Goal: Information Seeking & Learning: Learn about a topic

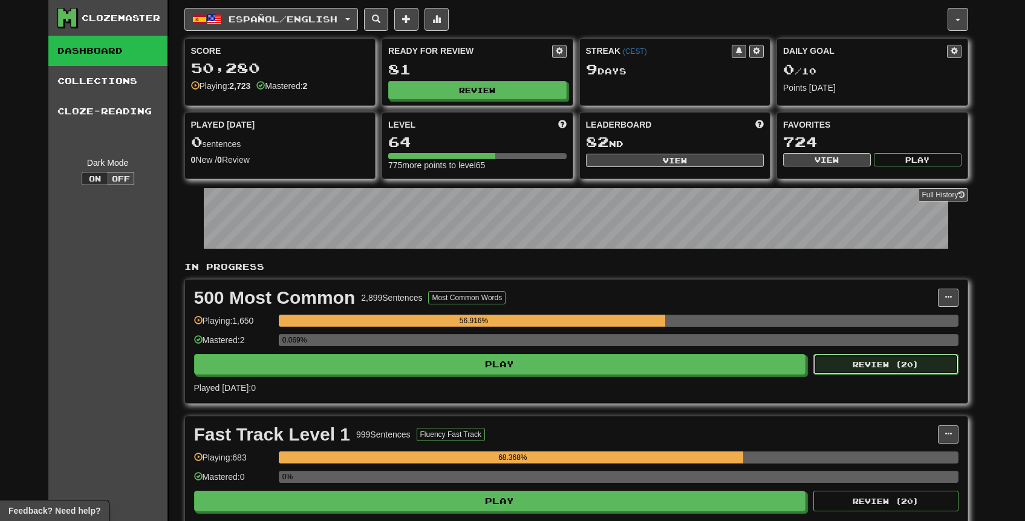
click at [861, 371] on button "Review ( 20 )" at bounding box center [885, 364] width 145 height 21
select select "**"
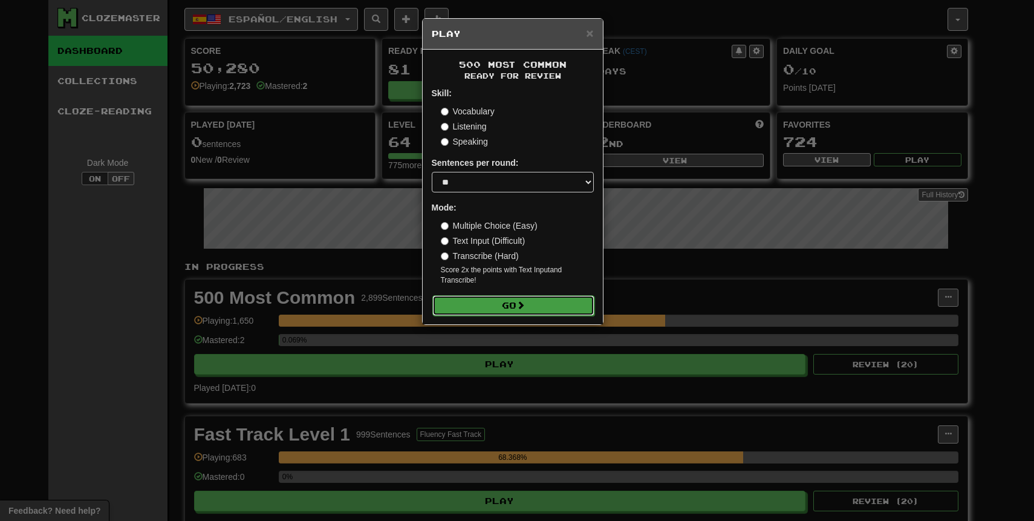
click at [545, 307] on button "Go" at bounding box center [513, 305] width 162 height 21
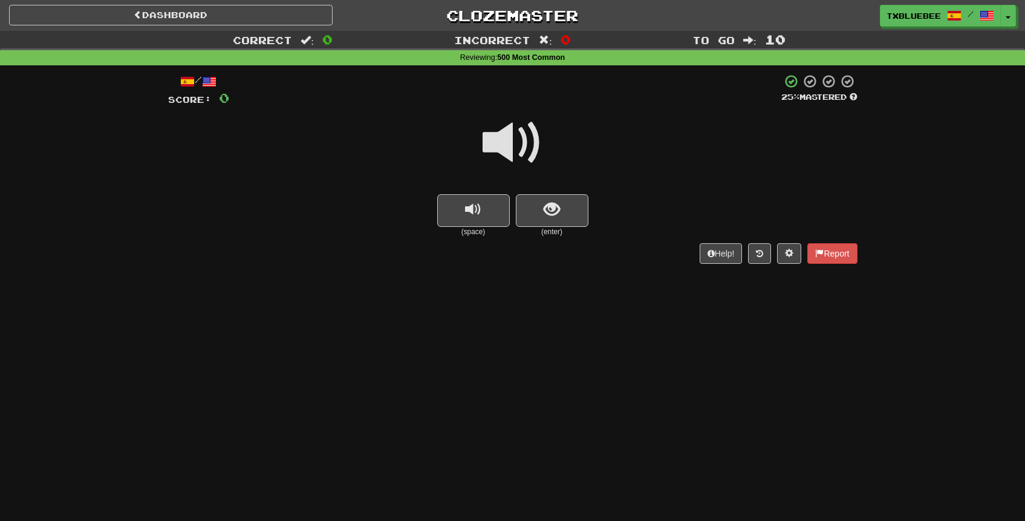
click at [522, 137] on span at bounding box center [512, 142] width 60 height 60
click at [536, 213] on button "show sentence" at bounding box center [552, 210] width 73 height 33
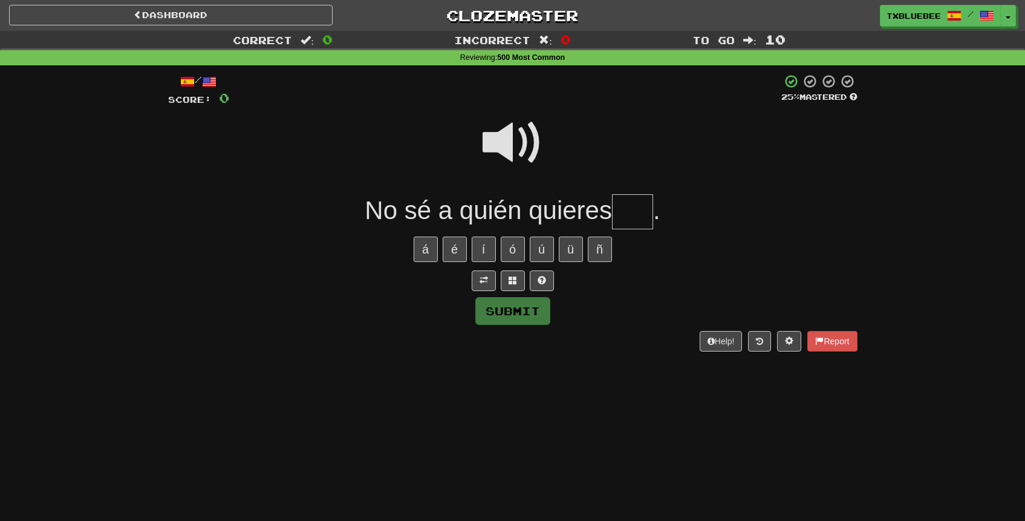
click at [521, 131] on span at bounding box center [512, 142] width 60 height 60
click at [628, 213] on input "text" at bounding box center [632, 212] width 41 height 36
type input "*"
type input "***"
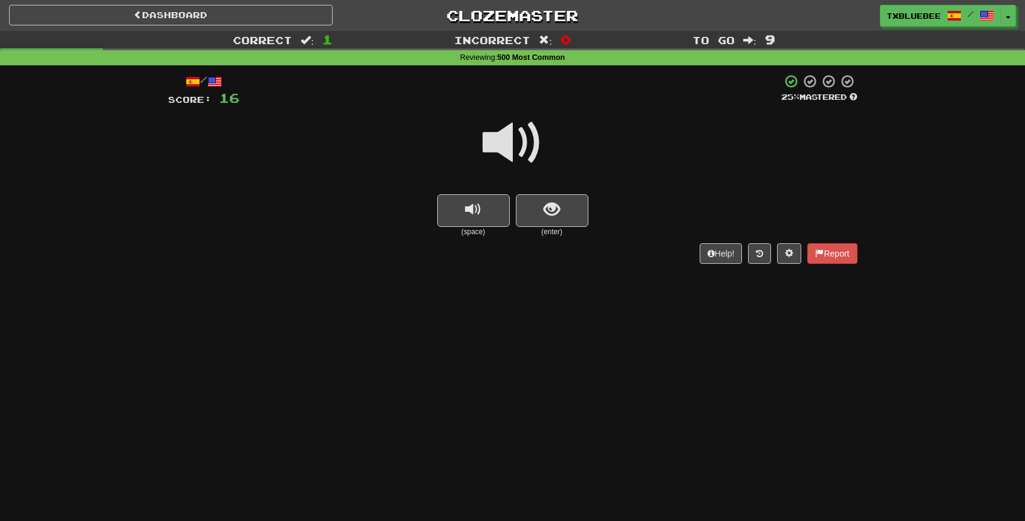
click at [514, 135] on span at bounding box center [512, 142] width 60 height 60
click at [539, 204] on button "show sentence" at bounding box center [552, 210] width 73 height 33
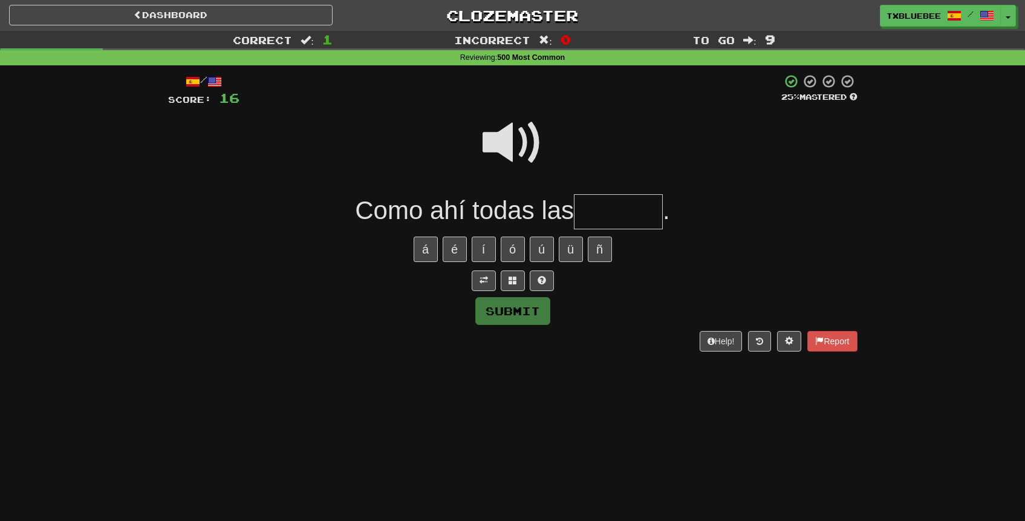
click at [516, 146] on span at bounding box center [512, 142] width 60 height 60
click at [596, 220] on input "text" at bounding box center [618, 212] width 89 height 36
type input "******"
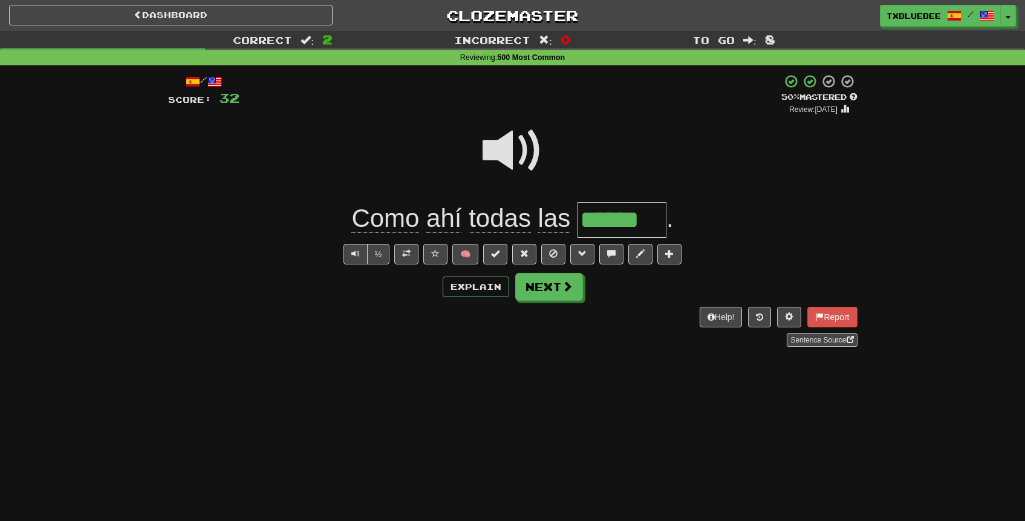
click at [510, 157] on span at bounding box center [512, 150] width 60 height 60
click at [514, 157] on span at bounding box center [512, 150] width 60 height 60
click at [501, 149] on span at bounding box center [512, 150] width 60 height 60
click at [543, 294] on button "Next" at bounding box center [550, 287] width 68 height 28
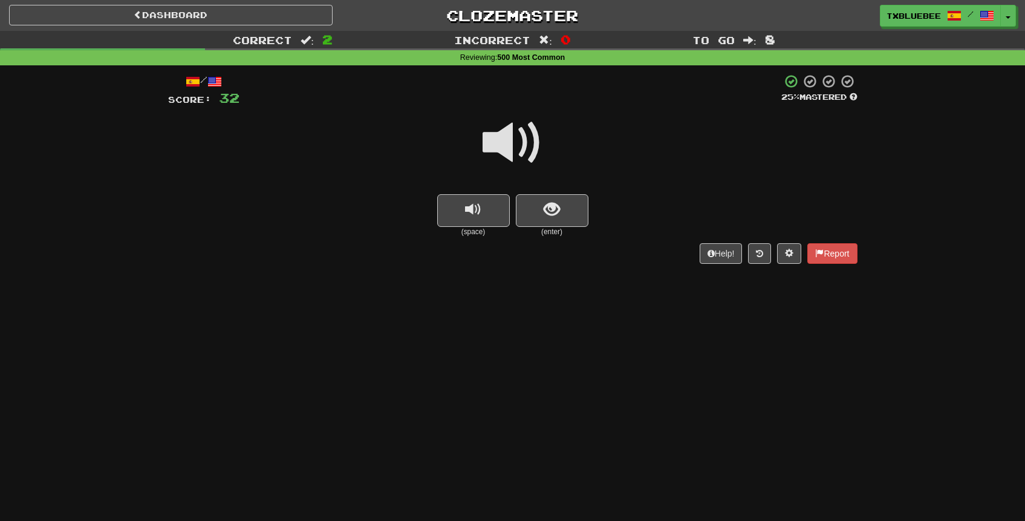
click at [528, 154] on span at bounding box center [512, 142] width 60 height 60
click at [551, 214] on span "show sentence" at bounding box center [551, 209] width 16 height 16
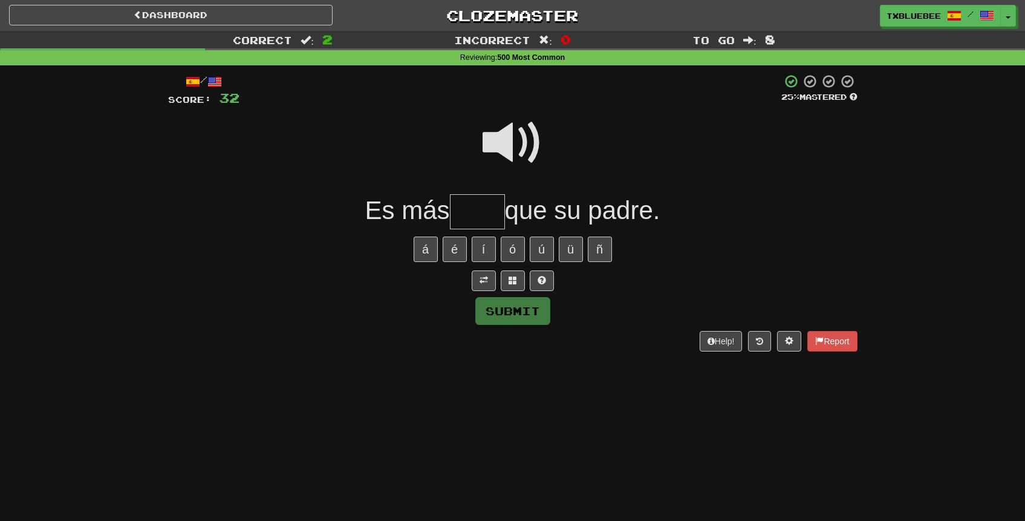
click at [515, 141] on span at bounding box center [512, 142] width 60 height 60
click at [479, 206] on input "text" at bounding box center [477, 212] width 55 height 36
type input "****"
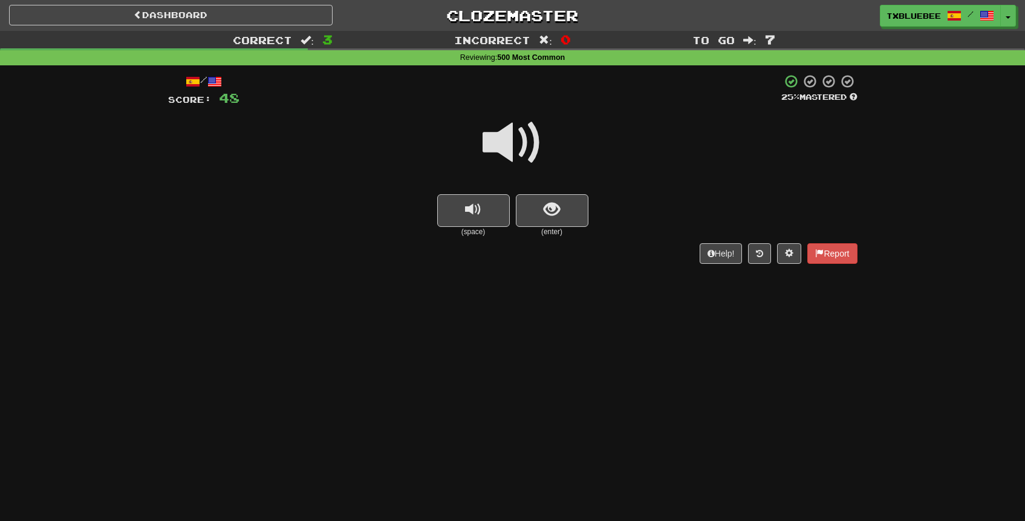
click at [502, 131] on span at bounding box center [512, 142] width 60 height 60
click at [543, 212] on button "show sentence" at bounding box center [552, 210] width 73 height 33
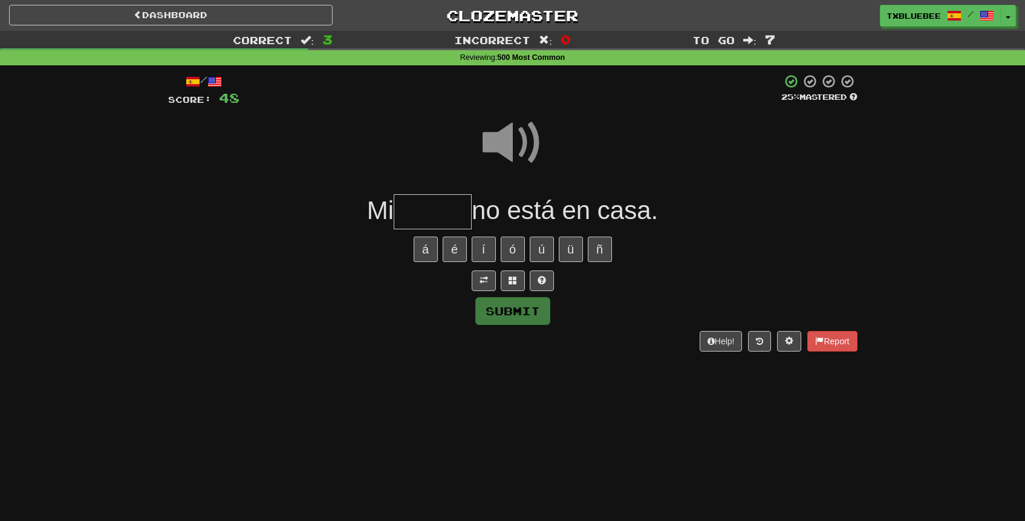
click at [446, 219] on input "text" at bounding box center [433, 212] width 78 height 36
type input "*****"
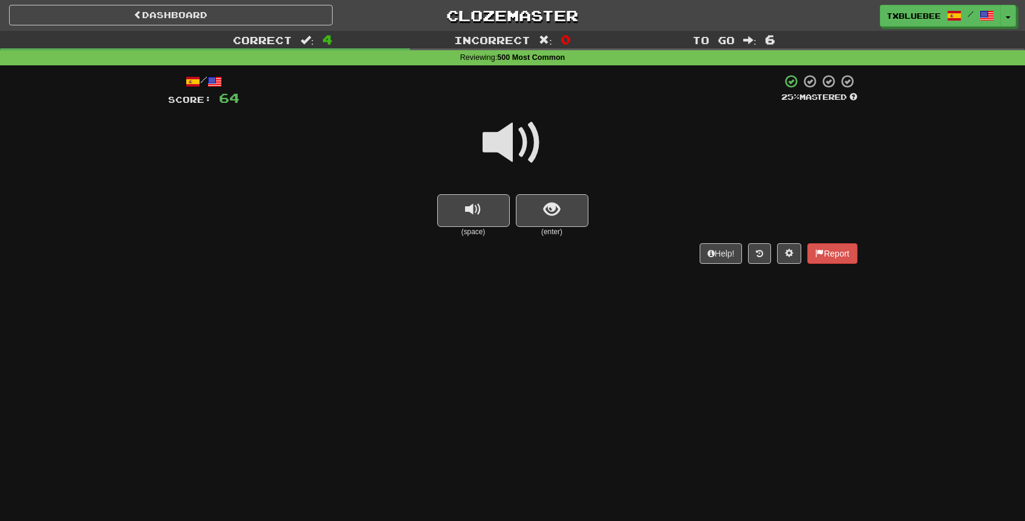
click at [519, 150] on span at bounding box center [512, 142] width 60 height 60
click at [530, 208] on button "show sentence" at bounding box center [552, 210] width 73 height 33
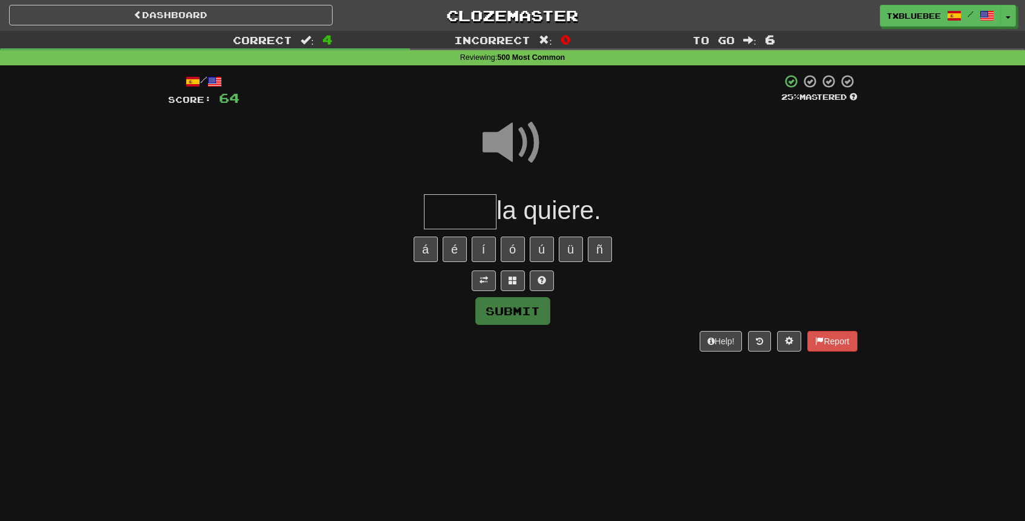
click at [452, 205] on input "text" at bounding box center [460, 212] width 73 height 36
type input "*****"
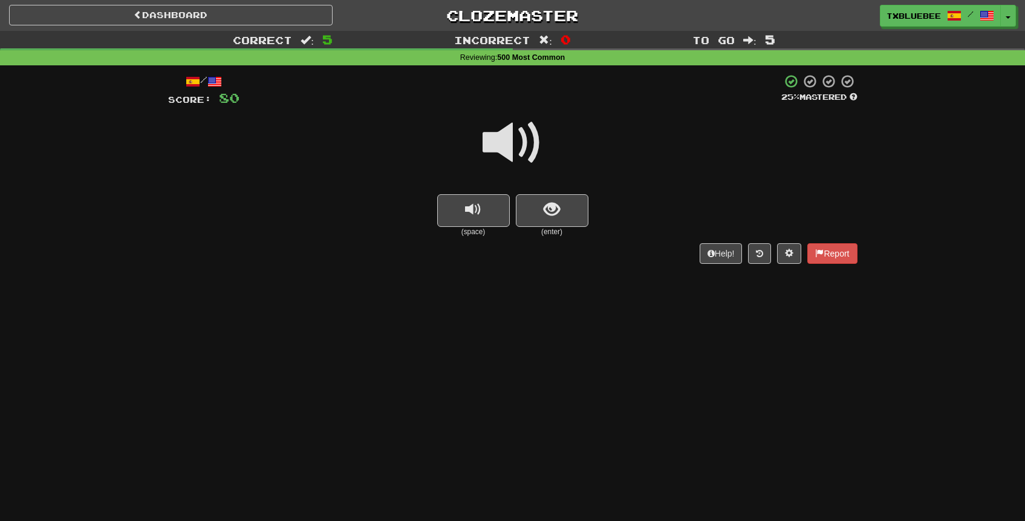
click at [531, 146] on span at bounding box center [512, 142] width 60 height 60
click at [540, 204] on button "show sentence" at bounding box center [552, 210] width 73 height 33
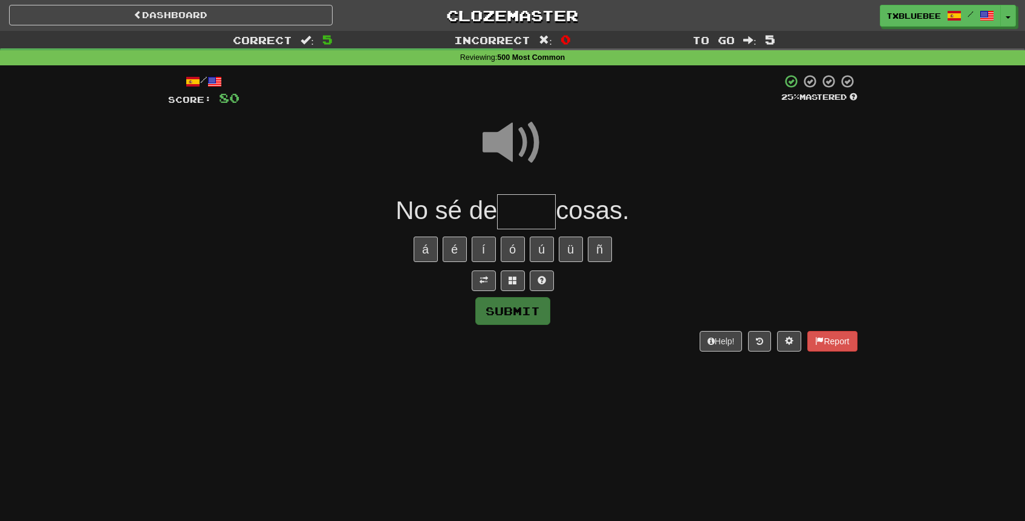
click at [531, 207] on input "text" at bounding box center [526, 212] width 59 height 36
type input "*"
click at [522, 141] on span at bounding box center [512, 142] width 60 height 60
click at [516, 211] on input "text" at bounding box center [526, 212] width 59 height 36
type input "*"
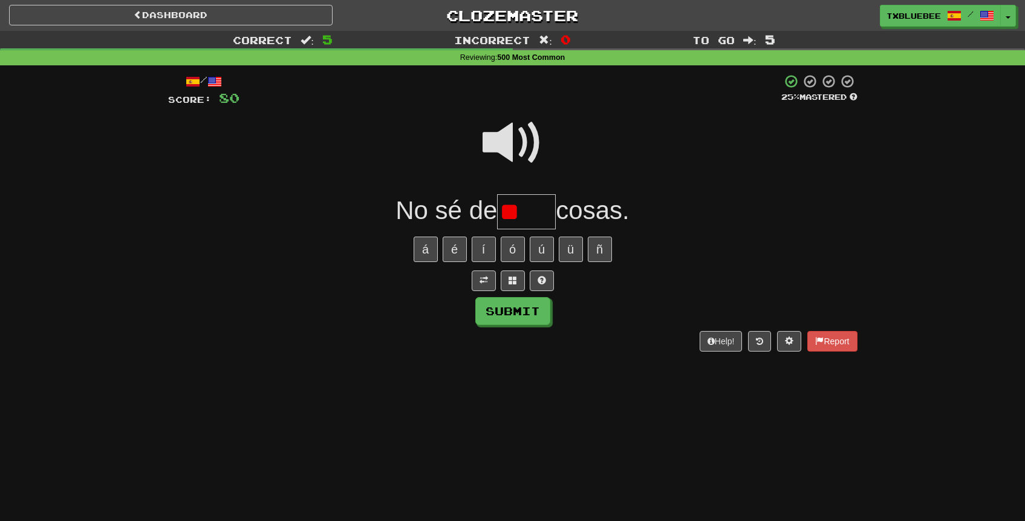
type input "*"
click at [515, 134] on span at bounding box center [512, 142] width 60 height 60
click at [511, 208] on input "text" at bounding box center [526, 212] width 59 height 36
type input "*"
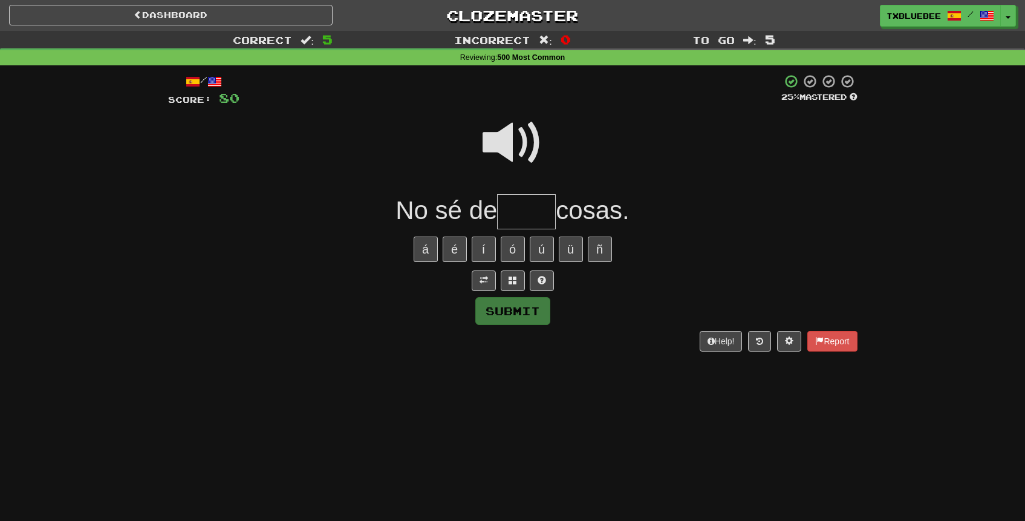
click at [513, 142] on span at bounding box center [512, 142] width 60 height 60
click at [519, 213] on input "text" at bounding box center [526, 212] width 59 height 36
type input "*"
click at [524, 128] on span at bounding box center [512, 142] width 60 height 60
click at [526, 211] on input "text" at bounding box center [526, 212] width 59 height 36
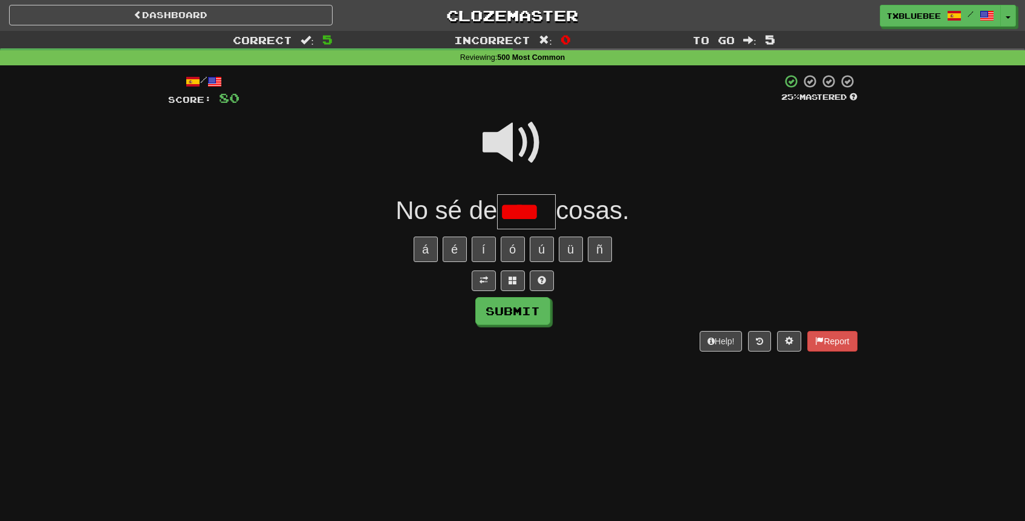
scroll to position [0, 1]
type input "****"
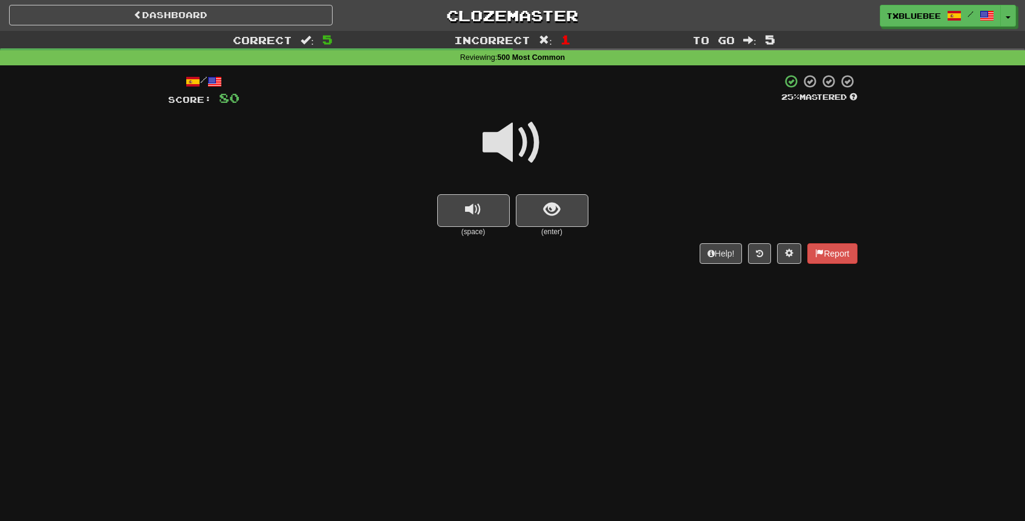
click at [527, 151] on span at bounding box center [512, 142] width 60 height 60
click at [516, 151] on span at bounding box center [512, 142] width 60 height 60
click at [555, 216] on span "show sentence" at bounding box center [551, 209] width 16 height 16
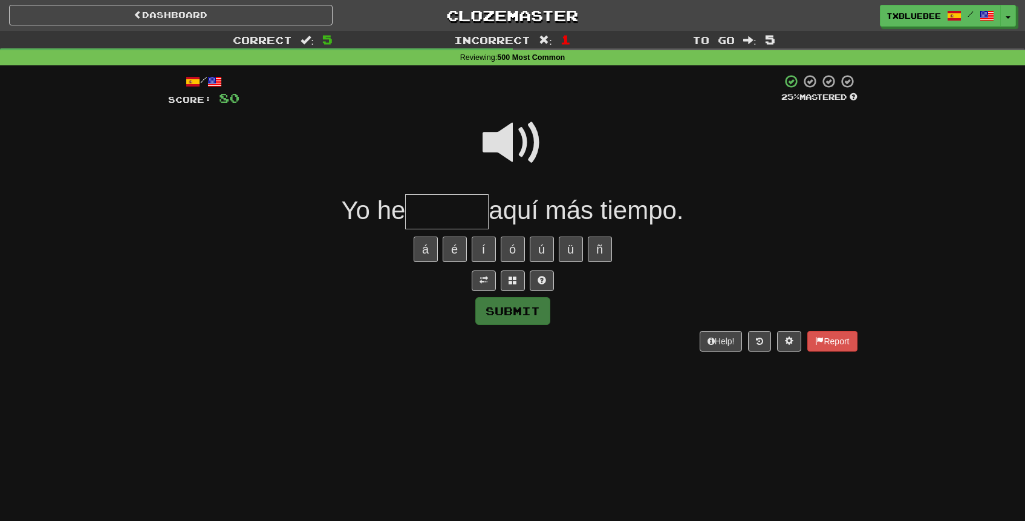
click at [508, 158] on span at bounding box center [512, 142] width 60 height 60
click at [455, 202] on input "text" at bounding box center [446, 212] width 83 height 36
type input "******"
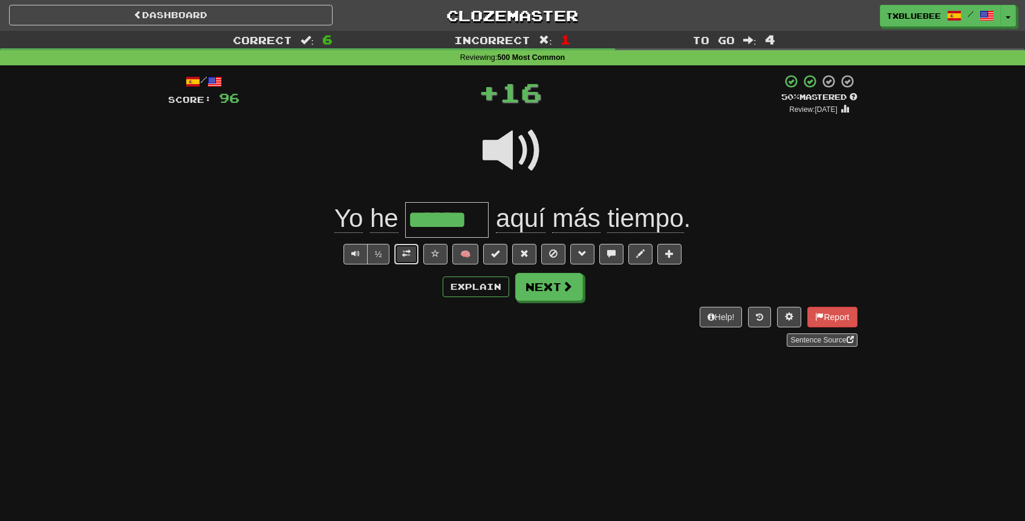
click at [412, 261] on button at bounding box center [406, 254] width 24 height 21
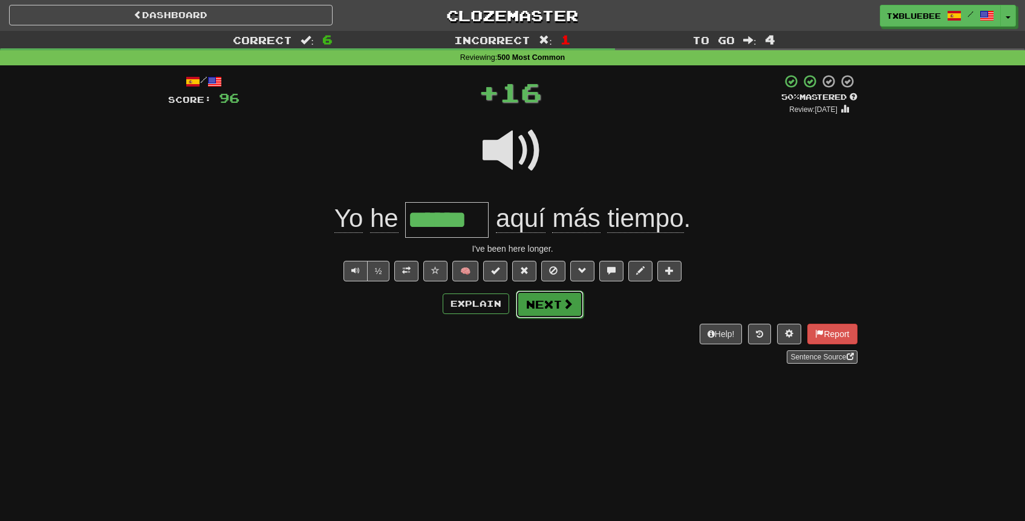
click at [539, 307] on button "Next" at bounding box center [550, 304] width 68 height 28
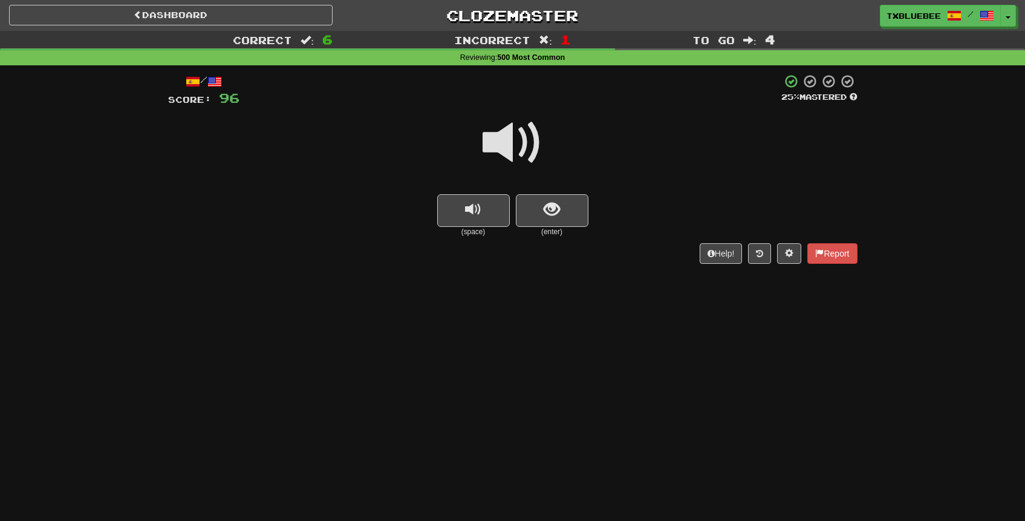
click at [533, 154] on span at bounding box center [512, 142] width 60 height 60
click at [548, 214] on span "show sentence" at bounding box center [551, 209] width 16 height 16
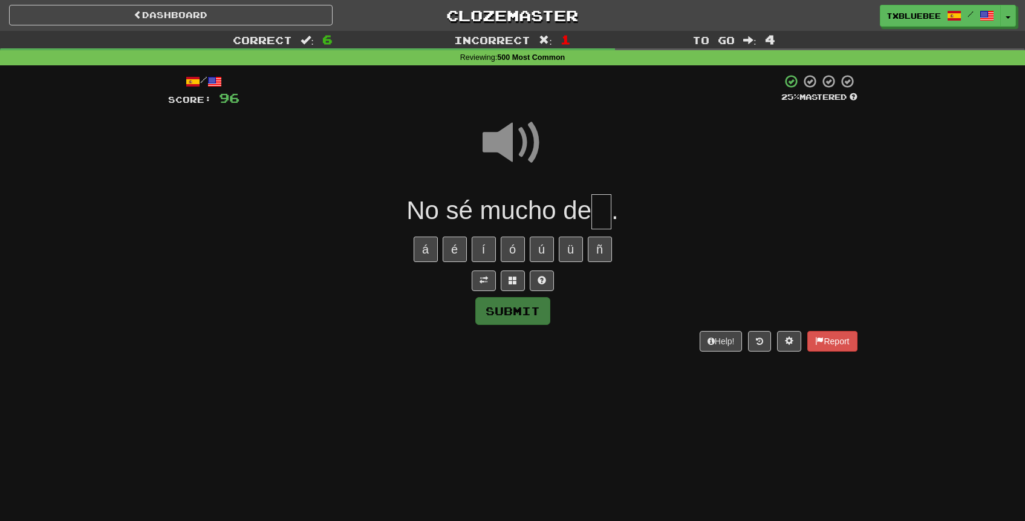
click at [605, 218] on input "text" at bounding box center [601, 212] width 20 height 36
type input "**"
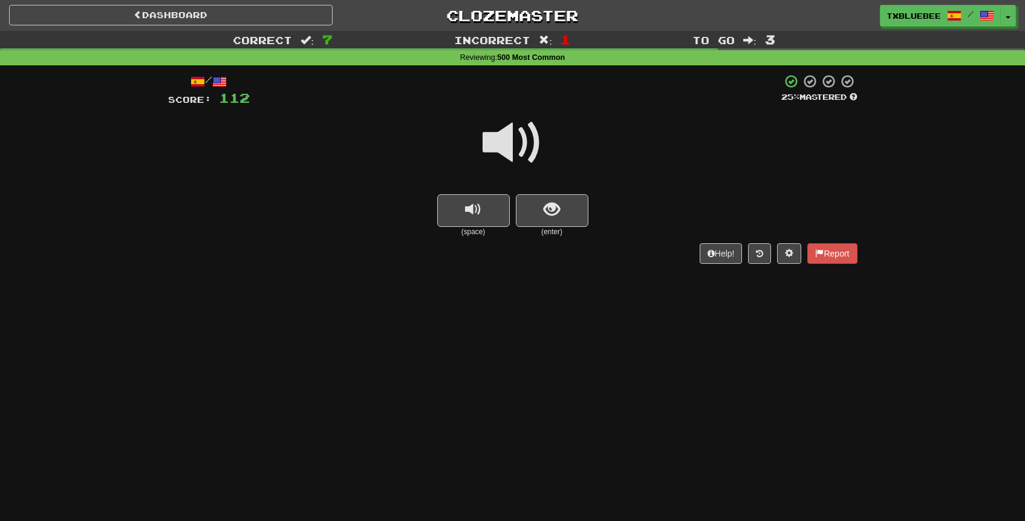
click at [528, 154] on span at bounding box center [512, 142] width 60 height 60
click at [554, 213] on span "show sentence" at bounding box center [551, 209] width 16 height 16
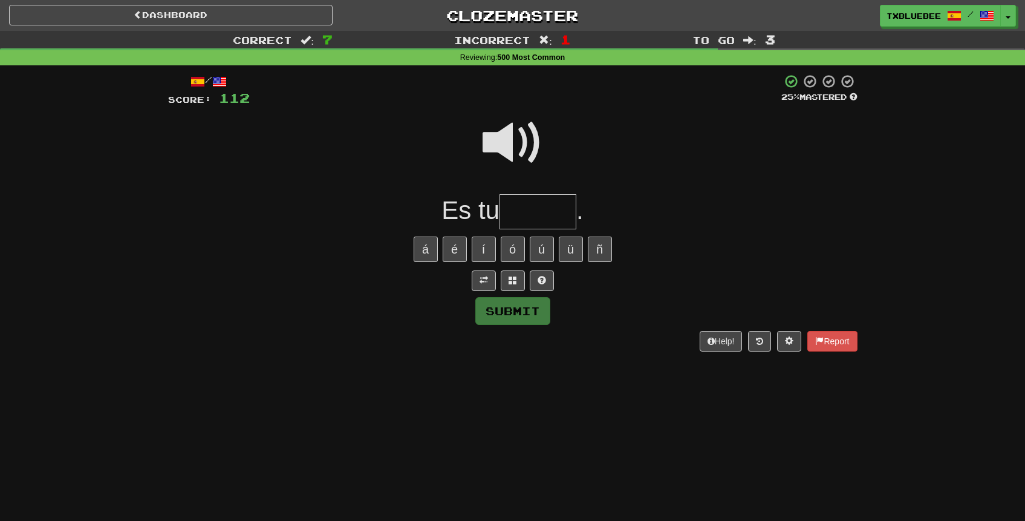
click at [538, 206] on input "text" at bounding box center [537, 212] width 77 height 36
type input "******"
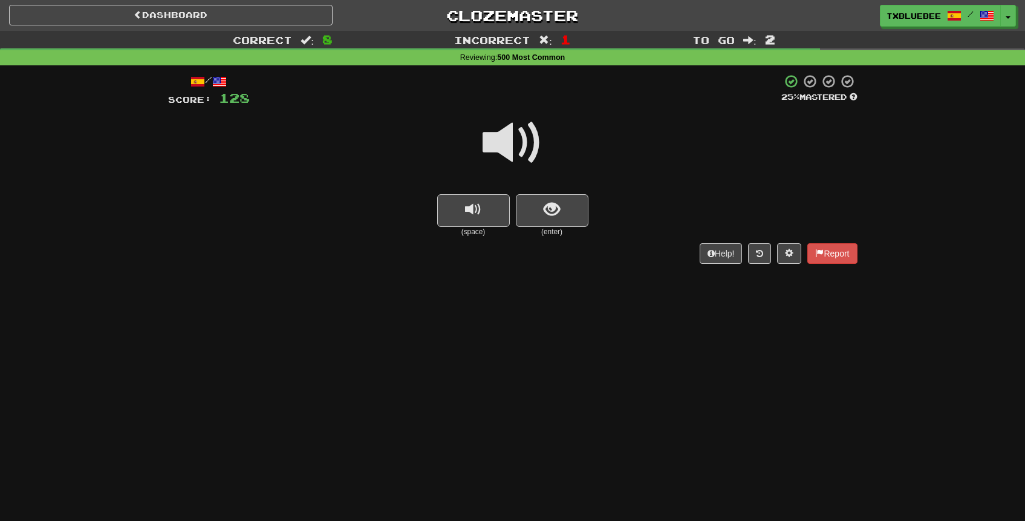
click at [519, 150] on span at bounding box center [512, 142] width 60 height 60
click at [542, 212] on button "show sentence" at bounding box center [552, 210] width 73 height 33
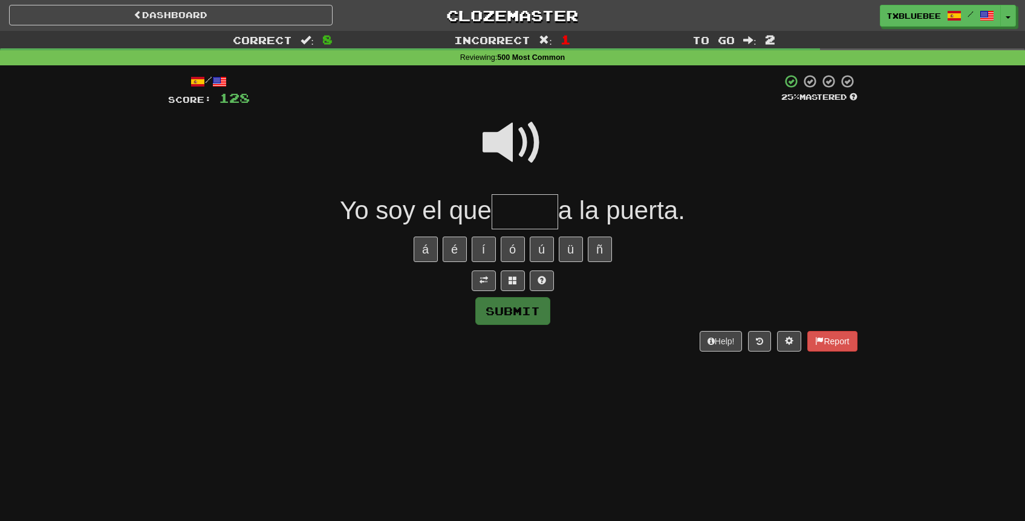
click at [517, 143] on span at bounding box center [512, 142] width 60 height 60
click at [517, 204] on input "text" at bounding box center [525, 212] width 67 height 36
type input "*****"
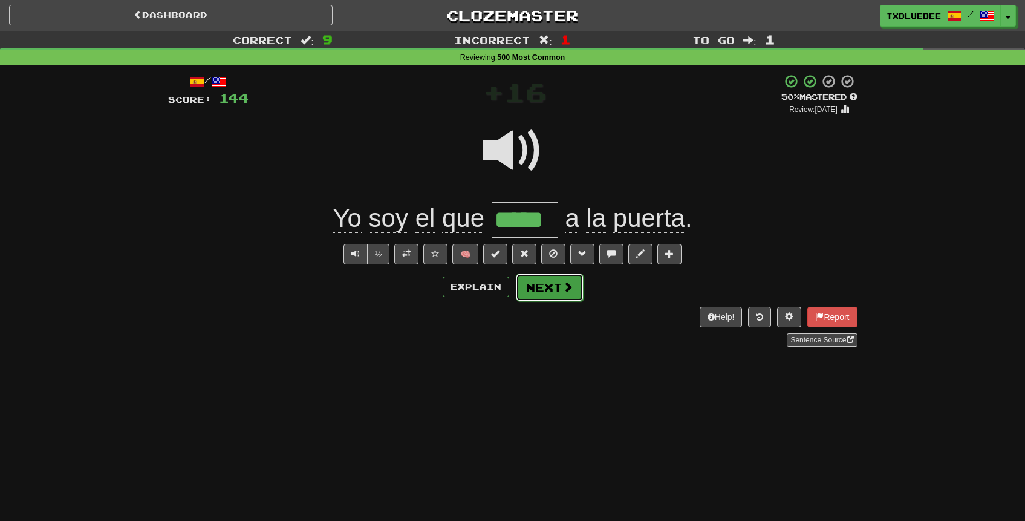
click at [545, 279] on button "Next" at bounding box center [550, 287] width 68 height 28
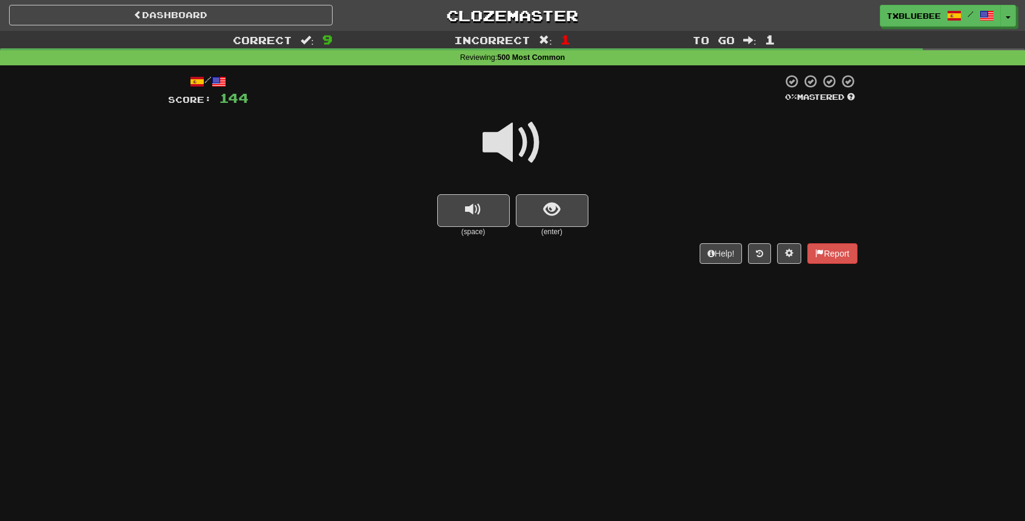
click at [527, 153] on span at bounding box center [512, 142] width 60 height 60
click at [537, 203] on button "show sentence" at bounding box center [552, 210] width 73 height 33
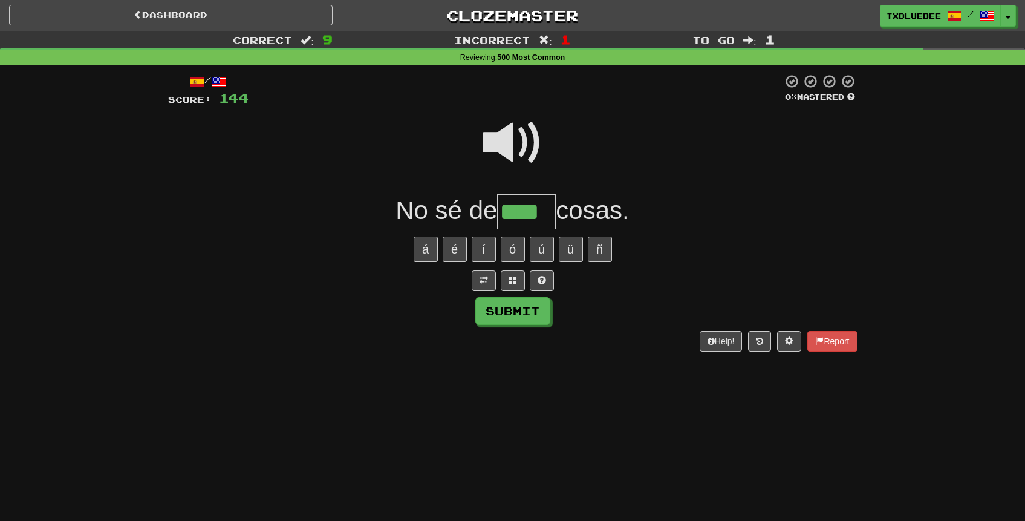
type input "****"
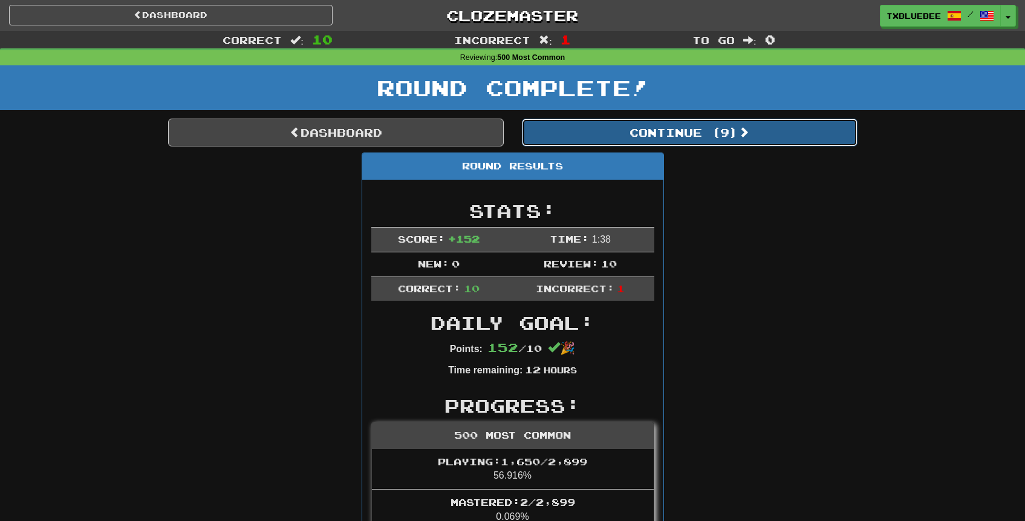
click at [657, 128] on button "Continue ( 9 )" at bounding box center [690, 132] width 336 height 28
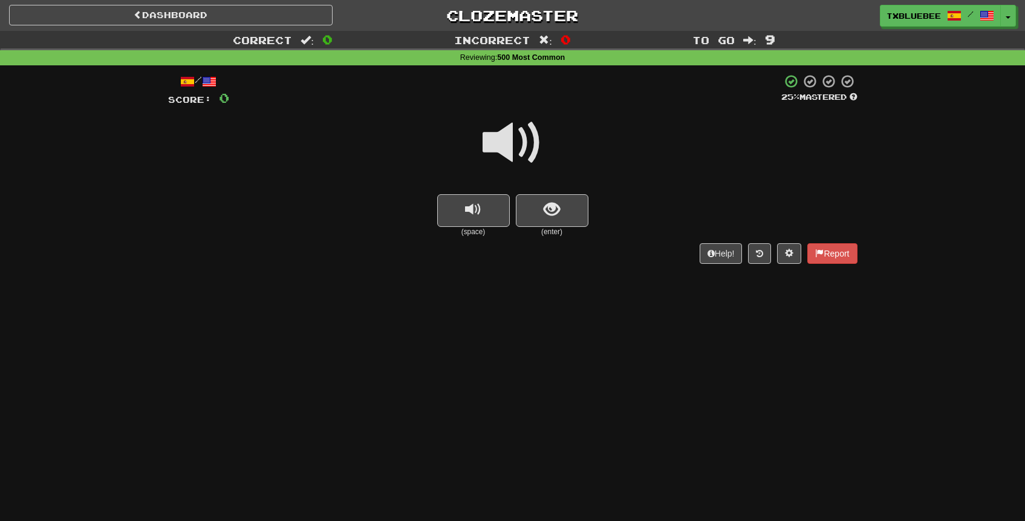
click at [531, 155] on span at bounding box center [512, 142] width 60 height 60
click at [521, 138] on span at bounding box center [512, 142] width 60 height 60
click at [535, 201] on button "show sentence" at bounding box center [552, 210] width 73 height 33
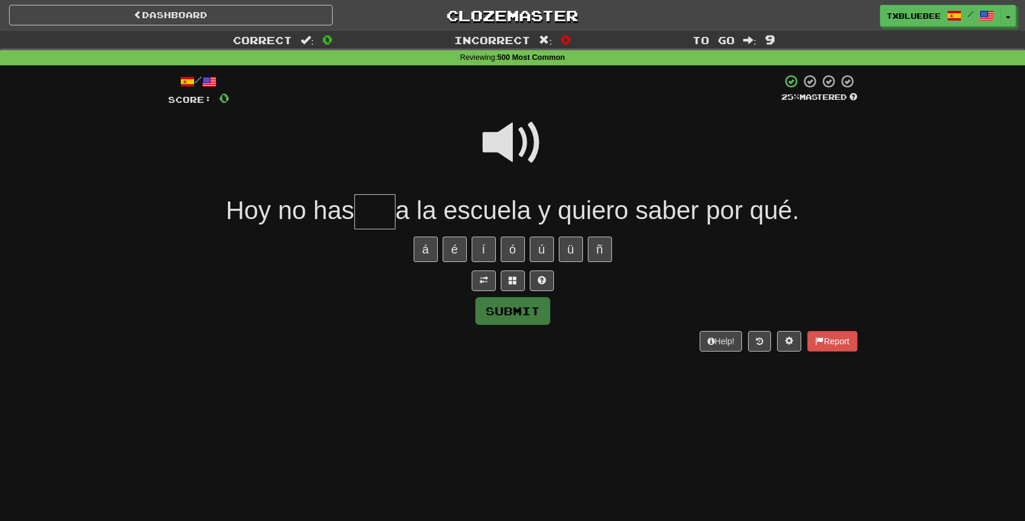
click at [513, 138] on span at bounding box center [512, 142] width 60 height 60
click at [380, 214] on input "text" at bounding box center [374, 212] width 41 height 36
type input "*"
click at [528, 150] on span at bounding box center [512, 142] width 60 height 60
click at [364, 222] on input "text" at bounding box center [374, 212] width 41 height 36
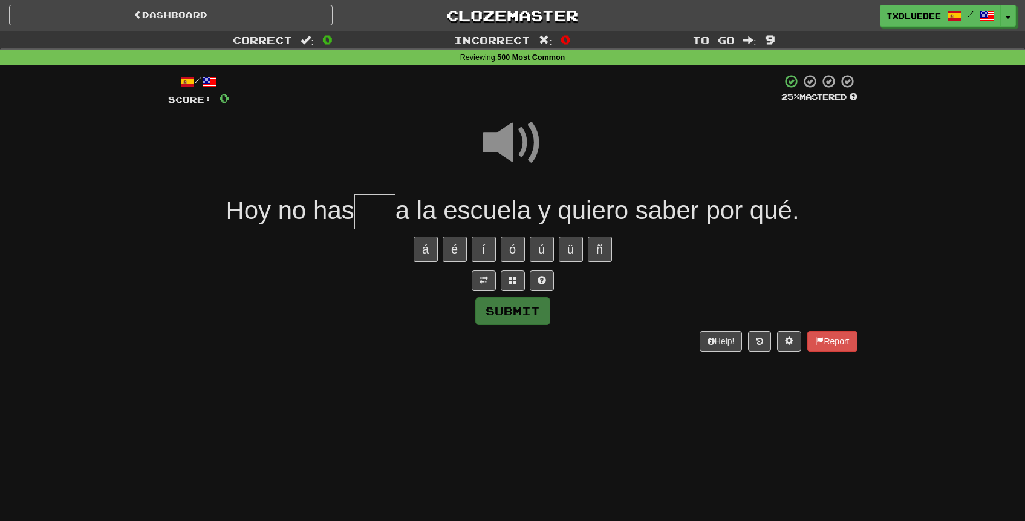
type input "*"
type input "***"
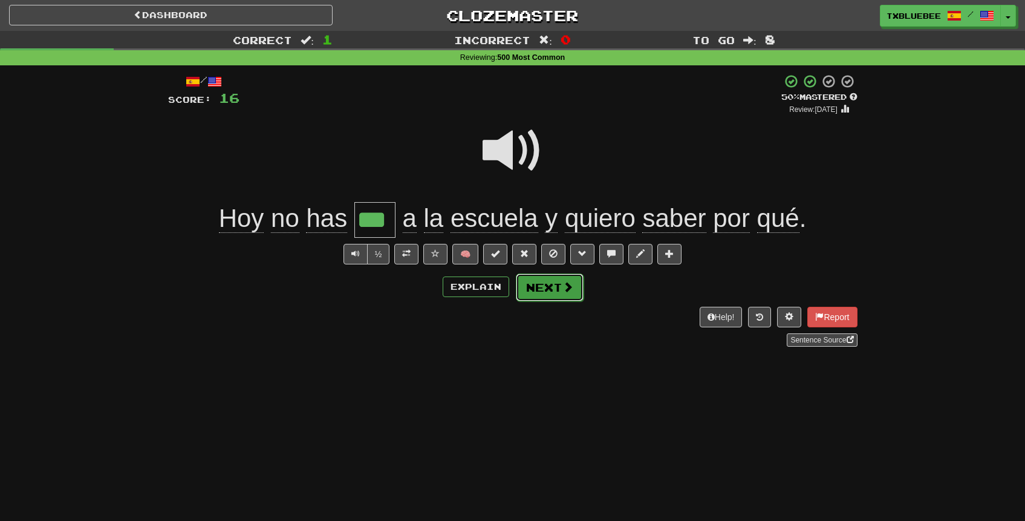
click at [537, 279] on button "Next" at bounding box center [550, 287] width 68 height 28
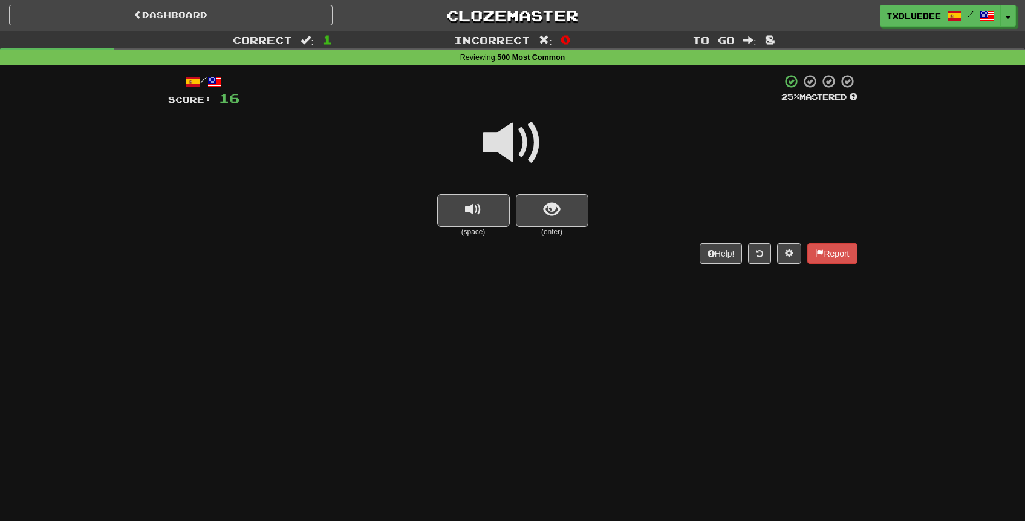
click at [526, 146] on span at bounding box center [512, 142] width 60 height 60
click at [545, 201] on span "show sentence" at bounding box center [551, 209] width 16 height 16
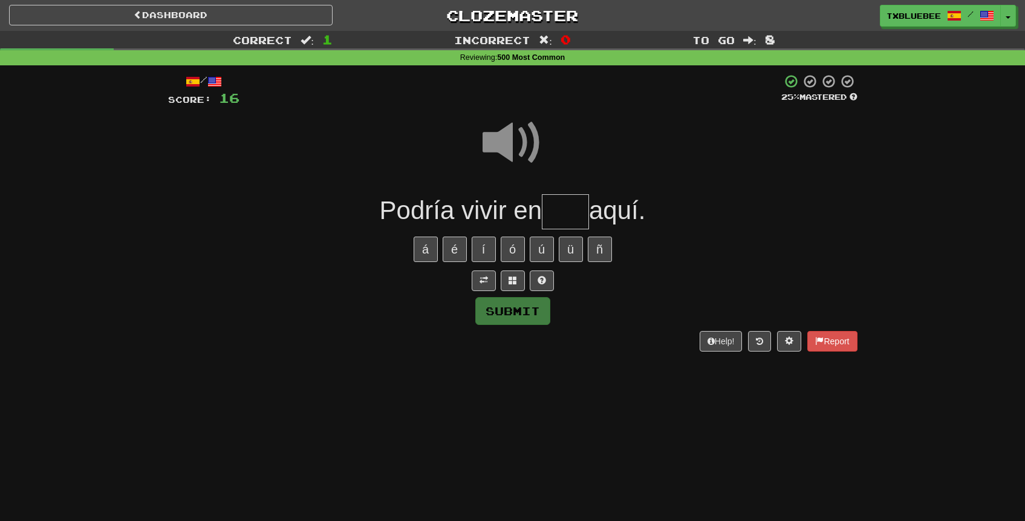
click at [565, 207] on input "text" at bounding box center [565, 212] width 47 height 36
click at [522, 137] on span at bounding box center [512, 142] width 60 height 60
click at [571, 210] on input "text" at bounding box center [565, 212] width 47 height 36
type input "***"
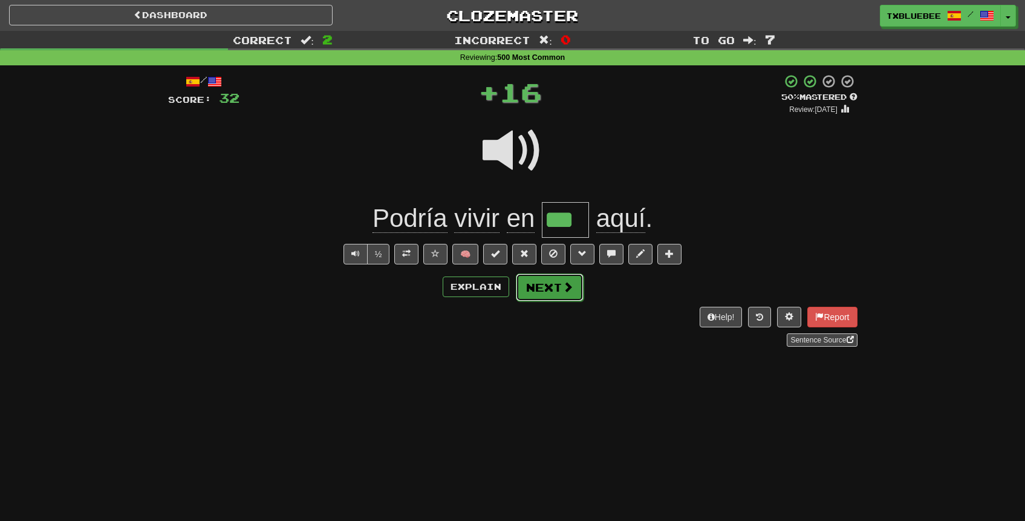
click at [569, 282] on span at bounding box center [567, 286] width 11 height 11
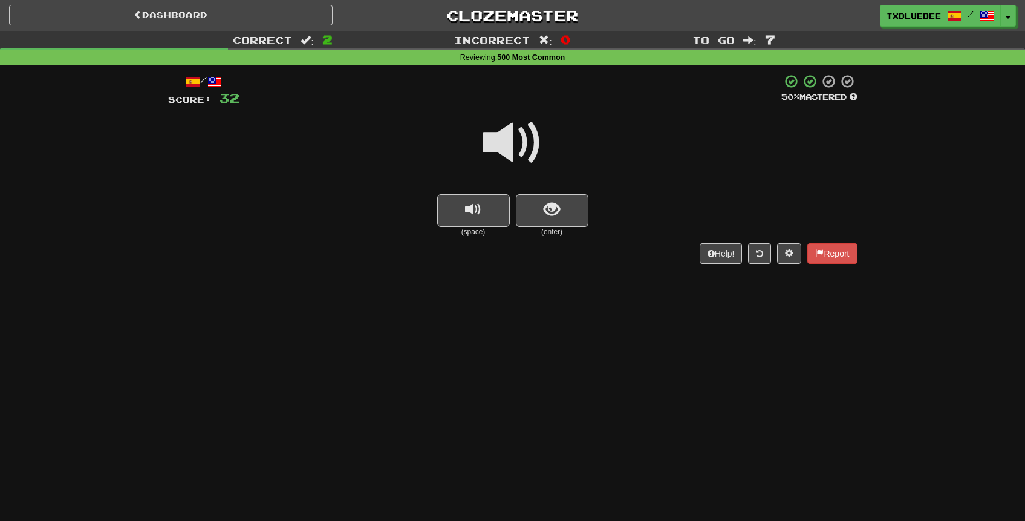
click at [532, 154] on span at bounding box center [512, 142] width 60 height 60
click at [546, 204] on span "show sentence" at bounding box center [551, 209] width 16 height 16
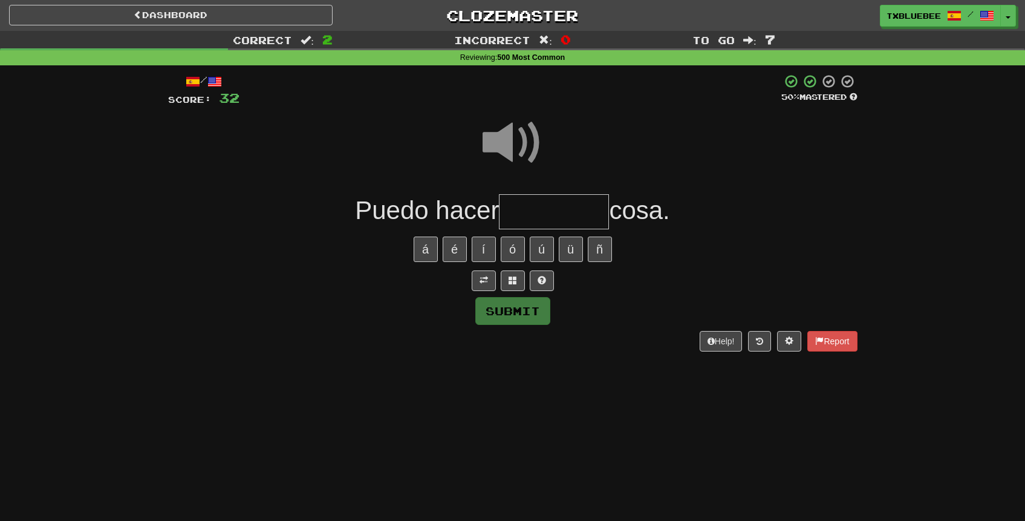
click at [546, 207] on input "text" at bounding box center [554, 212] width 110 height 36
type input "*********"
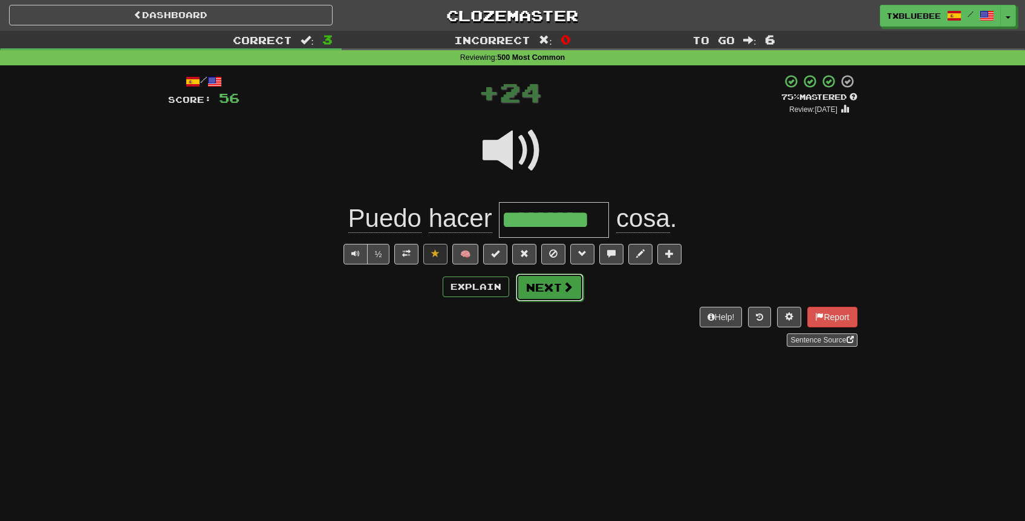
click at [565, 287] on span at bounding box center [567, 286] width 11 height 11
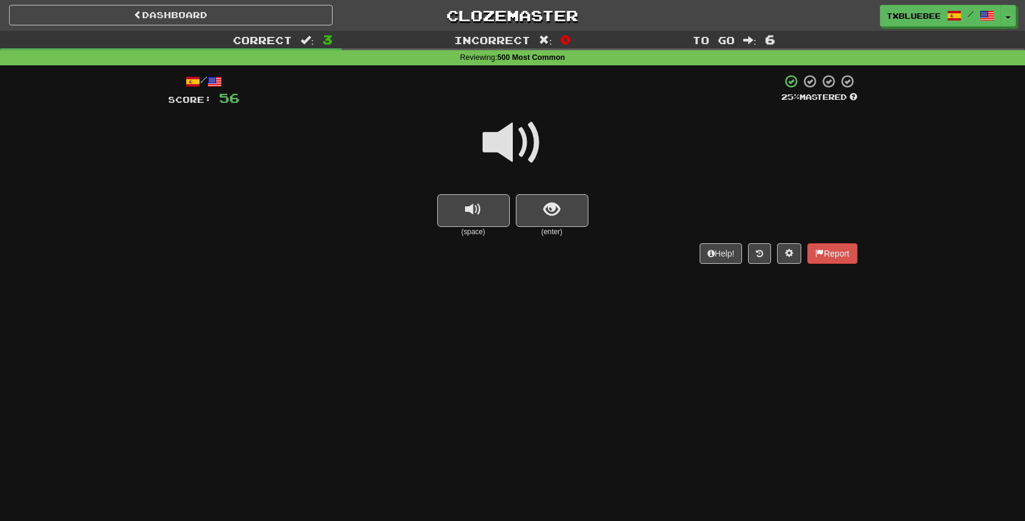
click at [528, 152] on span at bounding box center [512, 142] width 60 height 60
click at [539, 210] on button "show sentence" at bounding box center [552, 210] width 73 height 33
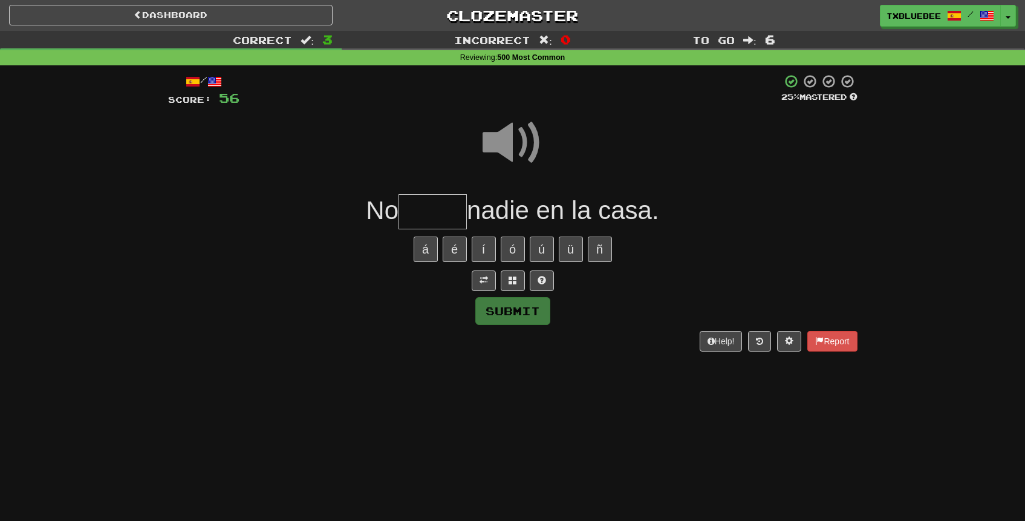
click at [452, 209] on input "text" at bounding box center [432, 212] width 68 height 36
type input "*****"
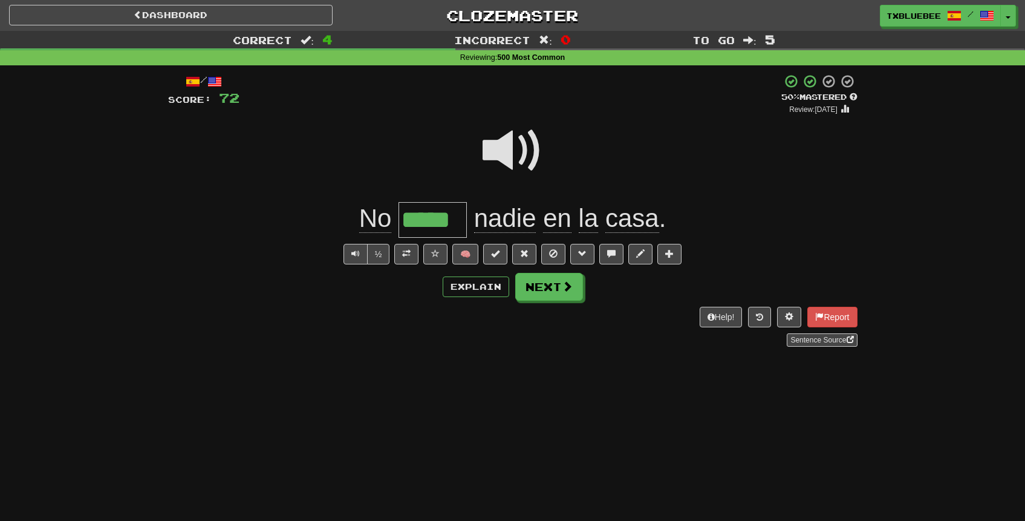
click at [521, 148] on span at bounding box center [512, 150] width 60 height 60
click at [527, 290] on button "Next" at bounding box center [550, 287] width 68 height 28
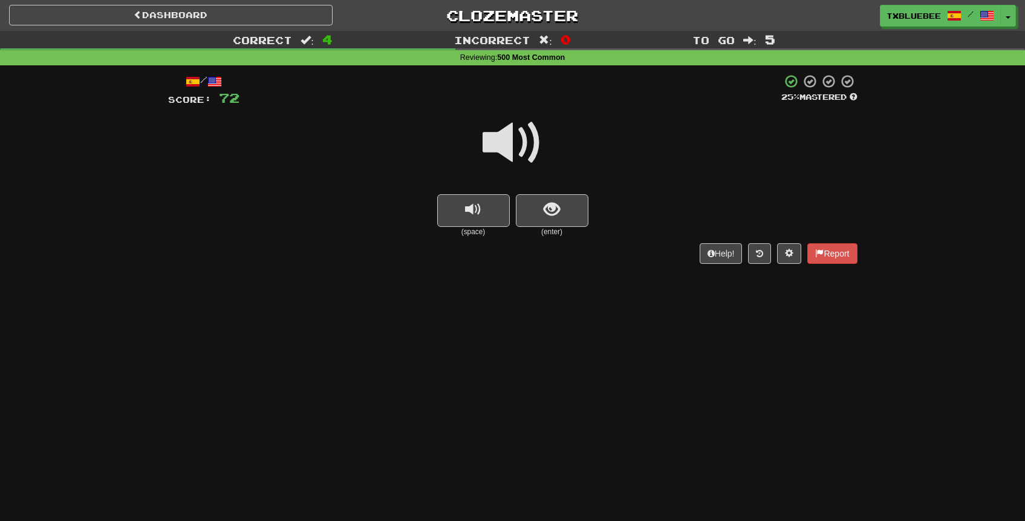
click at [525, 147] on span at bounding box center [512, 142] width 60 height 60
click at [543, 205] on button "show sentence" at bounding box center [552, 210] width 73 height 33
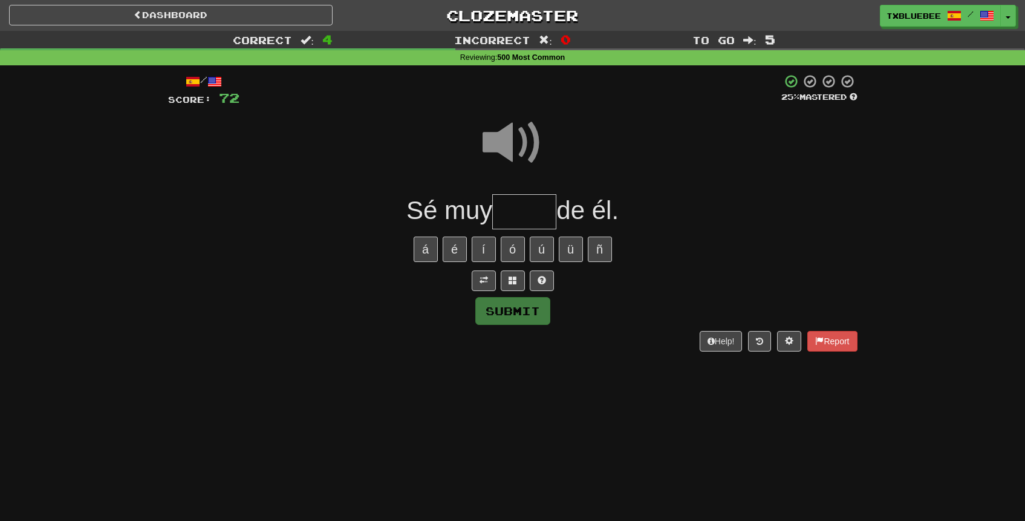
click at [534, 203] on input "text" at bounding box center [524, 212] width 64 height 36
type input "****"
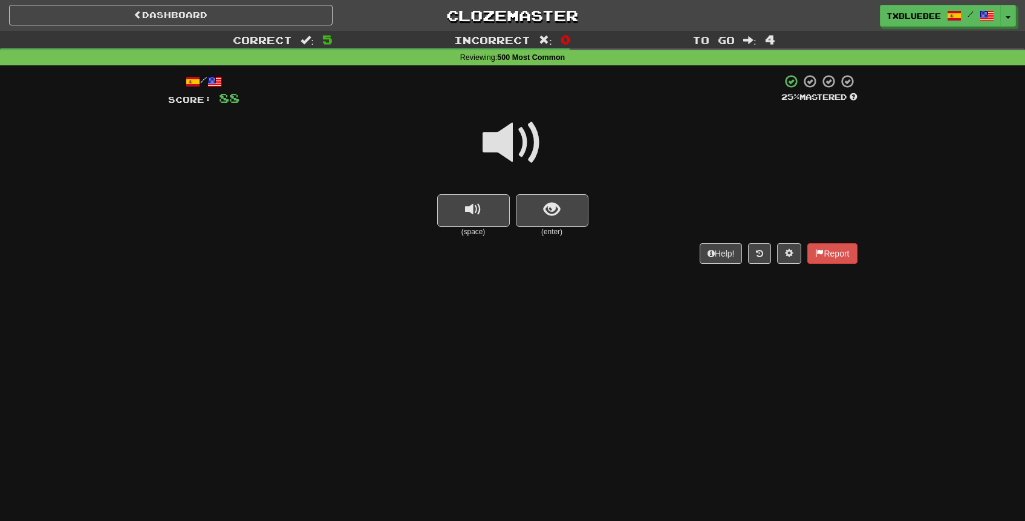
click at [528, 151] on span at bounding box center [512, 142] width 60 height 60
click at [542, 203] on button "show sentence" at bounding box center [552, 210] width 73 height 33
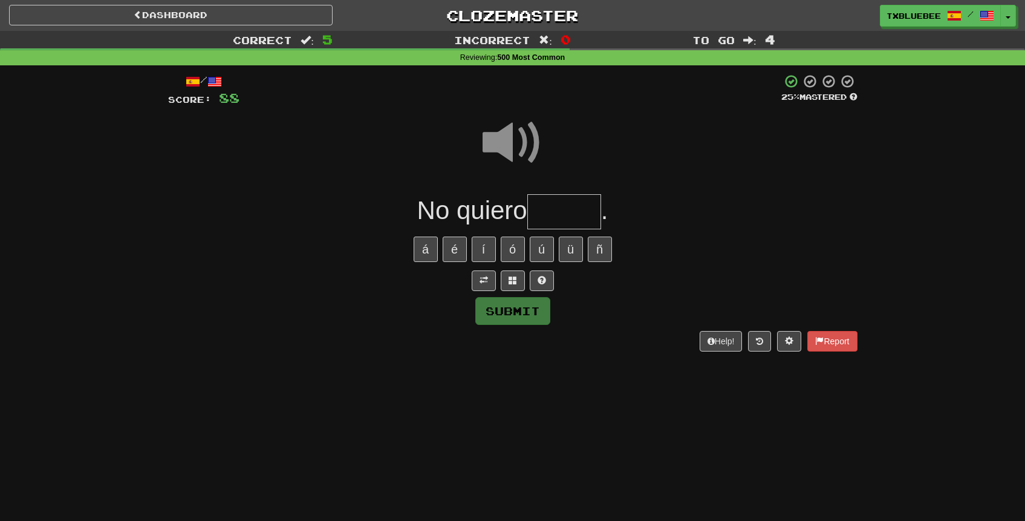
click at [565, 203] on input "text" at bounding box center [564, 212] width 74 height 36
type input "******"
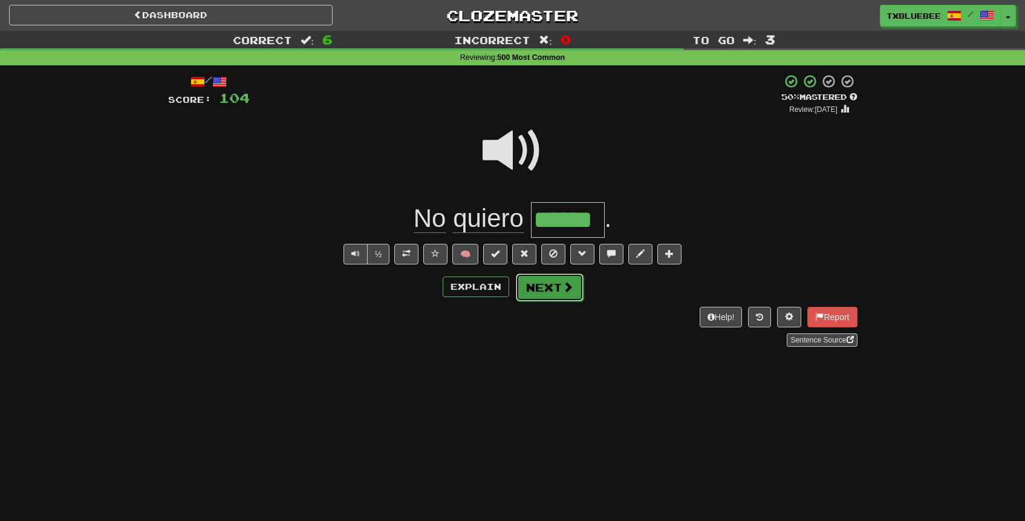
click at [530, 285] on button "Next" at bounding box center [550, 287] width 68 height 28
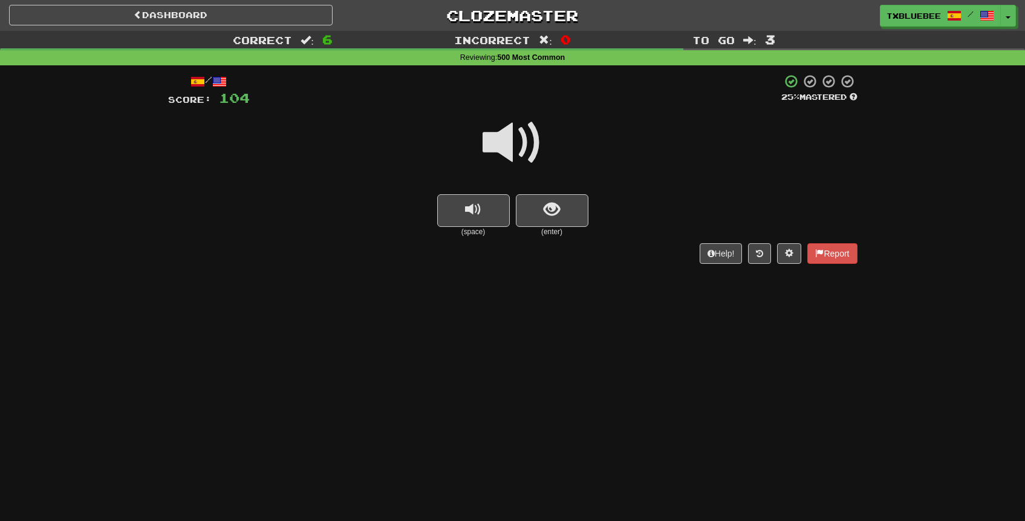
click at [528, 151] on span at bounding box center [512, 142] width 60 height 60
click at [547, 213] on span "show sentence" at bounding box center [551, 209] width 16 height 16
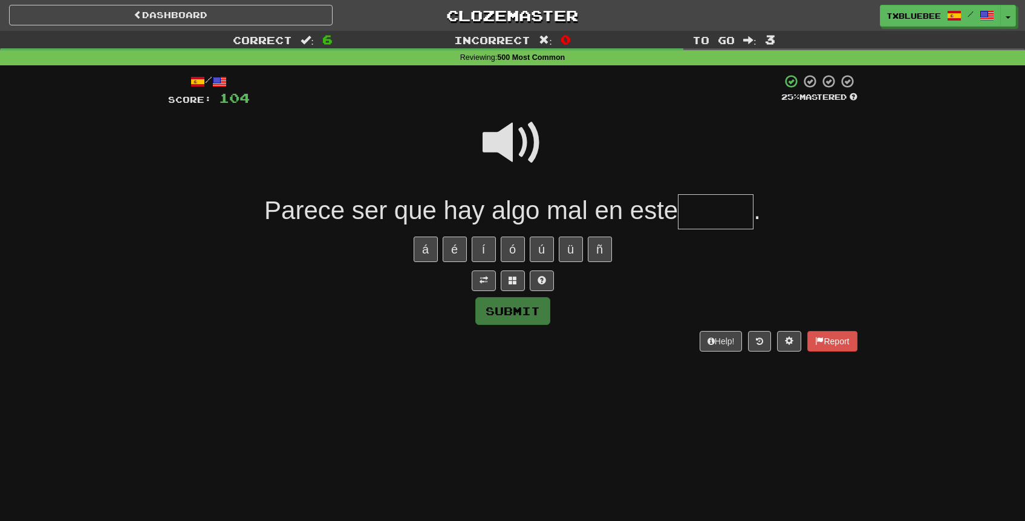
click at [516, 152] on span at bounding box center [512, 142] width 60 height 60
click at [530, 140] on span at bounding box center [512, 142] width 60 height 60
click at [516, 138] on span at bounding box center [512, 142] width 60 height 60
click at [530, 142] on span at bounding box center [512, 142] width 60 height 60
click at [730, 208] on input "text" at bounding box center [716, 212] width 76 height 36
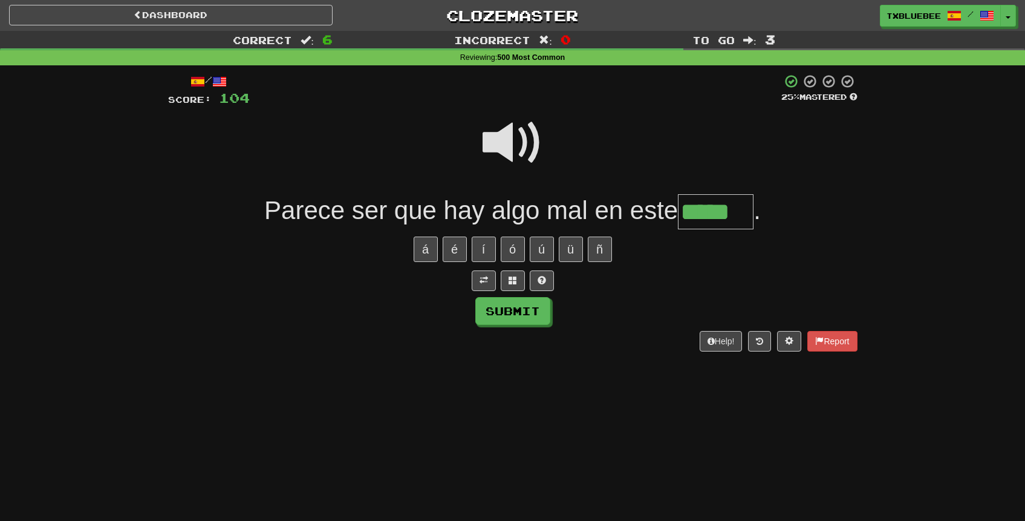
type input "*****"
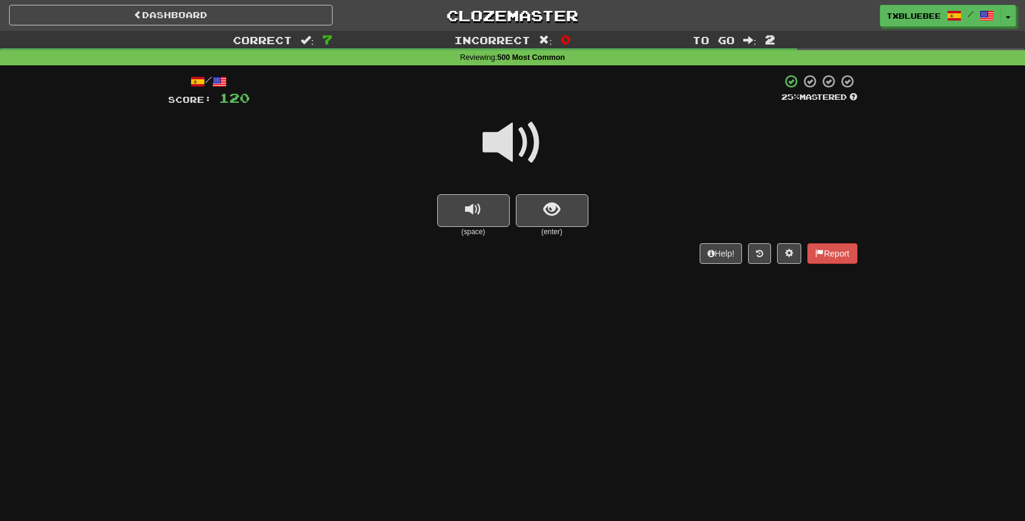
click at [527, 134] on span at bounding box center [512, 142] width 60 height 60
click at [582, 206] on button "show sentence" at bounding box center [552, 210] width 73 height 33
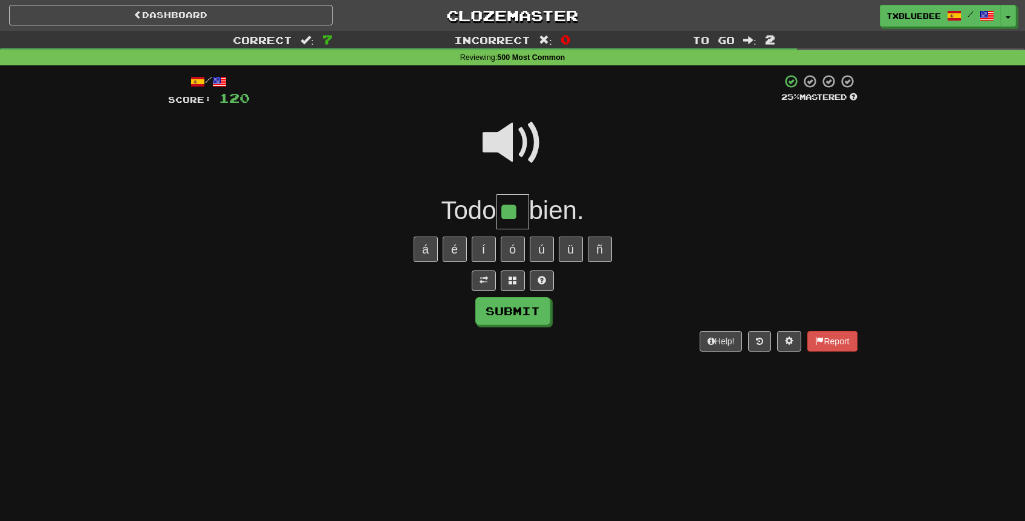
type input "**"
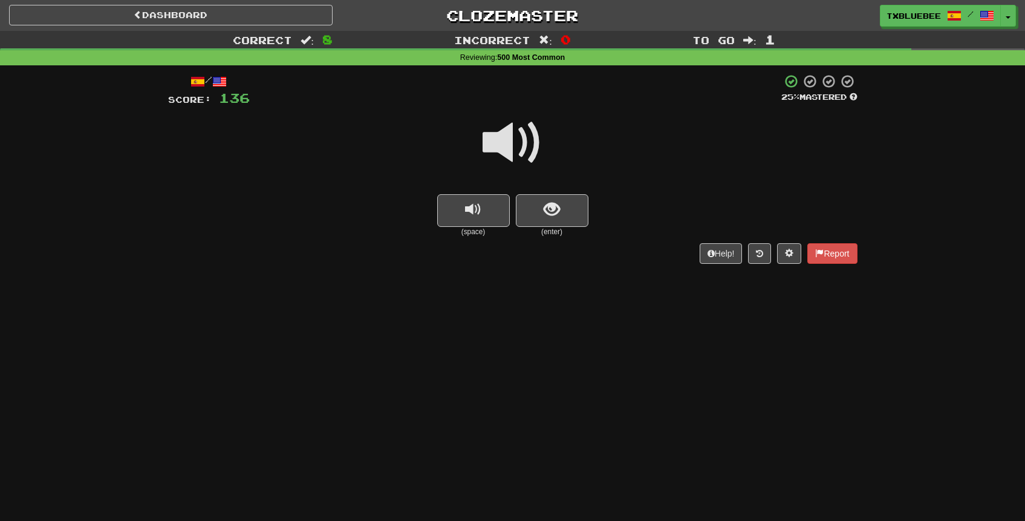
click at [531, 144] on span at bounding box center [512, 142] width 60 height 60
click at [551, 209] on span "show sentence" at bounding box center [551, 209] width 16 height 16
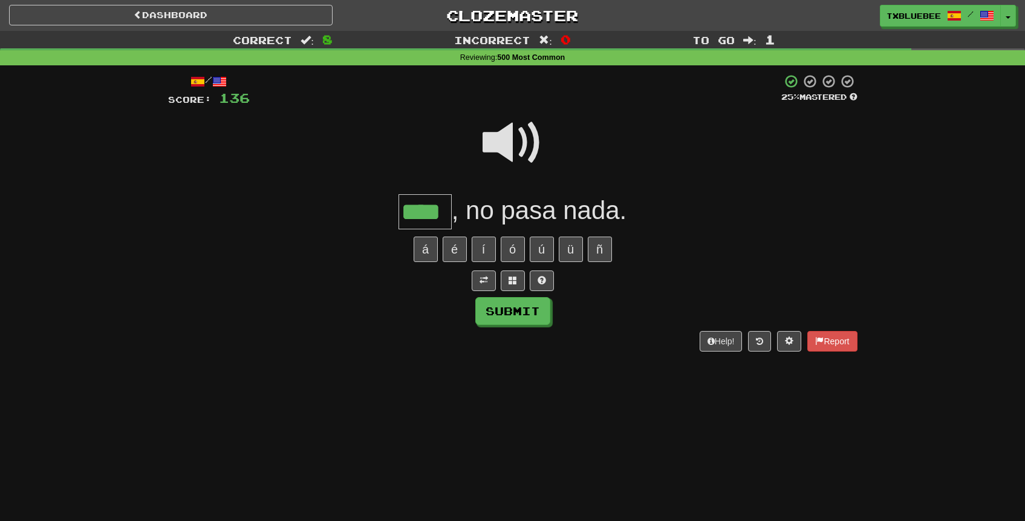
type input "****"
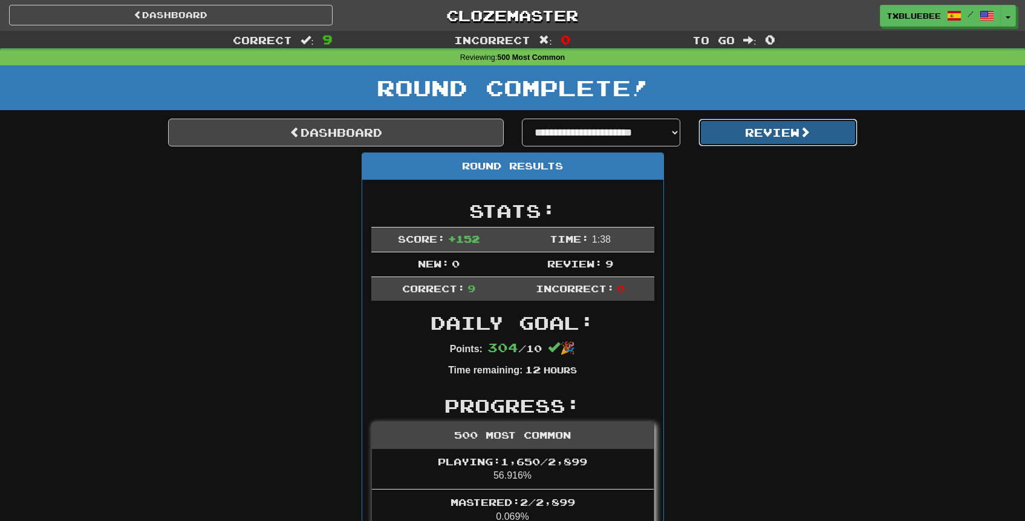
click at [735, 141] on button "Review" at bounding box center [777, 132] width 159 height 28
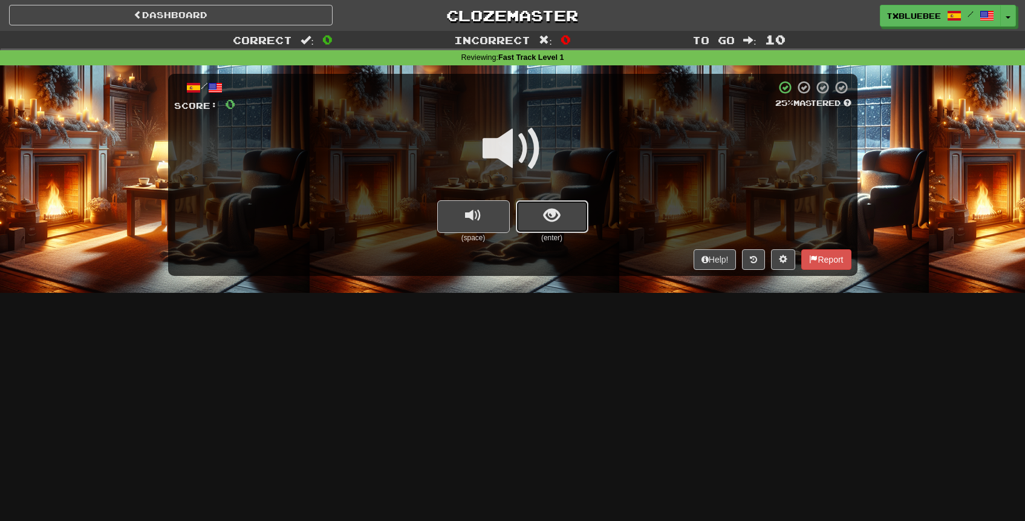
click at [542, 213] on button "show sentence" at bounding box center [552, 216] width 73 height 33
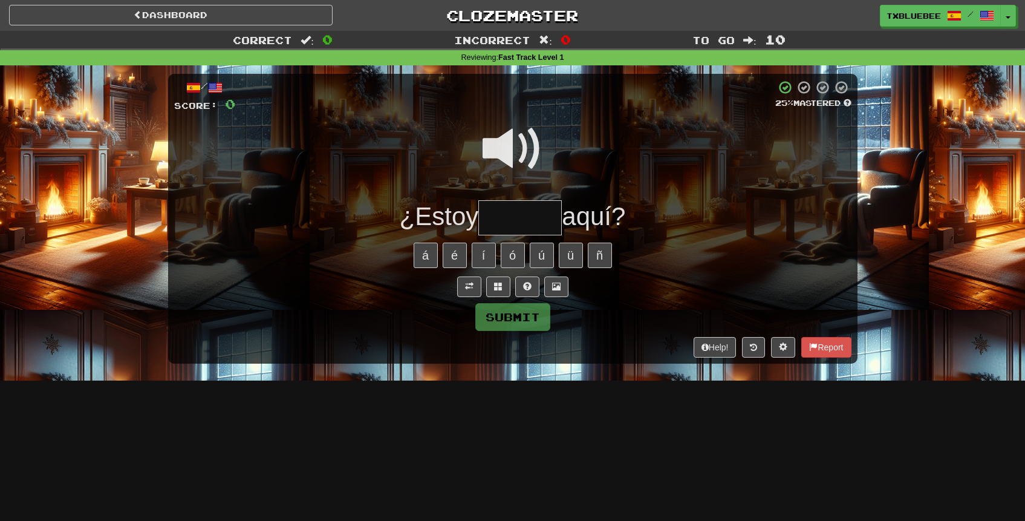
click at [534, 215] on input "text" at bounding box center [519, 218] width 83 height 36
type input "******"
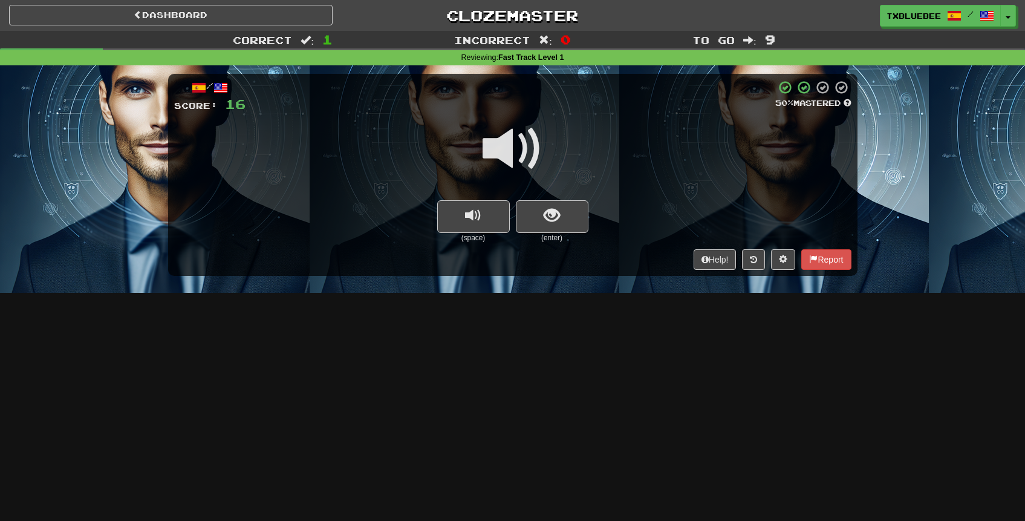
click at [521, 148] on span at bounding box center [512, 148] width 60 height 60
click at [557, 224] on span "show sentence" at bounding box center [551, 215] width 16 height 16
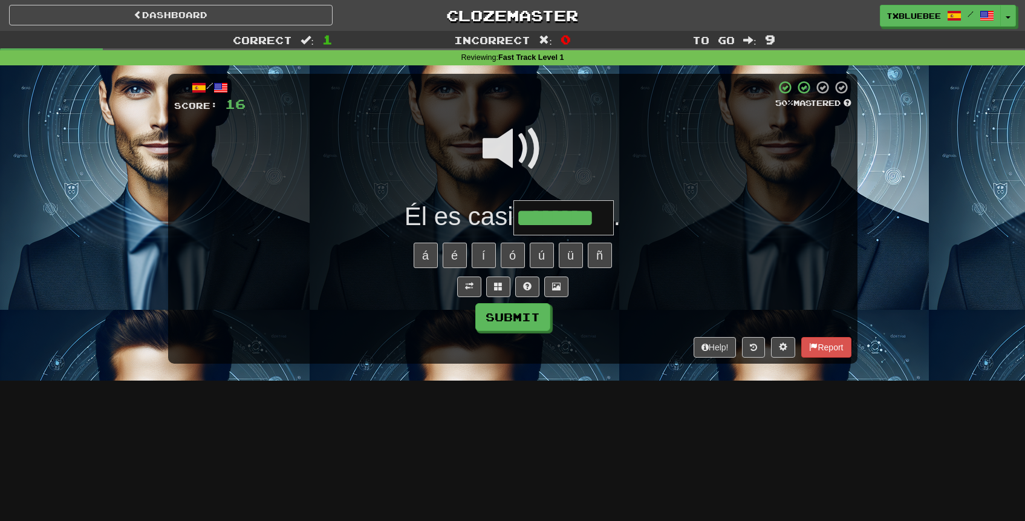
type input "********"
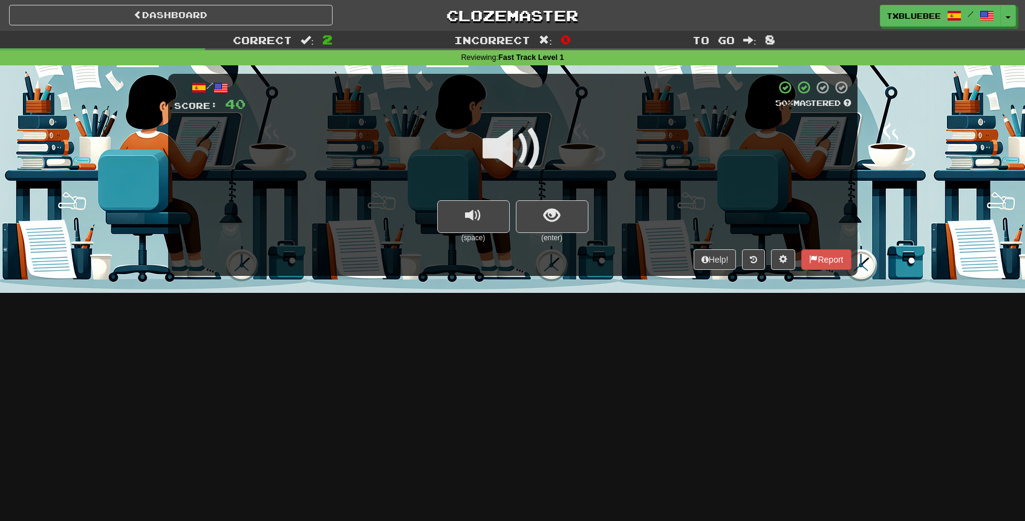
click at [524, 162] on span at bounding box center [512, 148] width 60 height 60
click at [576, 222] on button "show sentence" at bounding box center [552, 216] width 73 height 33
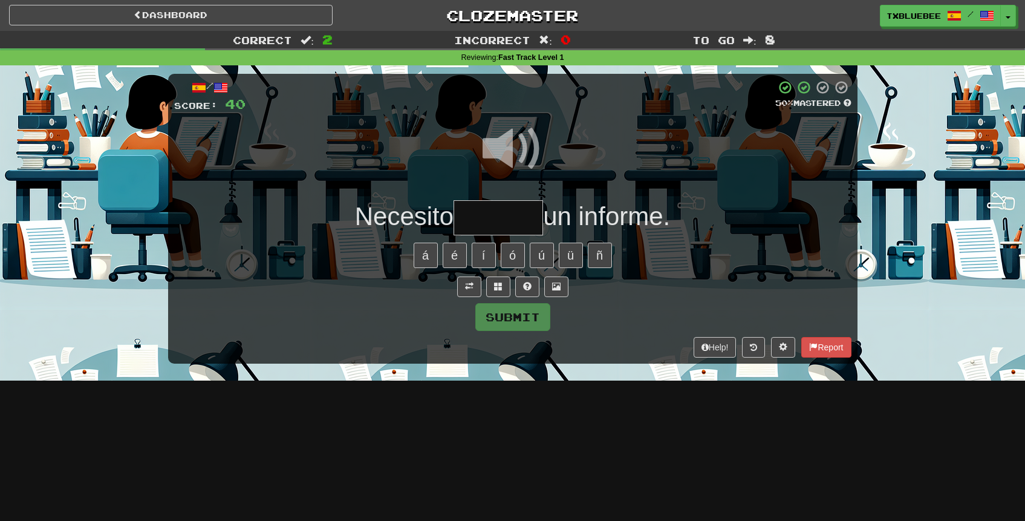
click at [512, 209] on input "text" at bounding box center [497, 218] width 89 height 36
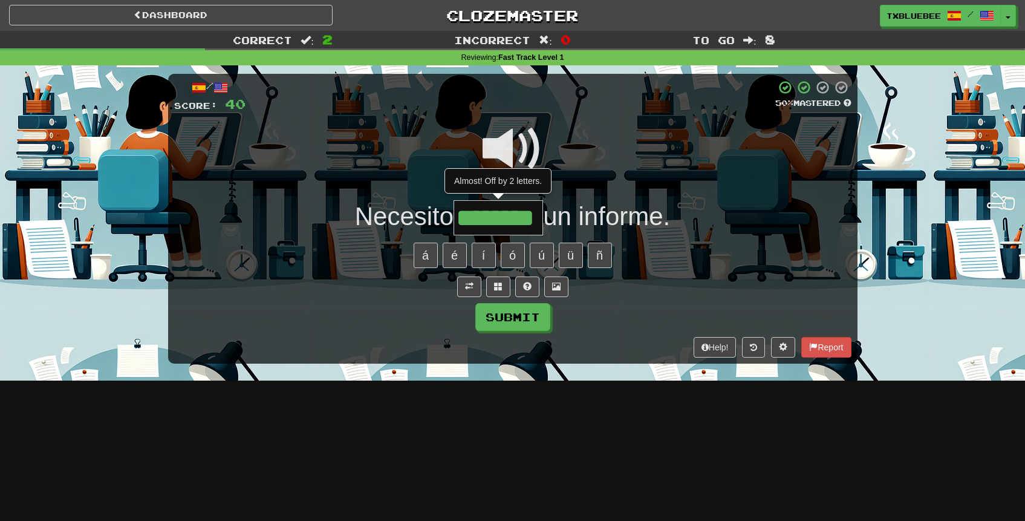
type input "********"
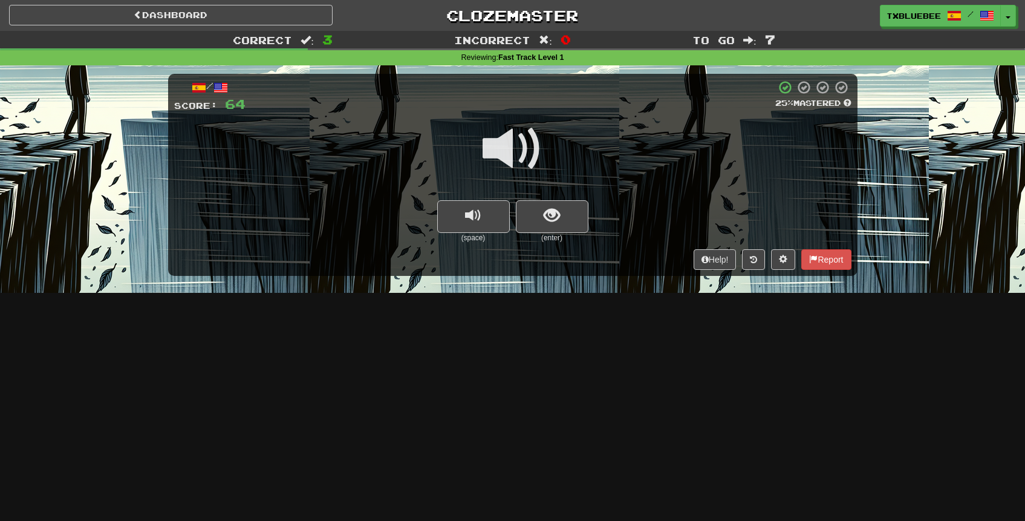
click at [525, 145] on span at bounding box center [512, 148] width 60 height 60
click at [544, 207] on span "show sentence" at bounding box center [551, 215] width 16 height 16
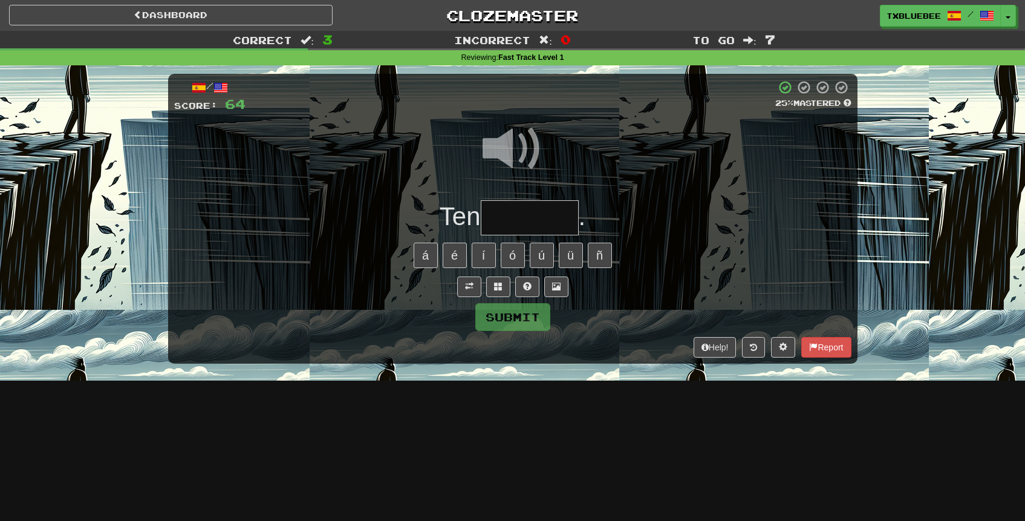
click at [530, 211] on input "text" at bounding box center [530, 218] width 98 height 36
type input "*"
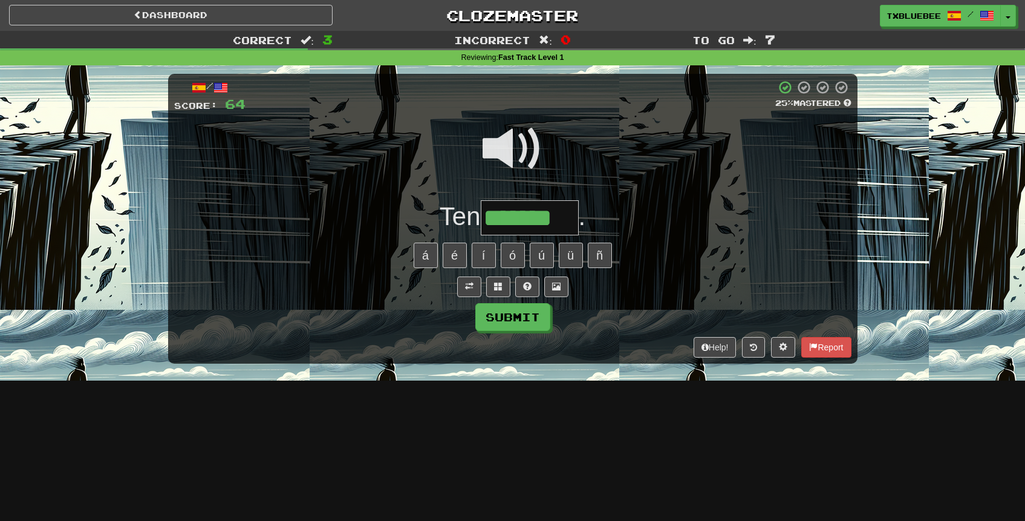
type input "*******"
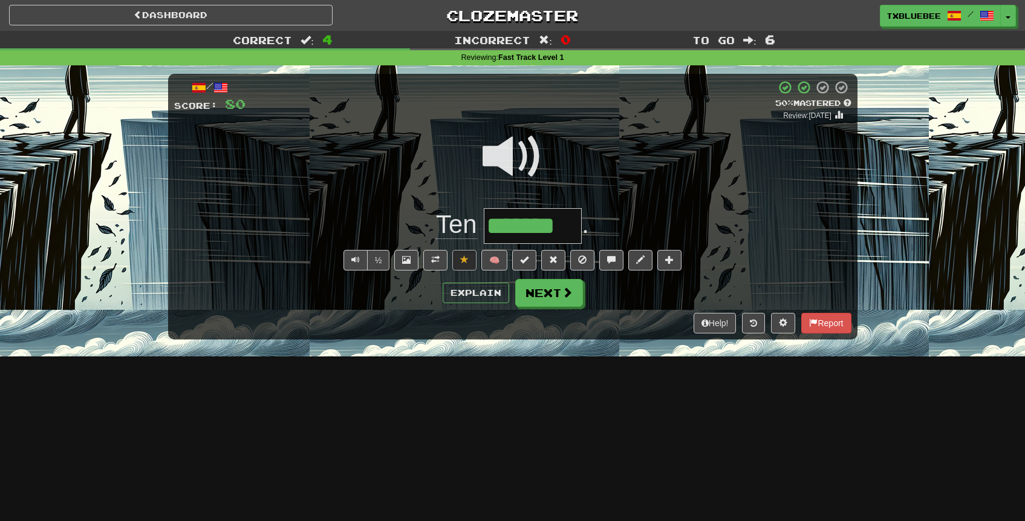
click at [528, 167] on span at bounding box center [512, 156] width 60 height 60
click at [429, 258] on button at bounding box center [435, 260] width 24 height 21
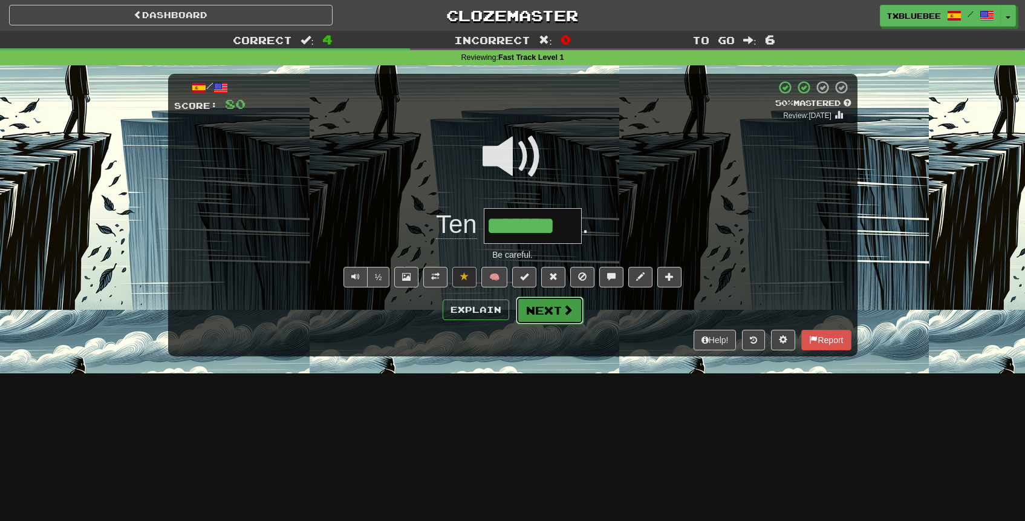
click at [534, 304] on button "Next" at bounding box center [550, 310] width 68 height 28
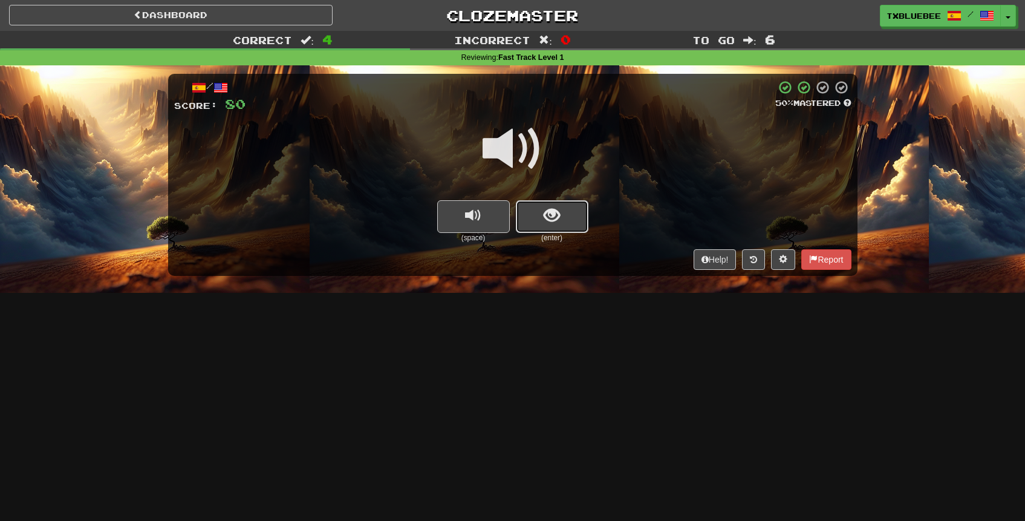
click at [553, 210] on span "show sentence" at bounding box center [551, 215] width 16 height 16
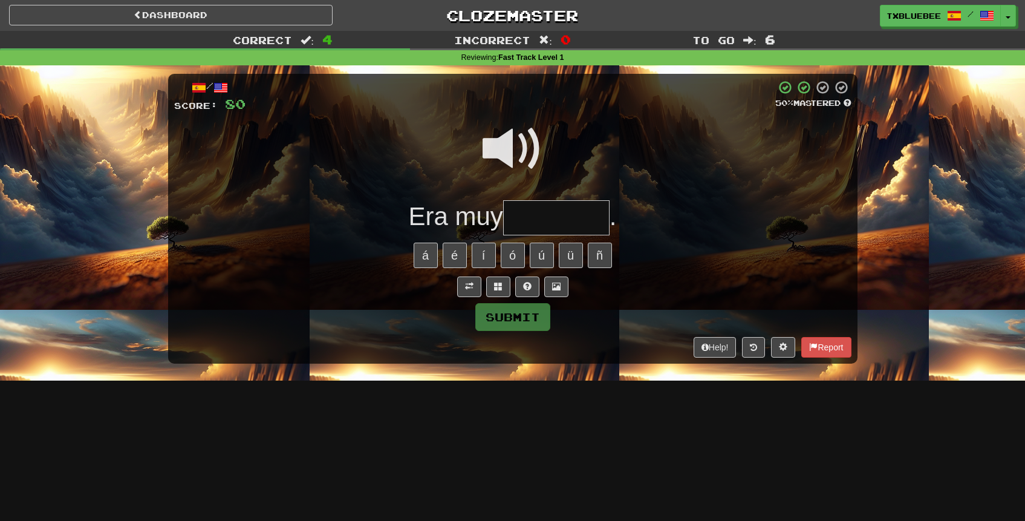
click at [545, 209] on input "text" at bounding box center [556, 218] width 106 height 36
type input "*******"
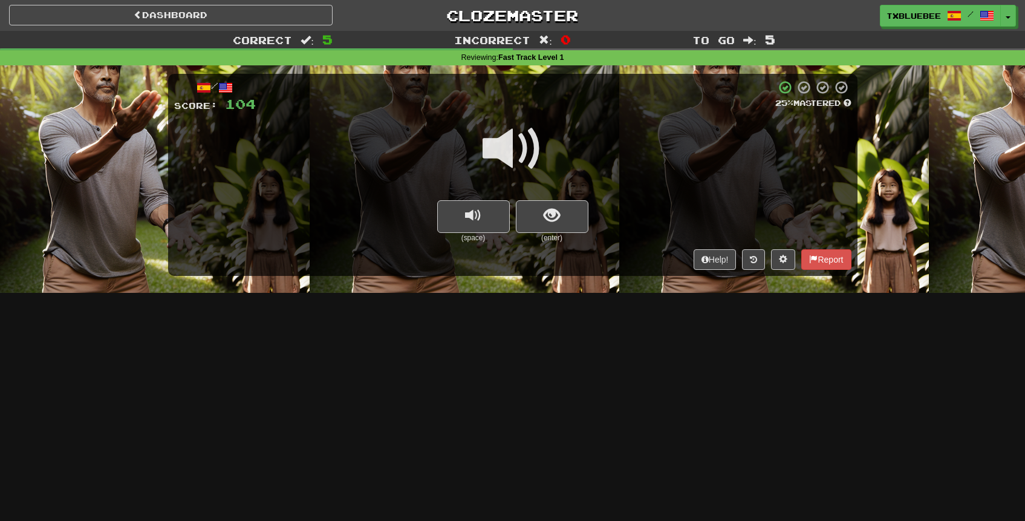
click at [517, 141] on span at bounding box center [512, 148] width 60 height 60
click at [544, 219] on span "show sentence" at bounding box center [551, 215] width 16 height 16
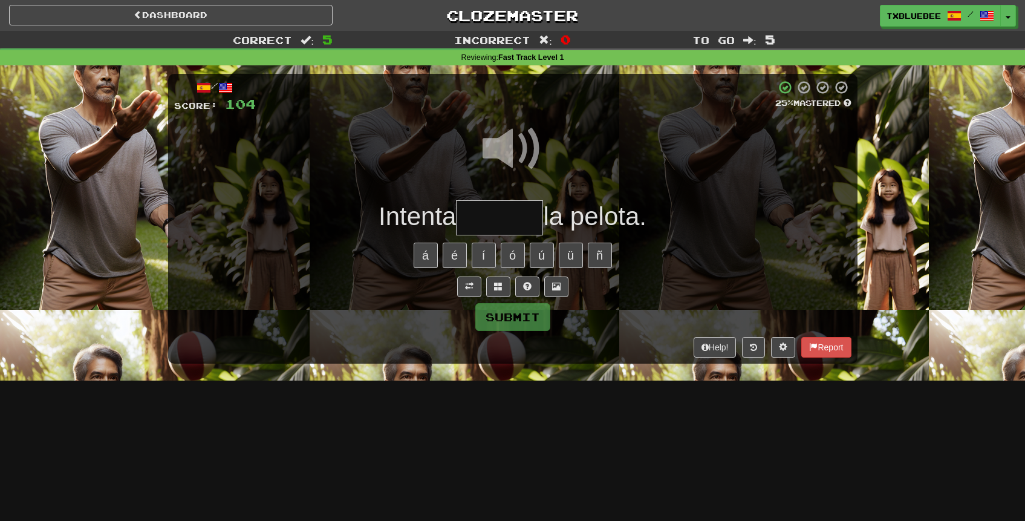
click at [510, 218] on input "text" at bounding box center [499, 218] width 87 height 36
click at [510, 169] on span at bounding box center [512, 148] width 60 height 60
click at [495, 218] on input "text" at bounding box center [499, 218] width 87 height 36
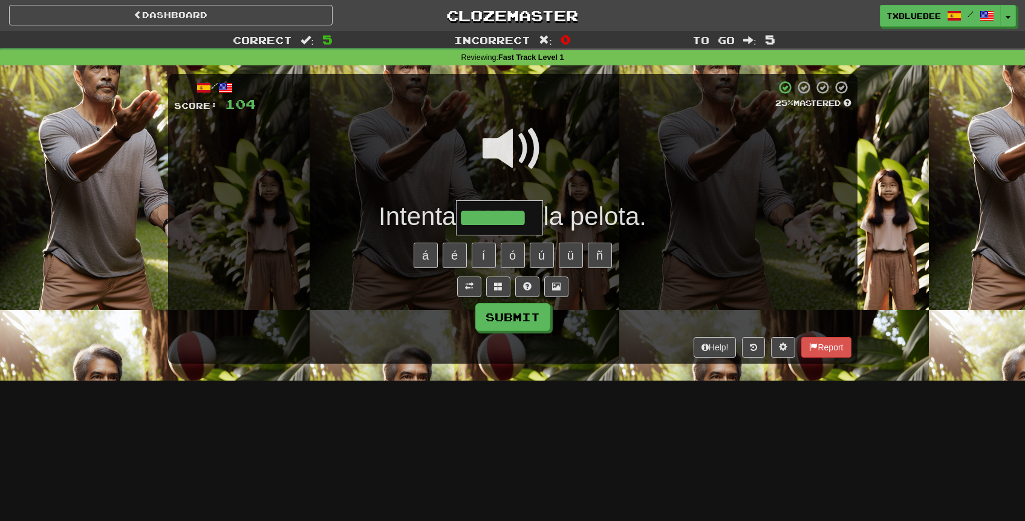
type input "*******"
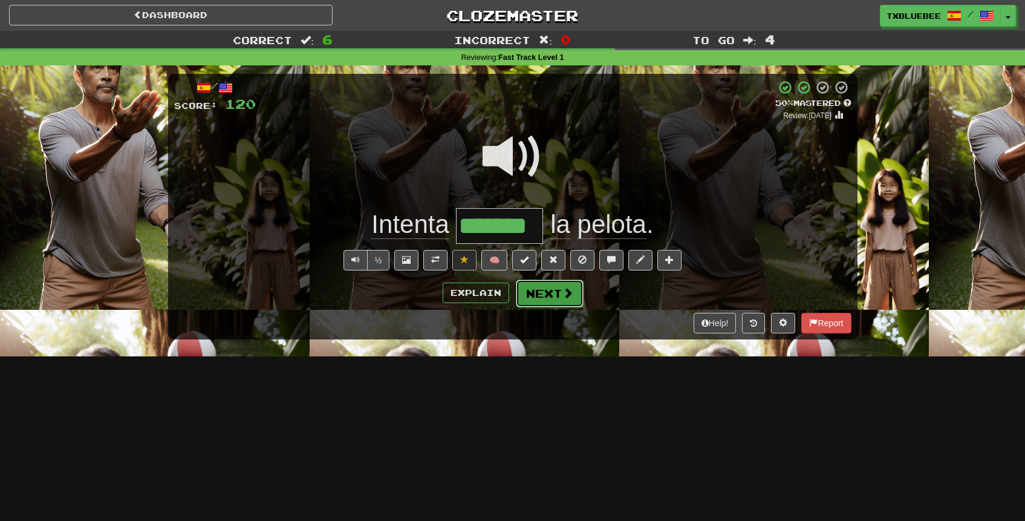
click at [549, 291] on button "Next" at bounding box center [550, 293] width 68 height 28
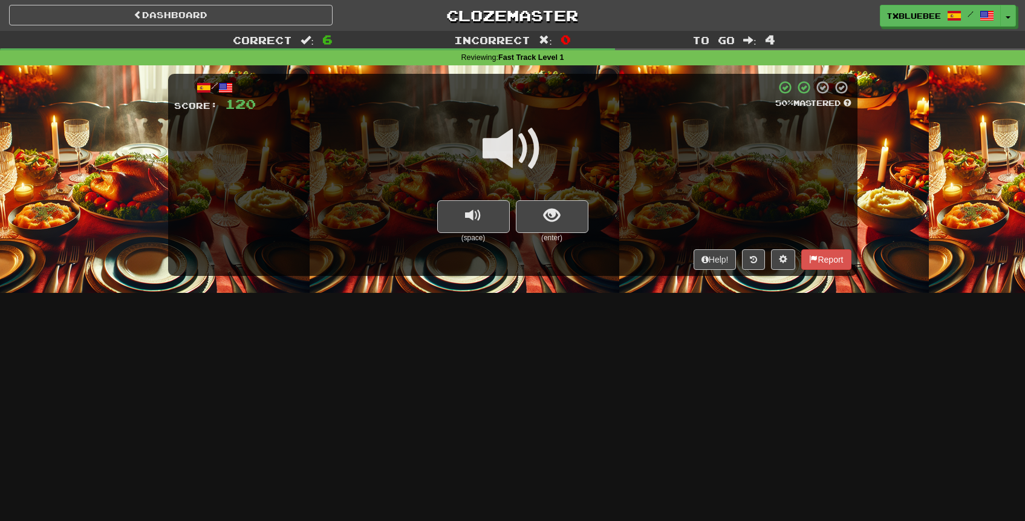
click at [527, 141] on span at bounding box center [512, 148] width 60 height 60
click at [546, 196] on div at bounding box center [512, 157] width 677 height 86
click at [544, 218] on span "show sentence" at bounding box center [551, 215] width 16 height 16
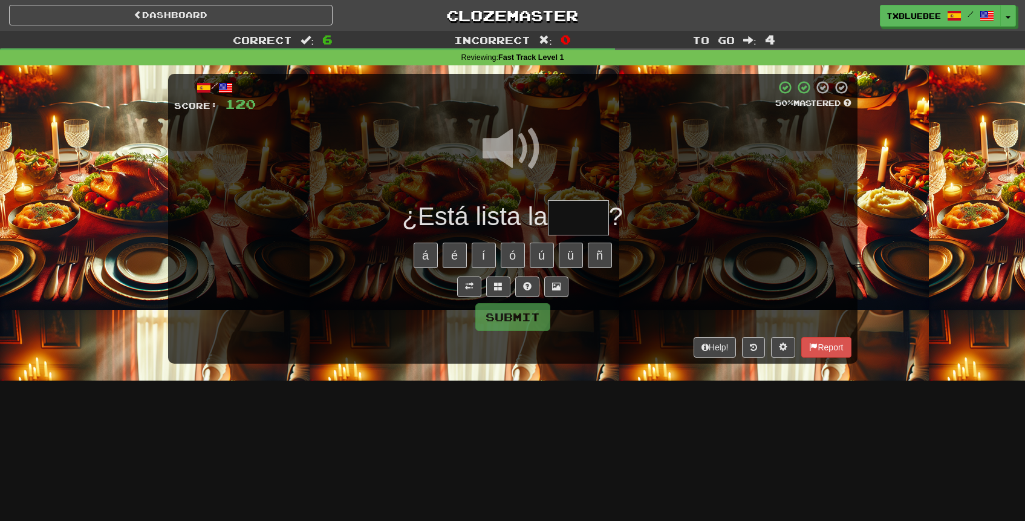
click at [567, 215] on input "text" at bounding box center [578, 218] width 61 height 36
type input "****"
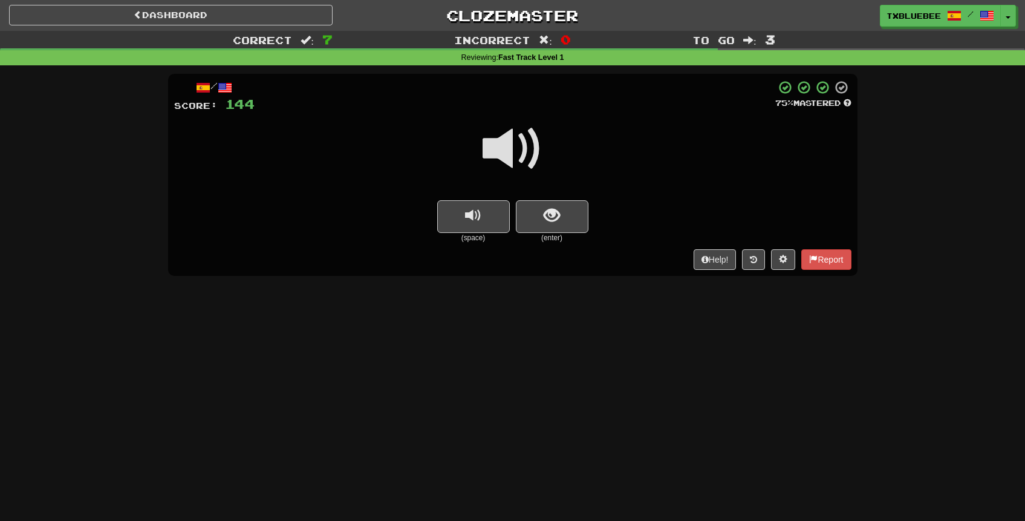
click at [511, 152] on span at bounding box center [512, 148] width 60 height 60
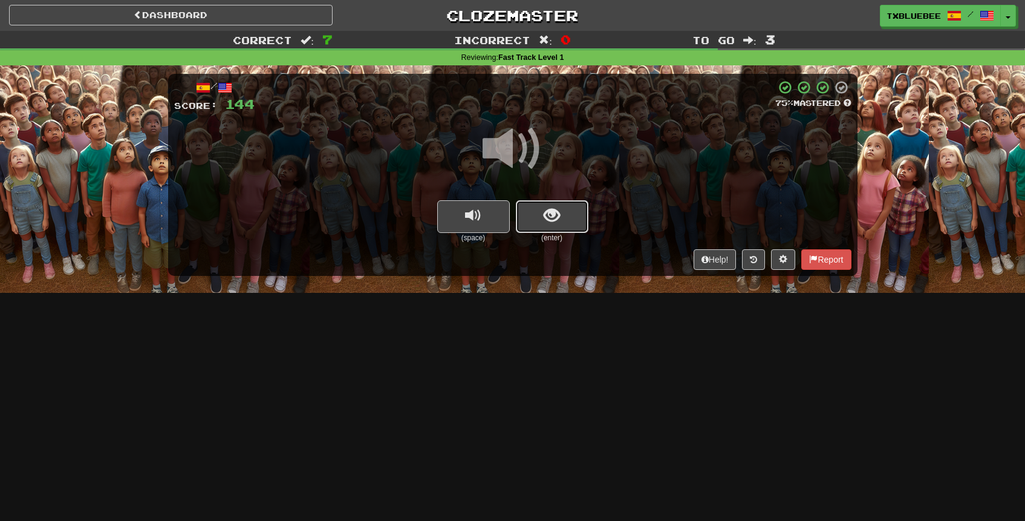
click at [549, 225] on button "show sentence" at bounding box center [552, 216] width 73 height 33
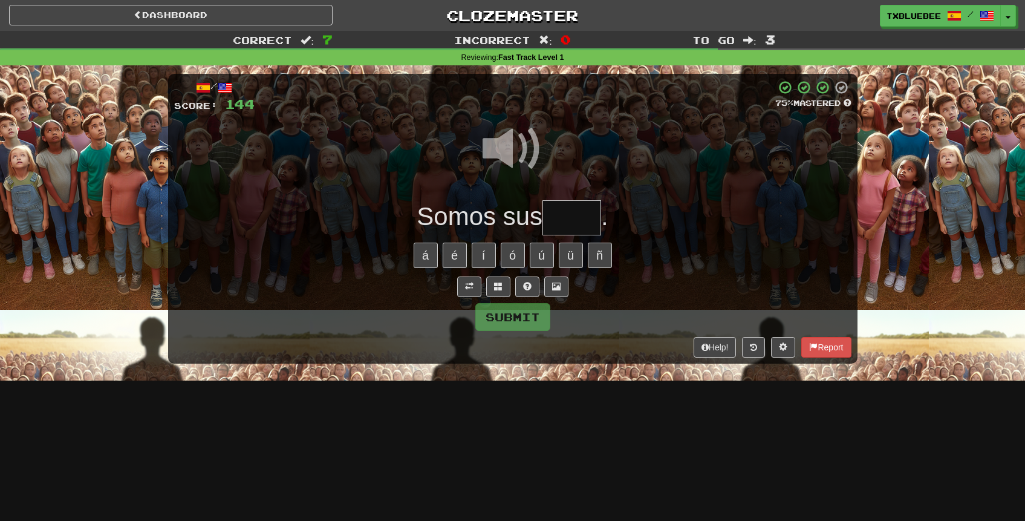
click at [576, 221] on input "text" at bounding box center [571, 218] width 59 height 36
type input "*"
type input "*****"
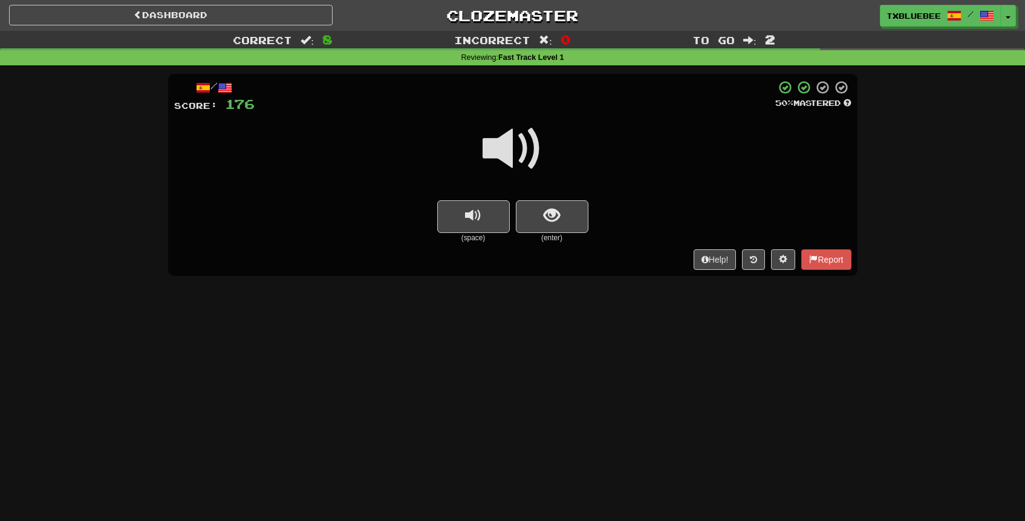
click at [528, 159] on span at bounding box center [512, 148] width 60 height 60
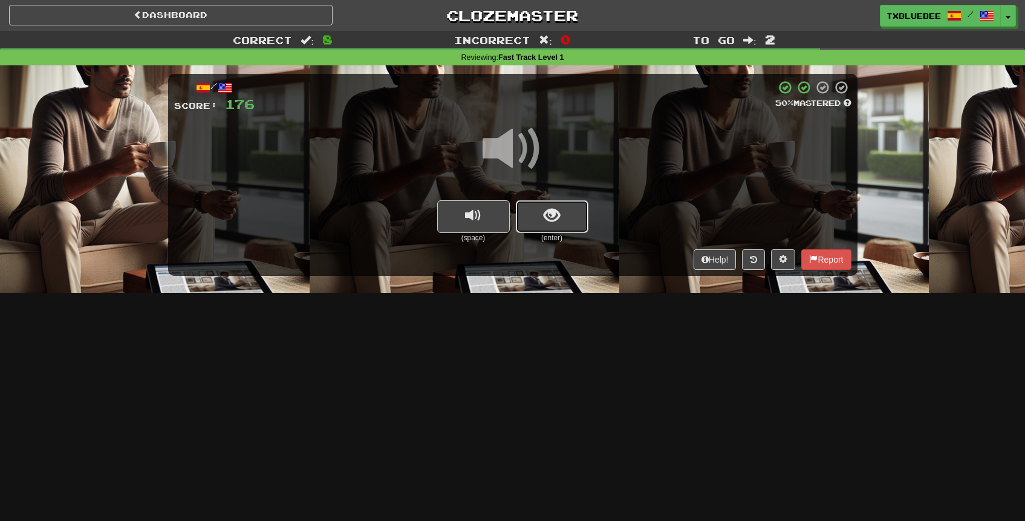
click at [548, 207] on span "show sentence" at bounding box center [551, 215] width 16 height 16
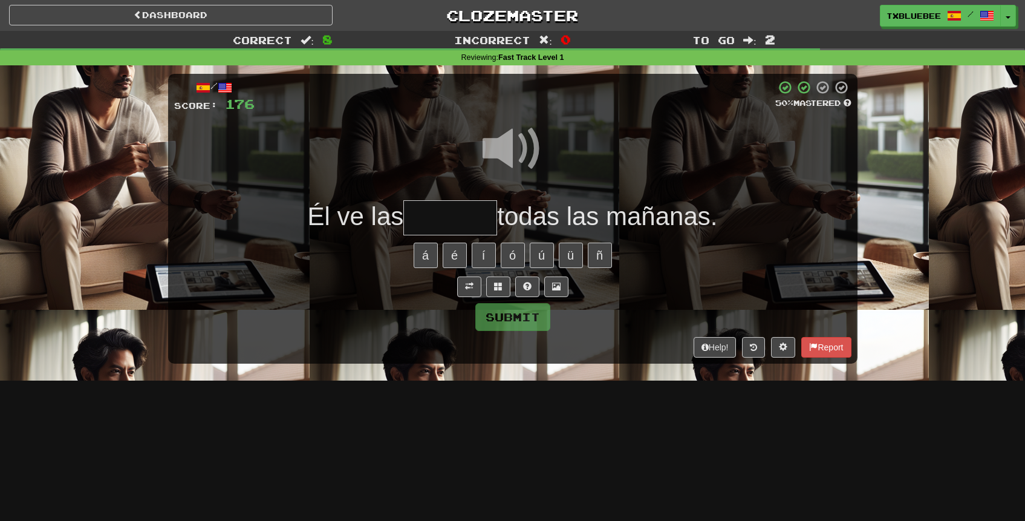
click at [508, 136] on span at bounding box center [512, 148] width 60 height 60
click at [424, 224] on input "text" at bounding box center [450, 218] width 94 height 36
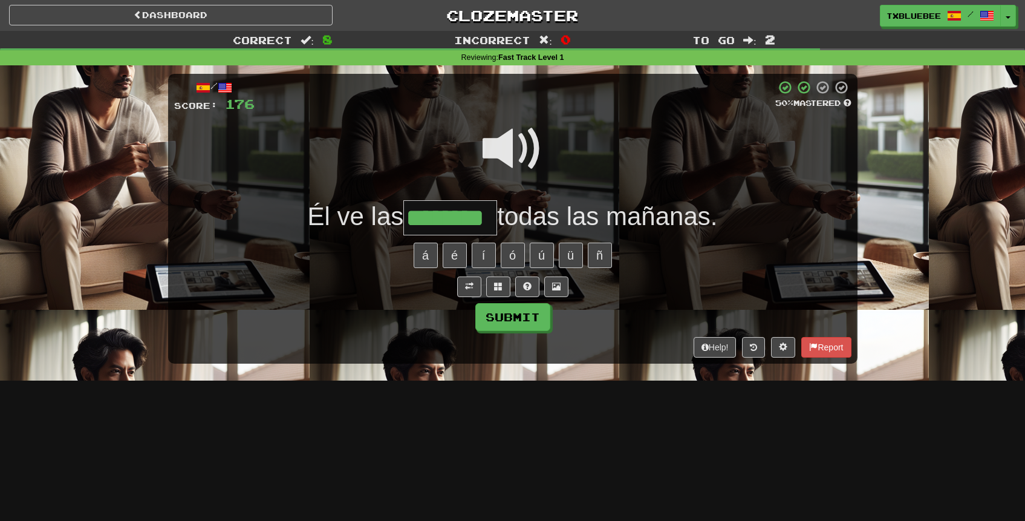
type input "********"
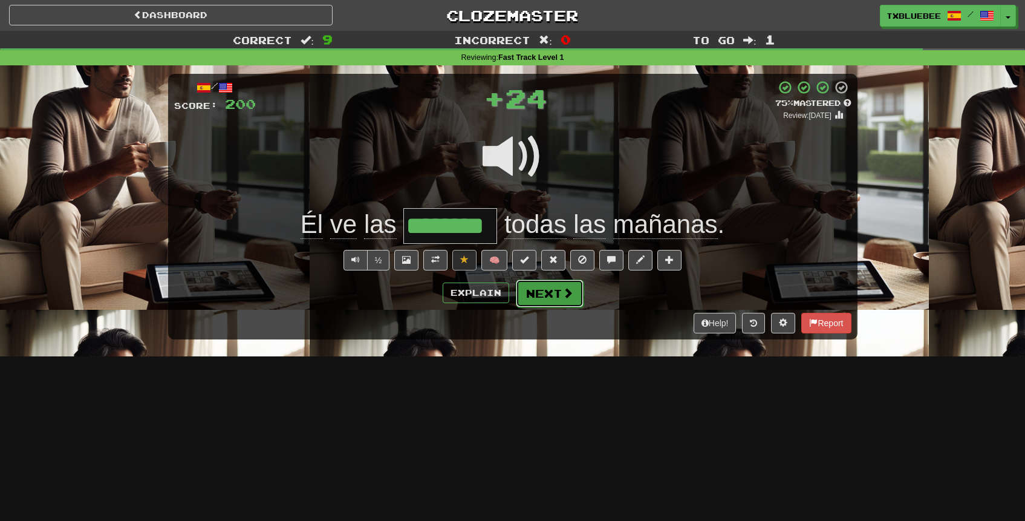
click at [557, 295] on button "Next" at bounding box center [550, 293] width 68 height 28
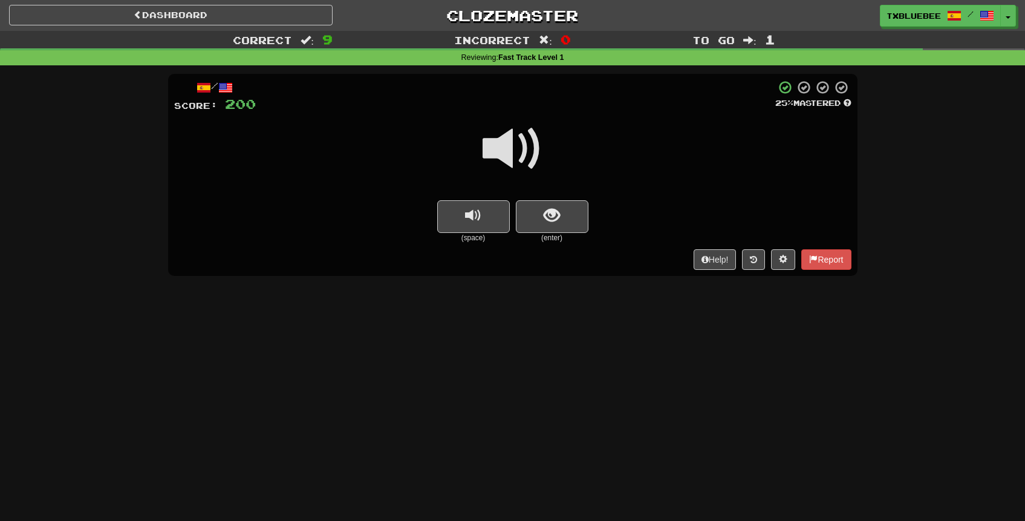
click at [519, 148] on span at bounding box center [512, 148] width 60 height 60
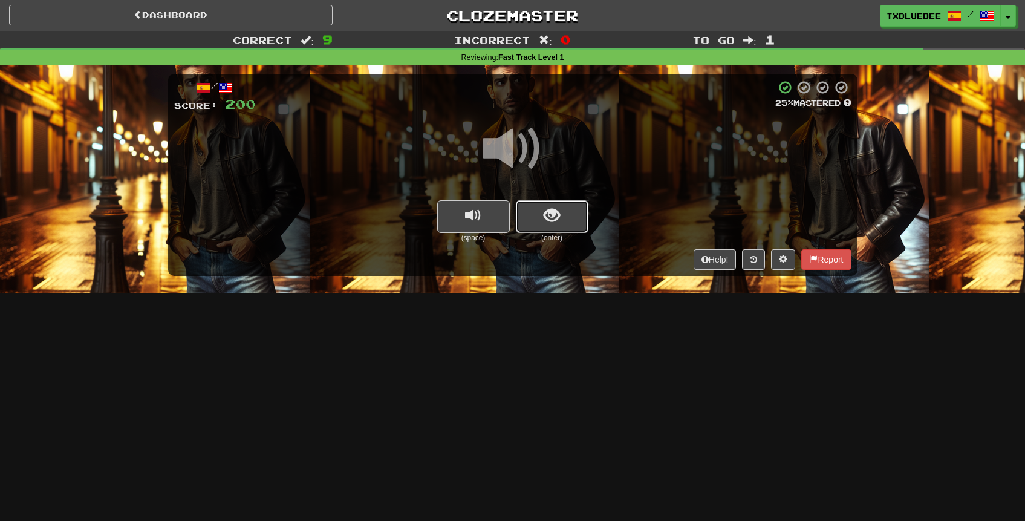
click at [545, 220] on span "show sentence" at bounding box center [551, 215] width 16 height 16
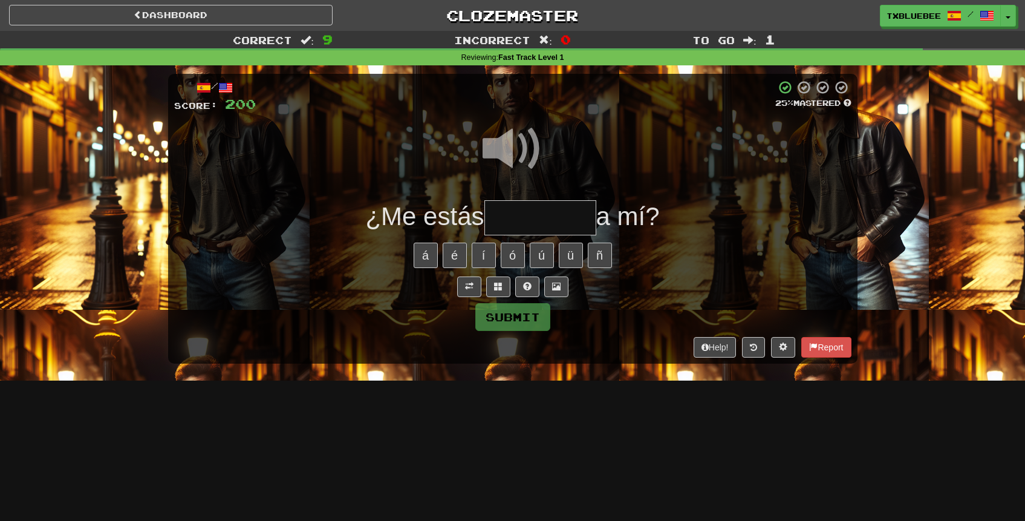
click at [519, 149] on span at bounding box center [512, 148] width 60 height 60
click at [537, 212] on input "text" at bounding box center [540, 218] width 112 height 36
click at [530, 207] on input "text" at bounding box center [540, 218] width 112 height 36
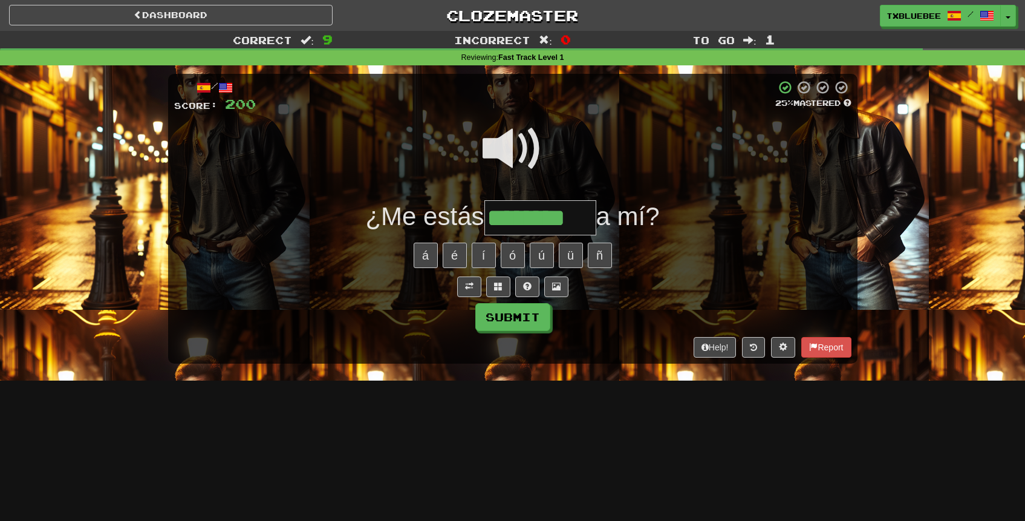
type input "********"
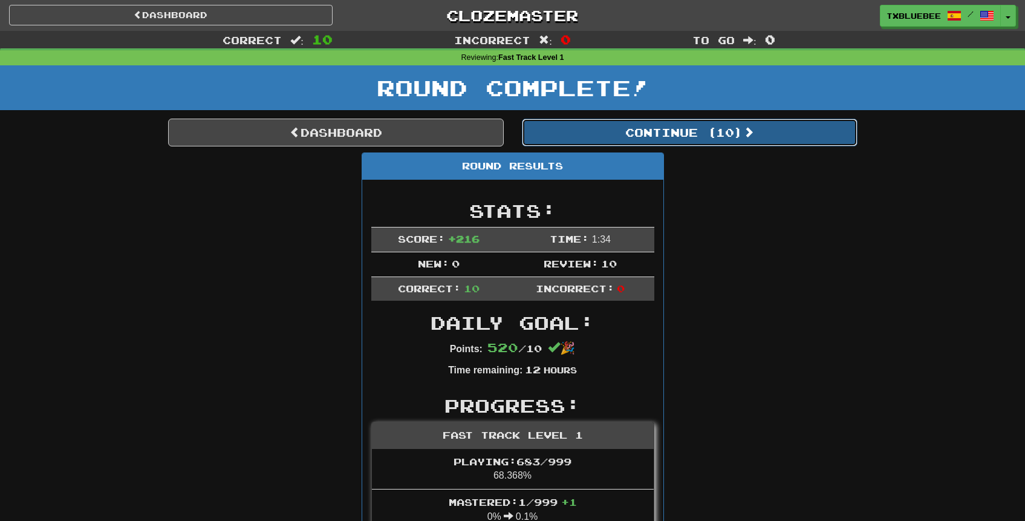
click at [660, 134] on button "Continue ( 10 )" at bounding box center [690, 132] width 336 height 28
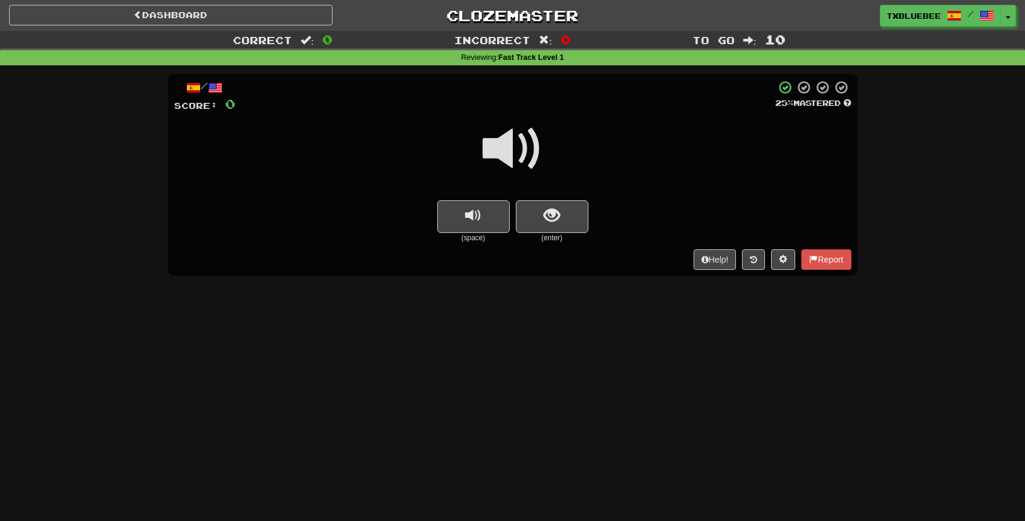
click at [527, 161] on span at bounding box center [512, 148] width 60 height 60
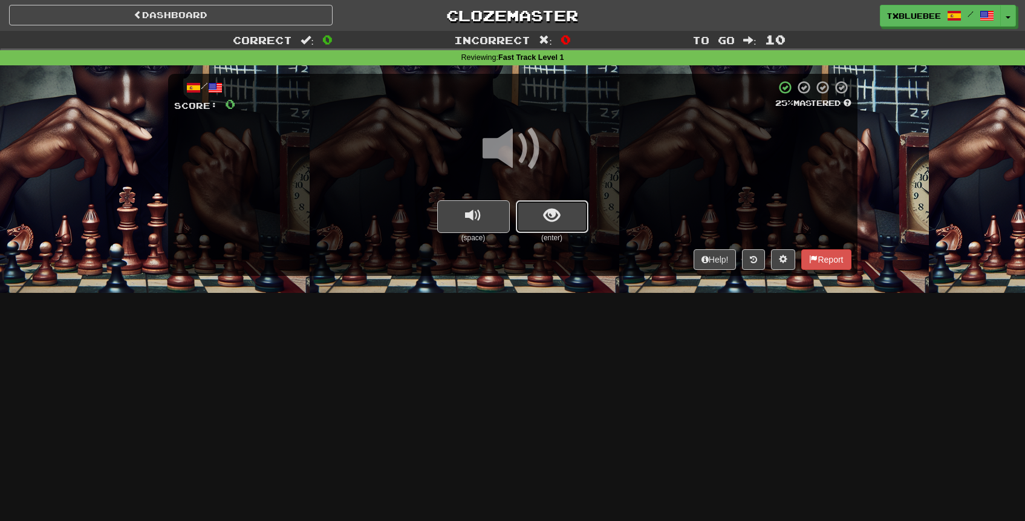
click at [556, 220] on span "show sentence" at bounding box center [551, 215] width 16 height 16
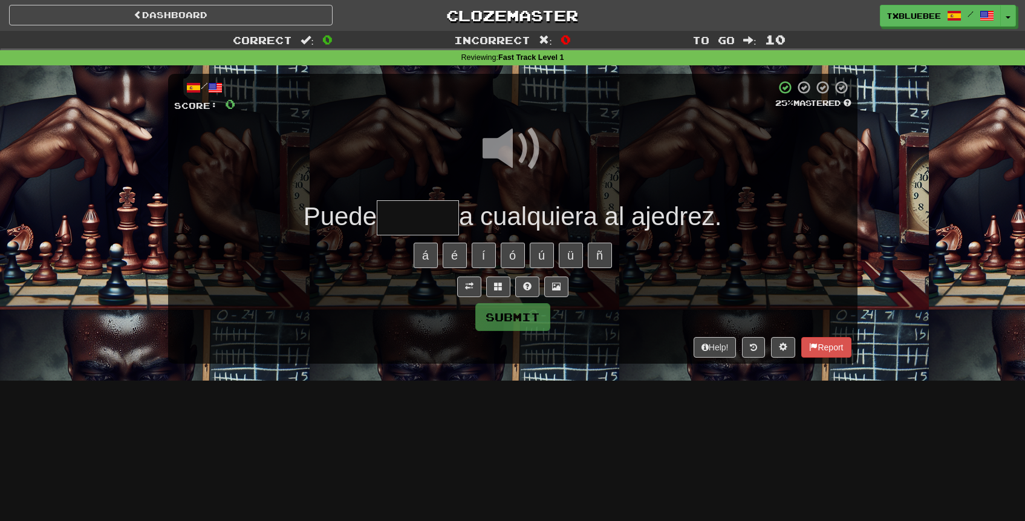
click at [515, 139] on span at bounding box center [512, 148] width 60 height 60
click at [418, 213] on input "text" at bounding box center [418, 218] width 82 height 36
type input "*"
click at [532, 161] on span at bounding box center [512, 148] width 60 height 60
click at [397, 218] on input "text" at bounding box center [418, 218] width 82 height 36
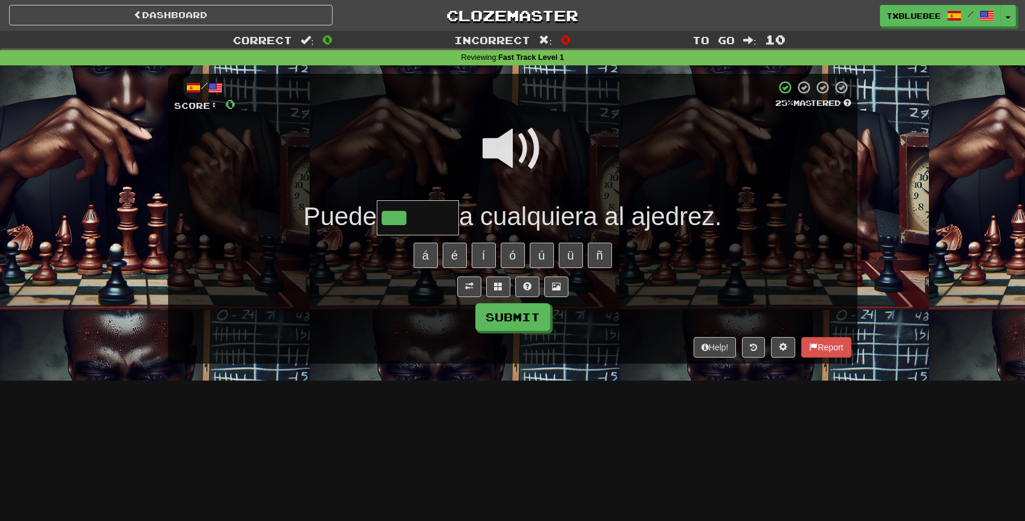
type input "******"
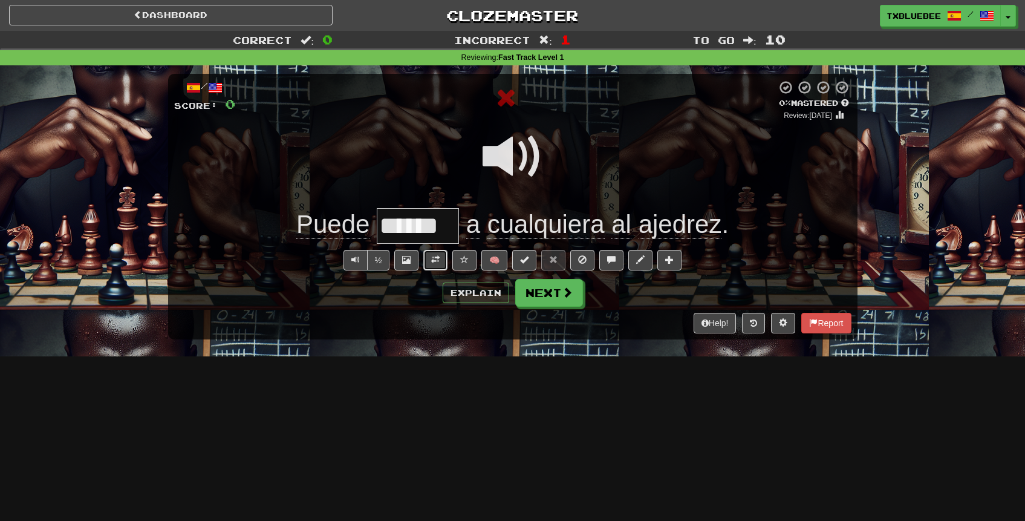
click at [444, 259] on button at bounding box center [435, 260] width 24 height 21
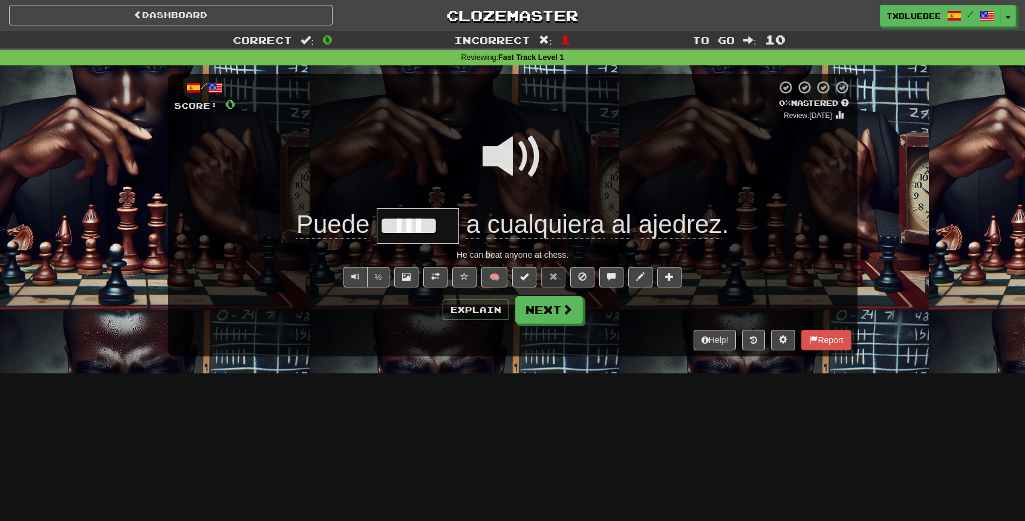
click at [507, 162] on span at bounding box center [512, 156] width 60 height 60
click at [520, 157] on span at bounding box center [512, 156] width 60 height 60
click at [527, 305] on button "Next" at bounding box center [550, 310] width 68 height 28
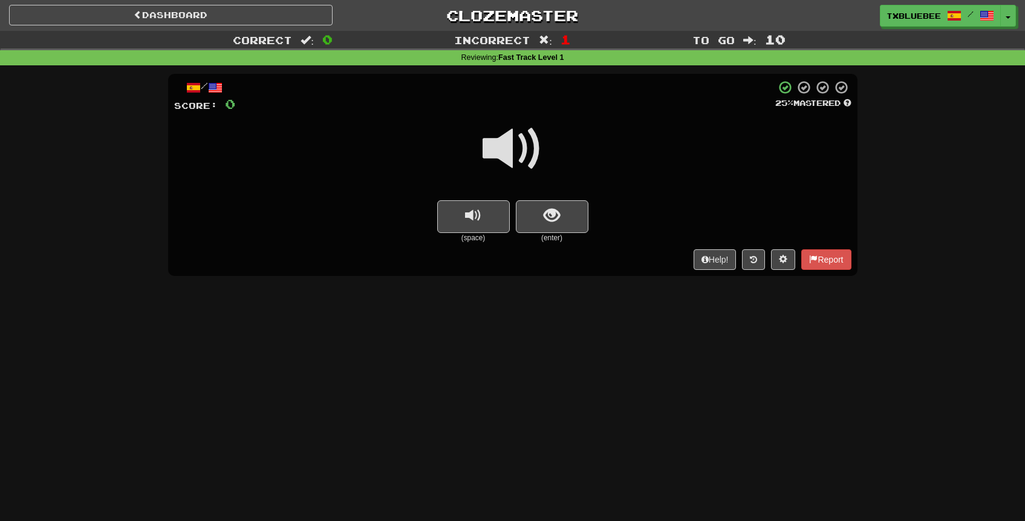
click at [530, 141] on span at bounding box center [512, 148] width 60 height 60
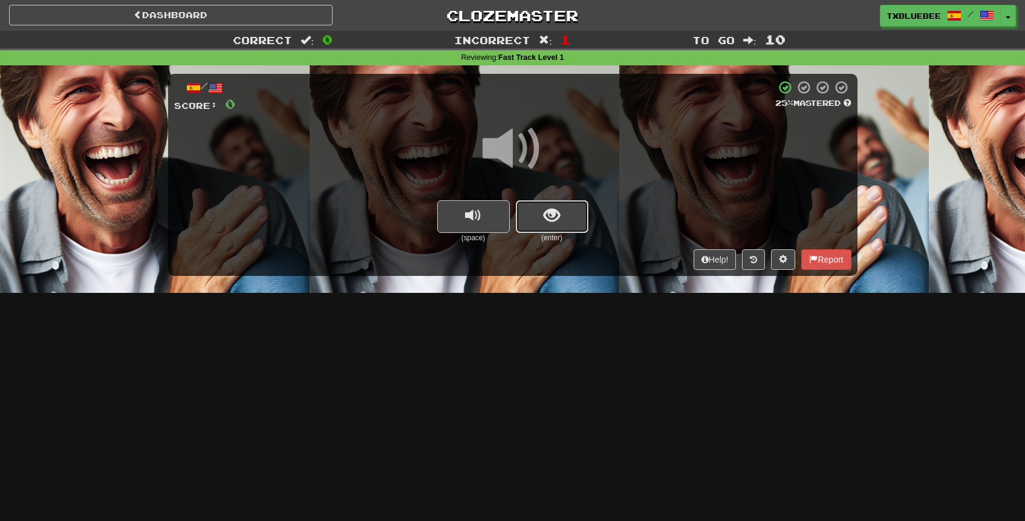
click at [550, 220] on span "show sentence" at bounding box center [551, 215] width 16 height 16
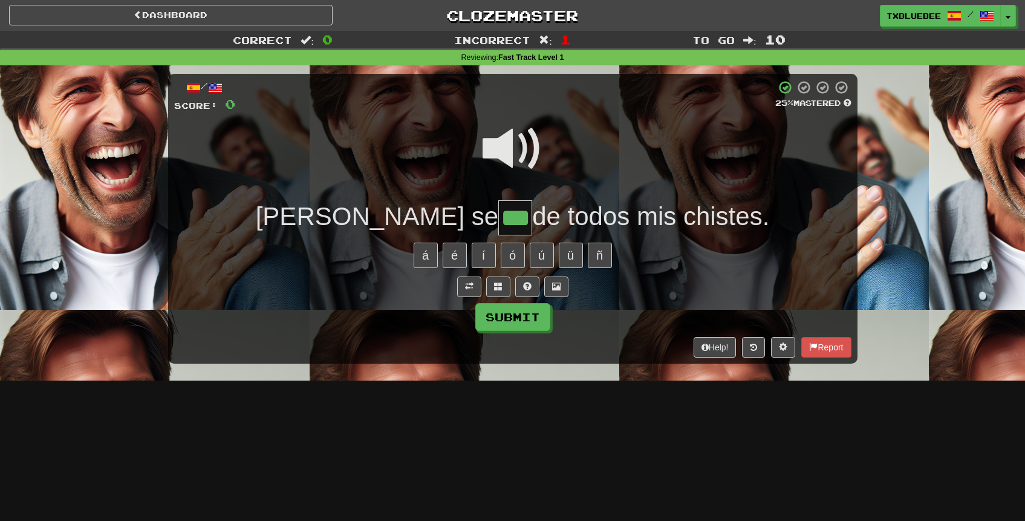
type input "***"
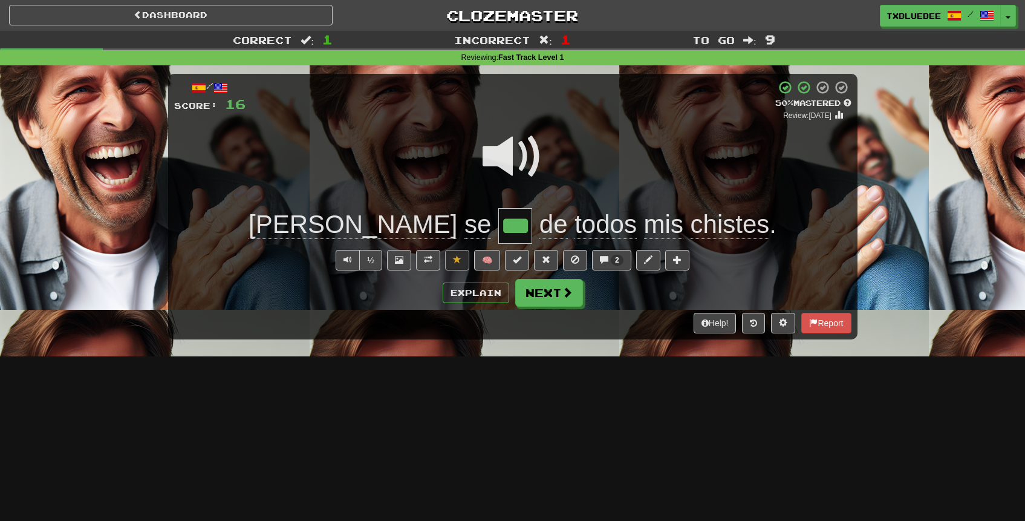
click at [521, 157] on span at bounding box center [512, 156] width 60 height 60
click at [545, 284] on button "Next" at bounding box center [550, 293] width 68 height 28
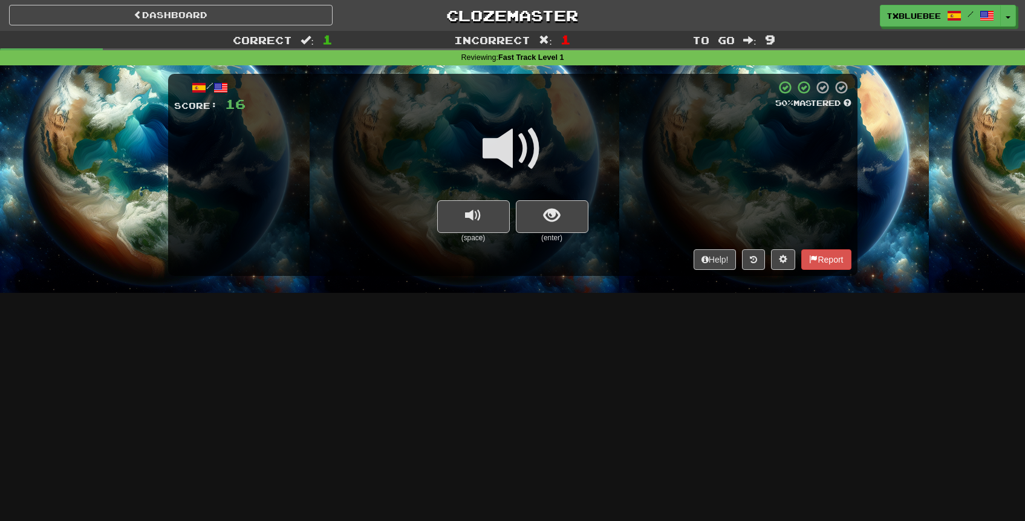
click at [512, 144] on span at bounding box center [512, 148] width 60 height 60
click at [557, 225] on button "show sentence" at bounding box center [552, 216] width 73 height 33
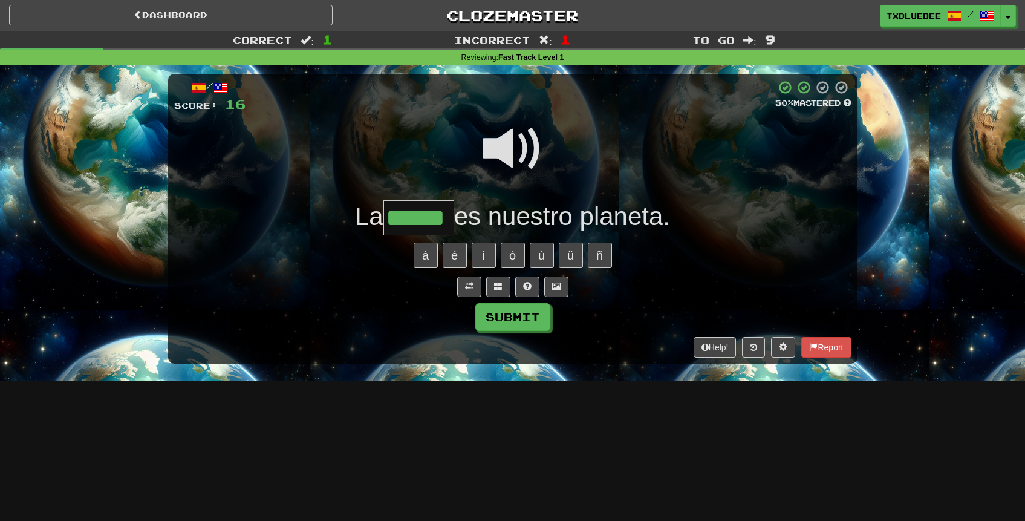
type input "******"
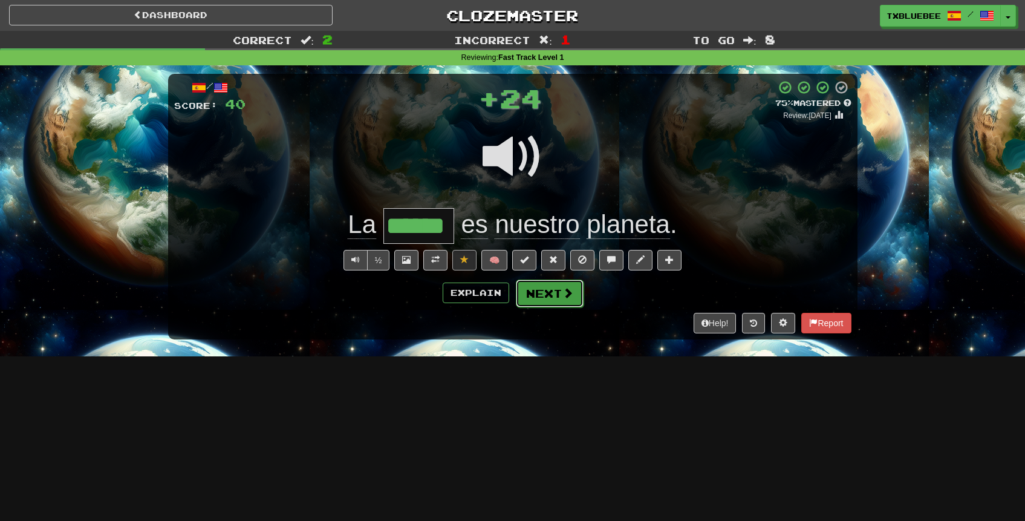
click at [545, 294] on button "Next" at bounding box center [550, 293] width 68 height 28
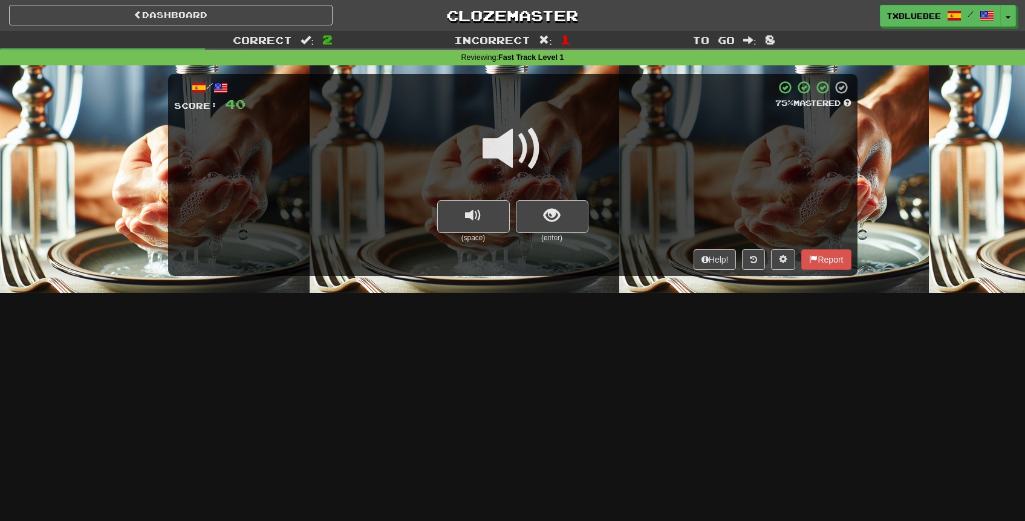
click at [531, 141] on span at bounding box center [512, 148] width 60 height 60
click at [503, 153] on span at bounding box center [512, 148] width 60 height 60
click at [560, 214] on button "show sentence" at bounding box center [552, 216] width 73 height 33
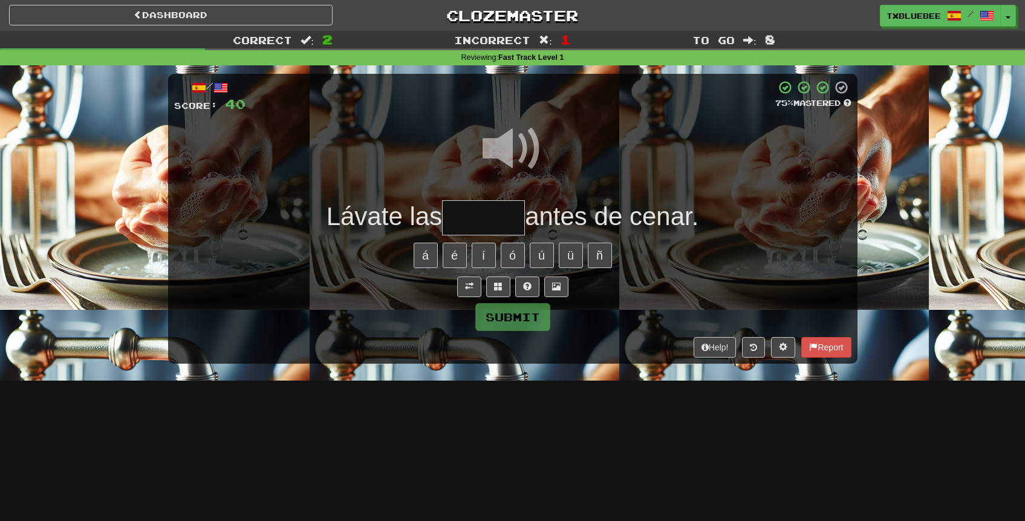
click at [516, 138] on span at bounding box center [512, 148] width 60 height 60
click at [491, 213] on input "text" at bounding box center [483, 218] width 83 height 36
type input "*****"
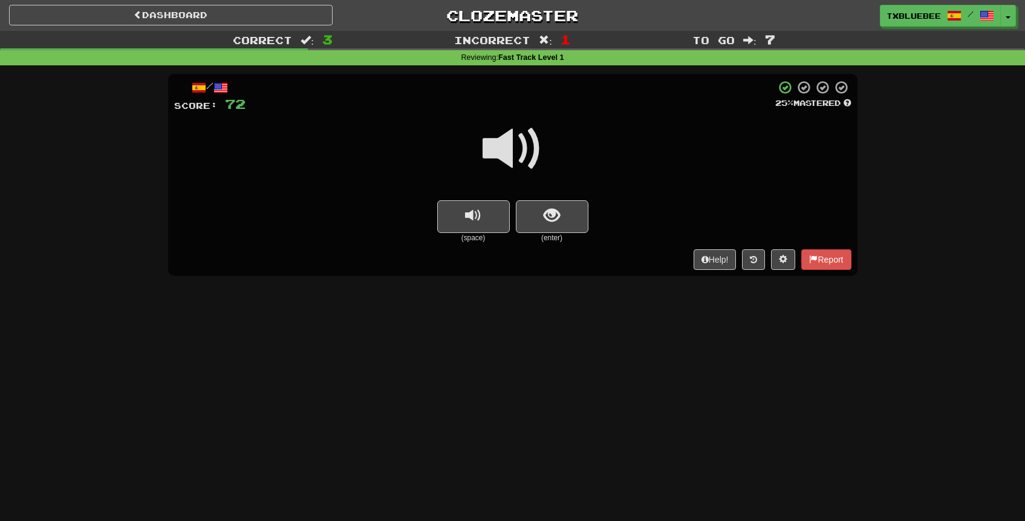
click at [519, 162] on span at bounding box center [512, 148] width 60 height 60
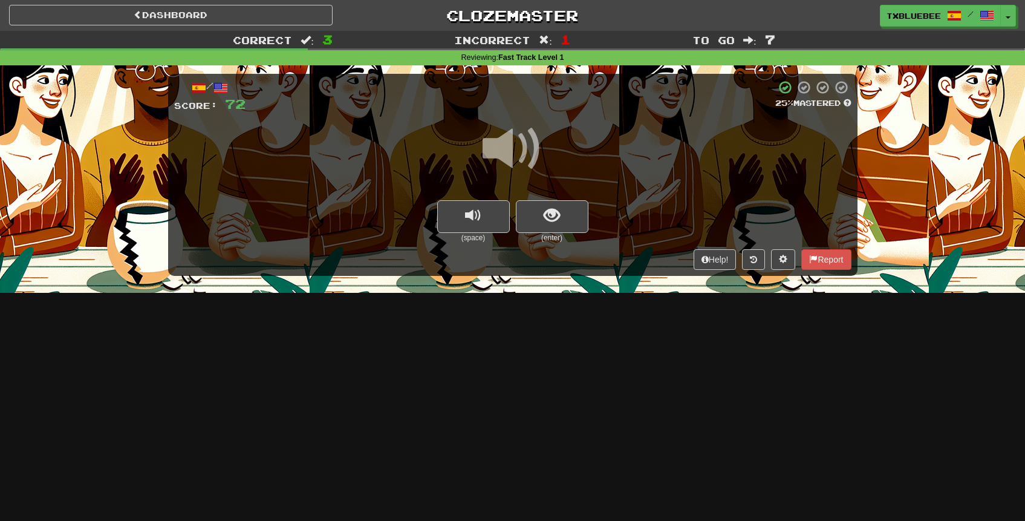
click at [545, 233] on small "(enter)" at bounding box center [552, 238] width 73 height 10
click at [550, 214] on span "show sentence" at bounding box center [551, 215] width 16 height 16
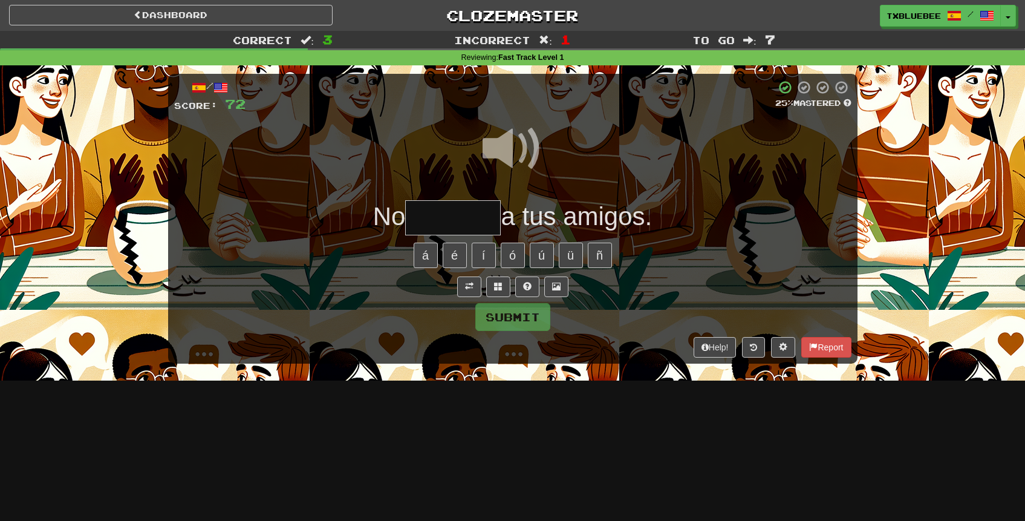
click at [530, 151] on span at bounding box center [512, 148] width 60 height 60
click at [471, 209] on input "text" at bounding box center [453, 218] width 96 height 36
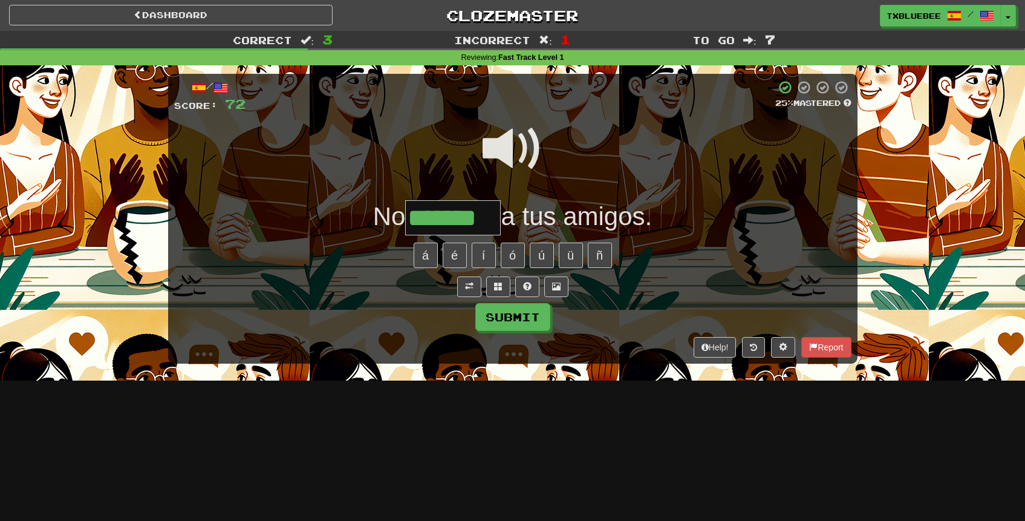
type input "*******"
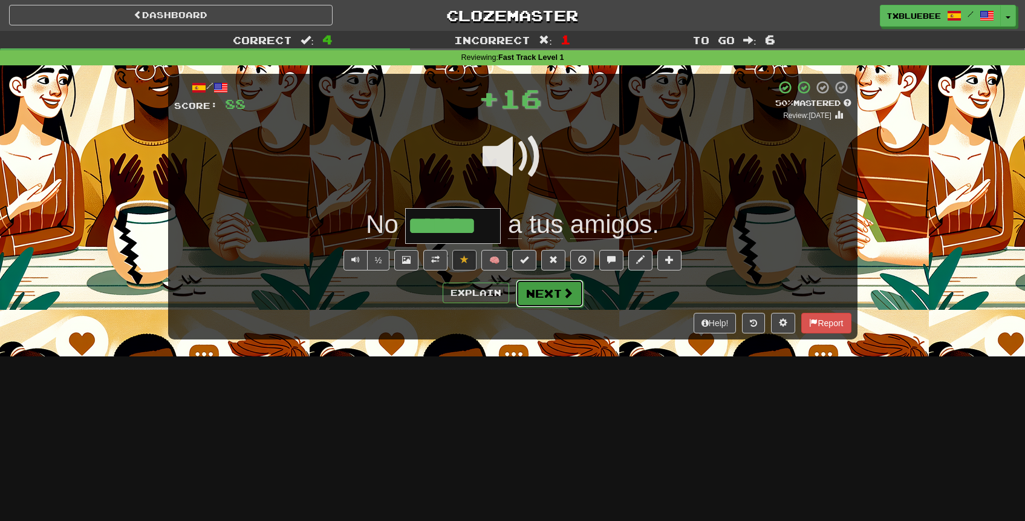
click at [541, 291] on button "Next" at bounding box center [550, 293] width 68 height 28
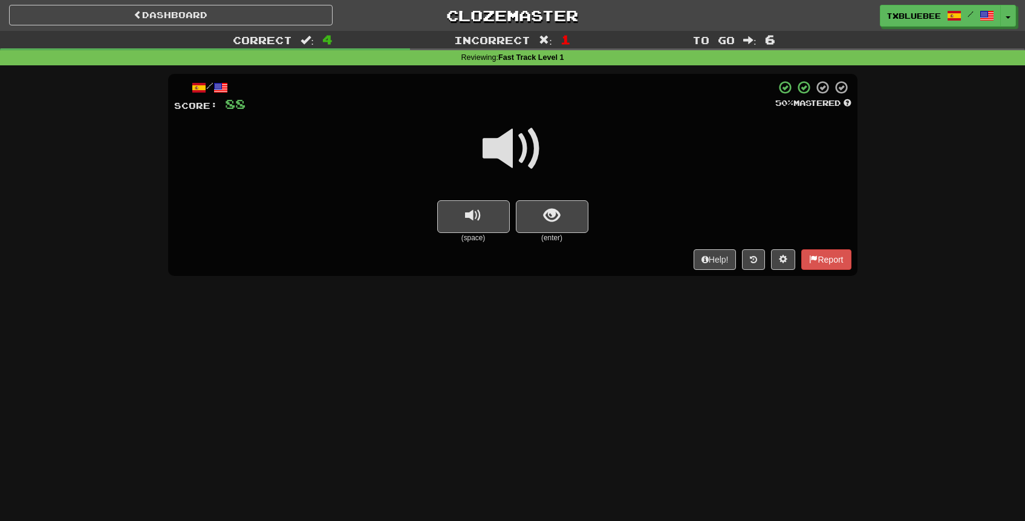
click at [528, 153] on span at bounding box center [512, 148] width 60 height 60
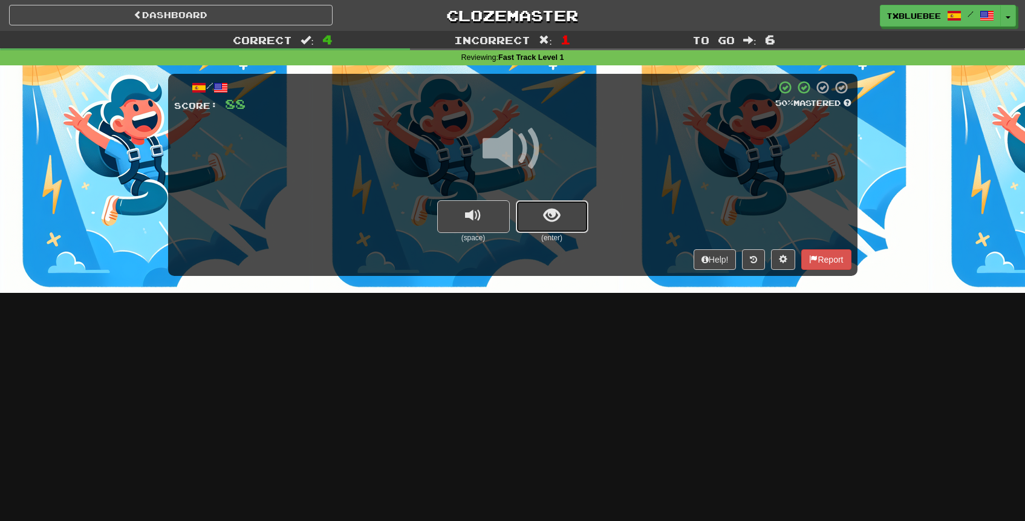
click at [548, 203] on button "show sentence" at bounding box center [552, 216] width 73 height 33
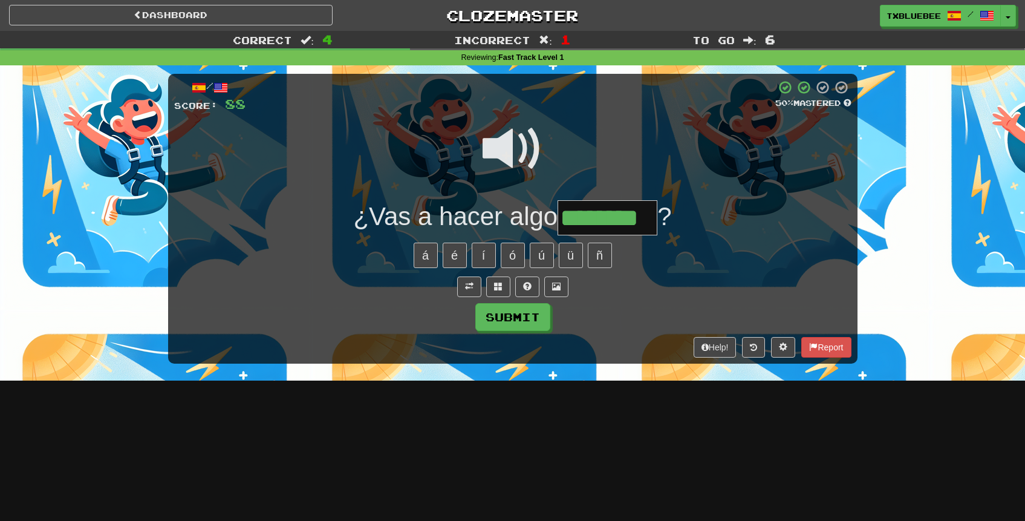
type input "********"
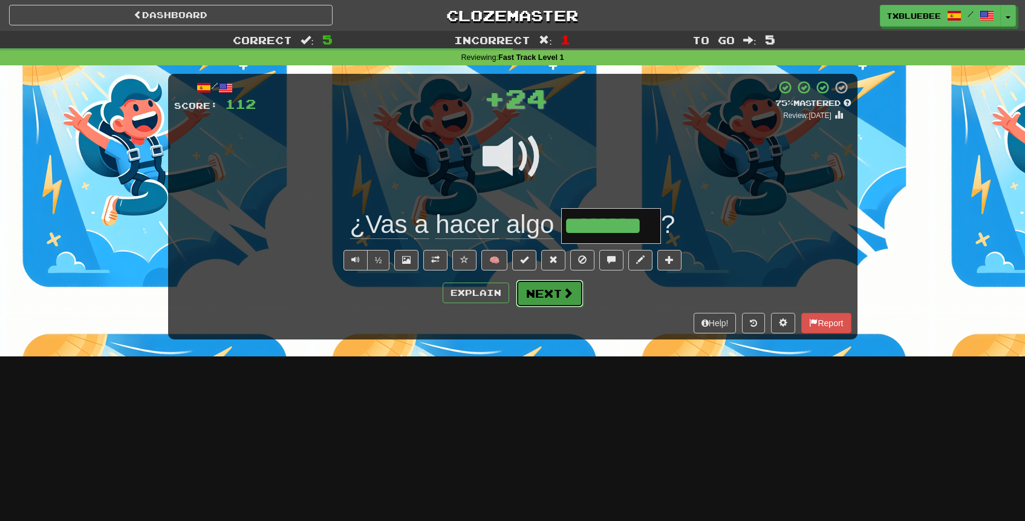
click at [568, 290] on span at bounding box center [567, 292] width 11 height 11
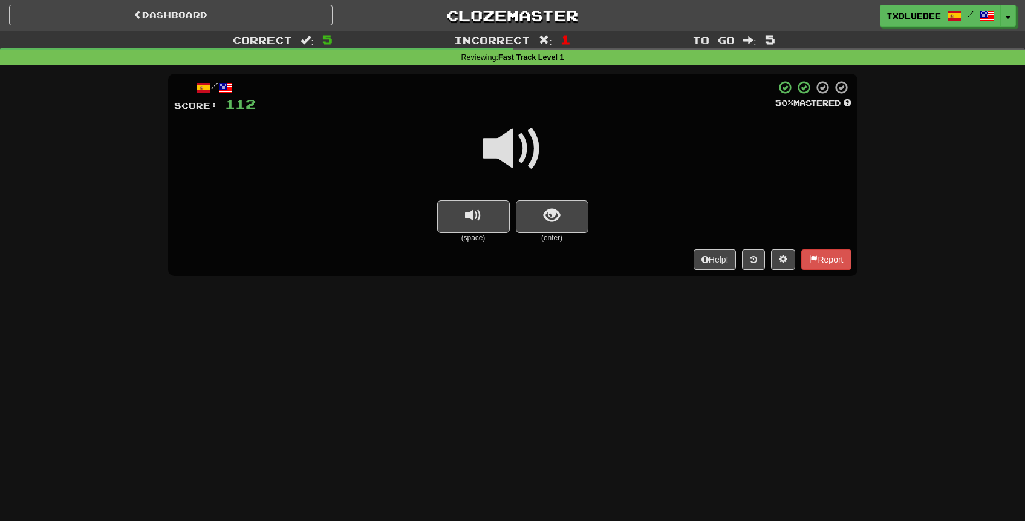
click at [523, 154] on span at bounding box center [512, 148] width 60 height 60
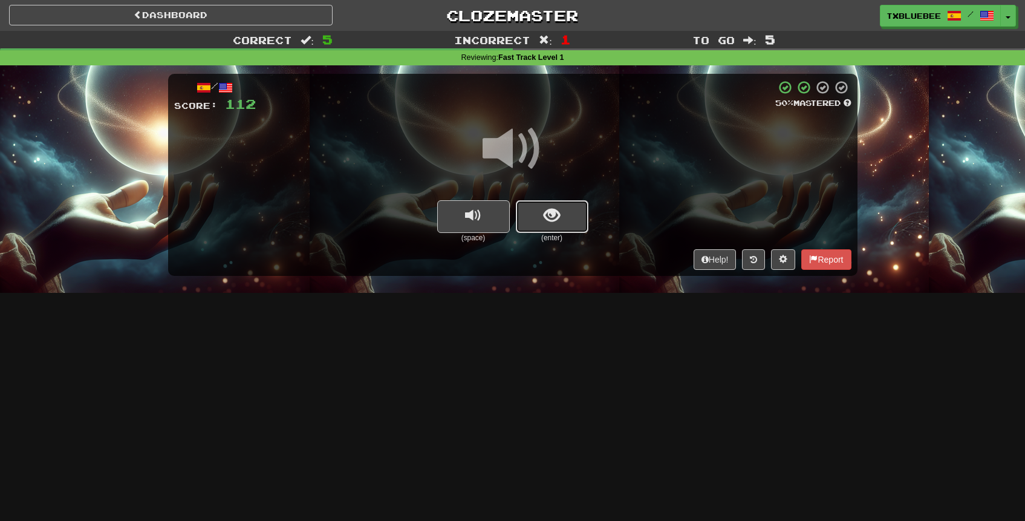
click at [546, 212] on span "show sentence" at bounding box center [551, 215] width 16 height 16
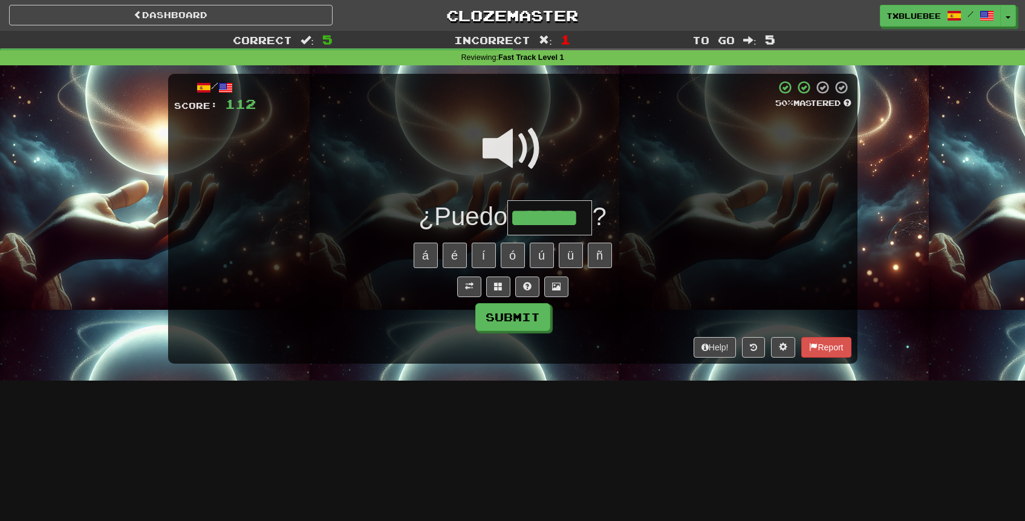
type input "*******"
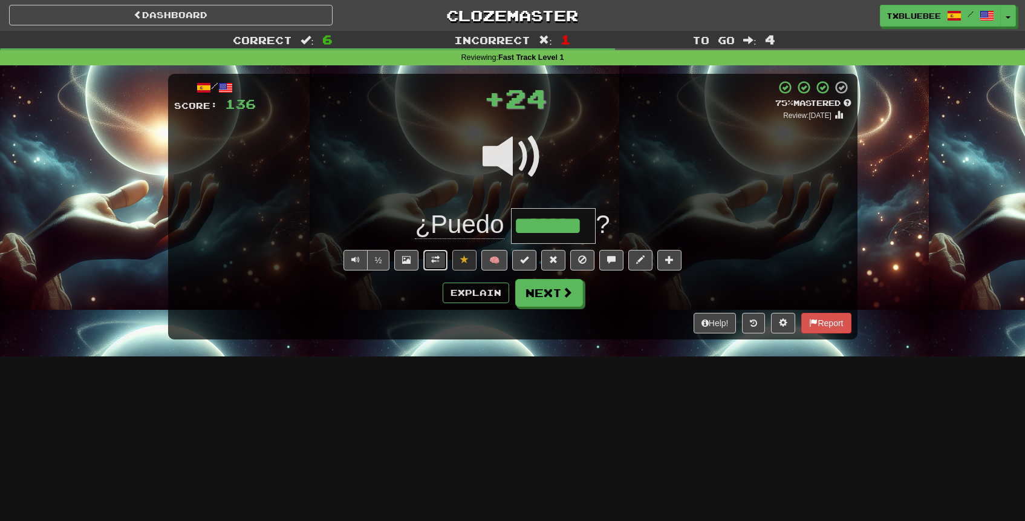
click at [429, 263] on button at bounding box center [435, 260] width 24 height 21
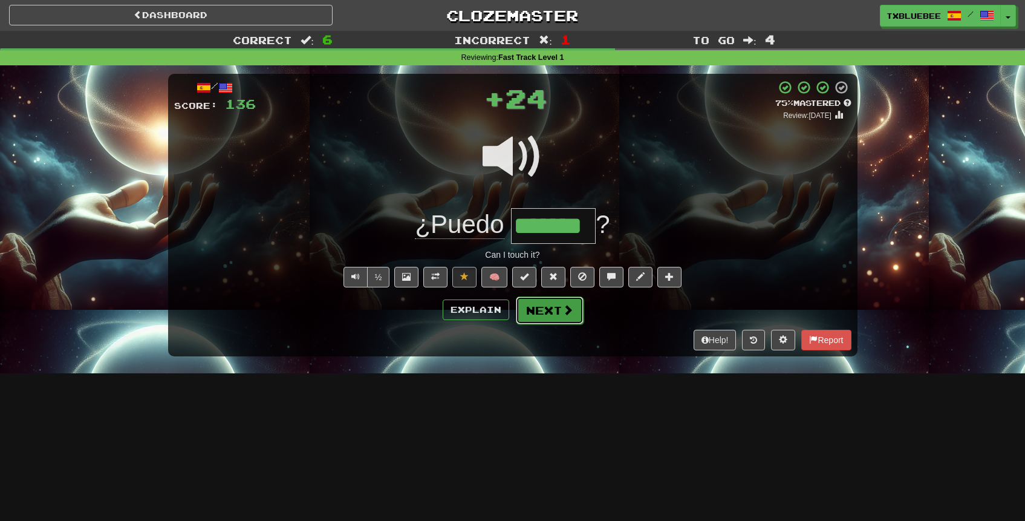
click at [528, 320] on button "Next" at bounding box center [550, 310] width 68 height 28
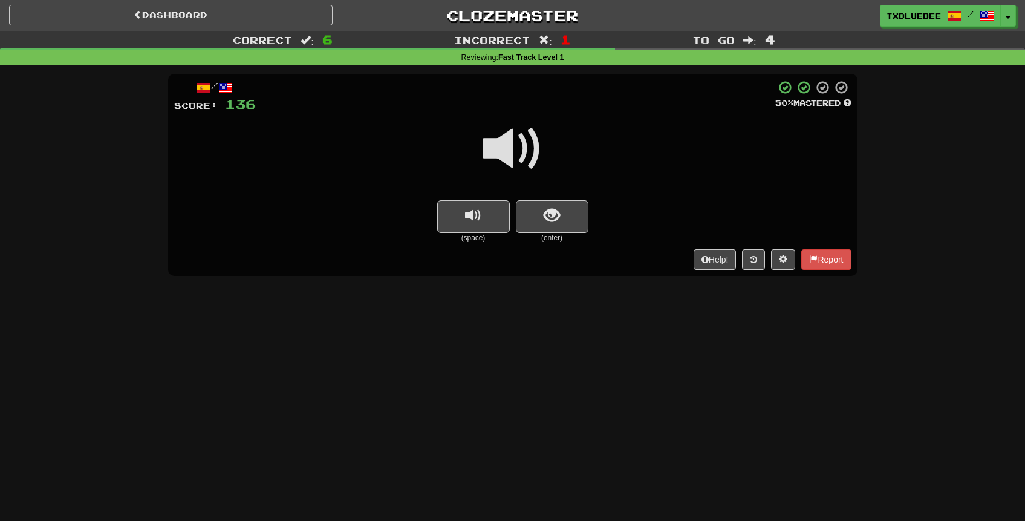
click at [528, 143] on span at bounding box center [512, 148] width 60 height 60
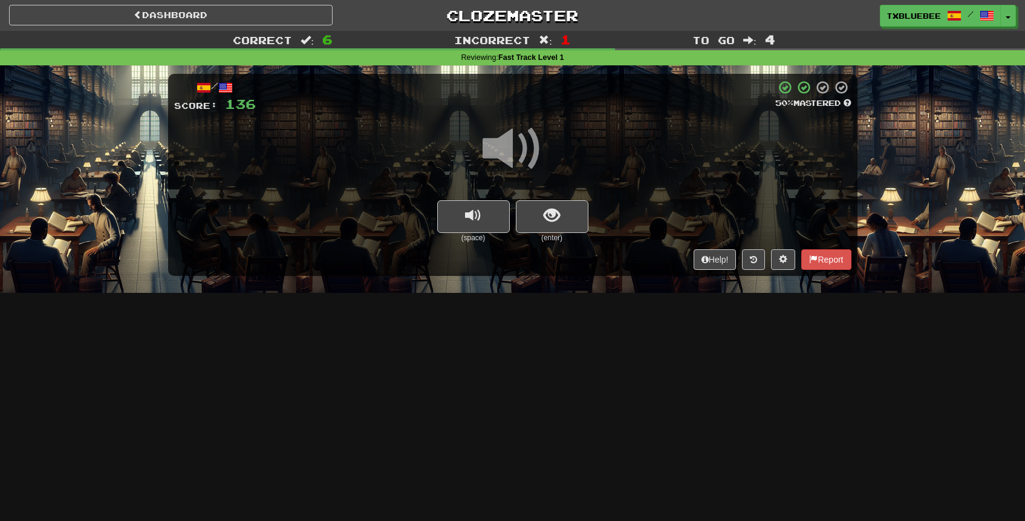
click at [560, 197] on div at bounding box center [512, 157] width 677 height 86
click at [562, 217] on button "show sentence" at bounding box center [552, 216] width 73 height 33
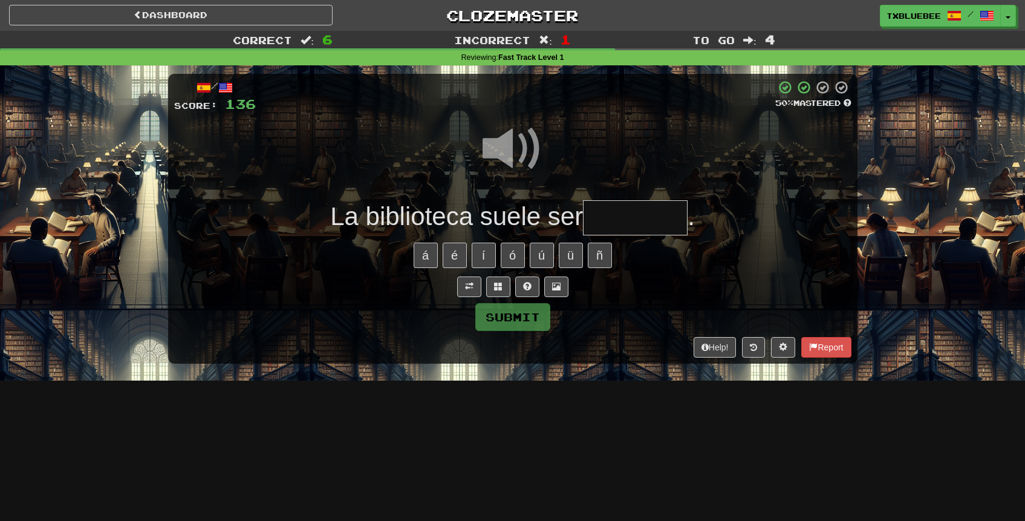
click at [612, 210] on input "text" at bounding box center [635, 218] width 105 height 36
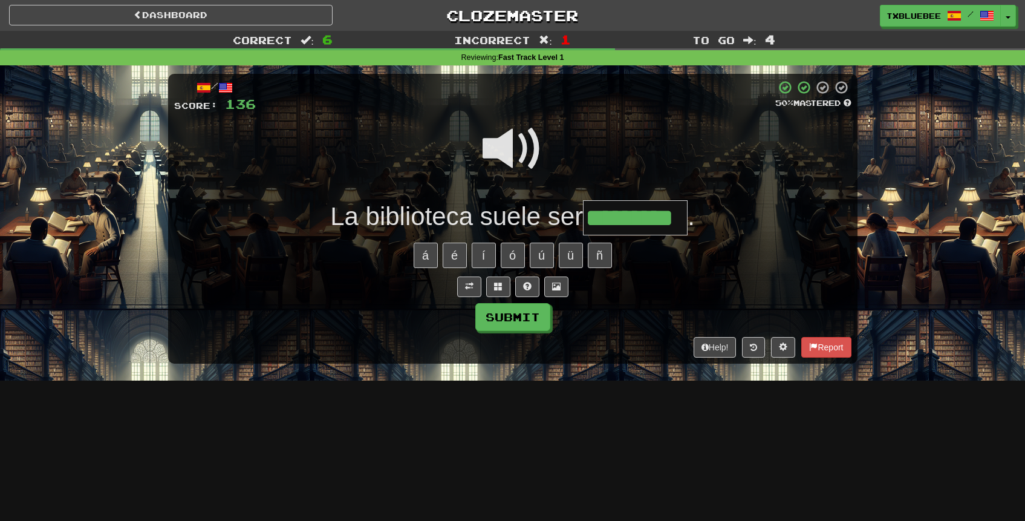
type input "*********"
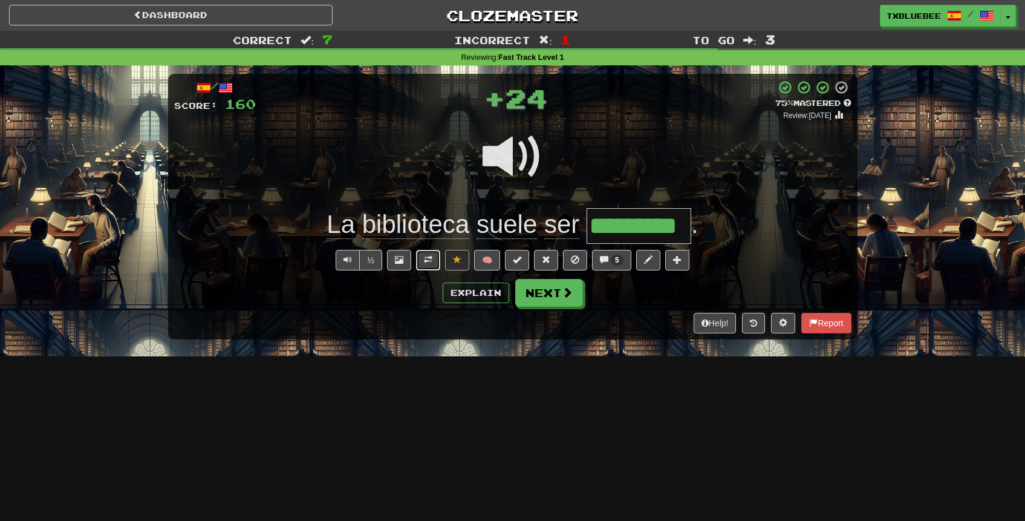
click at [433, 261] on button at bounding box center [428, 260] width 24 height 21
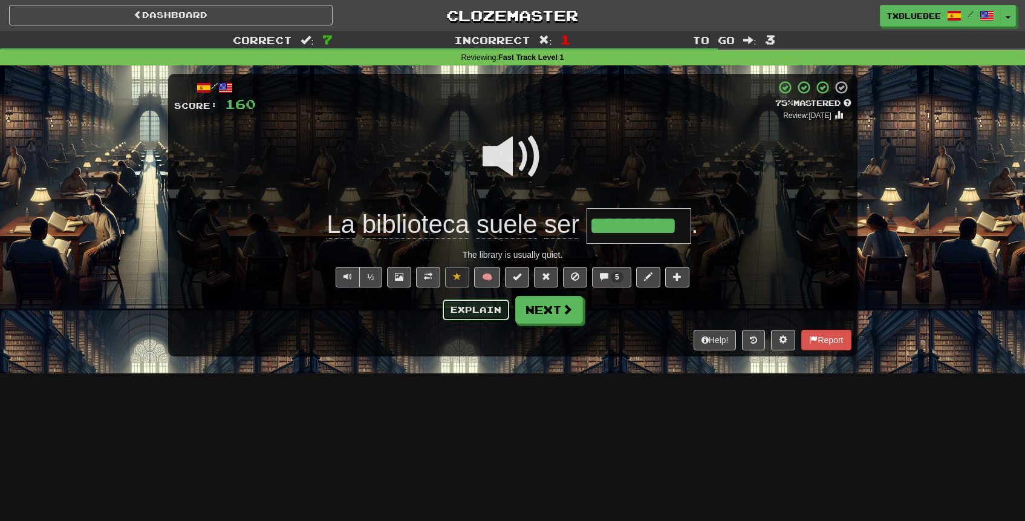
click at [493, 317] on button "Explain" at bounding box center [476, 309] width 67 height 21
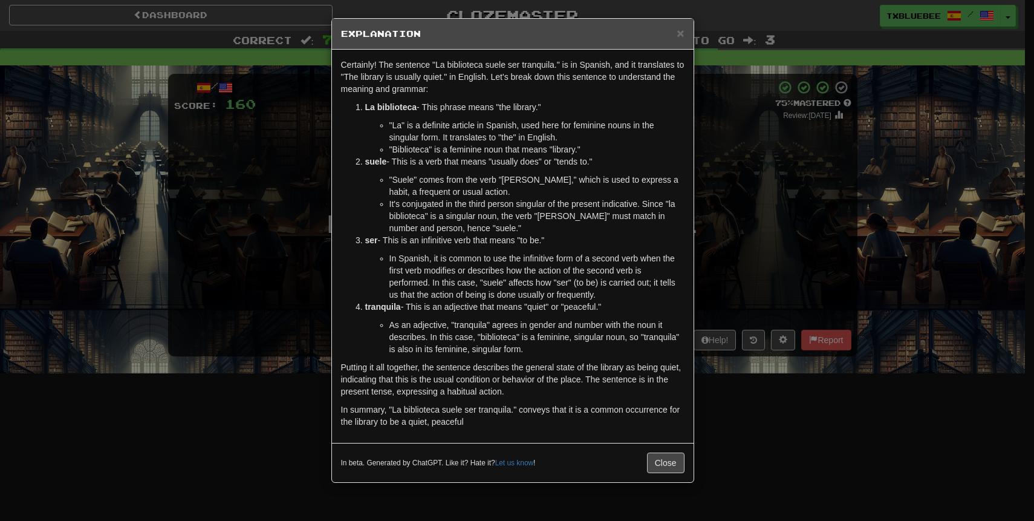
click at [803, 206] on div "× Explanation Certainly! The sentence "La biblioteca suele ser tranquila." is i…" at bounding box center [517, 260] width 1034 height 521
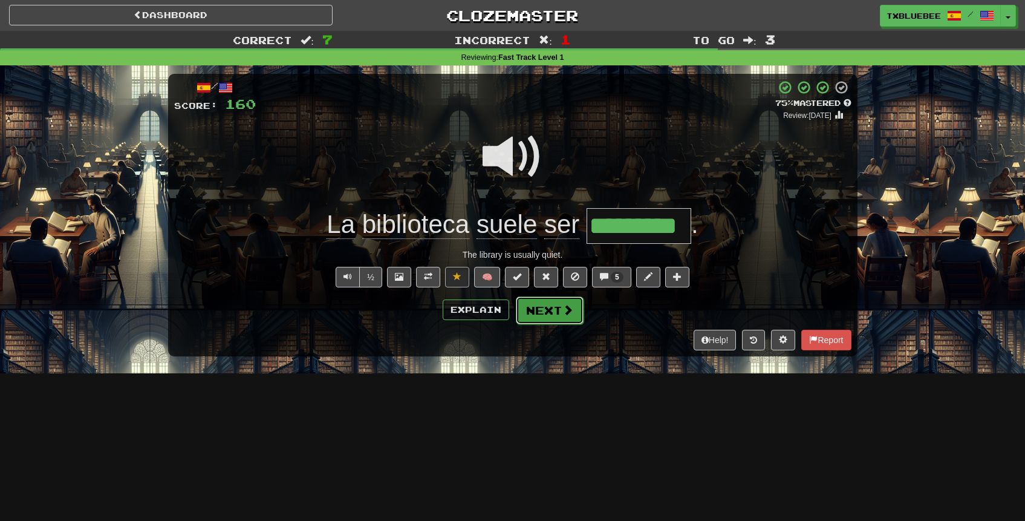
click at [577, 313] on button "Next" at bounding box center [550, 310] width 68 height 28
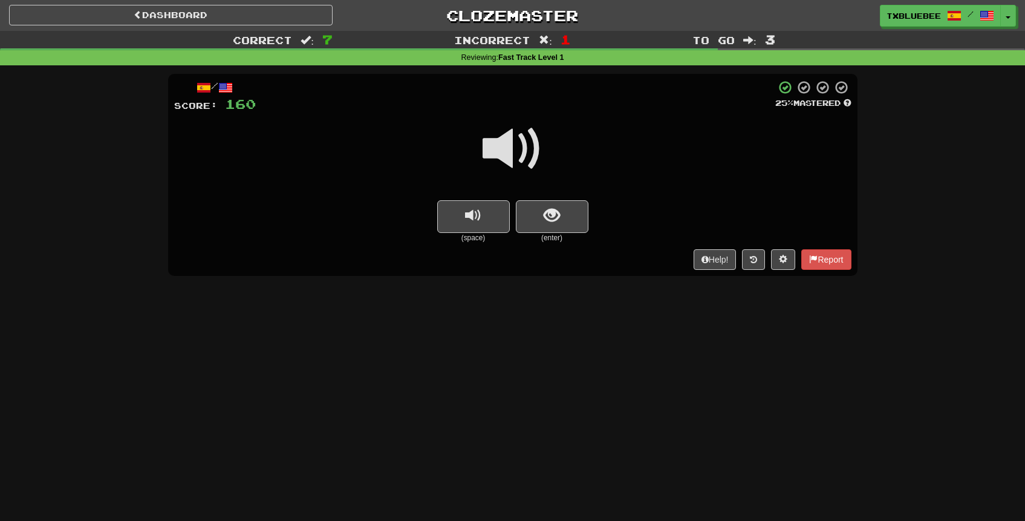
click at [531, 152] on span at bounding box center [512, 148] width 60 height 60
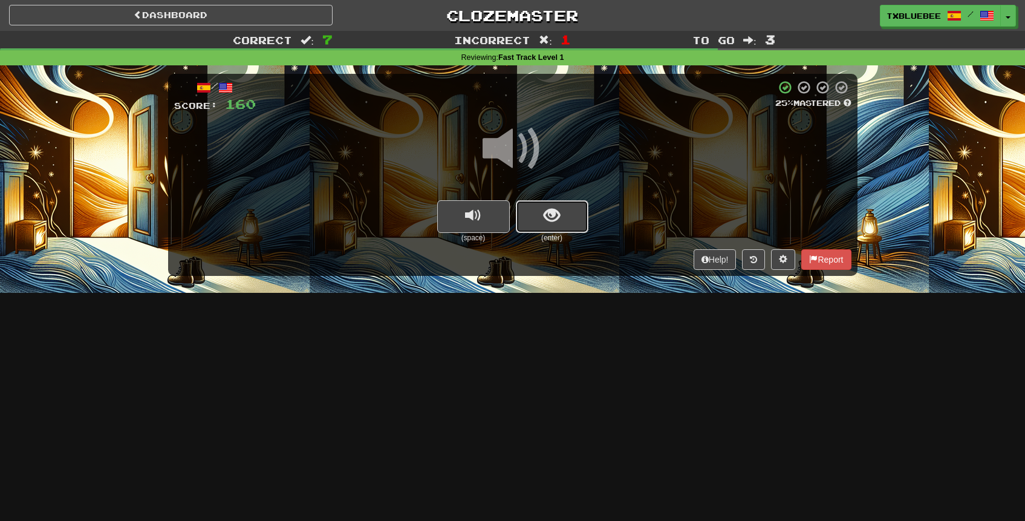
click at [555, 226] on button "show sentence" at bounding box center [552, 216] width 73 height 33
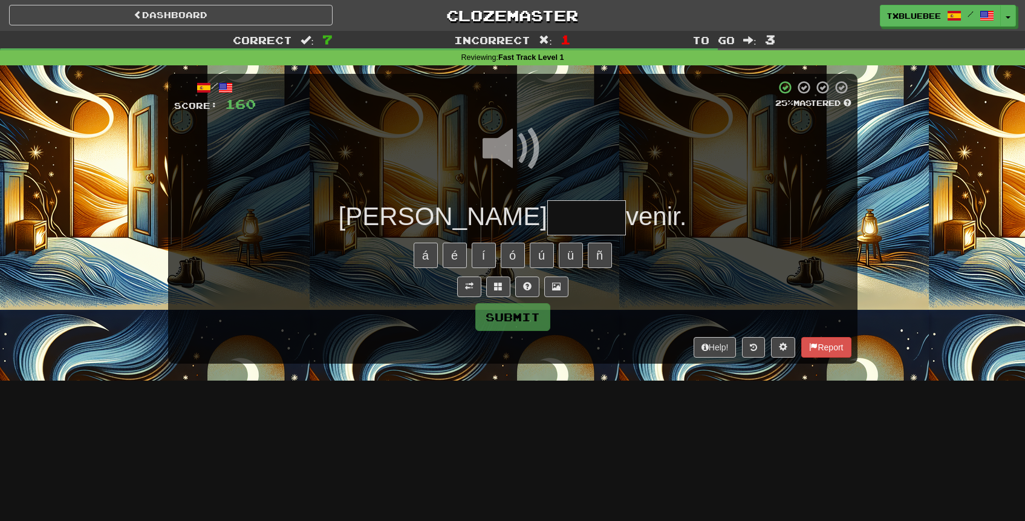
click at [547, 218] on input "text" at bounding box center [586, 218] width 79 height 36
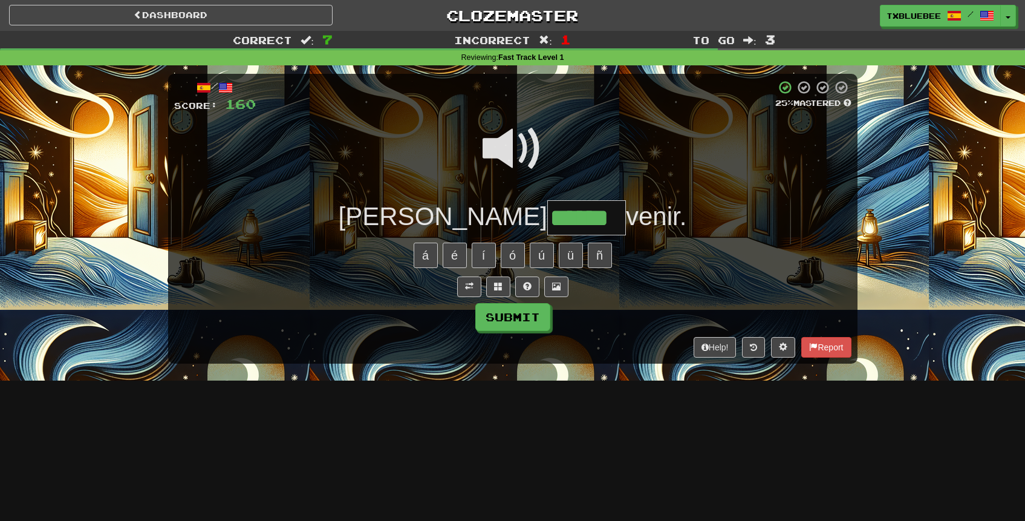
type input "******"
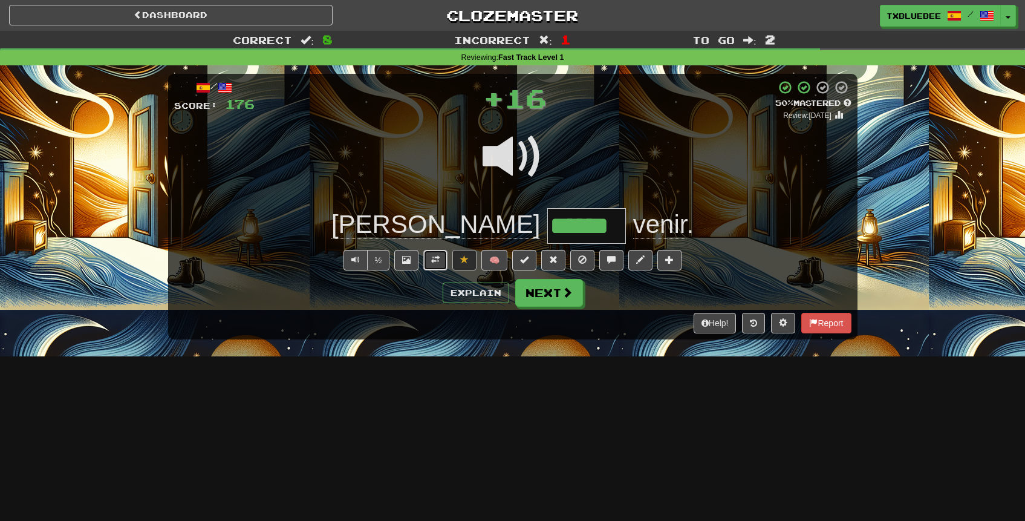
click at [435, 261] on span at bounding box center [435, 259] width 8 height 8
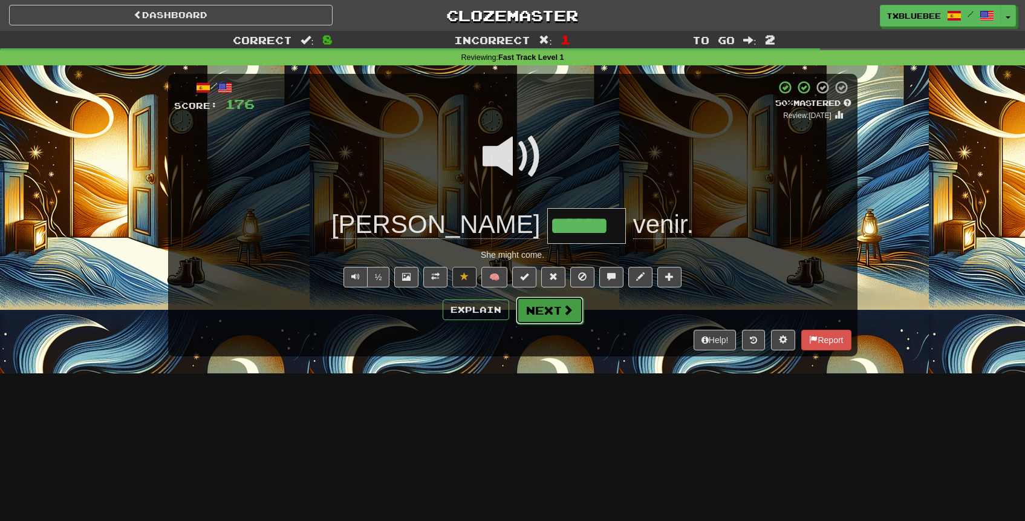
click at [530, 310] on button "Next" at bounding box center [550, 310] width 68 height 28
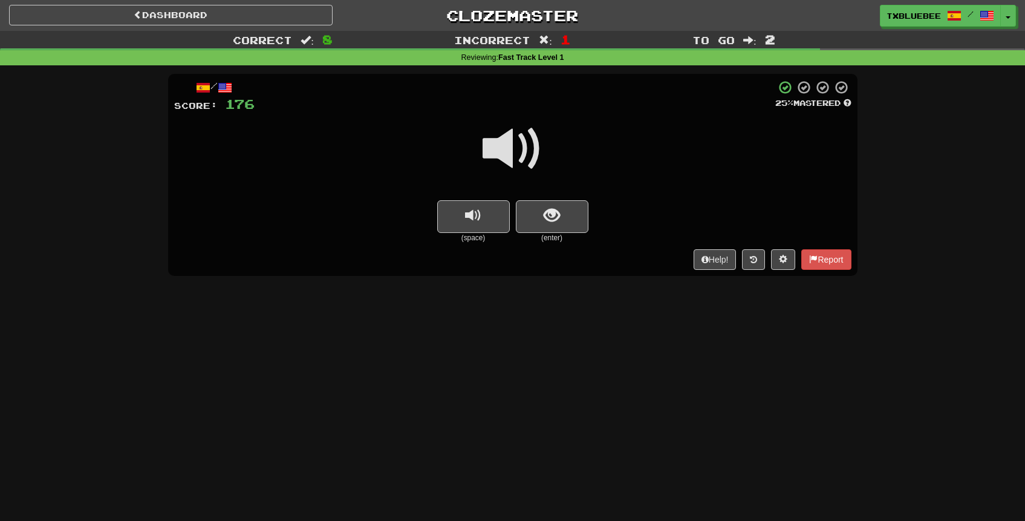
click at [527, 151] on span at bounding box center [512, 148] width 60 height 60
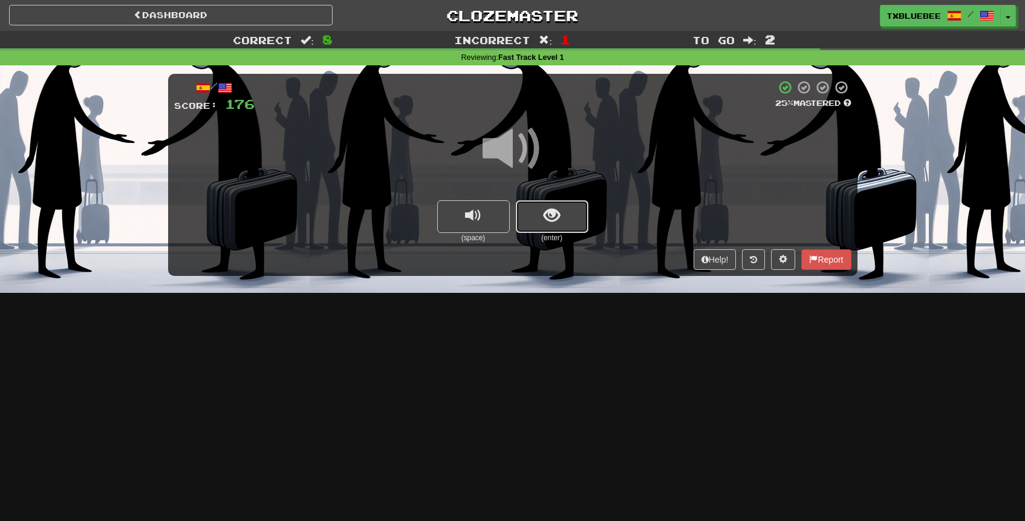
click at [550, 215] on span "show sentence" at bounding box center [551, 215] width 16 height 16
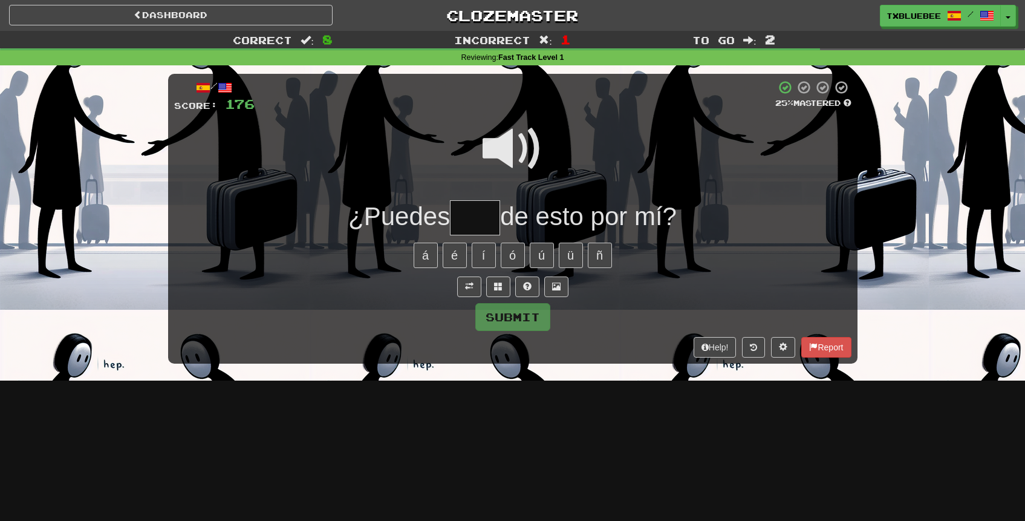
click at [524, 148] on span at bounding box center [512, 148] width 60 height 60
click at [469, 223] on input "text" at bounding box center [475, 218] width 50 height 36
type input "*****"
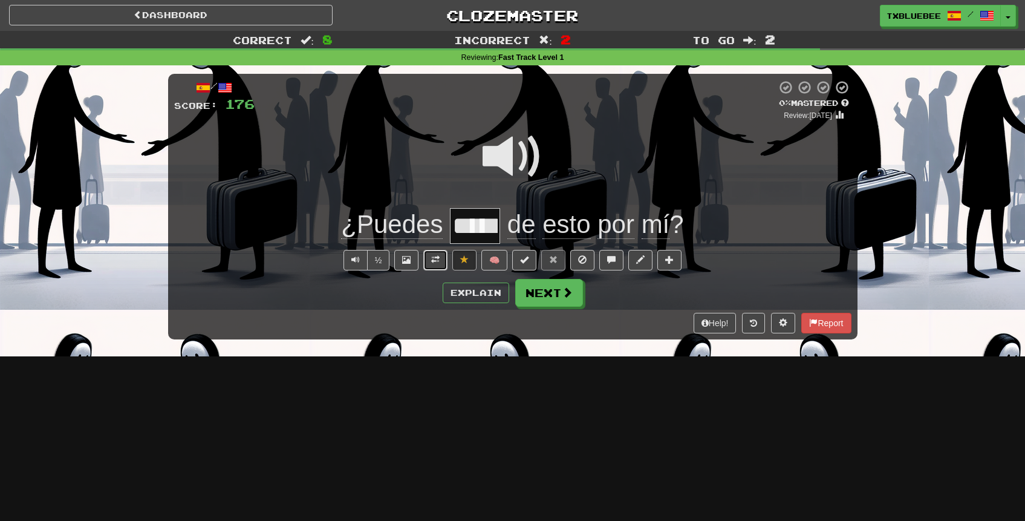
click at [435, 262] on span at bounding box center [435, 259] width 8 height 8
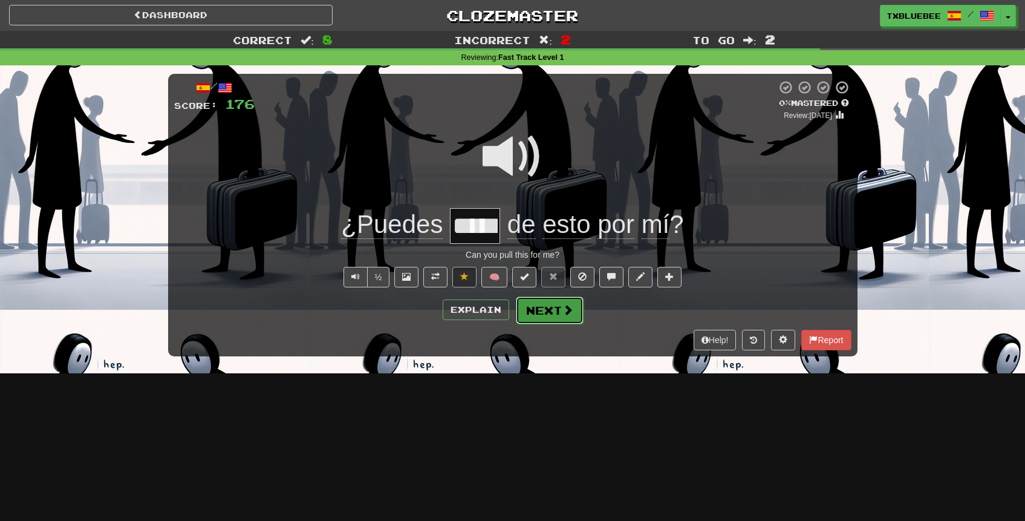
click at [539, 305] on button "Next" at bounding box center [550, 310] width 68 height 28
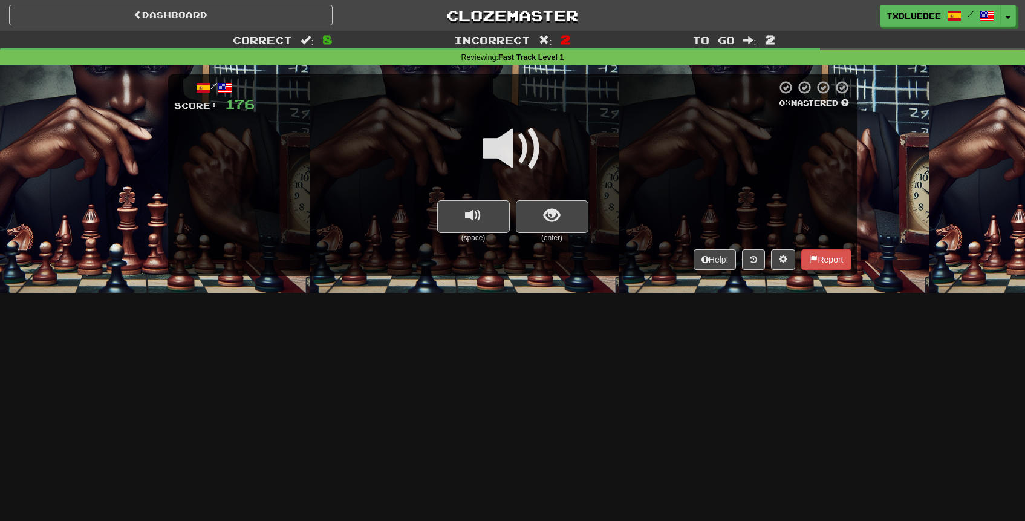
click at [520, 144] on span at bounding box center [512, 148] width 60 height 60
click at [551, 221] on span "show sentence" at bounding box center [551, 215] width 16 height 16
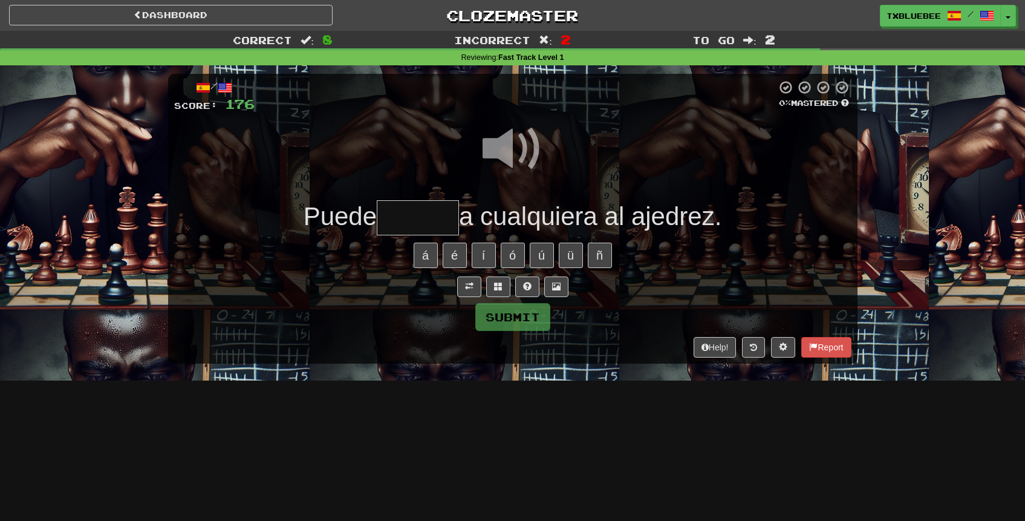
click at [435, 206] on input "text" at bounding box center [418, 218] width 82 height 36
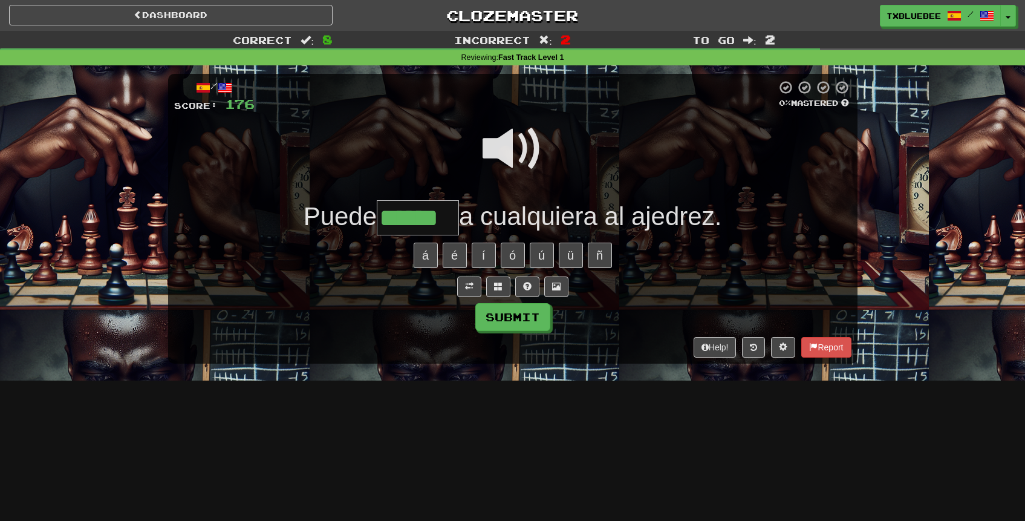
type input "******"
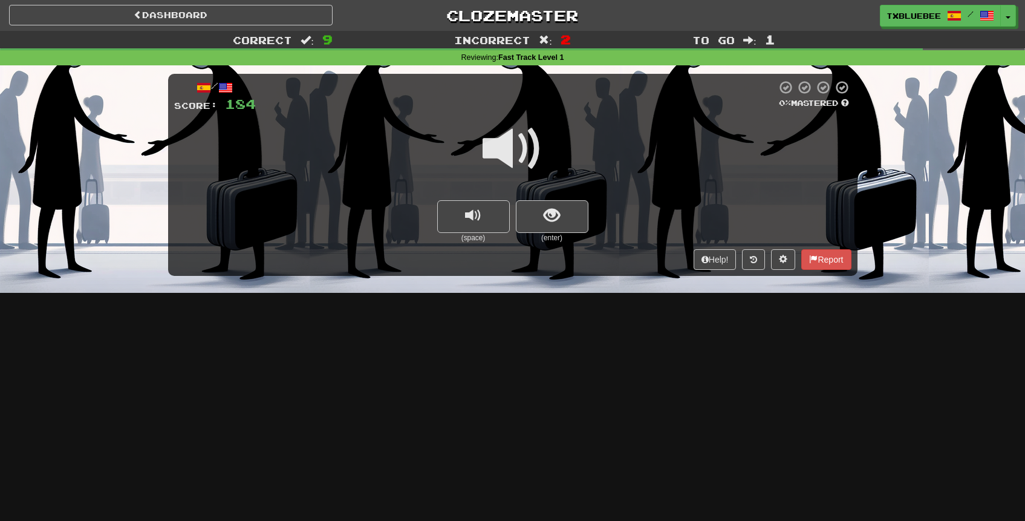
click at [537, 144] on span at bounding box center [512, 148] width 60 height 60
click at [545, 221] on span "show sentence" at bounding box center [551, 215] width 16 height 16
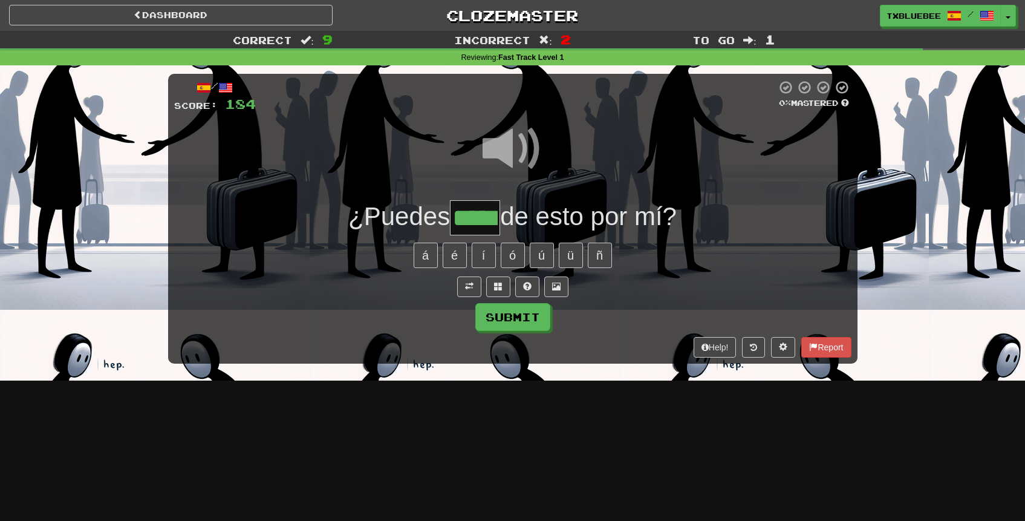
type input "*****"
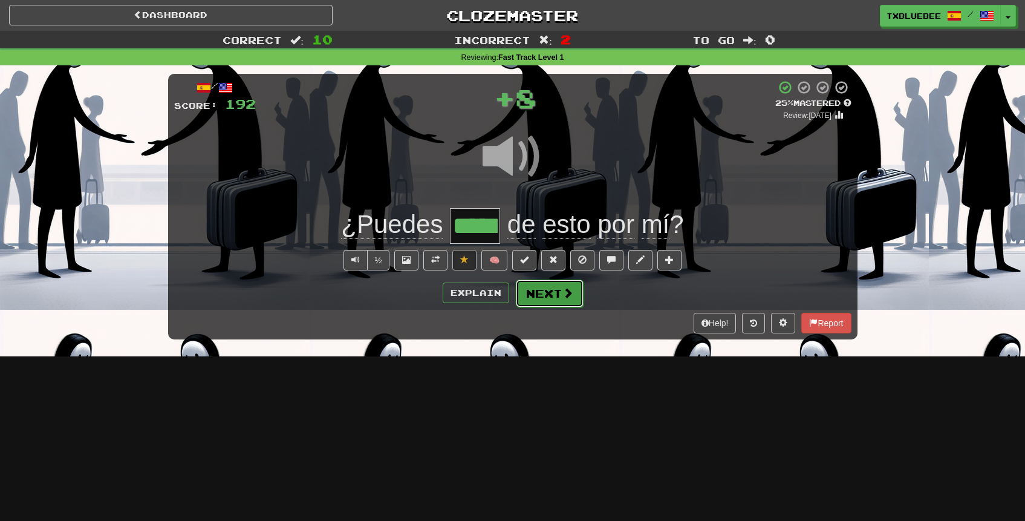
click at [543, 302] on button "Next" at bounding box center [550, 293] width 68 height 28
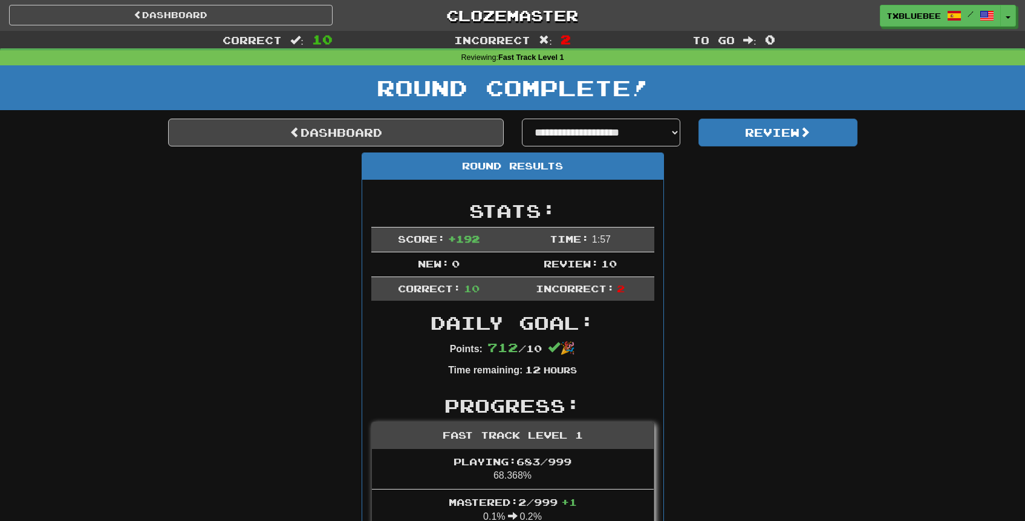
click at [541, 28] on div "Dashboard Clozemaster TXBlueBee / Toggle Dropdown Dashboard Leaderboard Activit…" at bounding box center [512, 15] width 1007 height 31
click at [540, 13] on link "Clozemaster" at bounding box center [512, 15] width 323 height 21
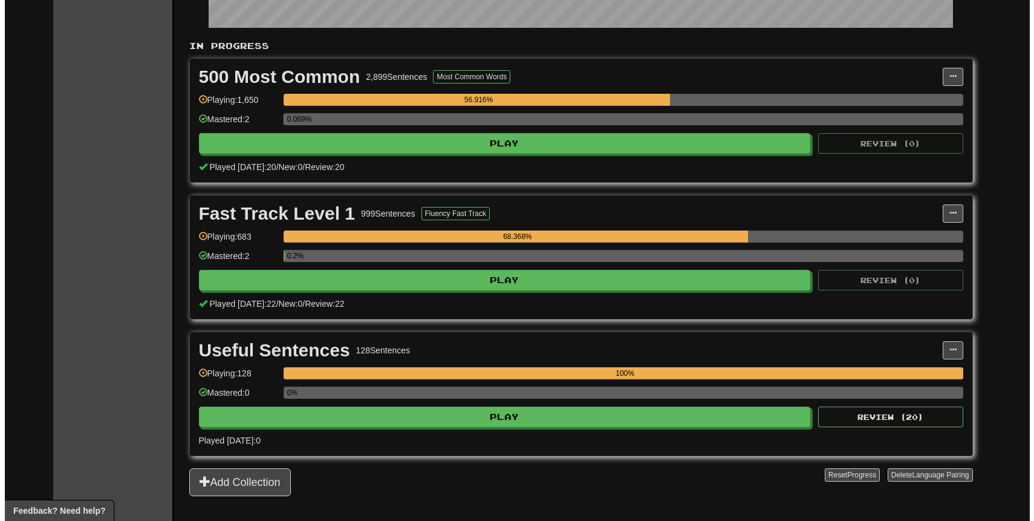
scroll to position [230, 0]
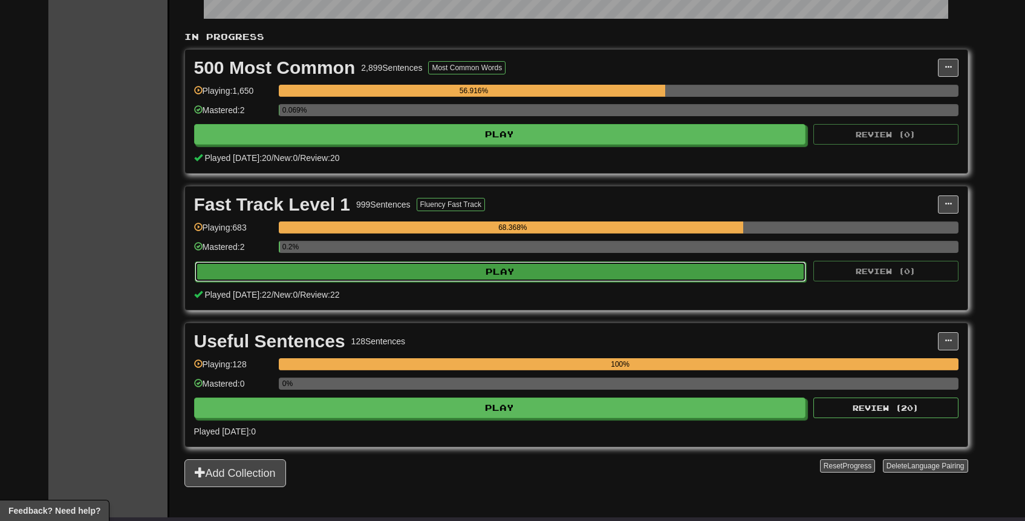
click at [482, 274] on button "Play" at bounding box center [501, 271] width 612 height 21
select select "**"
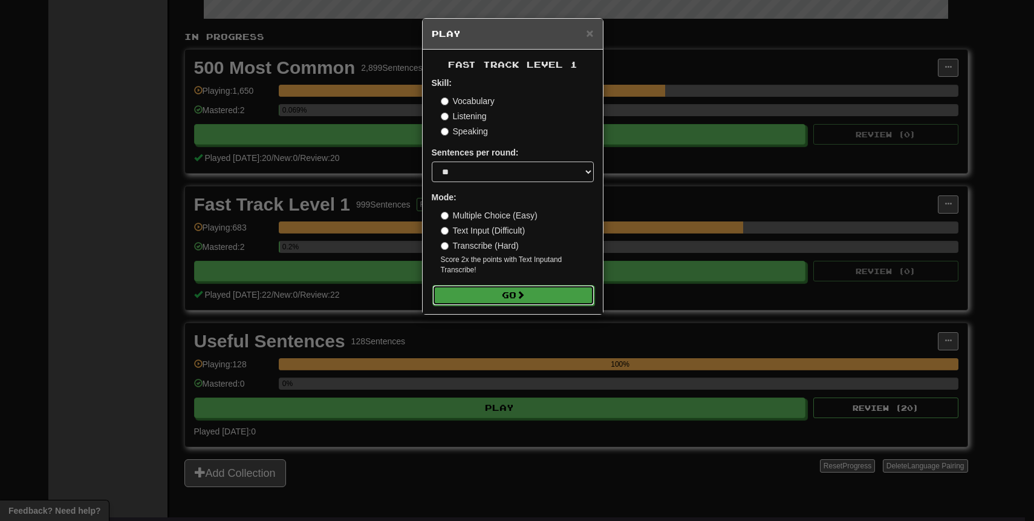
click at [487, 291] on button "Go" at bounding box center [513, 295] width 162 height 21
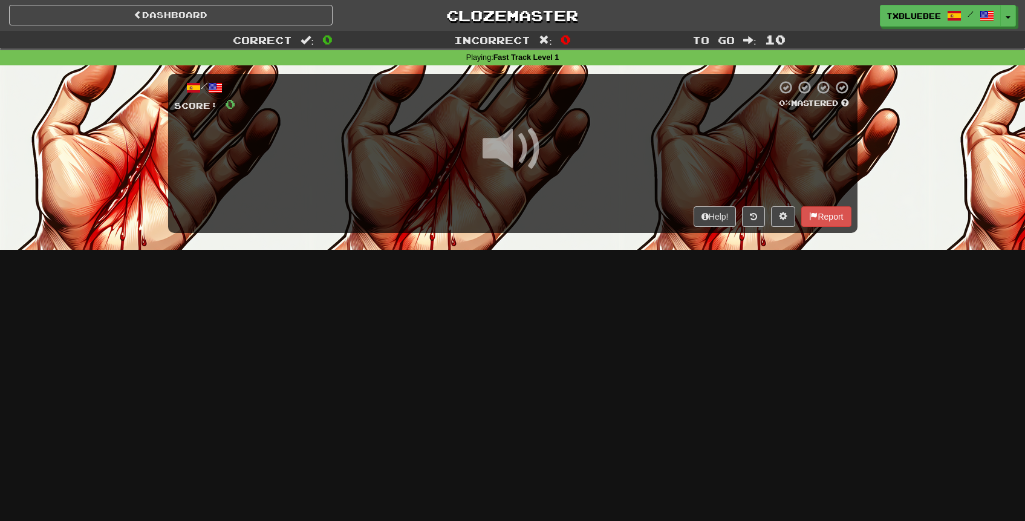
click at [530, 141] on span at bounding box center [512, 148] width 60 height 60
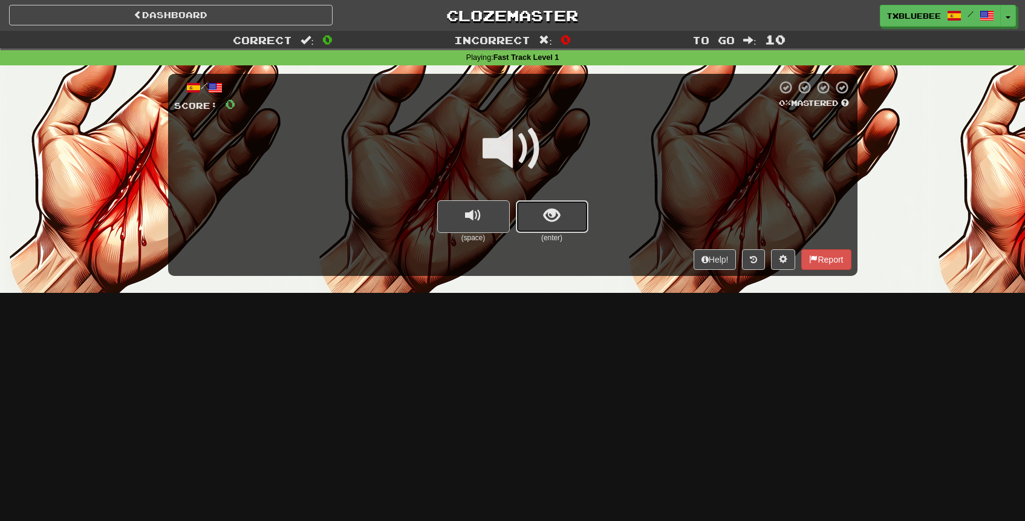
click at [557, 209] on span "show sentence" at bounding box center [551, 215] width 16 height 16
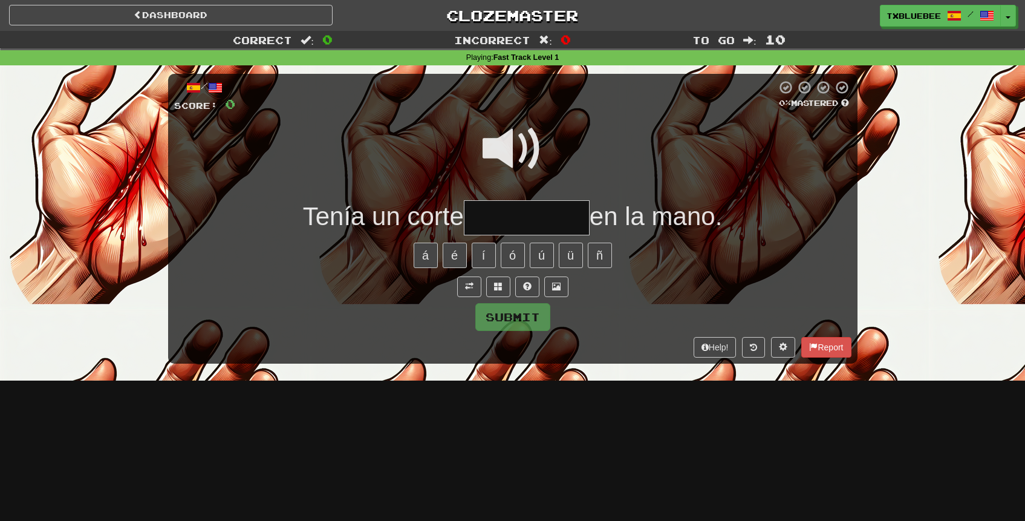
click at [507, 159] on span at bounding box center [512, 148] width 60 height 60
click at [514, 214] on input "text" at bounding box center [527, 218] width 126 height 36
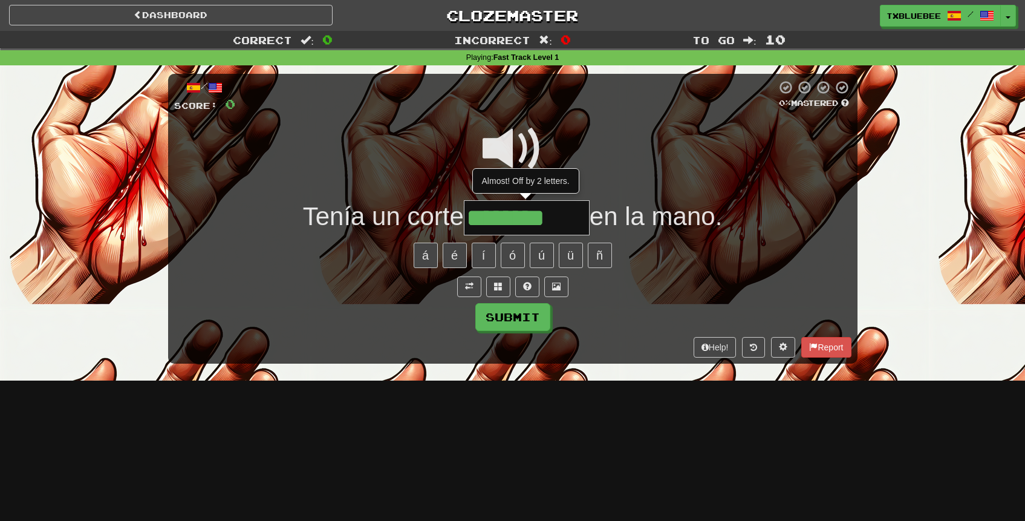
click at [499, 161] on span at bounding box center [512, 148] width 60 height 60
click at [566, 216] on input "********" at bounding box center [527, 218] width 126 height 36
type input "**********"
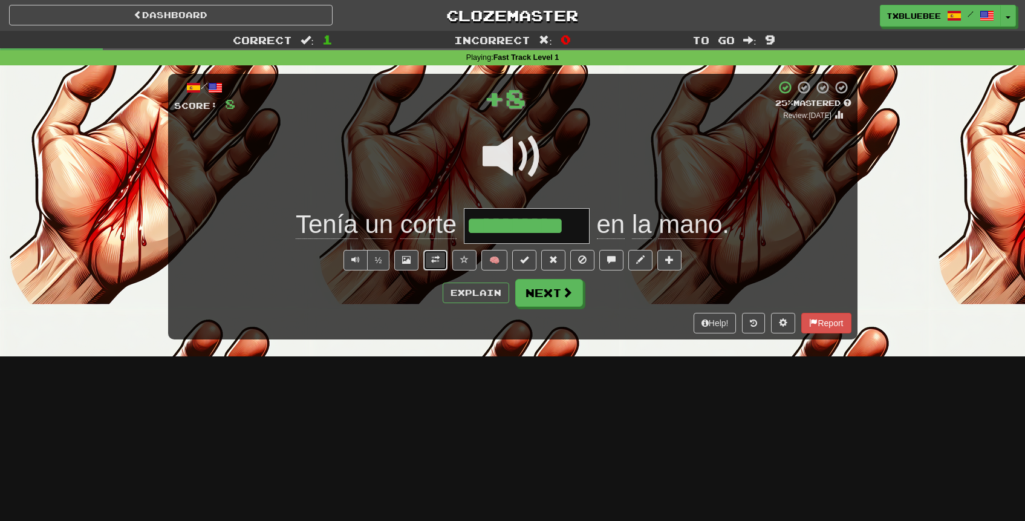
click at [430, 256] on button at bounding box center [435, 260] width 24 height 21
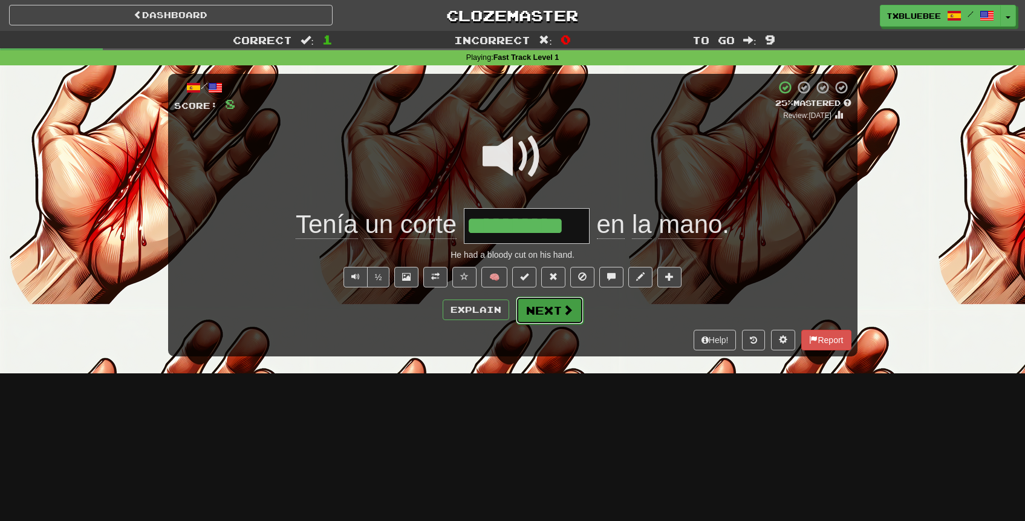
click at [539, 302] on button "Next" at bounding box center [550, 310] width 68 height 28
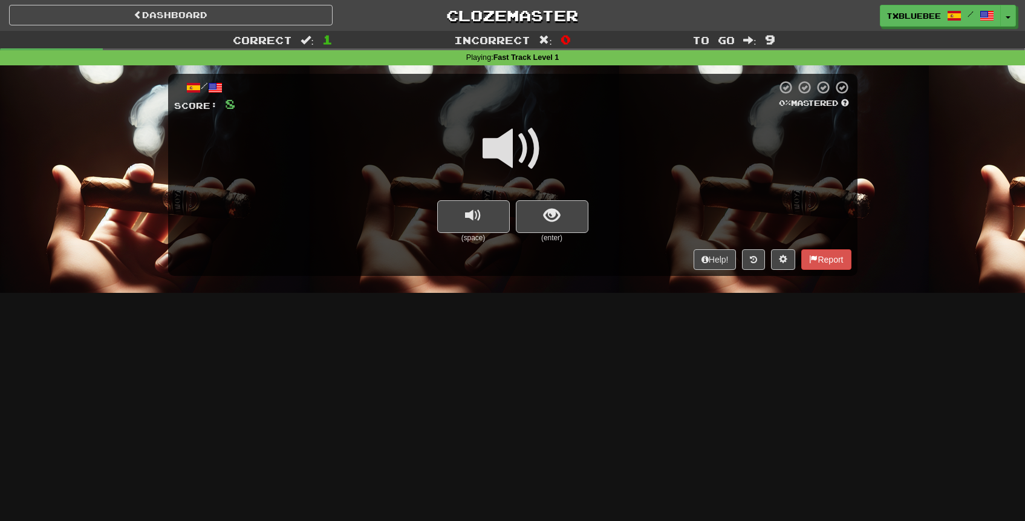
click at [533, 145] on span at bounding box center [512, 148] width 60 height 60
click at [553, 212] on span "show sentence" at bounding box center [551, 215] width 16 height 16
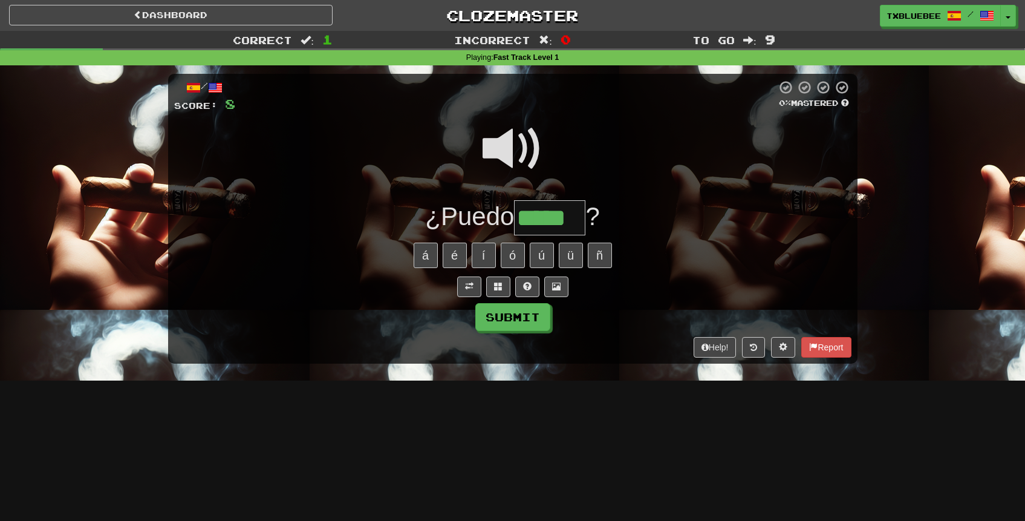
type input "*****"
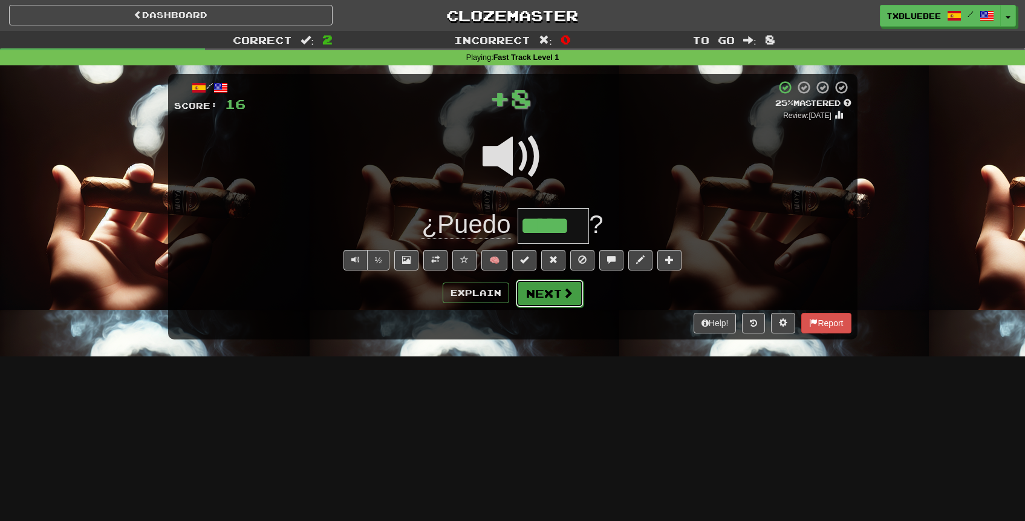
click at [556, 306] on button "Next" at bounding box center [550, 293] width 68 height 28
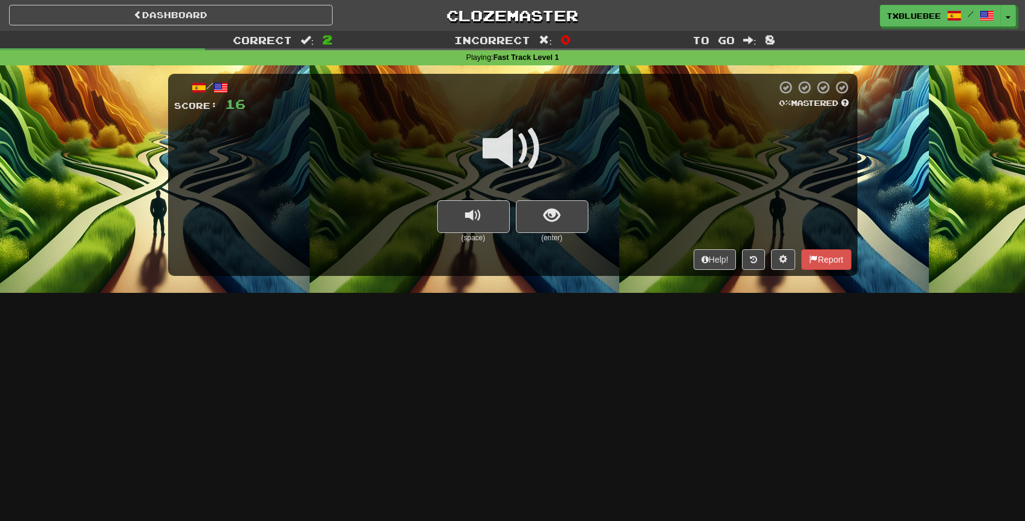
click at [530, 143] on span at bounding box center [512, 148] width 60 height 60
click at [542, 212] on button "show sentence" at bounding box center [552, 216] width 73 height 33
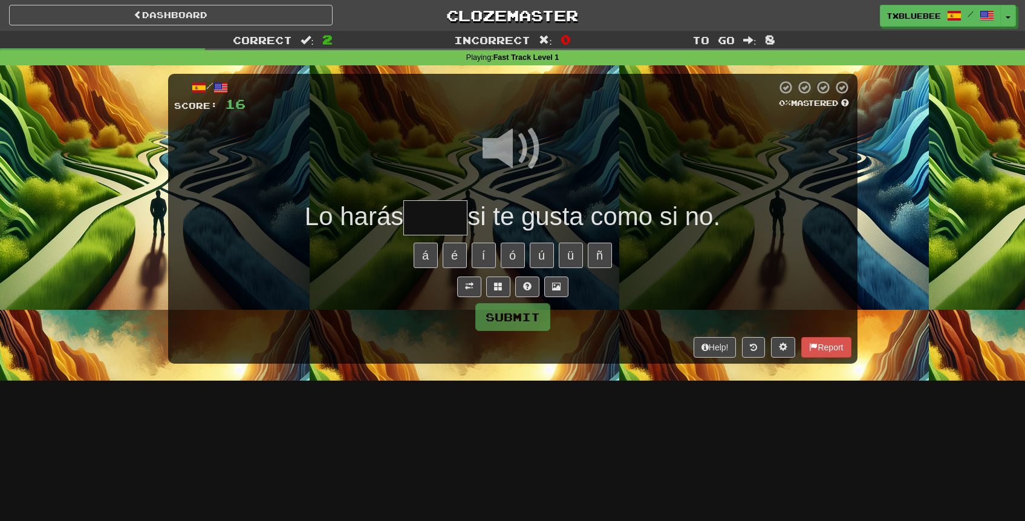
click at [514, 140] on span at bounding box center [512, 148] width 60 height 60
click at [447, 211] on input "text" at bounding box center [435, 218] width 64 height 36
type input "*"
type input "*****"
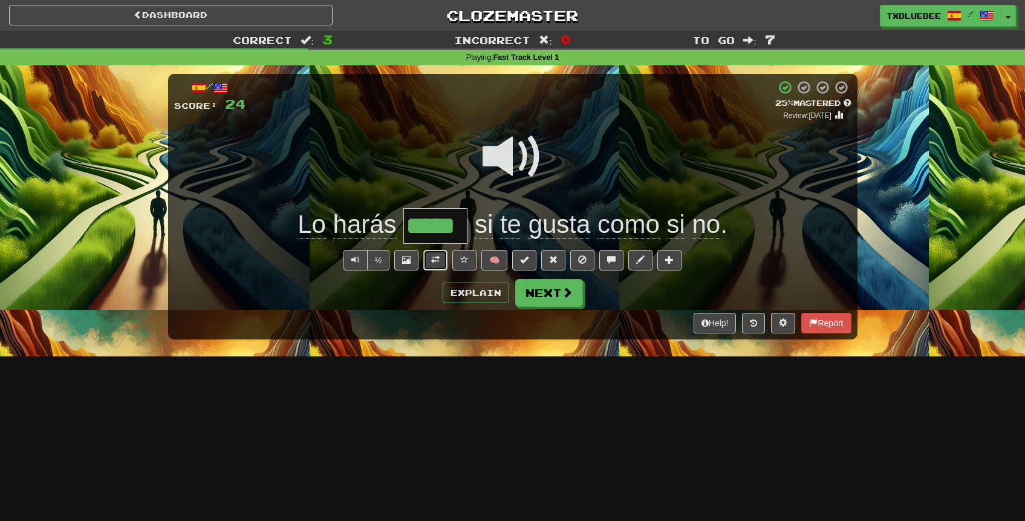
click at [438, 262] on span at bounding box center [435, 259] width 8 height 8
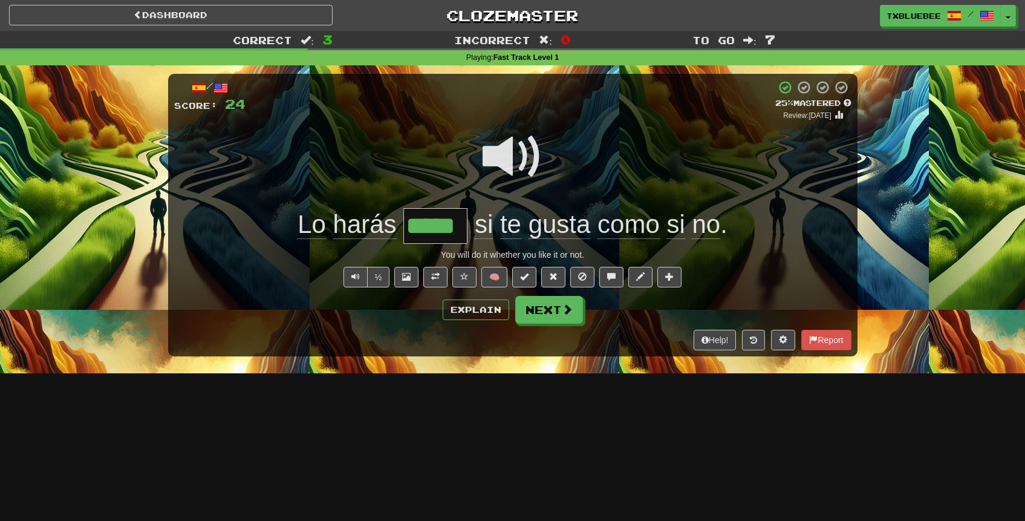
click at [509, 154] on span at bounding box center [512, 156] width 60 height 60
click at [522, 141] on span at bounding box center [512, 156] width 60 height 60
click at [560, 320] on button "Next" at bounding box center [550, 310] width 68 height 28
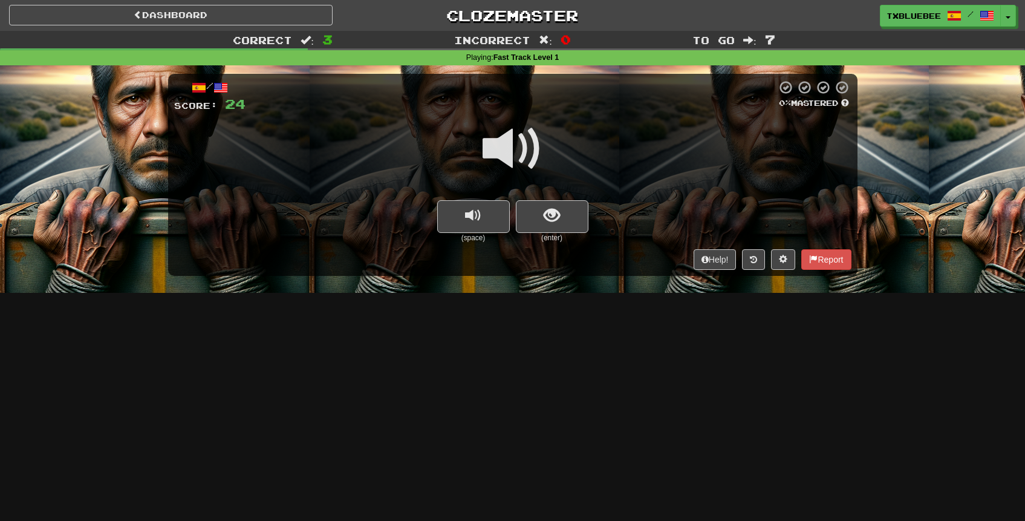
click at [502, 138] on span at bounding box center [512, 148] width 60 height 60
click at [532, 212] on button "show sentence" at bounding box center [552, 216] width 73 height 33
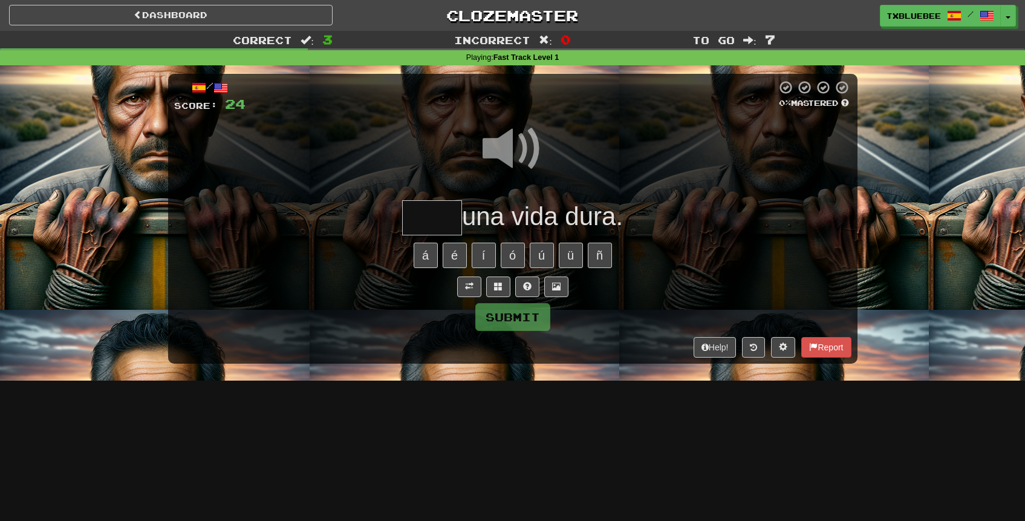
click at [519, 152] on span at bounding box center [512, 148] width 60 height 60
click at [446, 227] on input "text" at bounding box center [432, 218] width 60 height 36
click at [502, 140] on span at bounding box center [512, 148] width 60 height 60
click at [450, 211] on input "***" at bounding box center [432, 218] width 60 height 36
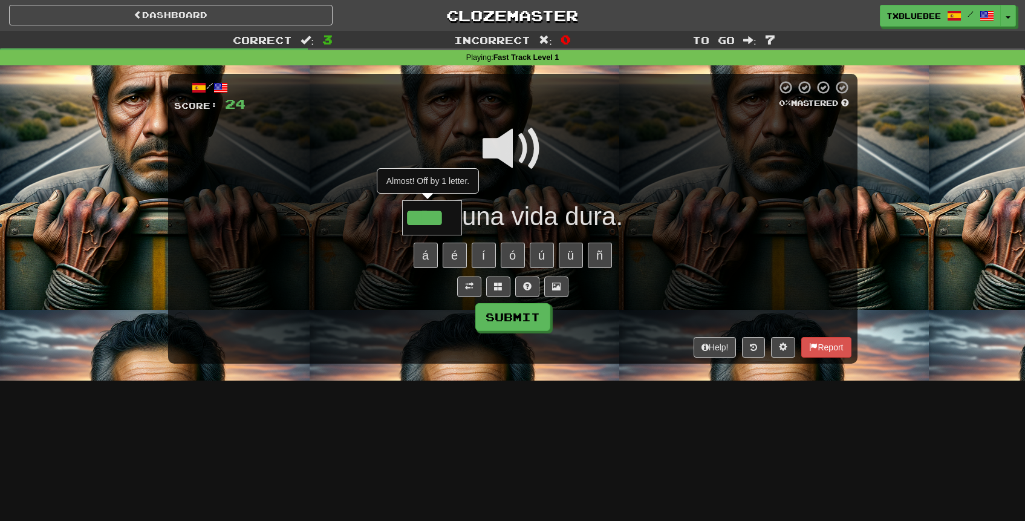
type input "*****"
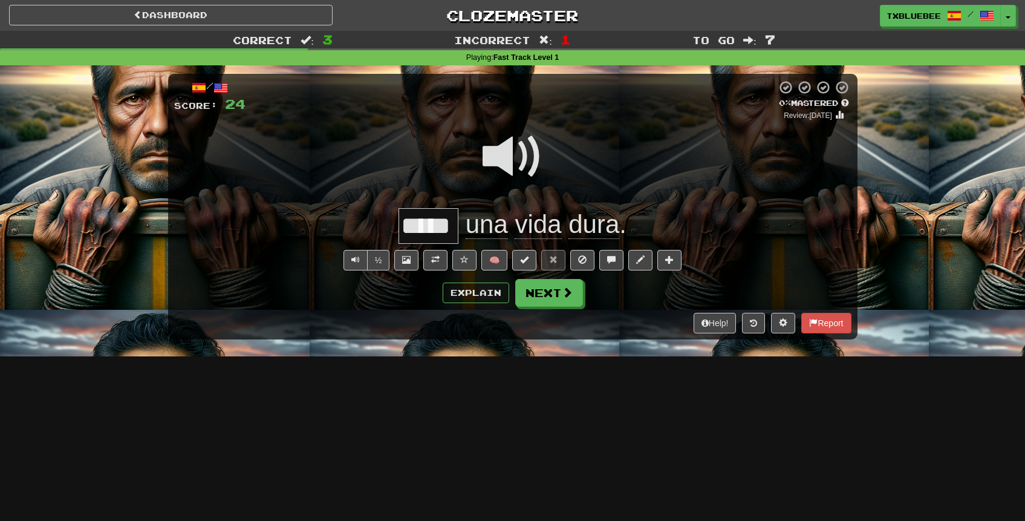
click at [514, 164] on span at bounding box center [512, 156] width 60 height 60
click at [540, 291] on button "Next" at bounding box center [550, 293] width 68 height 28
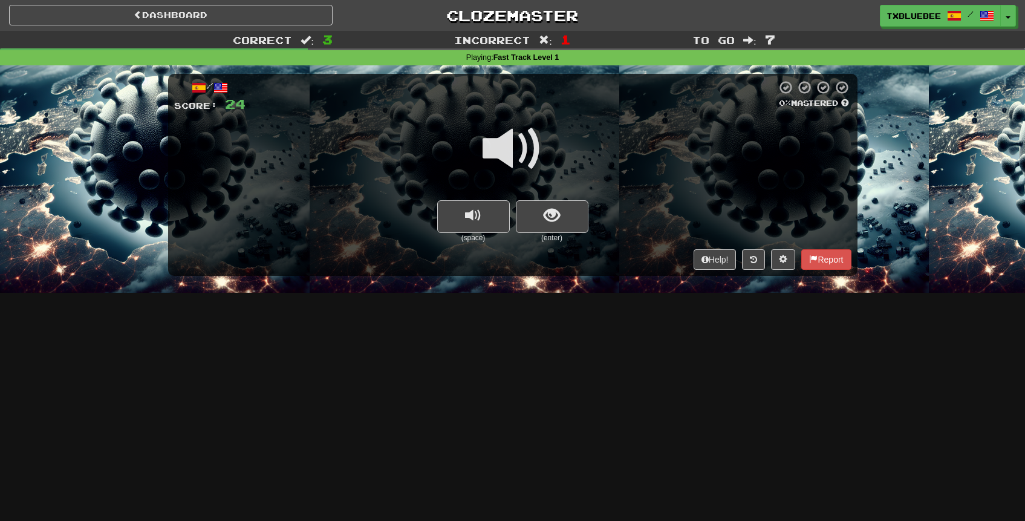
click at [513, 158] on span at bounding box center [512, 148] width 60 height 60
click at [541, 229] on button "show sentence" at bounding box center [552, 216] width 73 height 33
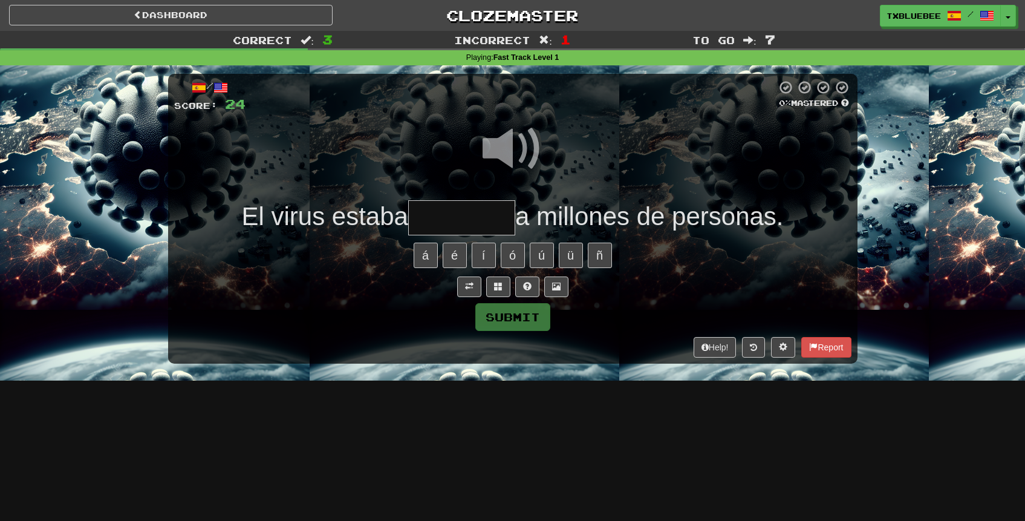
click at [518, 141] on span at bounding box center [512, 148] width 60 height 60
click at [450, 214] on input "text" at bounding box center [461, 218] width 107 height 36
type input "*******"
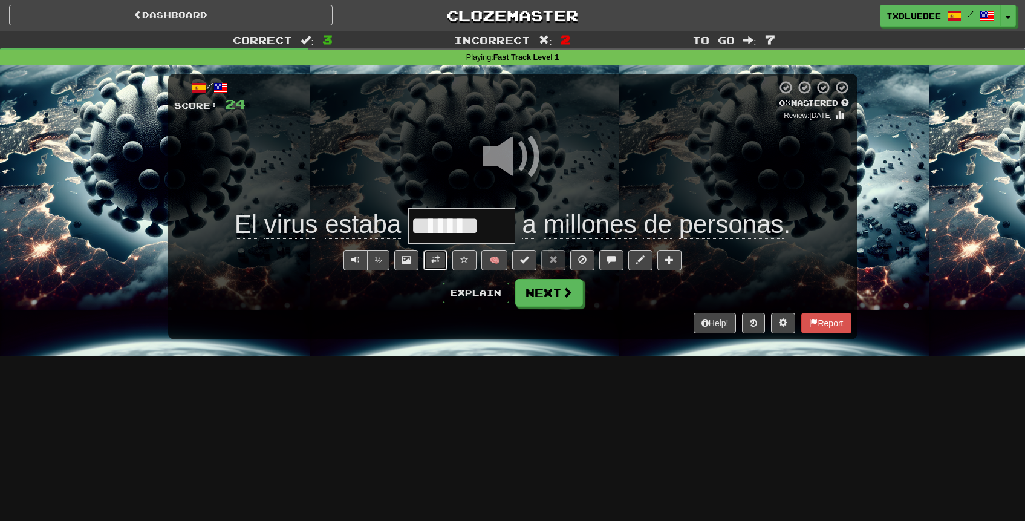
click at [436, 267] on button at bounding box center [435, 260] width 24 height 21
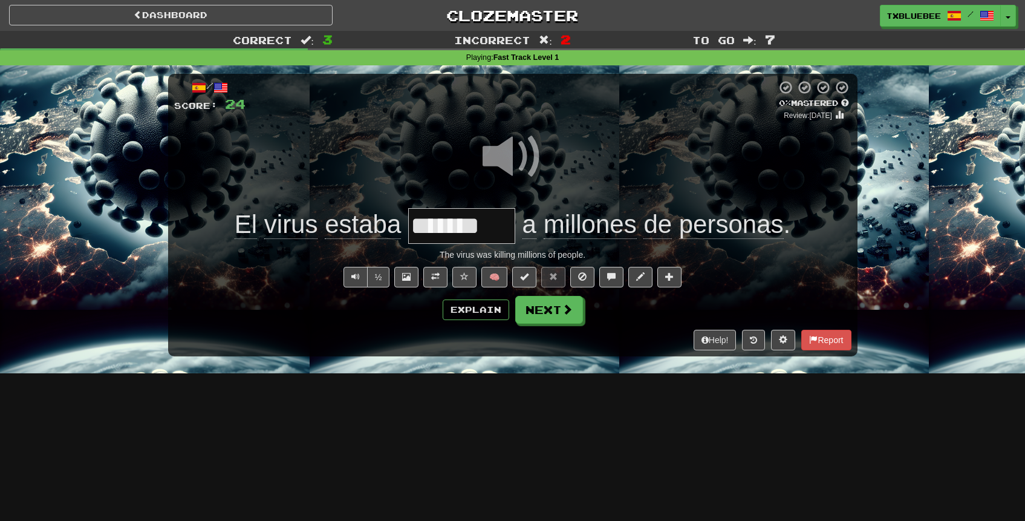
click at [521, 159] on span at bounding box center [512, 156] width 60 height 60
click at [534, 303] on button "Next" at bounding box center [550, 310] width 68 height 28
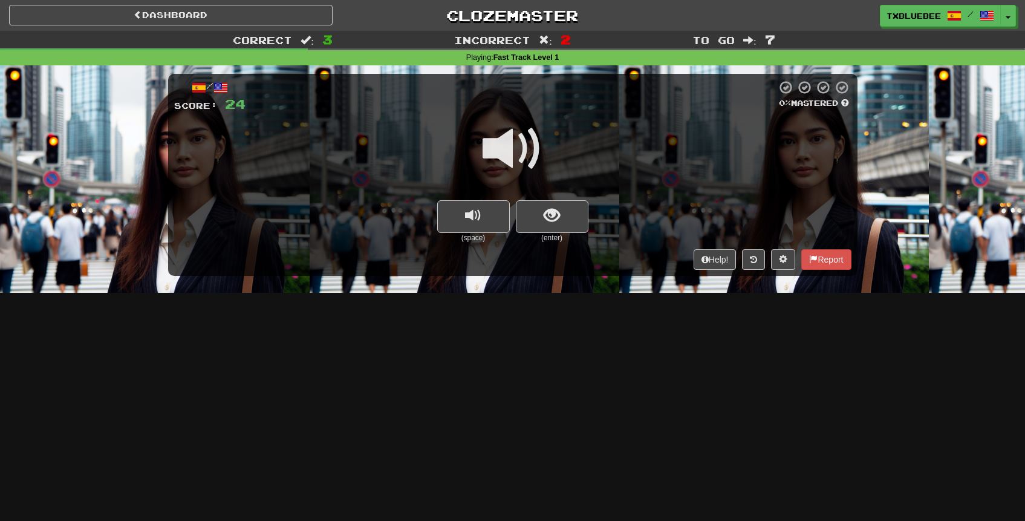
click at [521, 153] on span at bounding box center [512, 148] width 60 height 60
click at [554, 219] on span "show sentence" at bounding box center [551, 215] width 16 height 16
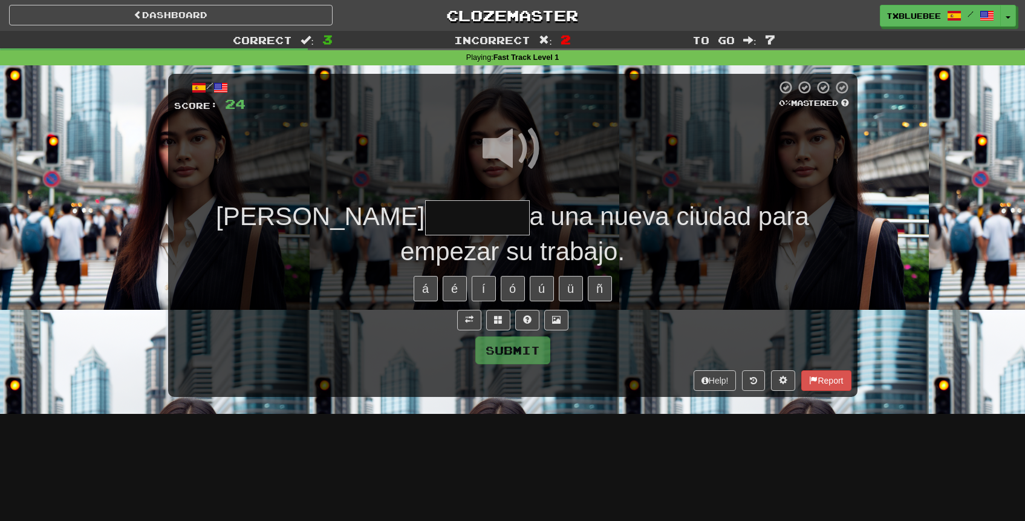
click at [510, 127] on span at bounding box center [512, 148] width 60 height 60
click at [425, 218] on input "text" at bounding box center [477, 218] width 105 height 36
click at [502, 148] on span at bounding box center [512, 148] width 60 height 60
click at [425, 222] on input "**" at bounding box center [477, 218] width 105 height 36
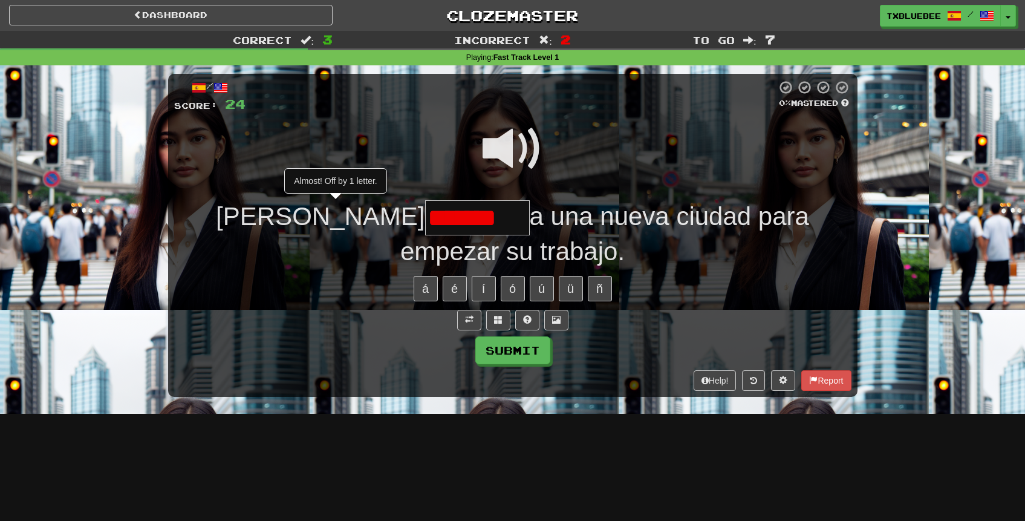
type input "*******"
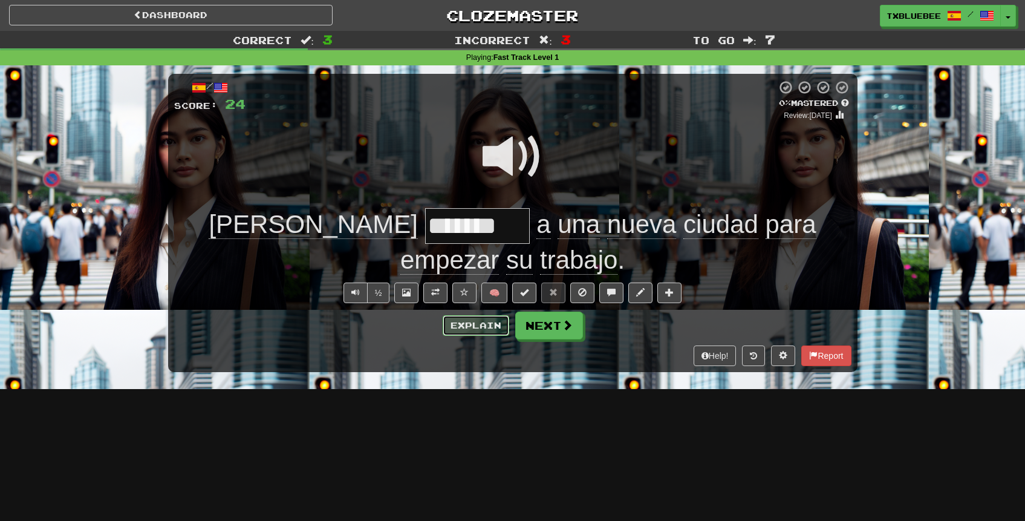
click at [469, 320] on button "Explain" at bounding box center [476, 325] width 67 height 21
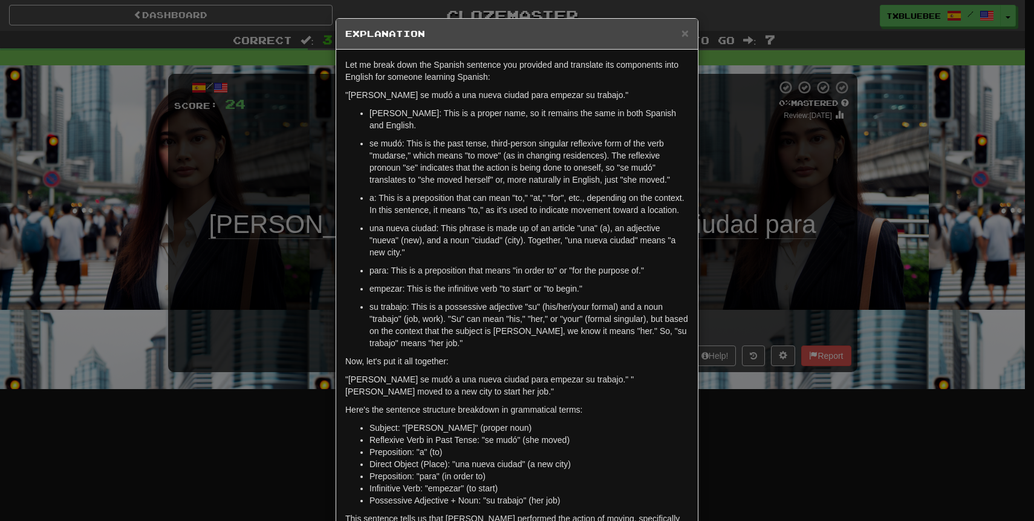
click at [711, 173] on div "× Explanation Let me break down the Spanish sentence you provided and translate…" at bounding box center [517, 260] width 1034 height 521
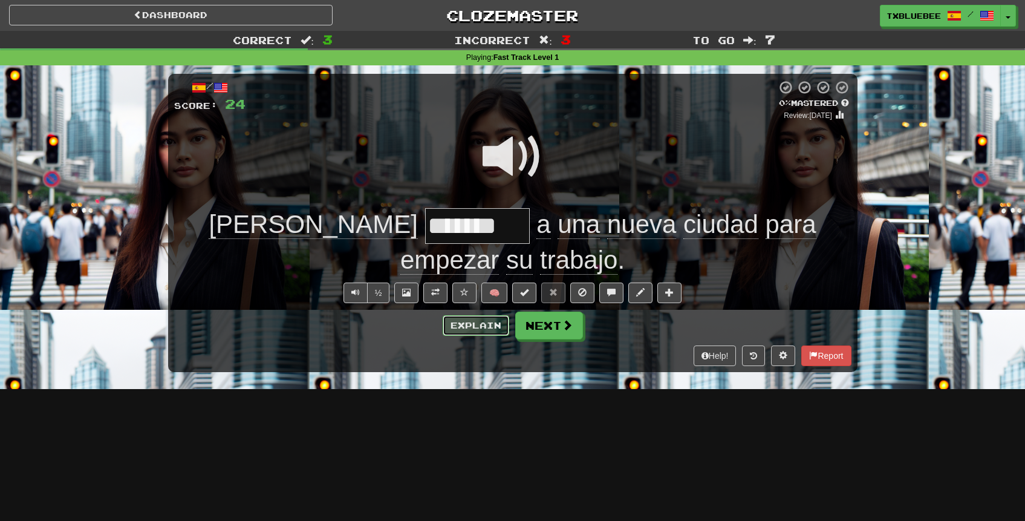
click at [483, 331] on button "Explain" at bounding box center [476, 325] width 67 height 21
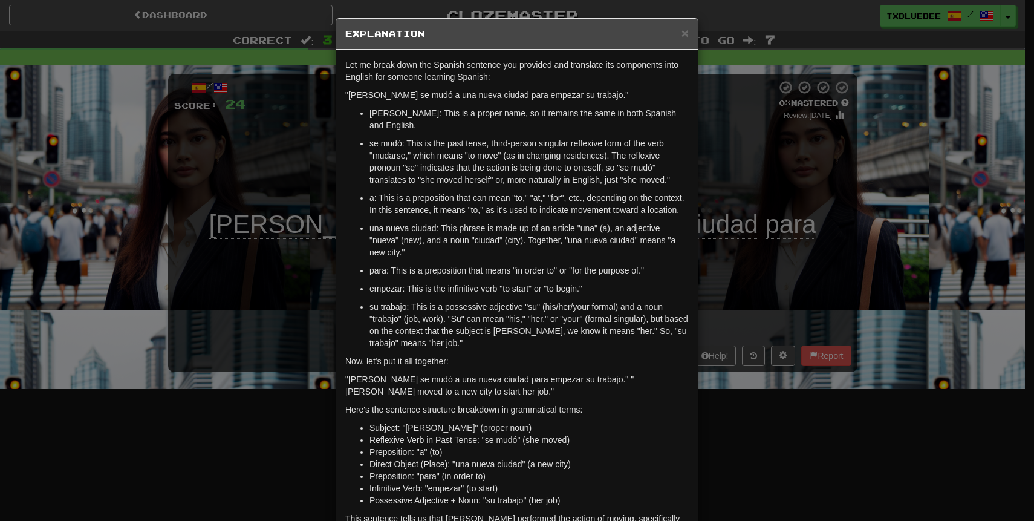
click at [248, 196] on div "× Explanation Let me break down the Spanish sentence you provided and translate…" at bounding box center [517, 260] width 1034 height 521
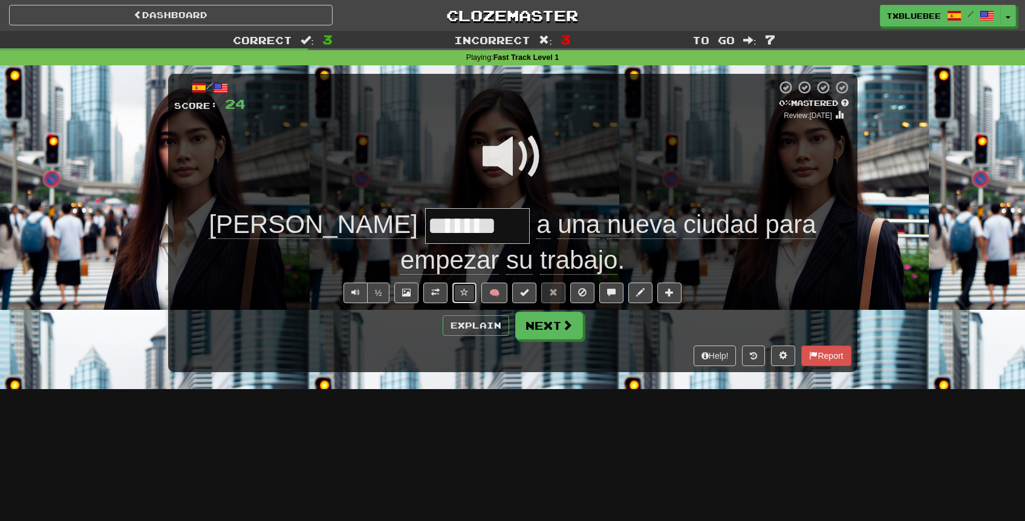
click at [463, 293] on span at bounding box center [464, 292] width 8 height 8
click at [546, 325] on button "Next" at bounding box center [550, 326] width 68 height 28
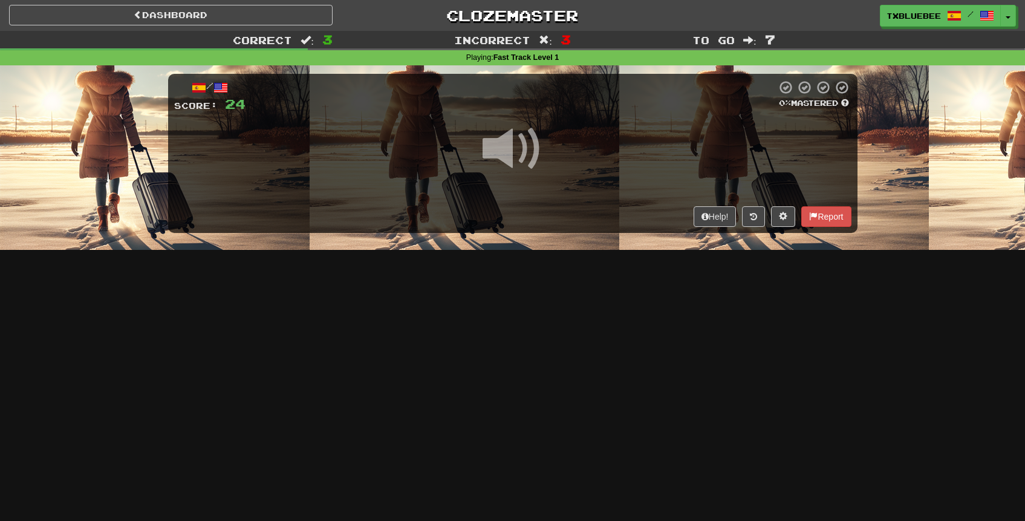
click at [519, 153] on span at bounding box center [512, 148] width 60 height 60
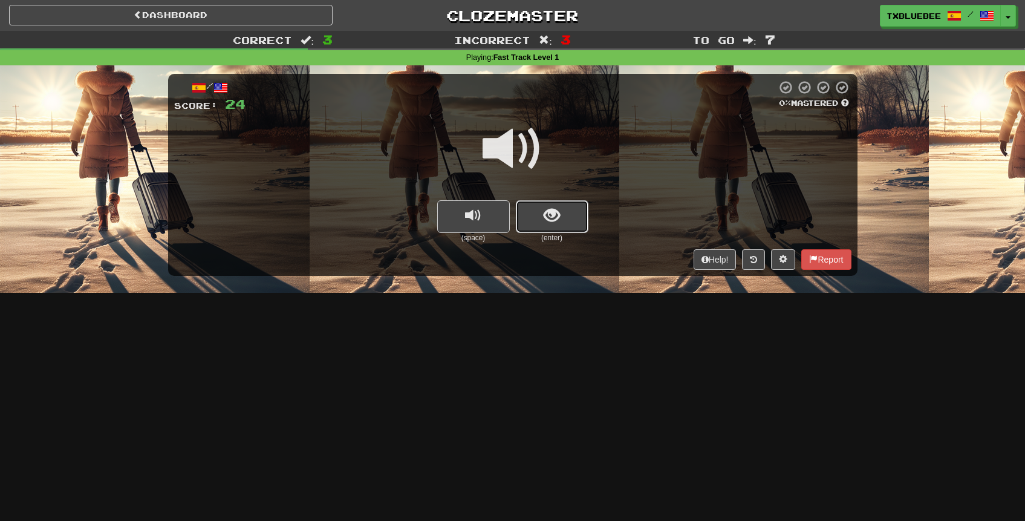
click at [548, 207] on span "show sentence" at bounding box center [551, 215] width 16 height 16
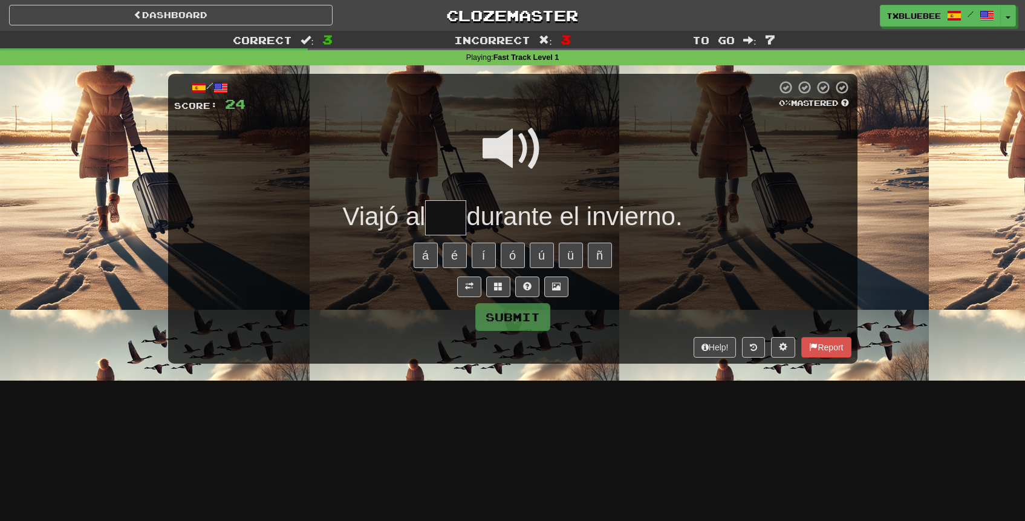
click at [516, 148] on span at bounding box center [512, 148] width 60 height 60
click at [449, 215] on input "text" at bounding box center [445, 218] width 41 height 36
click at [521, 140] on span at bounding box center [512, 148] width 60 height 60
click at [441, 215] on input "text" at bounding box center [445, 218] width 41 height 36
type input "***"
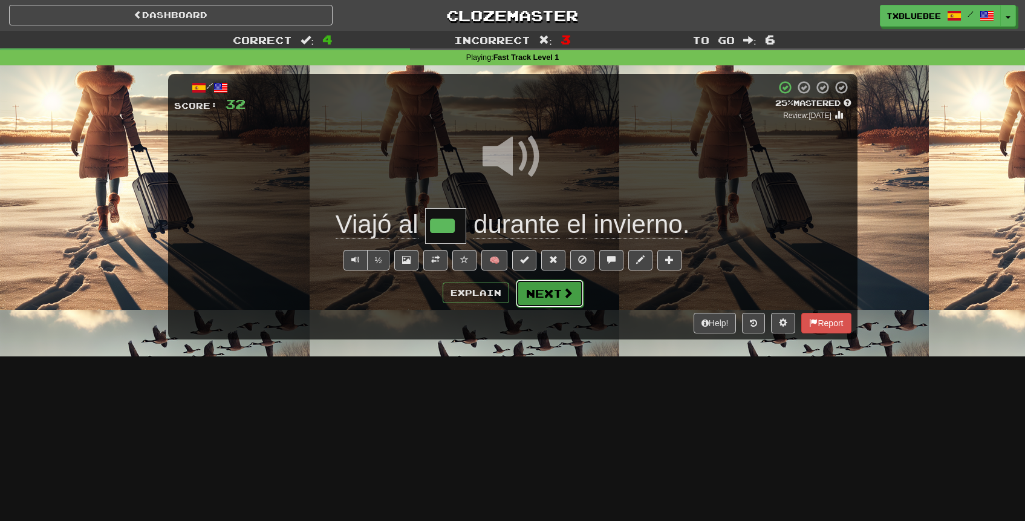
click at [550, 293] on button "Next" at bounding box center [550, 293] width 68 height 28
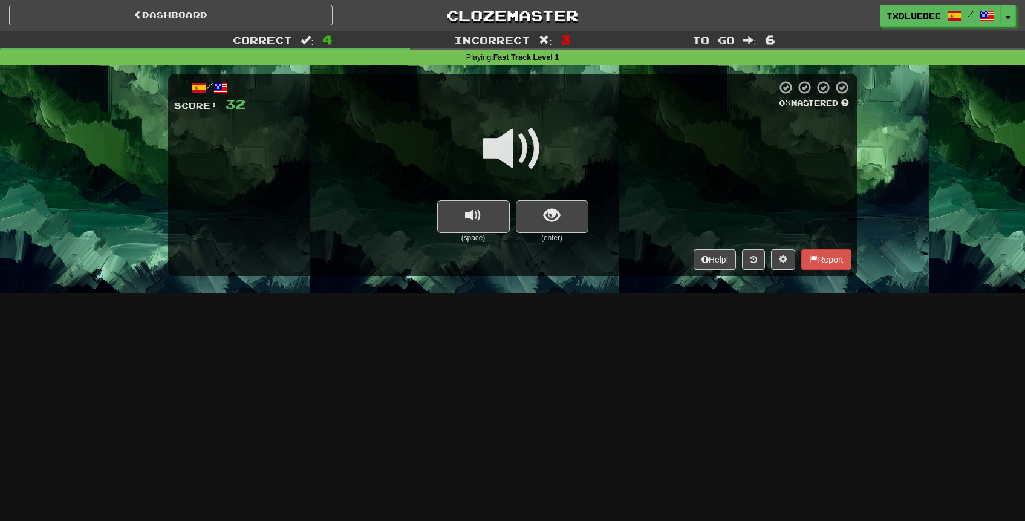
click at [517, 132] on span at bounding box center [512, 148] width 60 height 60
click at [543, 209] on span "show sentence" at bounding box center [551, 215] width 16 height 16
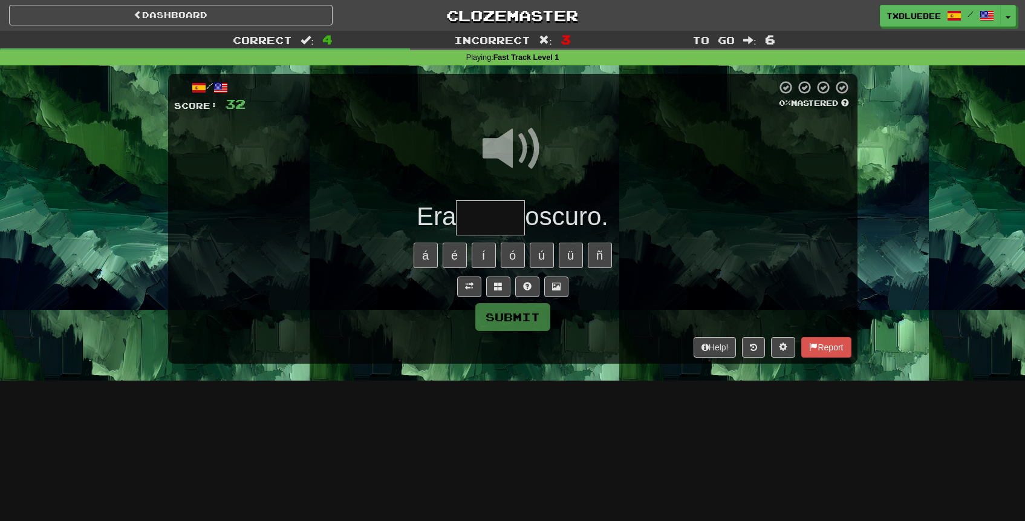
click at [498, 213] on input "text" at bounding box center [490, 218] width 69 height 36
click at [540, 161] on span at bounding box center [512, 148] width 60 height 60
click at [526, 157] on span at bounding box center [512, 148] width 60 height 60
click at [504, 213] on input "text" at bounding box center [490, 218] width 69 height 36
type input "*****"
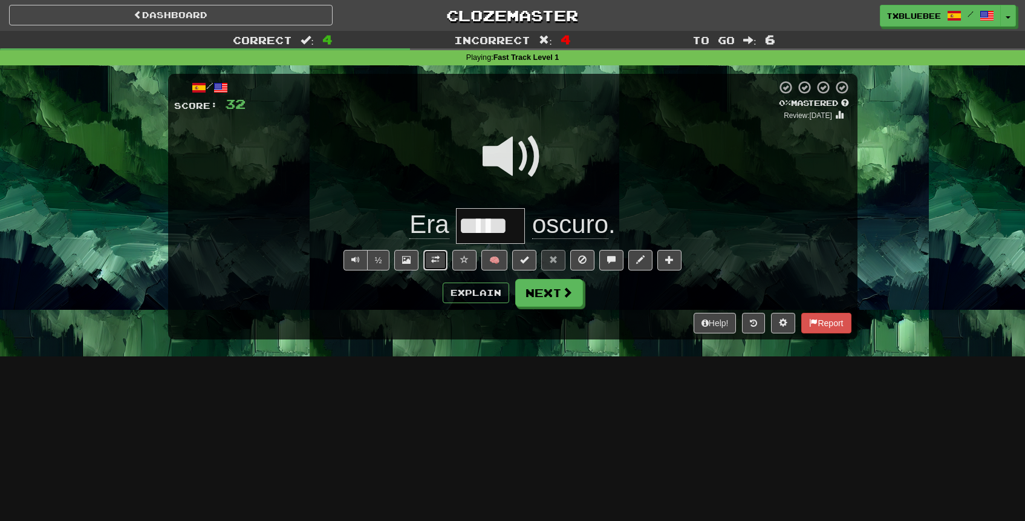
click at [433, 260] on span at bounding box center [435, 259] width 8 height 8
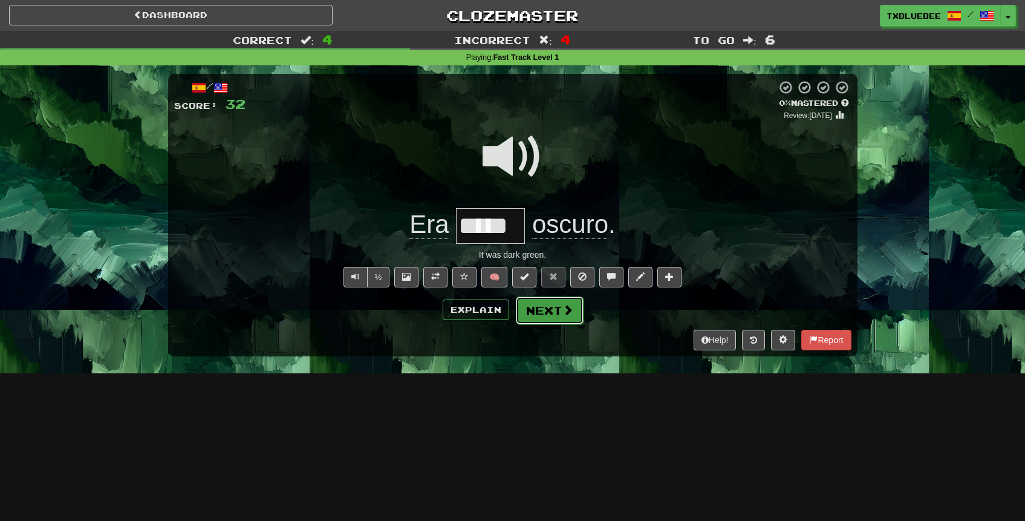
click at [534, 320] on button "Next" at bounding box center [550, 310] width 68 height 28
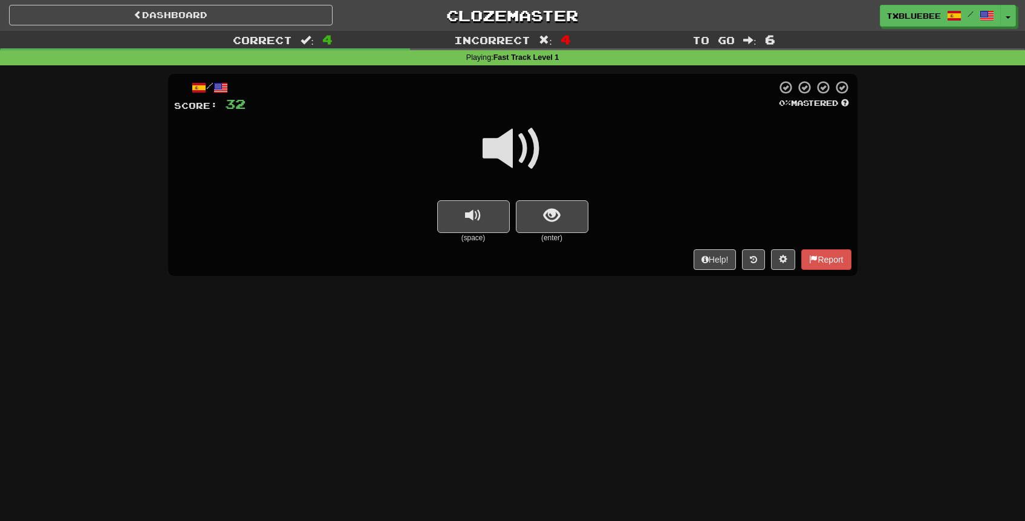
click at [505, 140] on span at bounding box center [512, 148] width 60 height 60
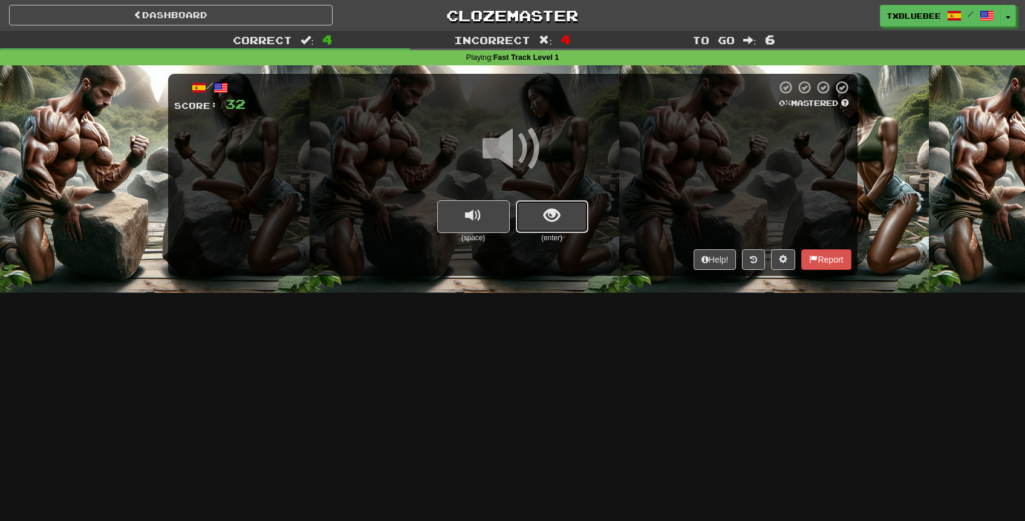
click at [540, 211] on button "show sentence" at bounding box center [552, 216] width 73 height 33
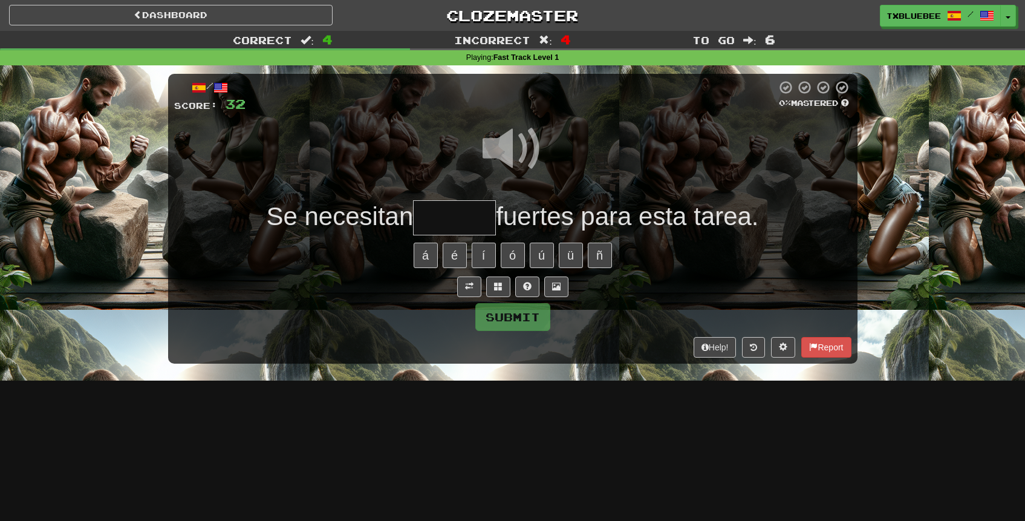
click at [524, 140] on span at bounding box center [512, 148] width 60 height 60
click at [472, 209] on input "text" at bounding box center [454, 218] width 83 height 36
type input "******"
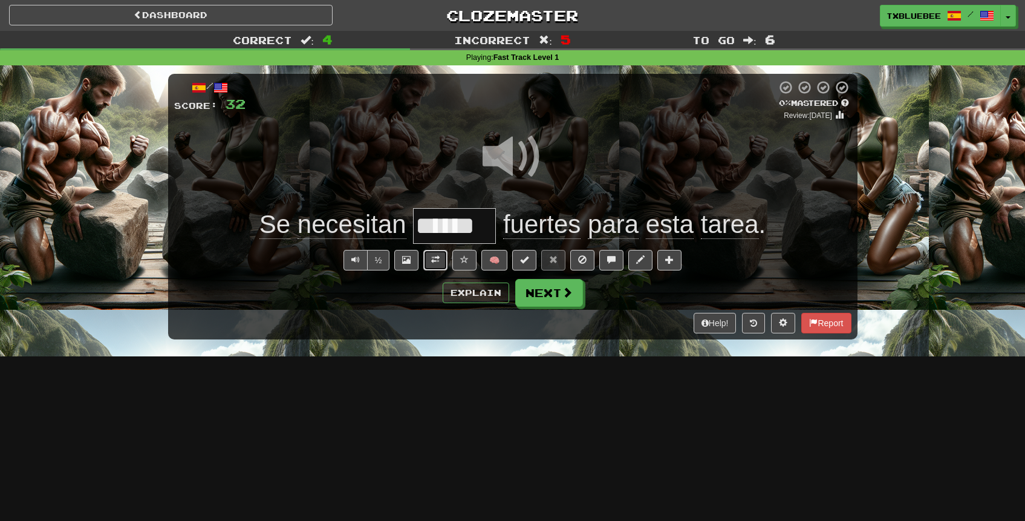
click at [435, 262] on span at bounding box center [435, 259] width 8 height 8
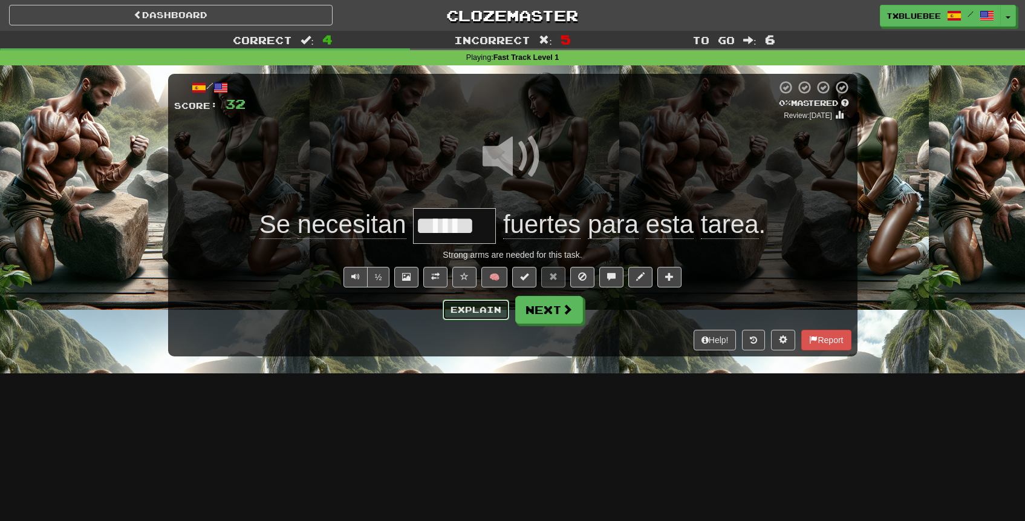
click at [482, 310] on button "Explain" at bounding box center [476, 309] width 67 height 21
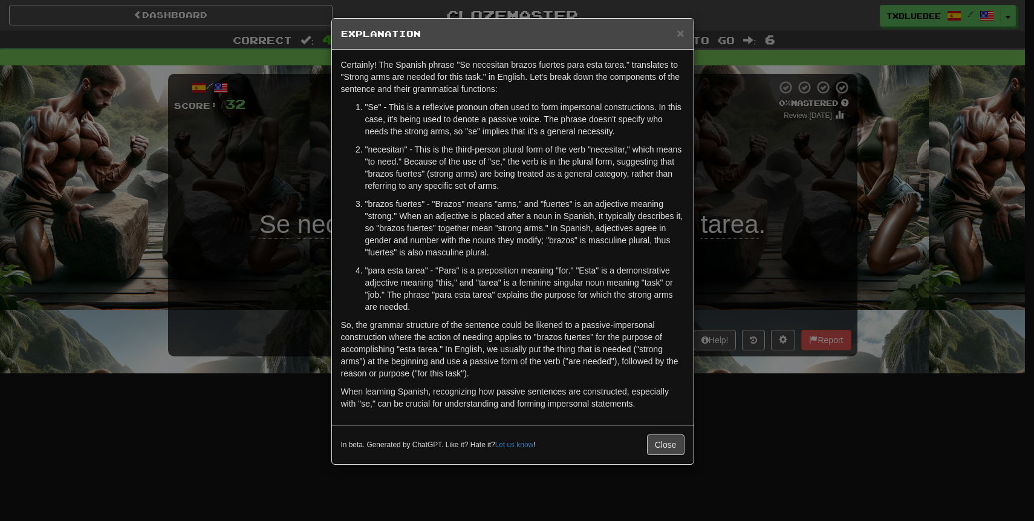
click at [693, 135] on div "Certainly! The Spanish phrase "Se necesitan brazos fuertes para esta tarea." tr…" at bounding box center [513, 237] width 362 height 375
click at [790, 119] on div "× Explanation Certainly! The Spanish phrase "Se necesitan brazos fuertes para e…" at bounding box center [517, 260] width 1034 height 521
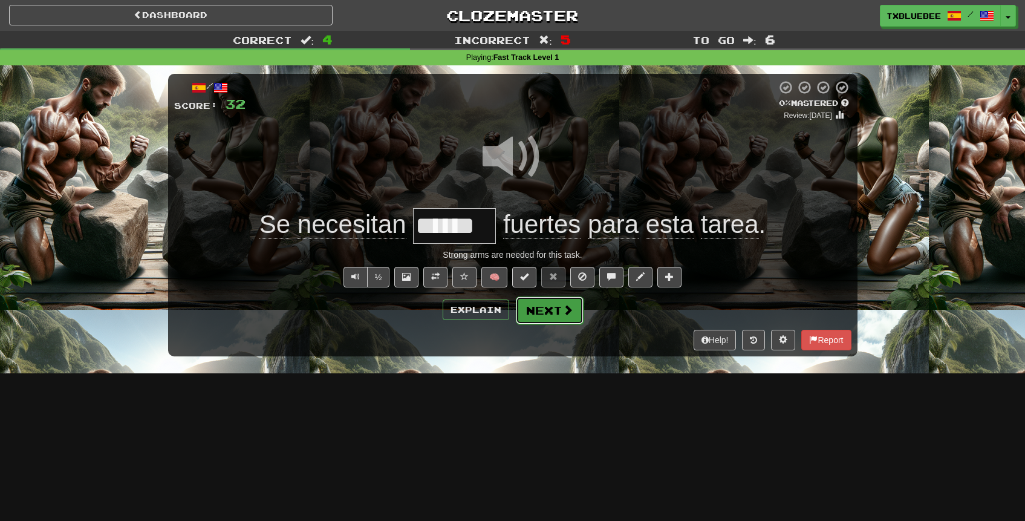
click at [553, 310] on button "Next" at bounding box center [550, 310] width 68 height 28
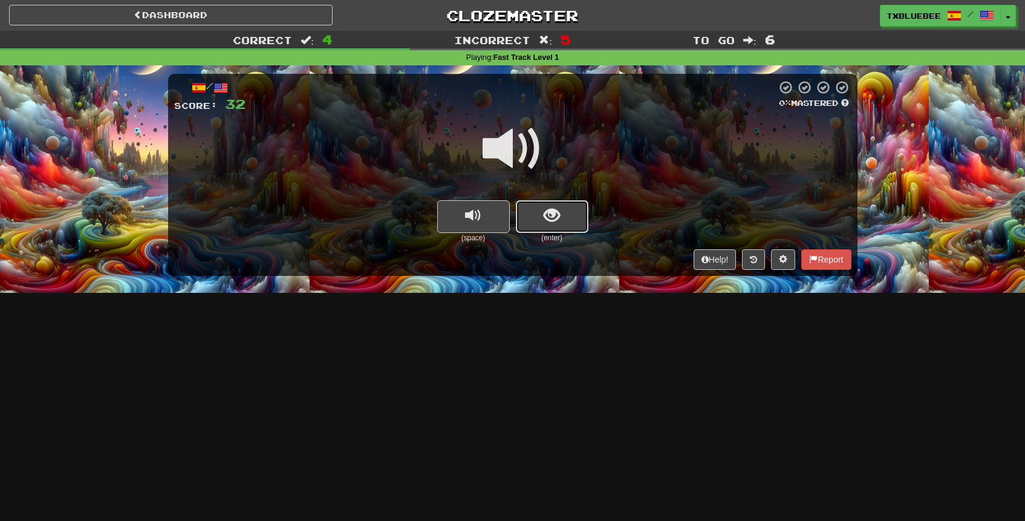
click at [525, 218] on button "show sentence" at bounding box center [552, 216] width 73 height 33
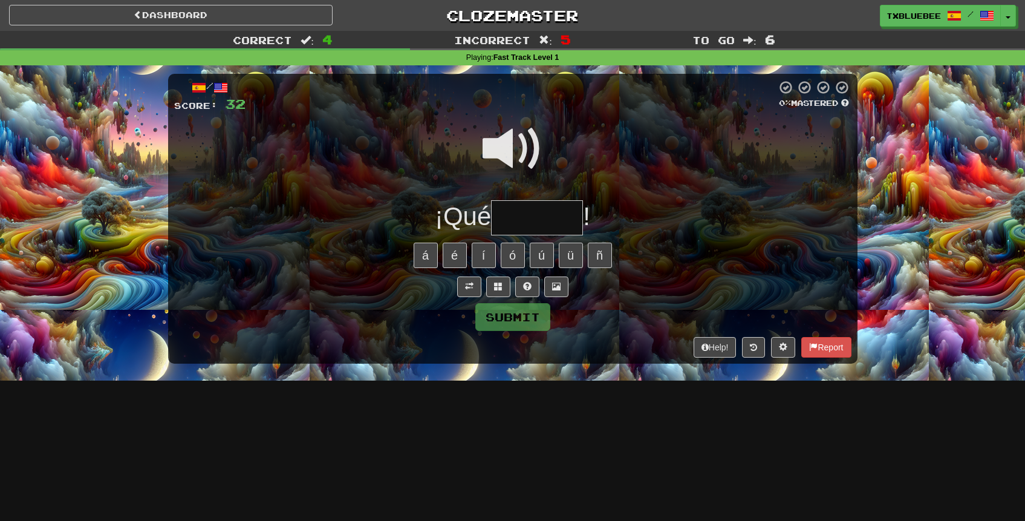
click at [531, 211] on input "text" at bounding box center [537, 218] width 92 height 36
type input "*******"
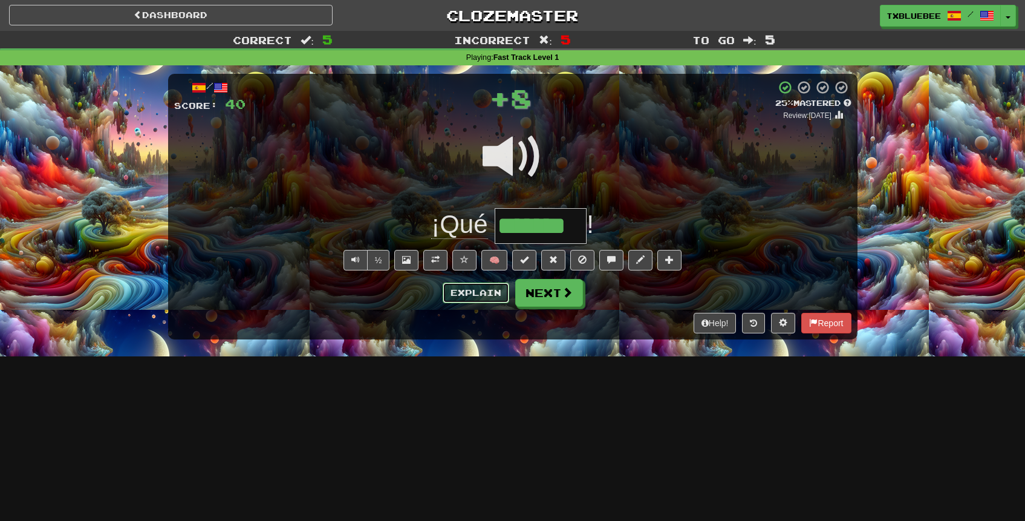
click at [481, 287] on button "Explain" at bounding box center [476, 292] width 67 height 21
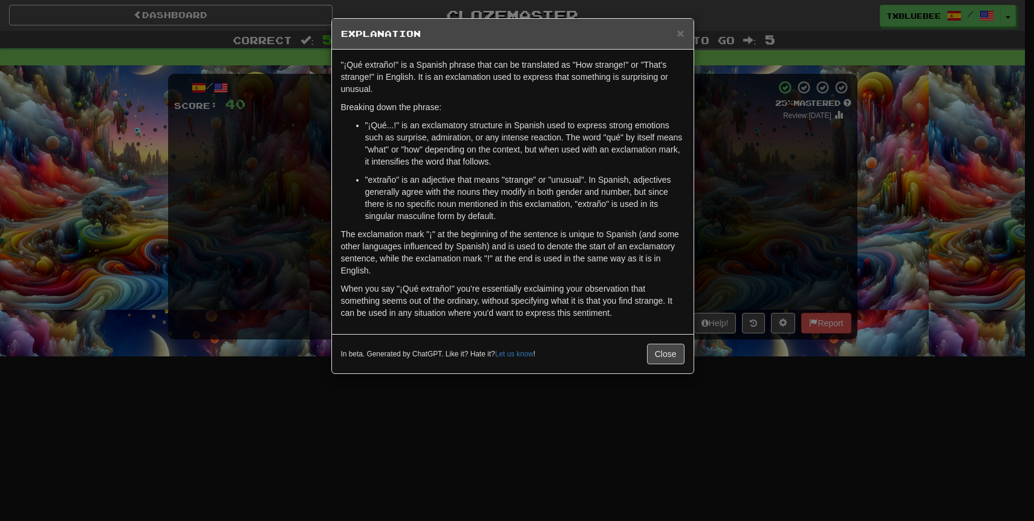
click at [727, 219] on div "× Explanation "¡Qué extraño!" is a Spanish phrase that can be translated as "Ho…" at bounding box center [517, 260] width 1034 height 521
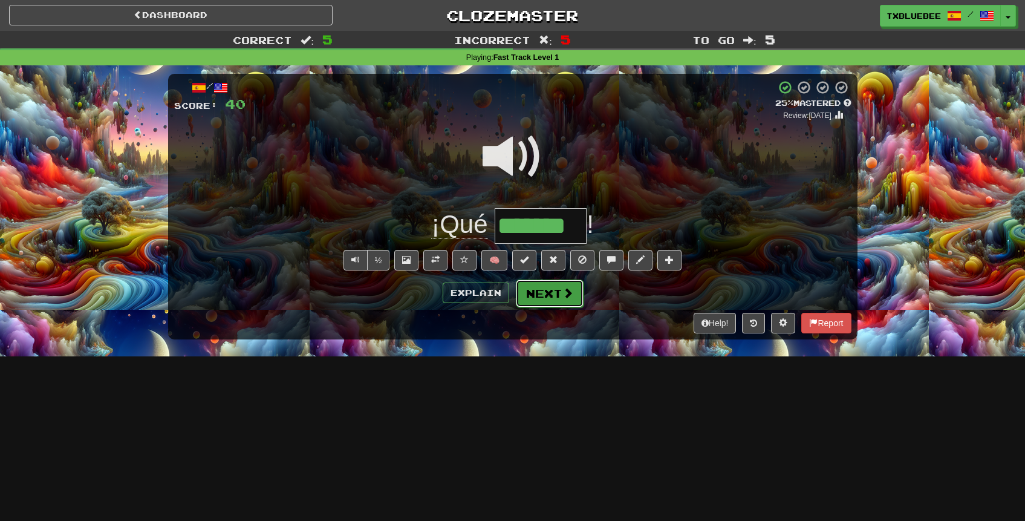
click at [540, 293] on button "Next" at bounding box center [550, 293] width 68 height 28
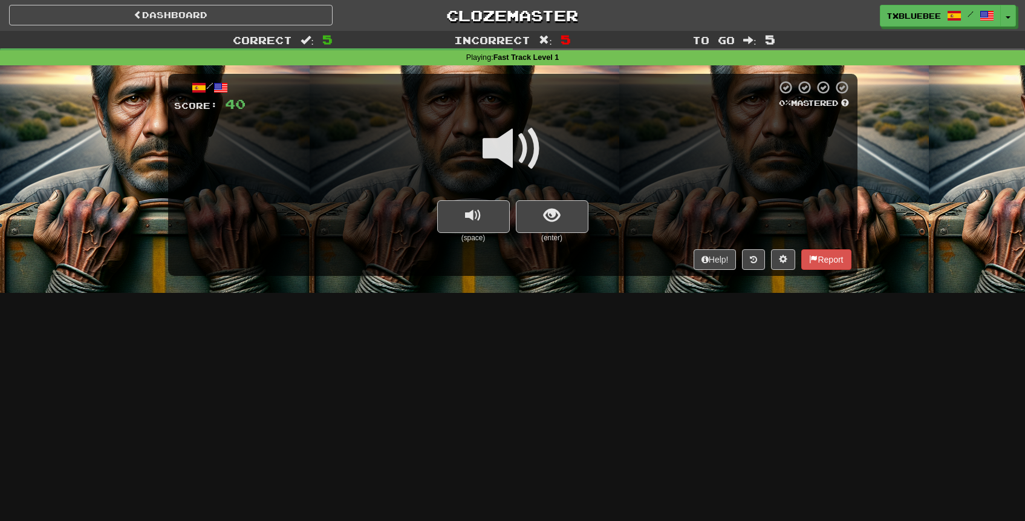
click at [527, 141] on span at bounding box center [512, 148] width 60 height 60
click at [557, 203] on button "show sentence" at bounding box center [552, 216] width 73 height 33
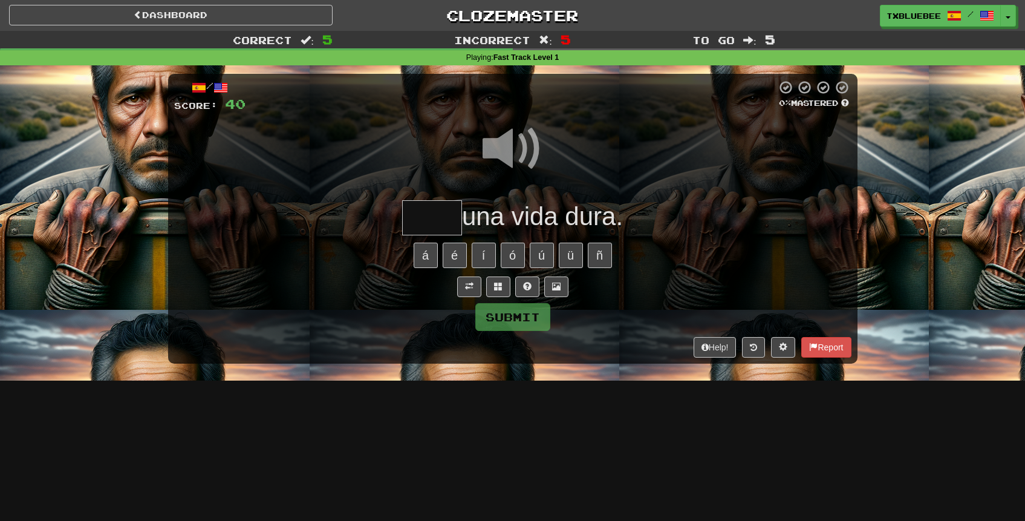
click at [446, 227] on input "text" at bounding box center [432, 218] width 60 height 36
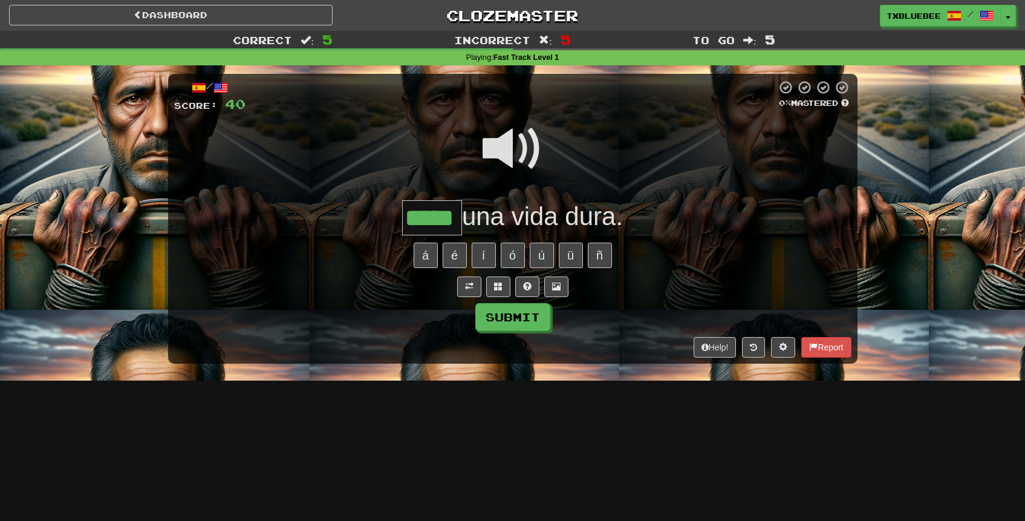
type input "*****"
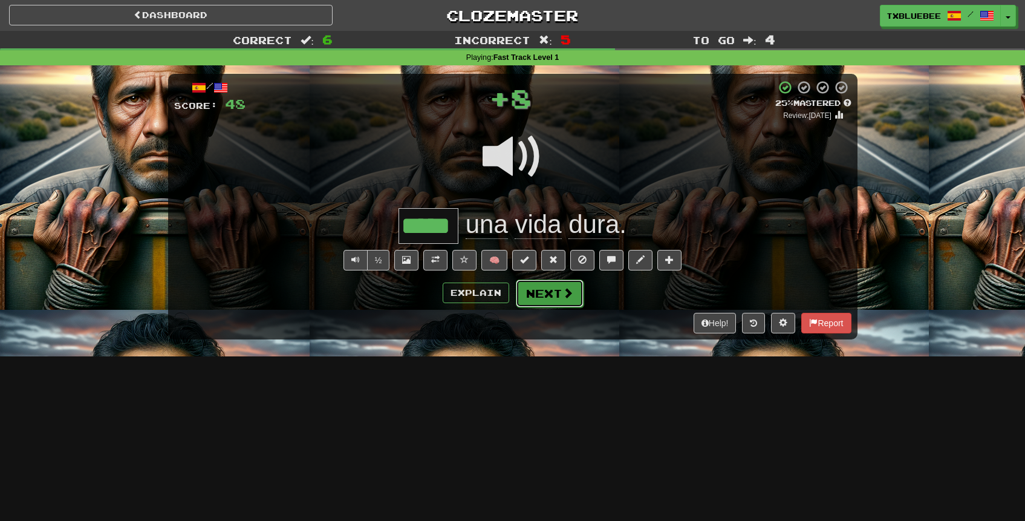
click at [559, 291] on button "Next" at bounding box center [550, 293] width 68 height 28
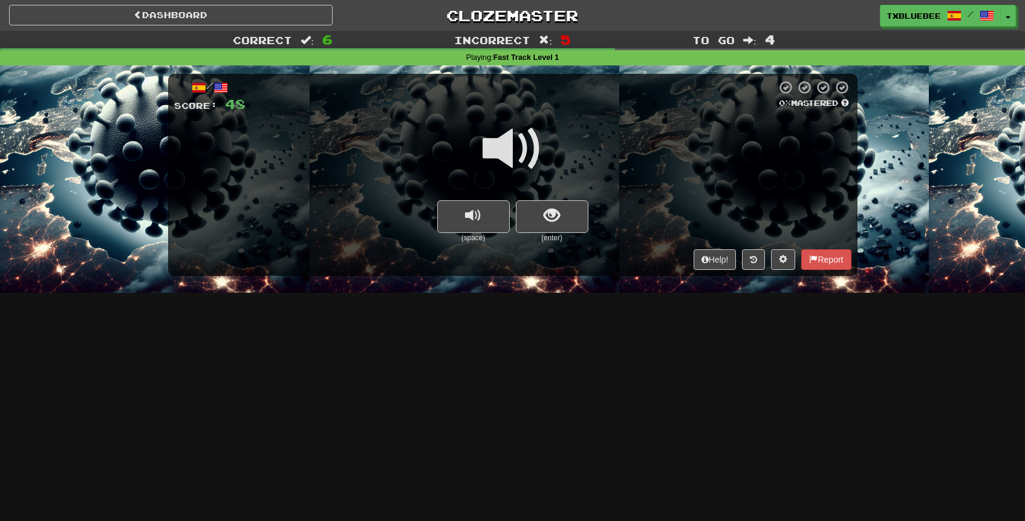
click at [527, 149] on span at bounding box center [512, 148] width 60 height 60
click at [548, 218] on span "show sentence" at bounding box center [551, 215] width 16 height 16
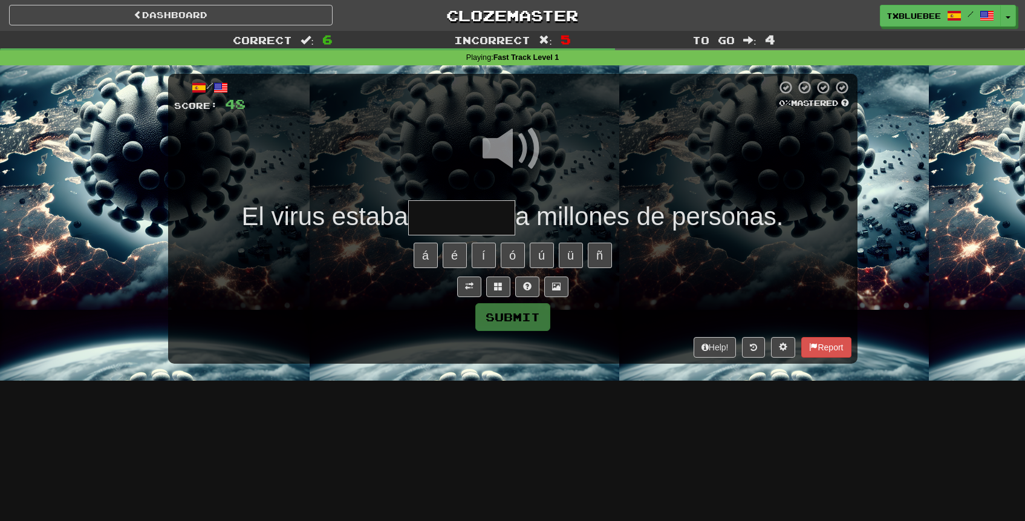
click at [481, 214] on input "text" at bounding box center [461, 218] width 107 height 36
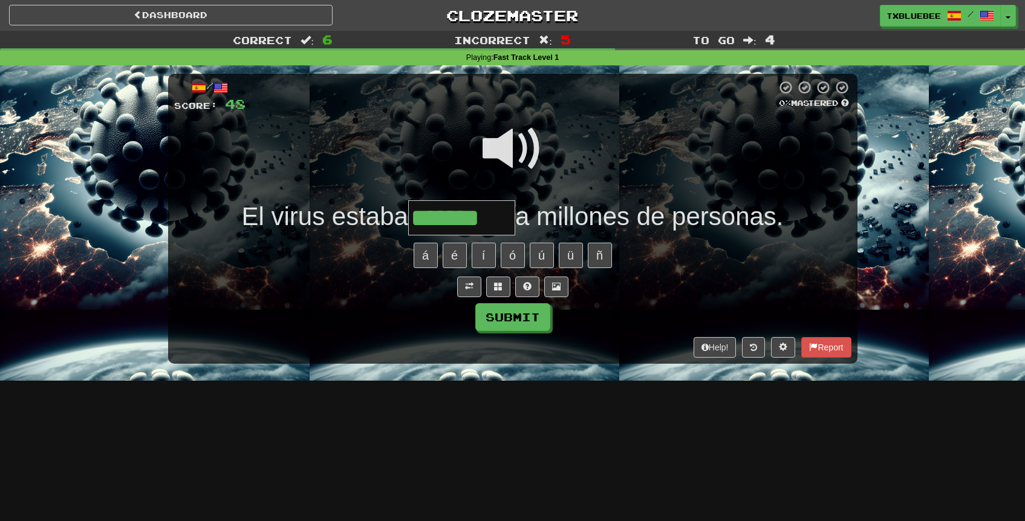
type input "*******"
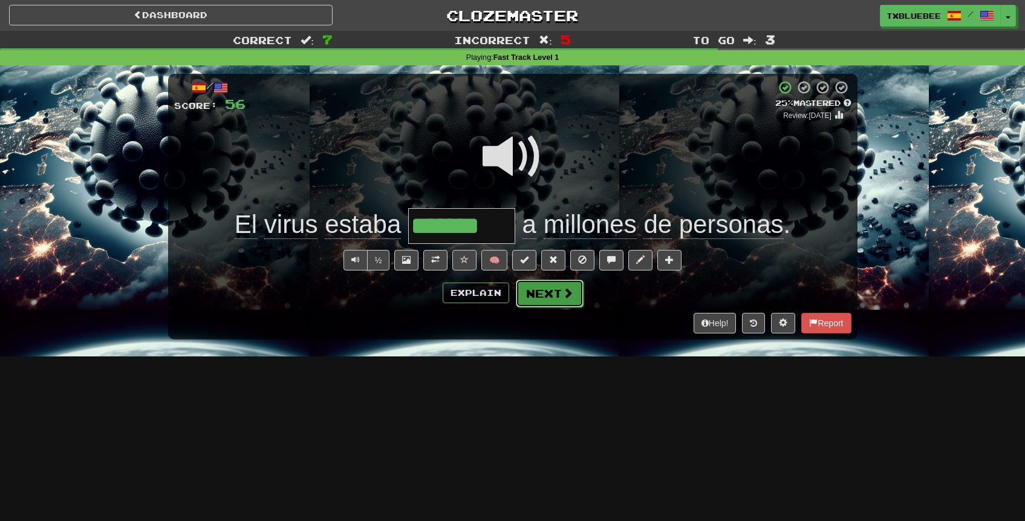
click at [546, 291] on button "Next" at bounding box center [550, 293] width 68 height 28
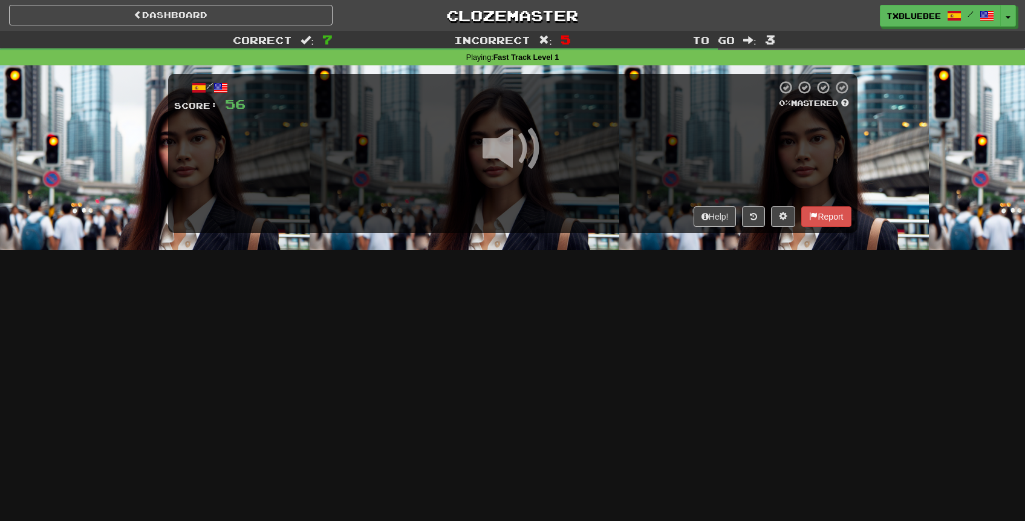
click at [527, 159] on span at bounding box center [512, 148] width 60 height 60
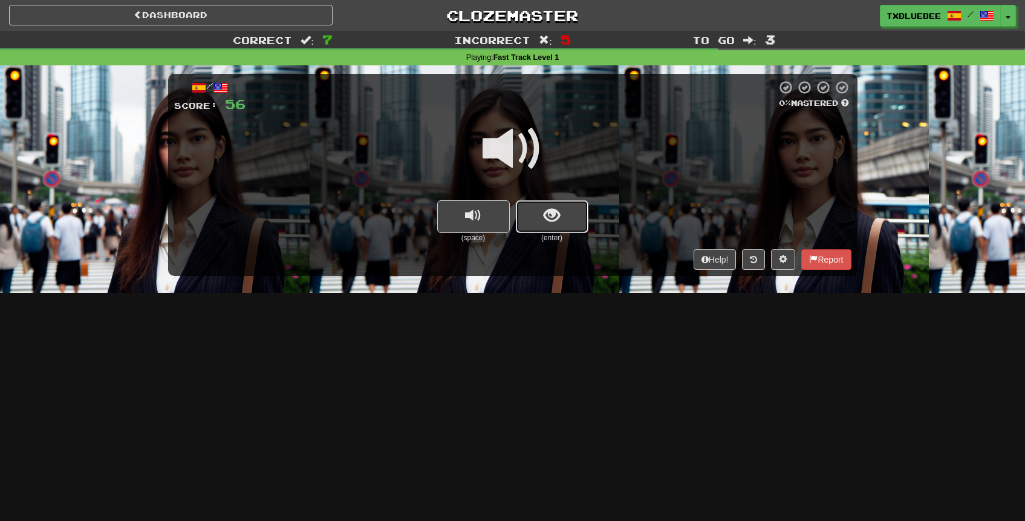
click at [545, 214] on span "show sentence" at bounding box center [551, 215] width 16 height 16
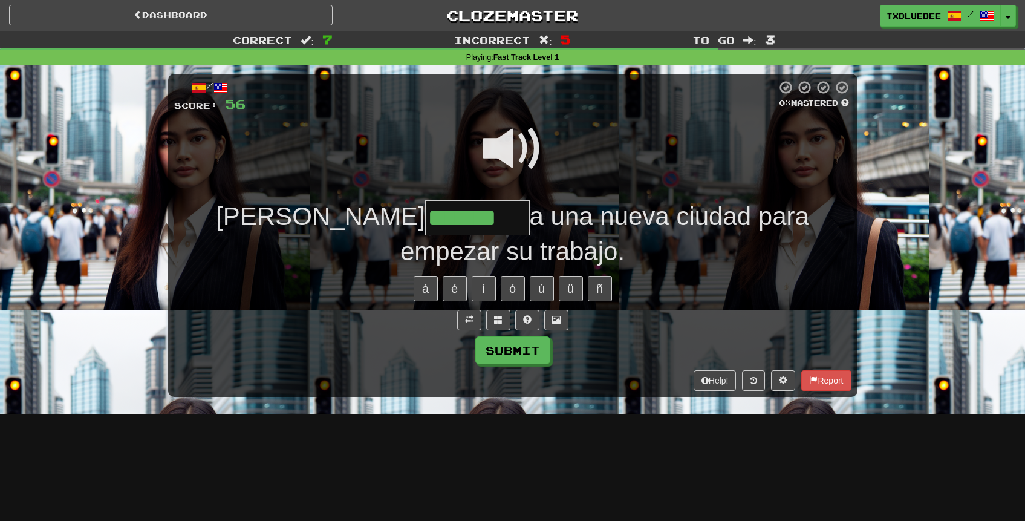
type input "*******"
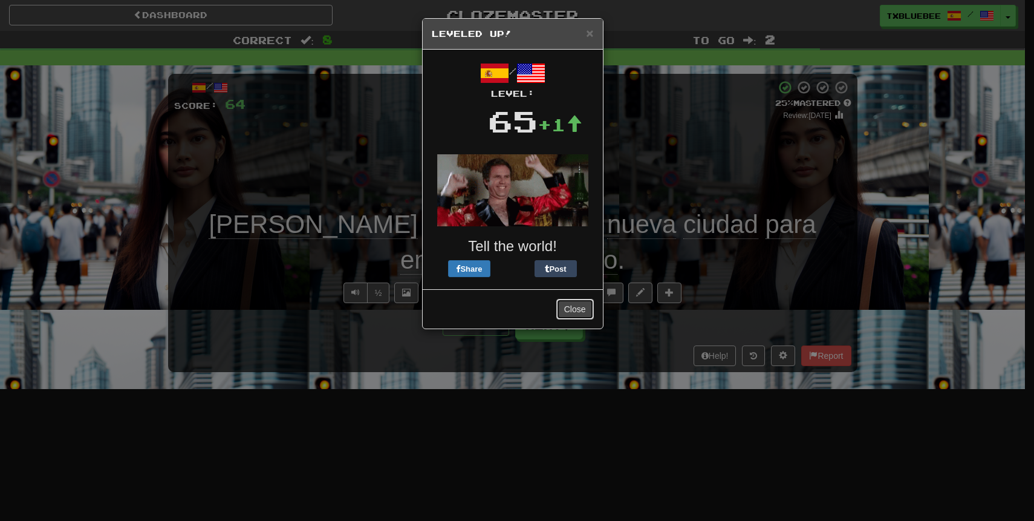
click at [569, 304] on button "Close" at bounding box center [574, 309] width 37 height 21
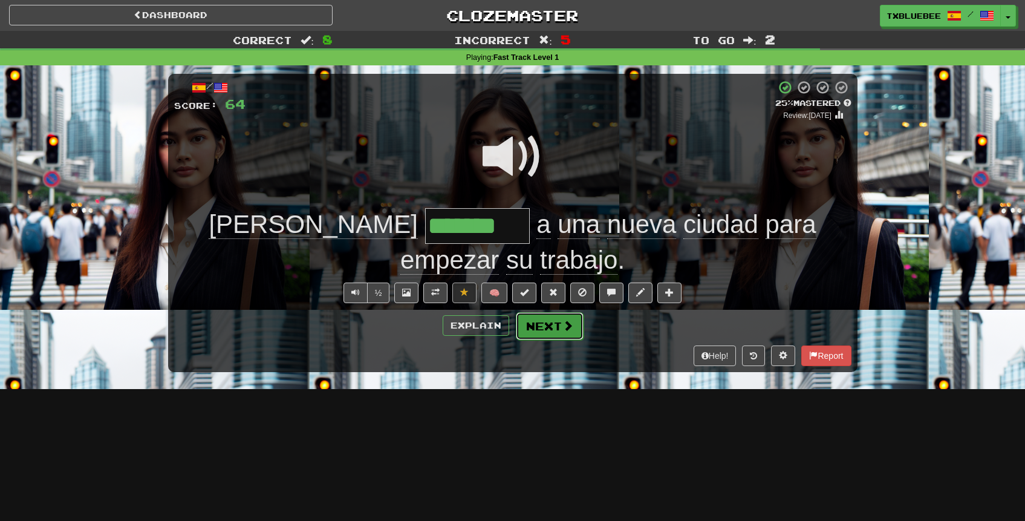
click at [548, 334] on button "Next" at bounding box center [550, 326] width 68 height 28
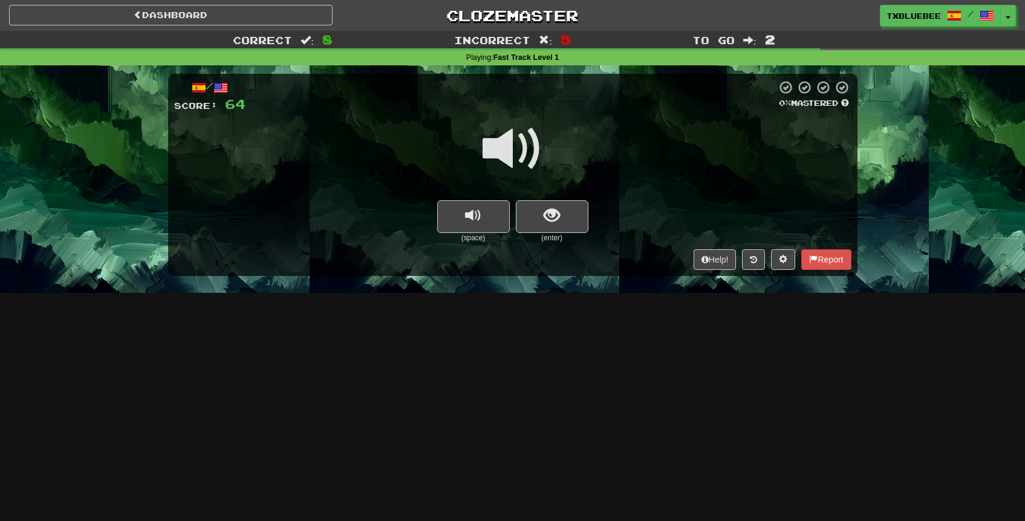
click at [550, 233] on small "(enter)" at bounding box center [552, 238] width 73 height 10
click at [550, 227] on button "show sentence" at bounding box center [552, 216] width 73 height 33
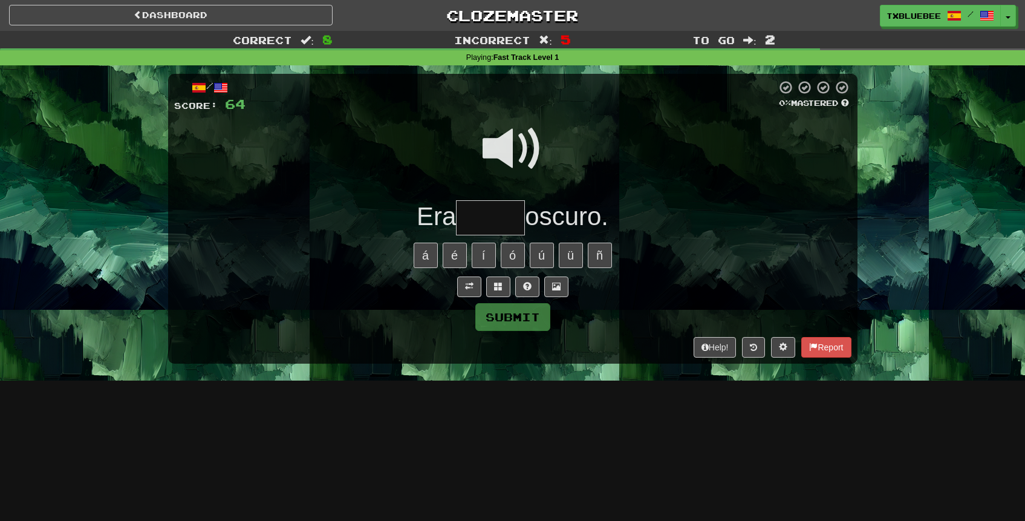
click at [492, 231] on input "text" at bounding box center [490, 218] width 69 height 36
type input "*****"
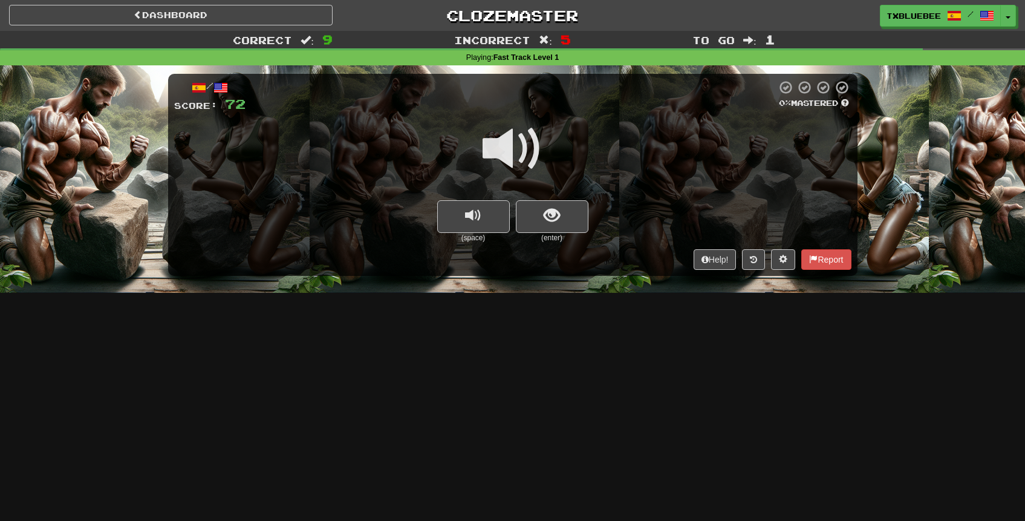
click at [533, 151] on span at bounding box center [512, 148] width 60 height 60
click at [555, 219] on span "show sentence" at bounding box center [551, 215] width 16 height 16
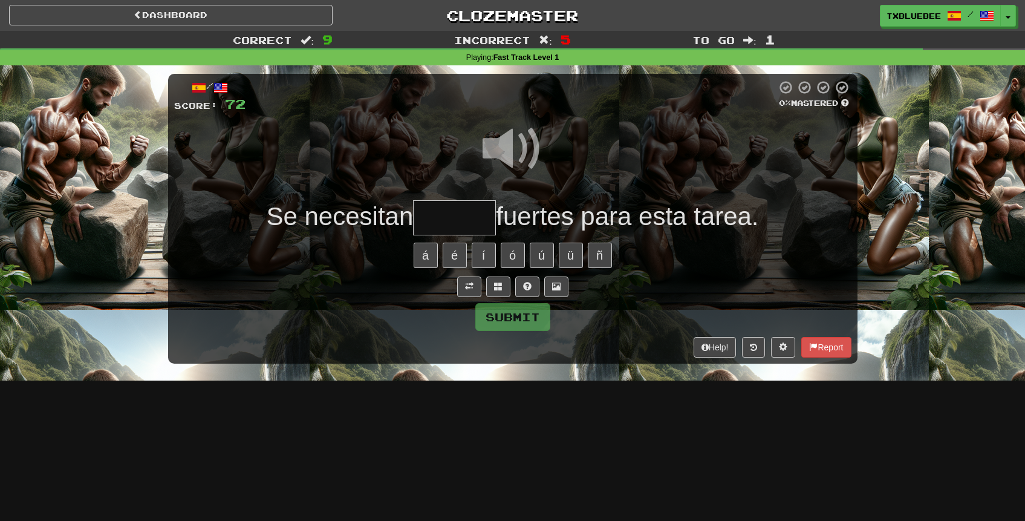
click at [467, 227] on input "text" at bounding box center [454, 218] width 83 height 36
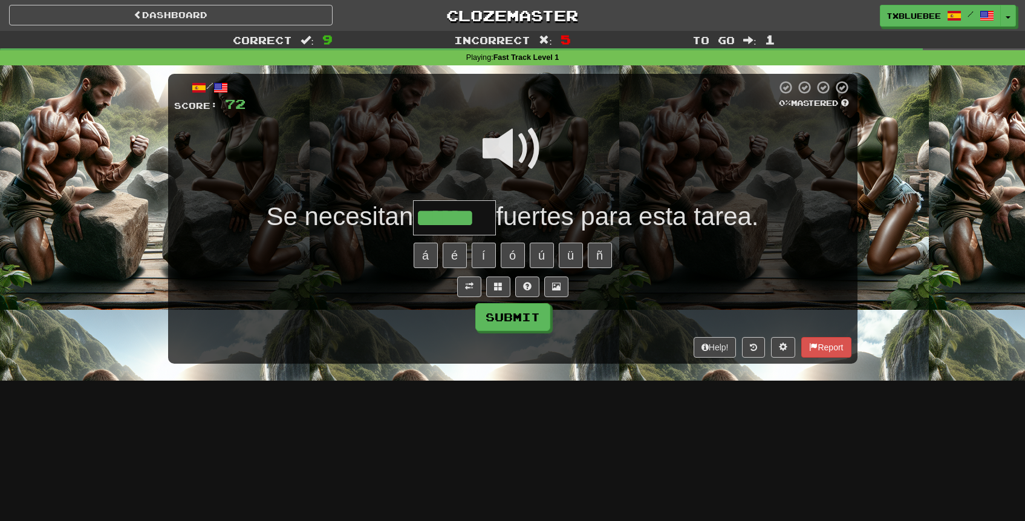
type input "******"
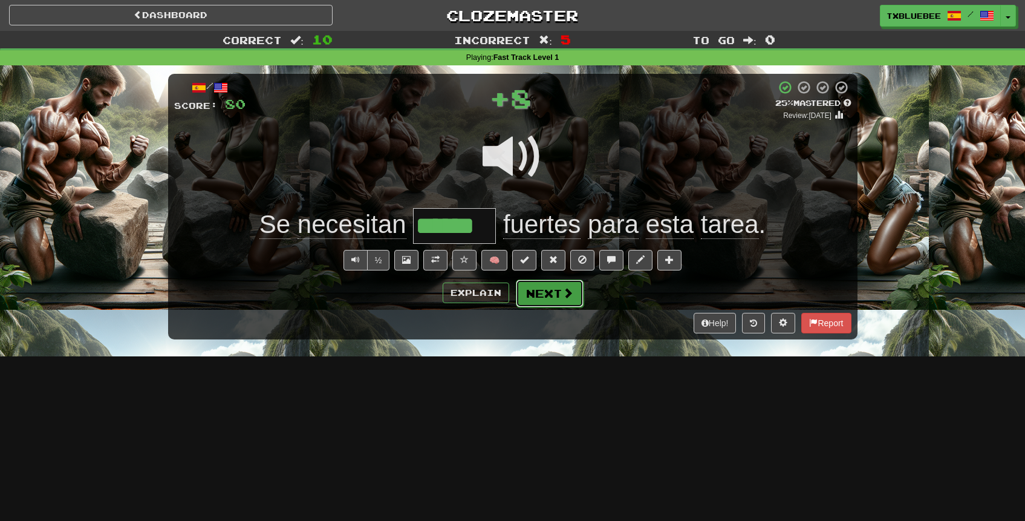
click at [540, 291] on button "Next" at bounding box center [550, 293] width 68 height 28
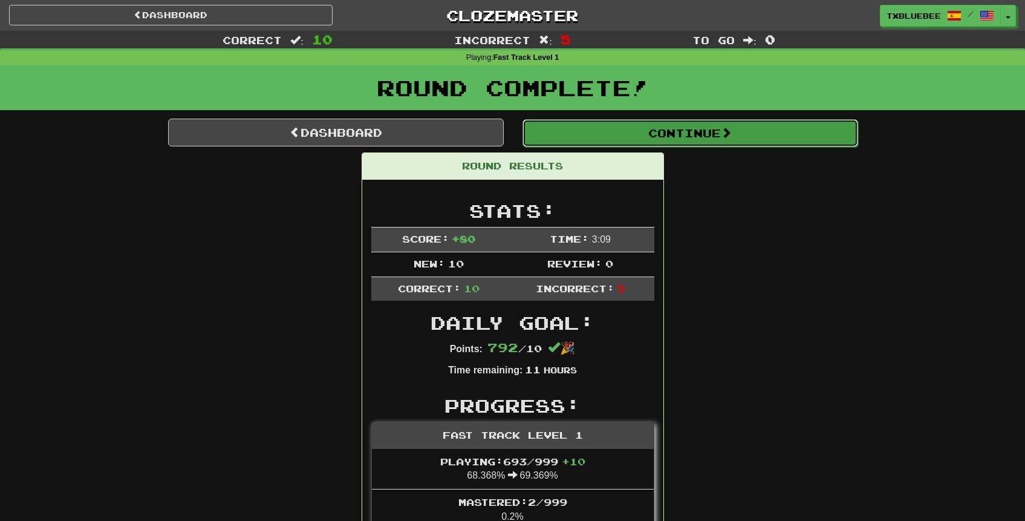
click at [604, 135] on button "Continue" at bounding box center [690, 133] width 336 height 28
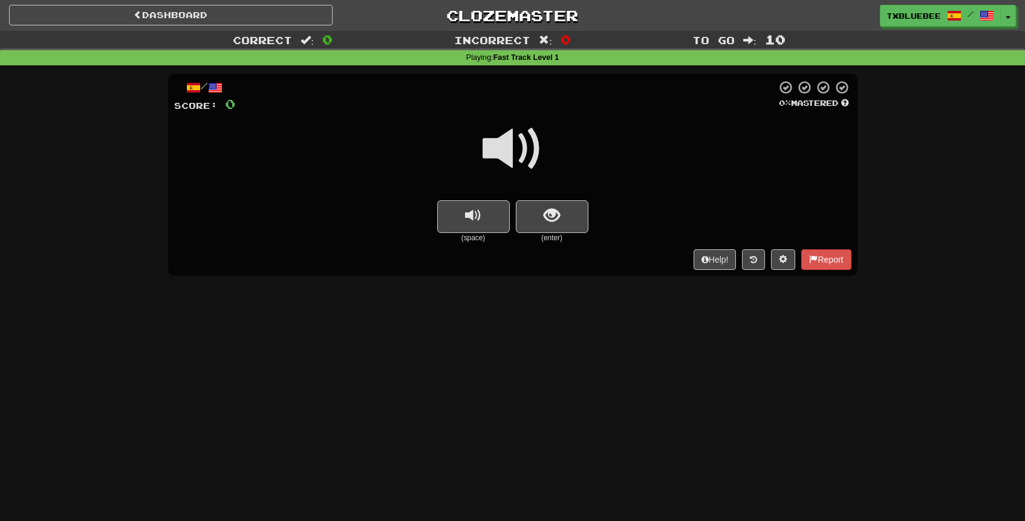
click at [520, 135] on span at bounding box center [512, 148] width 60 height 60
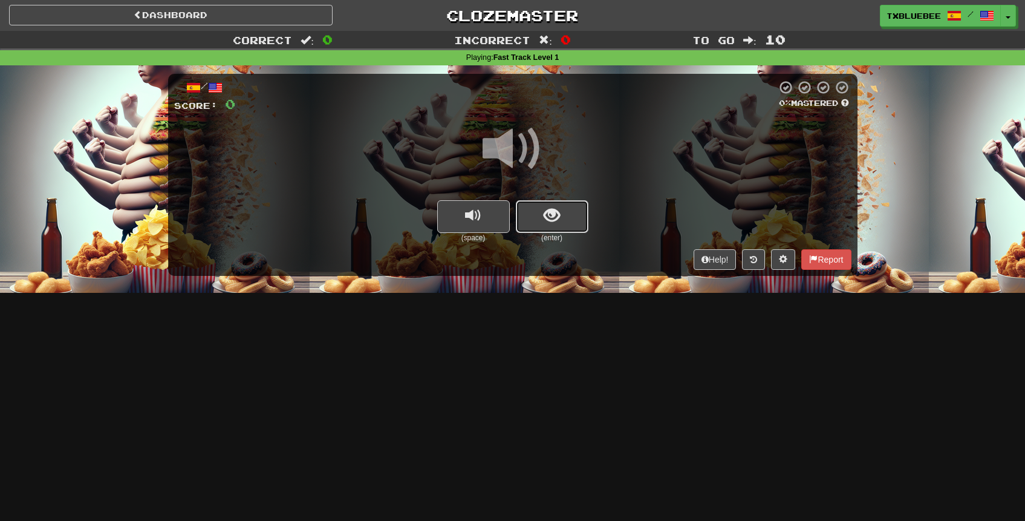
click at [542, 229] on button "show sentence" at bounding box center [552, 216] width 73 height 33
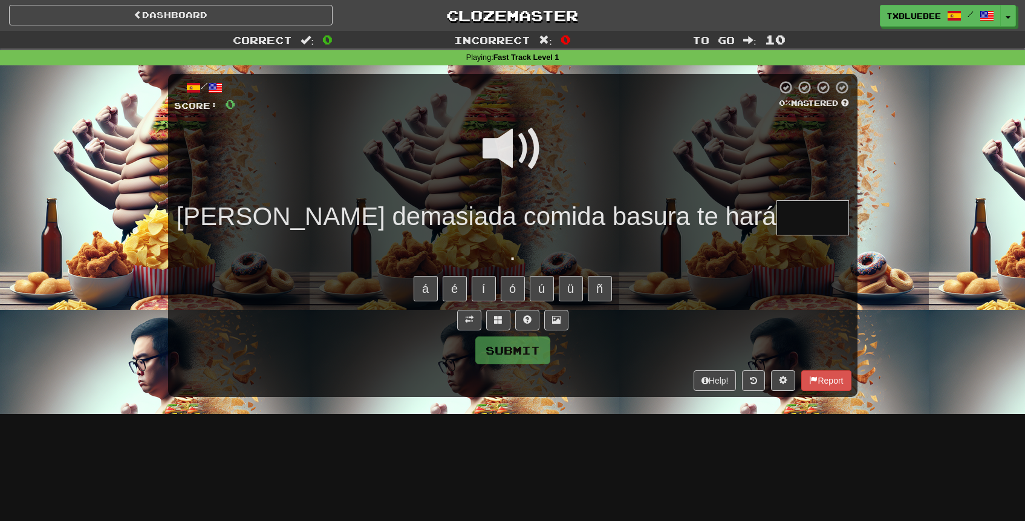
click at [536, 153] on span at bounding box center [512, 148] width 60 height 60
click at [776, 222] on input "text" at bounding box center [812, 218] width 73 height 36
type input "*"
type input "*****"
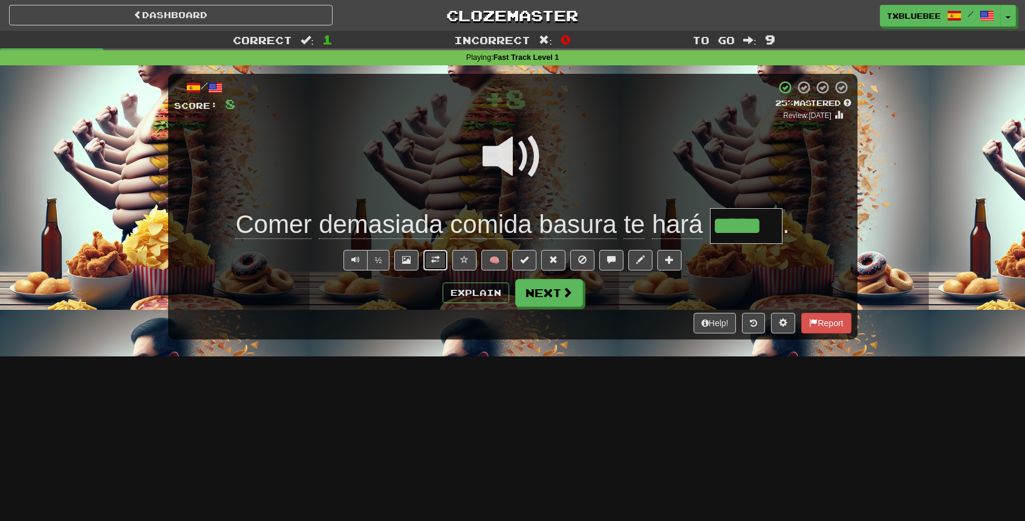
click at [438, 256] on span at bounding box center [435, 259] width 8 height 8
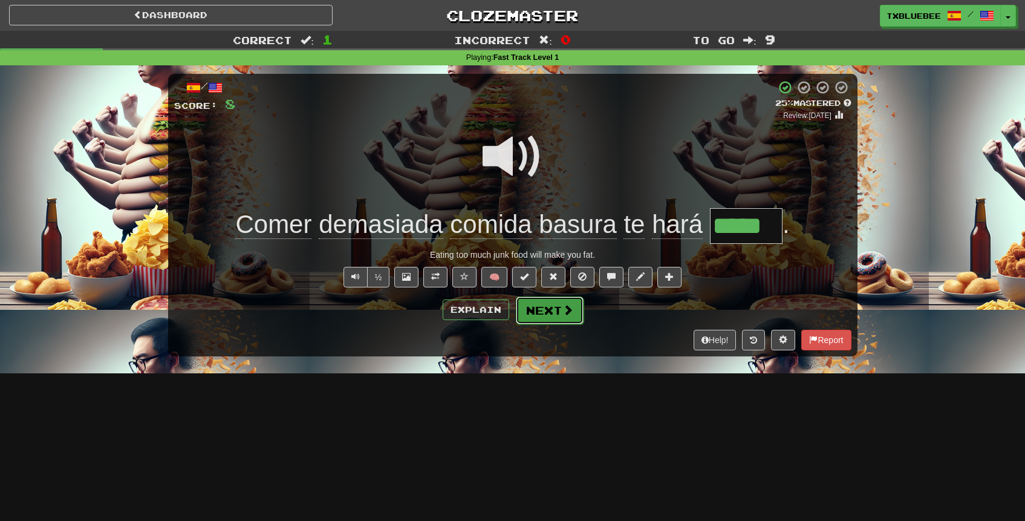
click at [560, 323] on button "Next" at bounding box center [550, 310] width 68 height 28
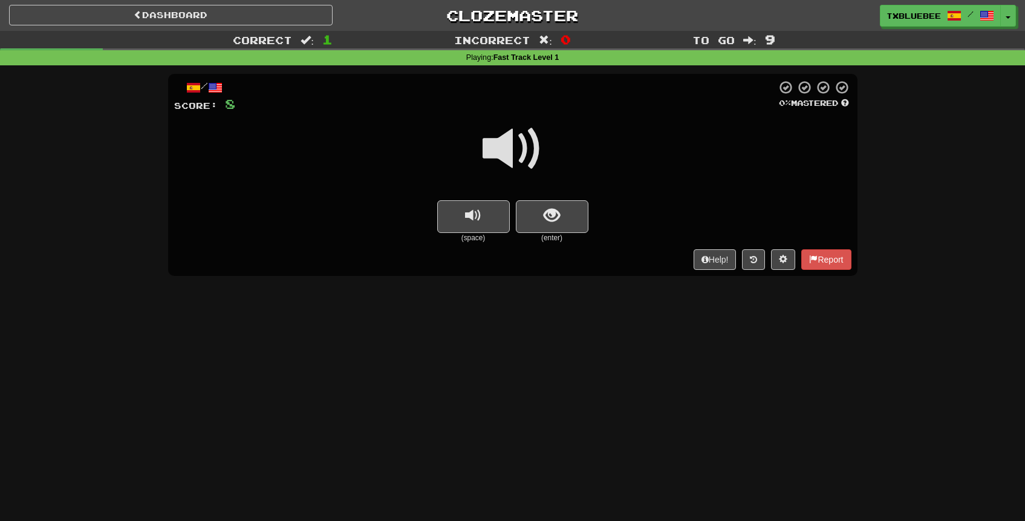
click at [522, 158] on span at bounding box center [512, 148] width 60 height 60
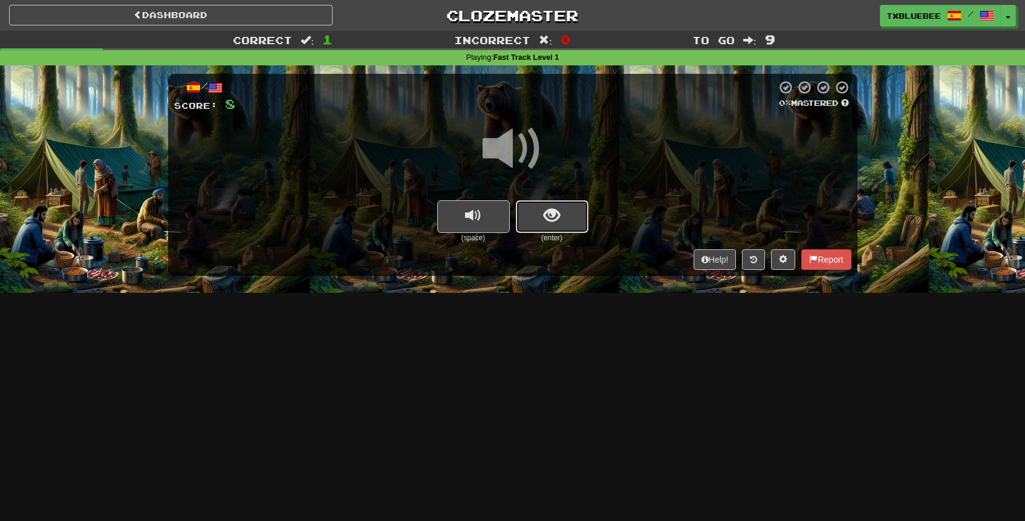
click at [553, 228] on button "show sentence" at bounding box center [552, 216] width 73 height 33
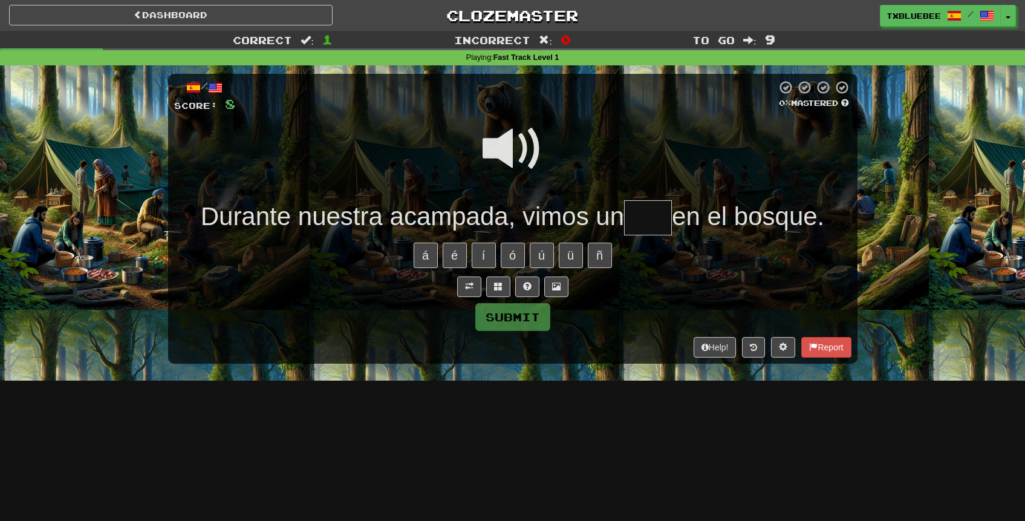
click at [522, 151] on span at bounding box center [512, 148] width 60 height 60
click at [652, 220] on input "text" at bounding box center [648, 218] width 48 height 36
type input "***"
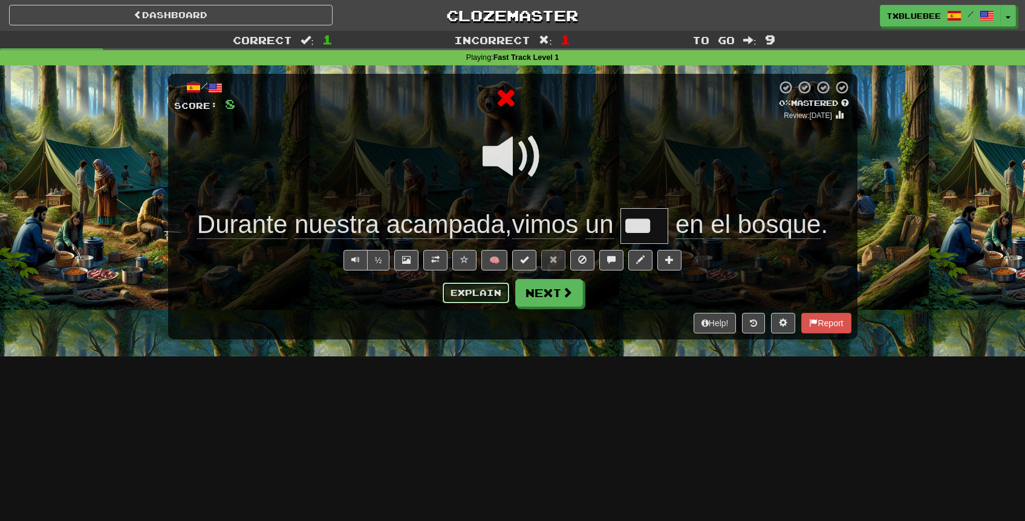
click at [464, 293] on button "Explain" at bounding box center [476, 292] width 67 height 21
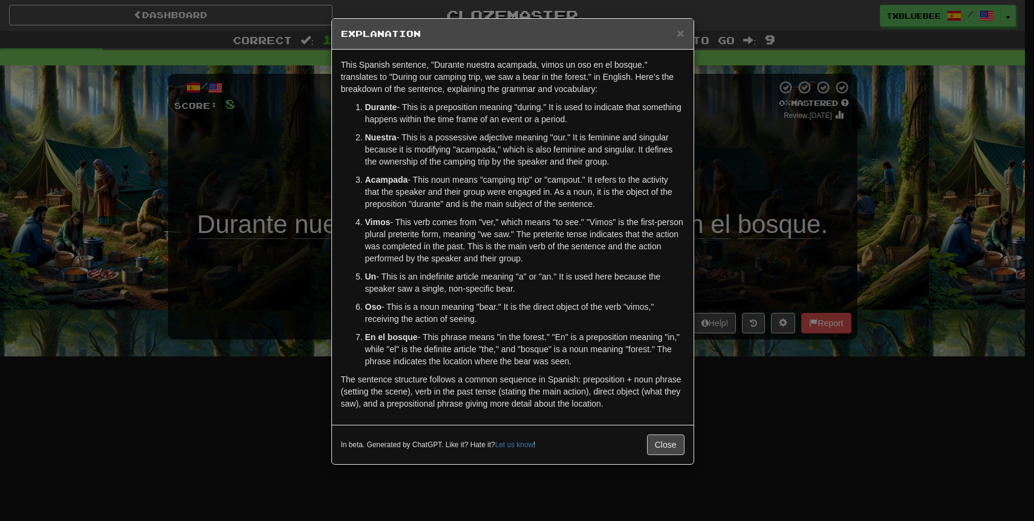
click at [742, 158] on div "× Explanation This Spanish sentence, "Durante nuestra acampada, vimos un oso en…" at bounding box center [517, 260] width 1034 height 521
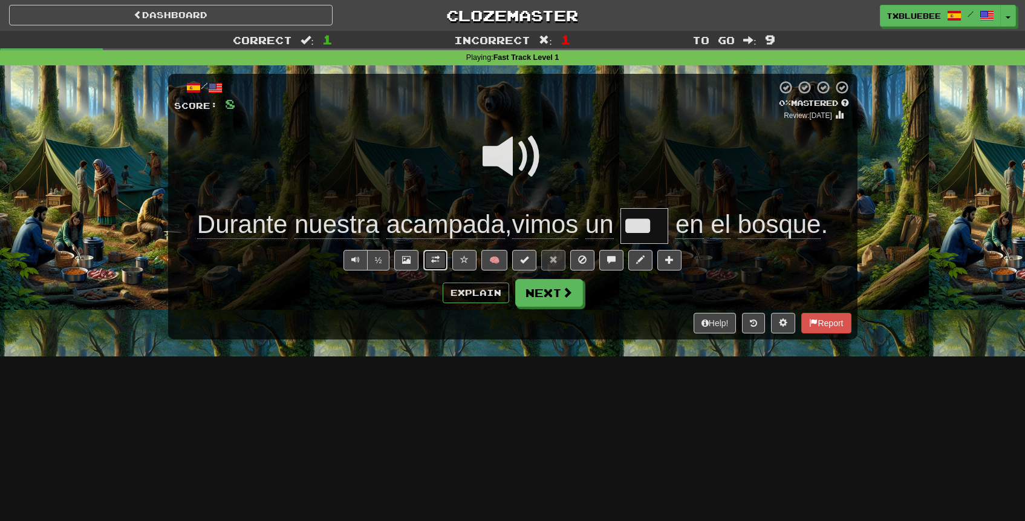
click at [438, 264] on button at bounding box center [435, 260] width 24 height 21
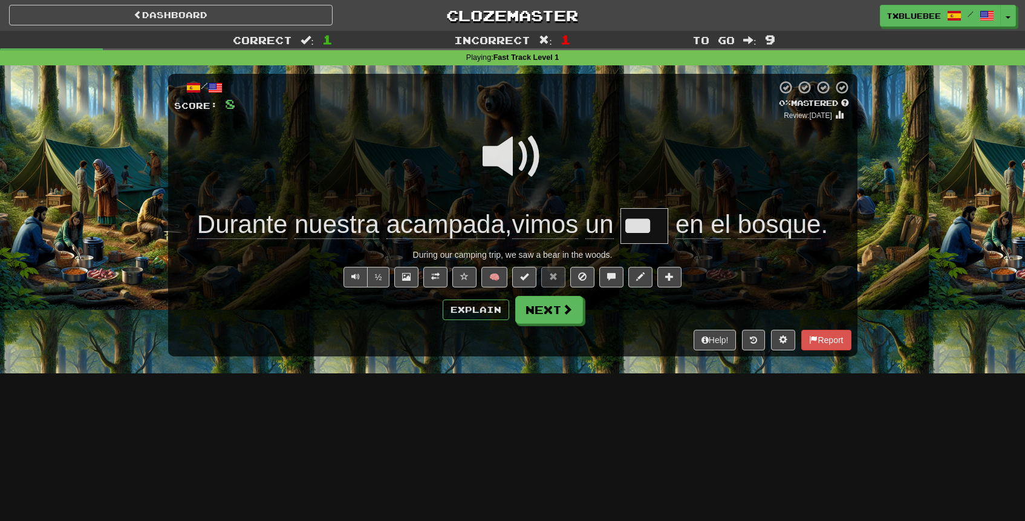
click at [528, 166] on span at bounding box center [512, 156] width 60 height 60
click at [511, 155] on span at bounding box center [512, 156] width 60 height 60
click at [559, 314] on button "Next" at bounding box center [550, 310] width 68 height 28
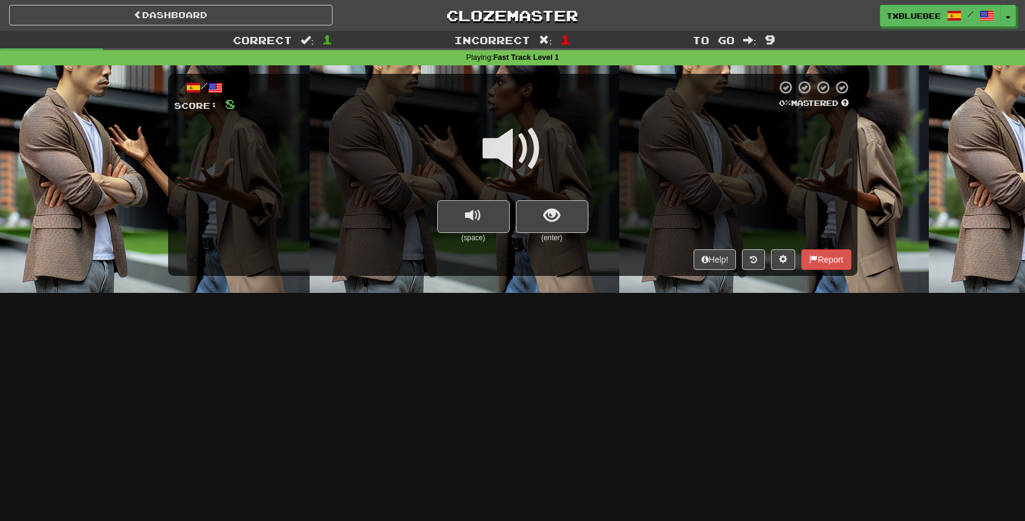
click at [530, 164] on span at bounding box center [512, 148] width 60 height 60
click at [551, 219] on span "show sentence" at bounding box center [551, 215] width 16 height 16
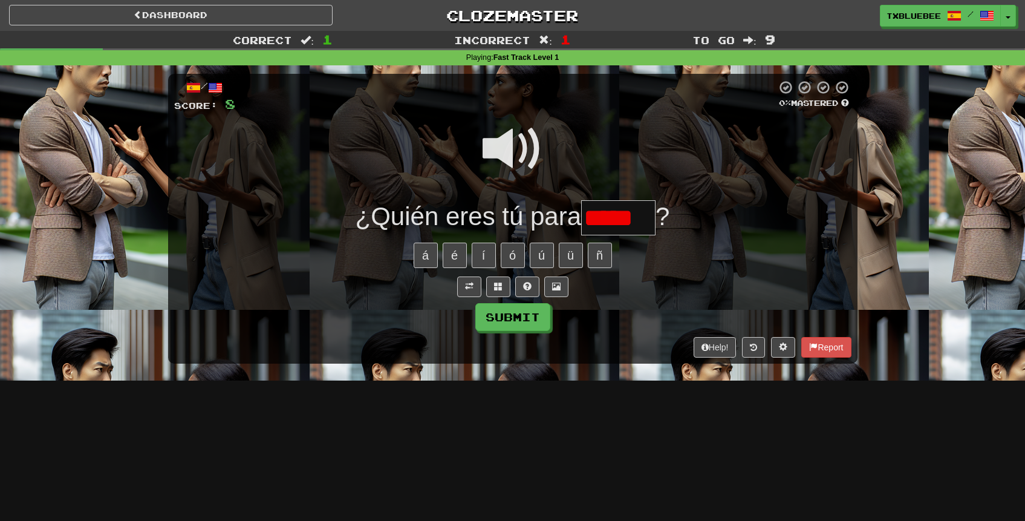
type input "******"
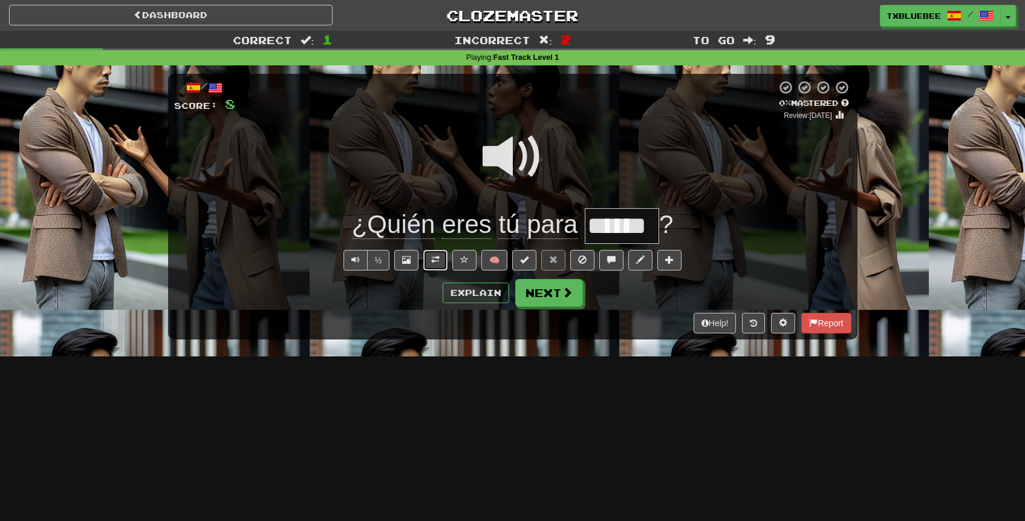
click at [444, 258] on button at bounding box center [435, 260] width 24 height 21
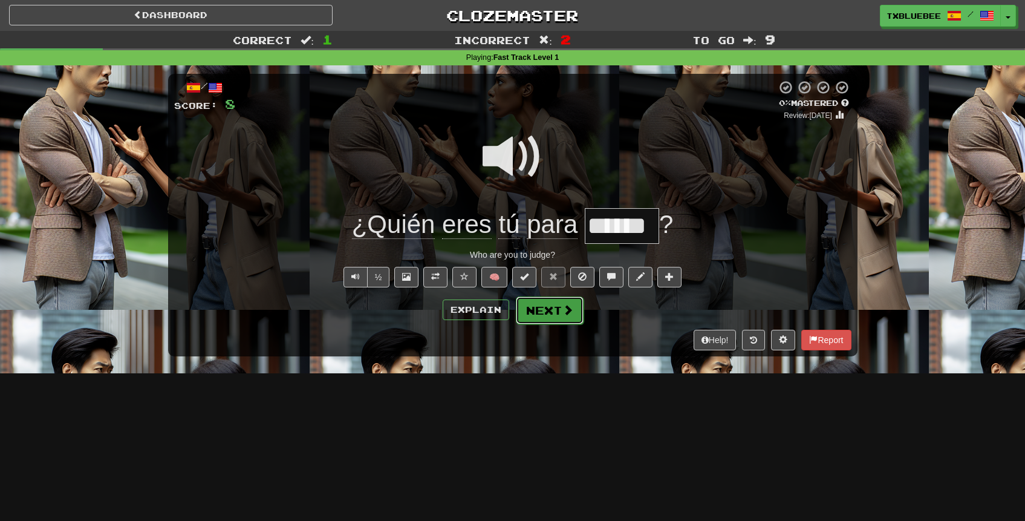
click at [550, 303] on button "Next" at bounding box center [550, 310] width 68 height 28
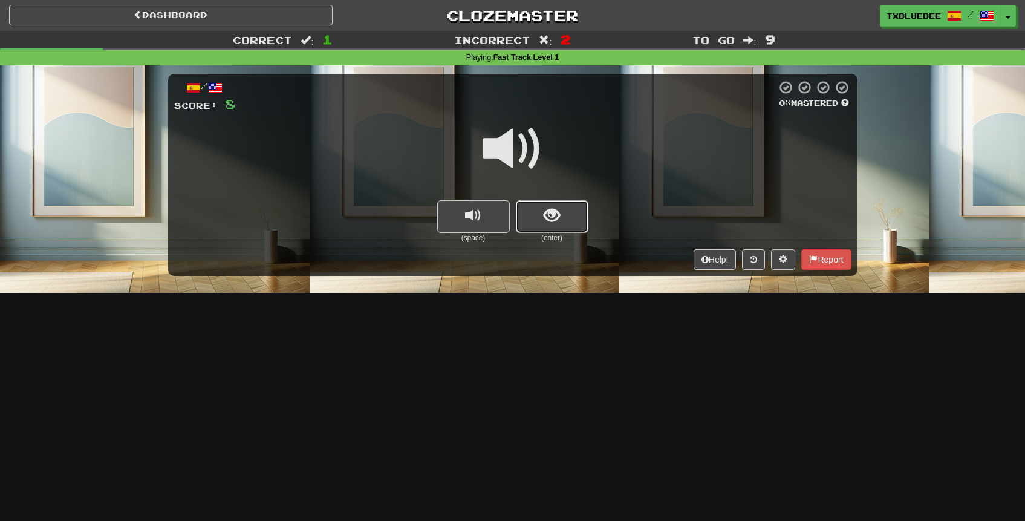
click at [550, 208] on span "show sentence" at bounding box center [551, 215] width 16 height 16
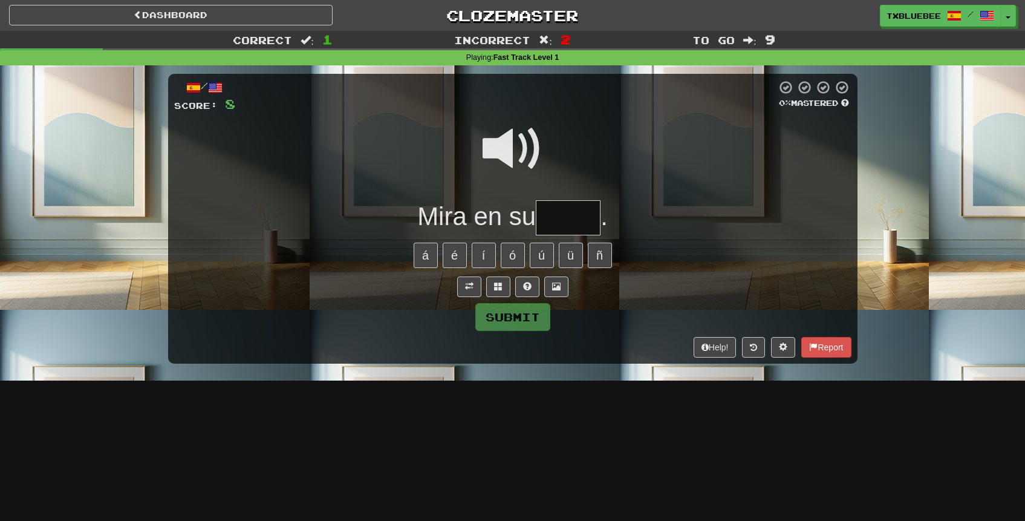
click at [519, 154] on span at bounding box center [512, 148] width 60 height 60
click at [568, 207] on input "text" at bounding box center [568, 218] width 65 height 36
type input "****"
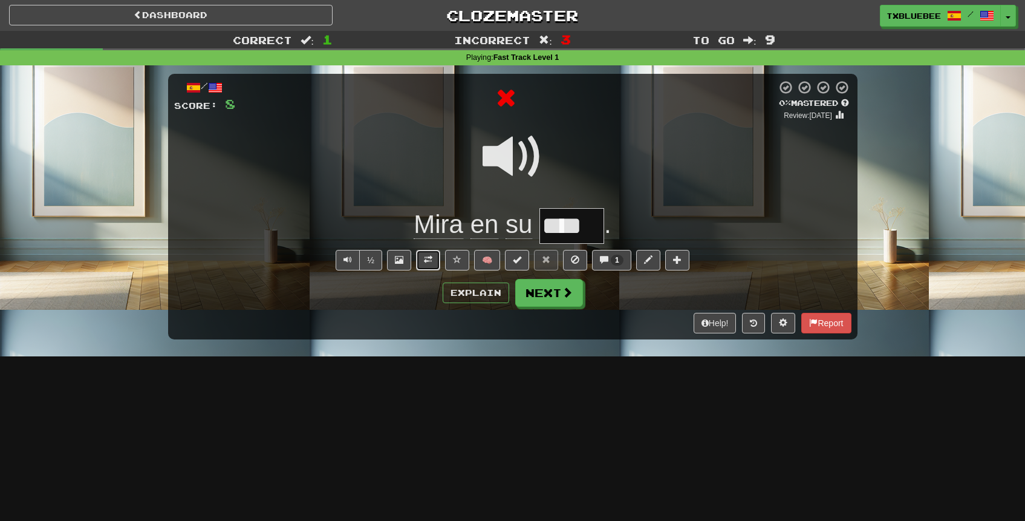
click at [427, 261] on span at bounding box center [428, 259] width 8 height 8
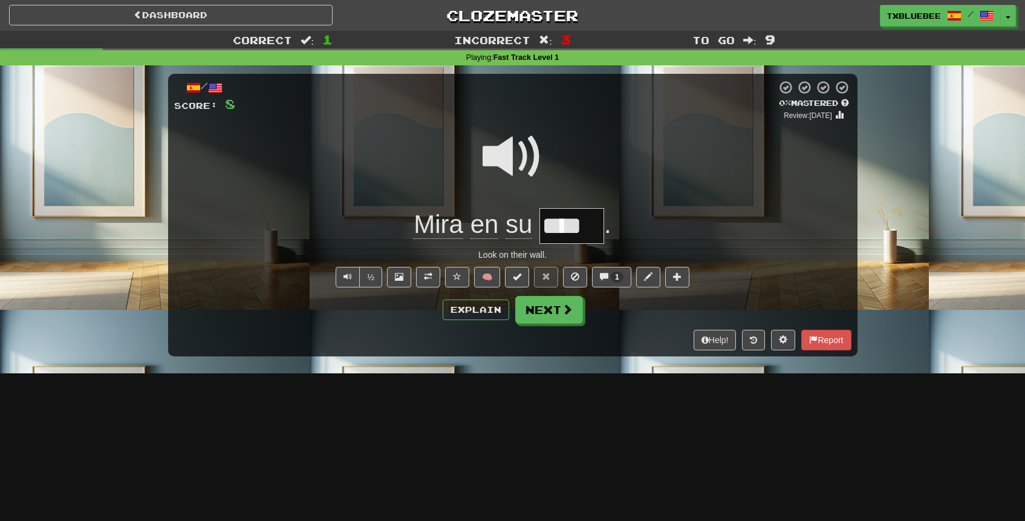
click at [503, 154] on span at bounding box center [512, 156] width 60 height 60
click at [476, 316] on button "Explain" at bounding box center [476, 309] width 67 height 21
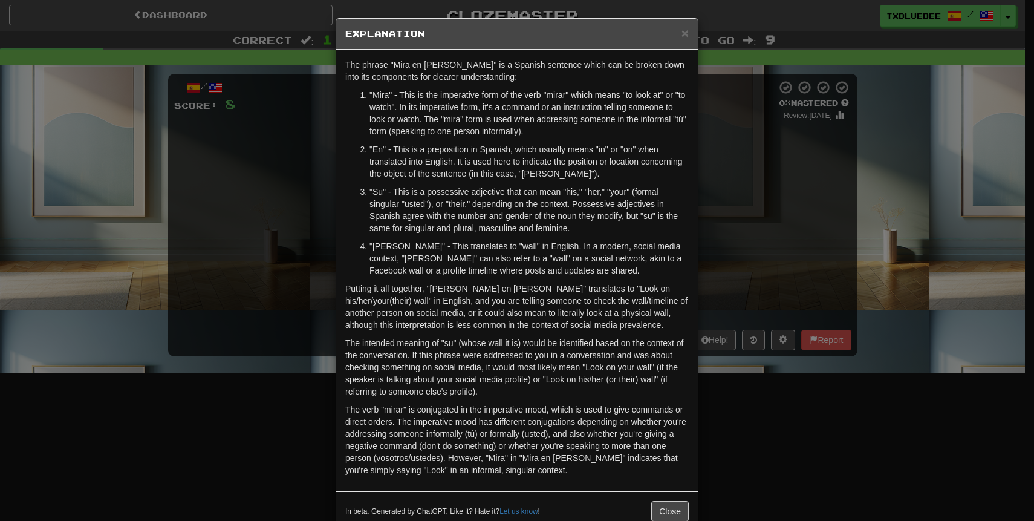
click at [755, 190] on div "× Explanation The phrase "Mira en su muro" is a Spanish sentence which can be b…" at bounding box center [517, 260] width 1034 height 521
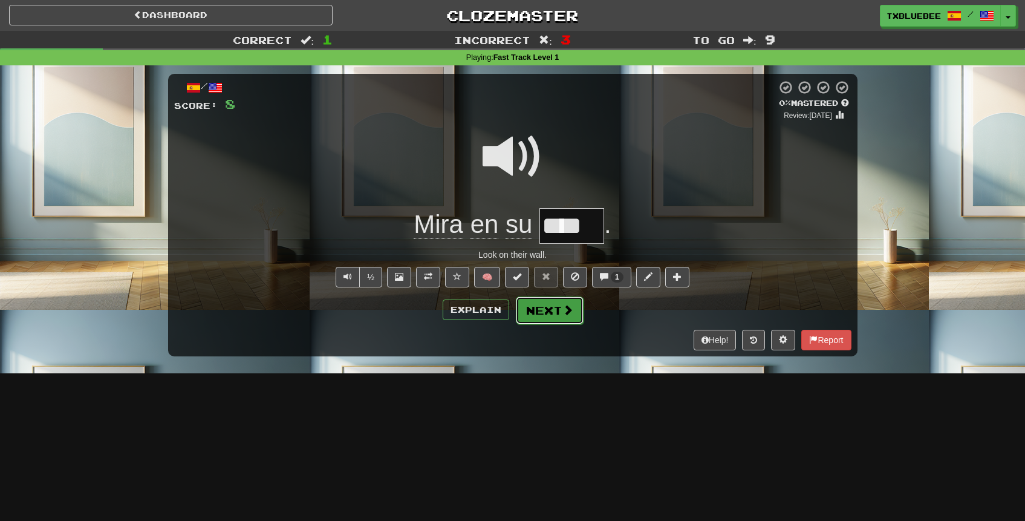
click at [569, 313] on span at bounding box center [567, 309] width 11 height 11
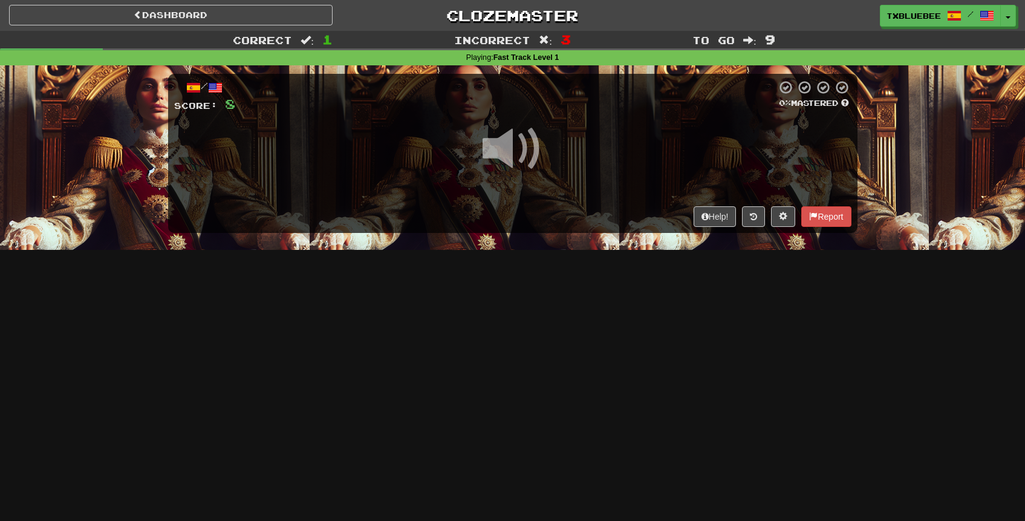
click at [499, 145] on span at bounding box center [512, 148] width 60 height 60
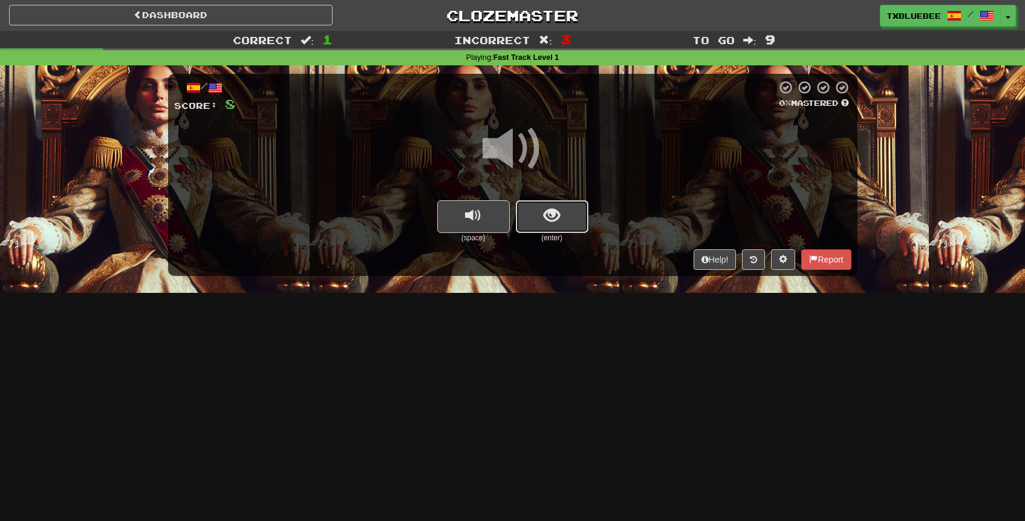
click at [540, 222] on button "show sentence" at bounding box center [552, 216] width 73 height 33
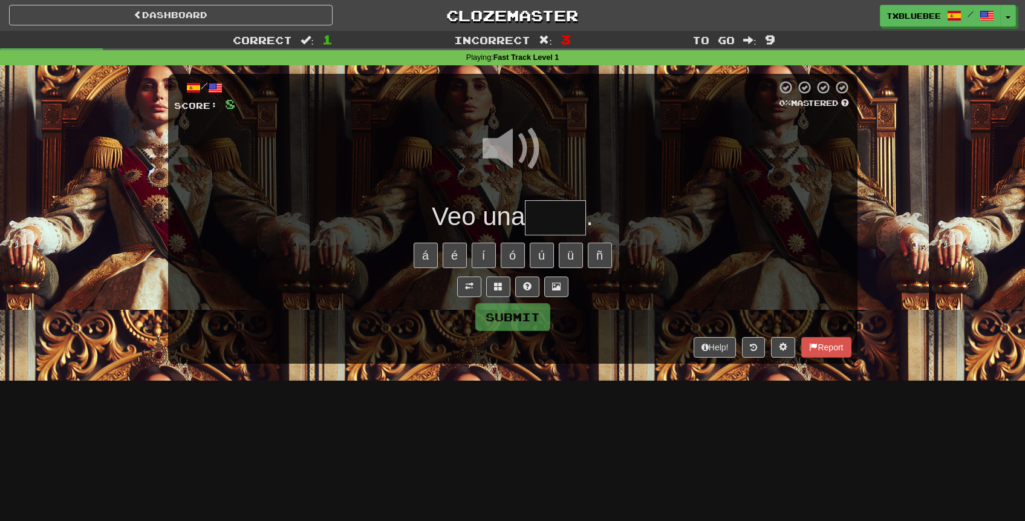
click at [550, 225] on input "text" at bounding box center [555, 218] width 61 height 36
type input "*****"
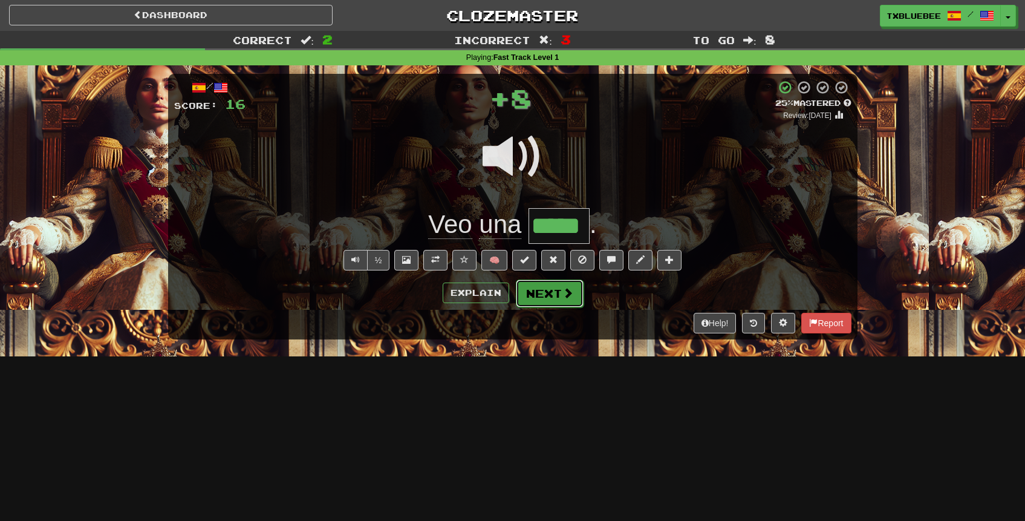
click at [560, 284] on button "Next" at bounding box center [550, 293] width 68 height 28
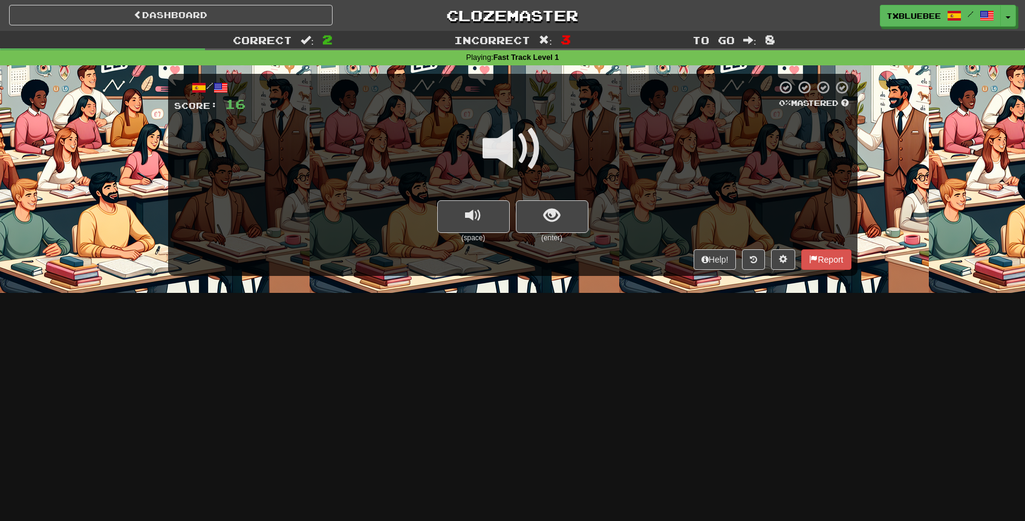
click at [525, 152] on span at bounding box center [512, 148] width 60 height 60
click at [548, 211] on span "show sentence" at bounding box center [551, 215] width 16 height 16
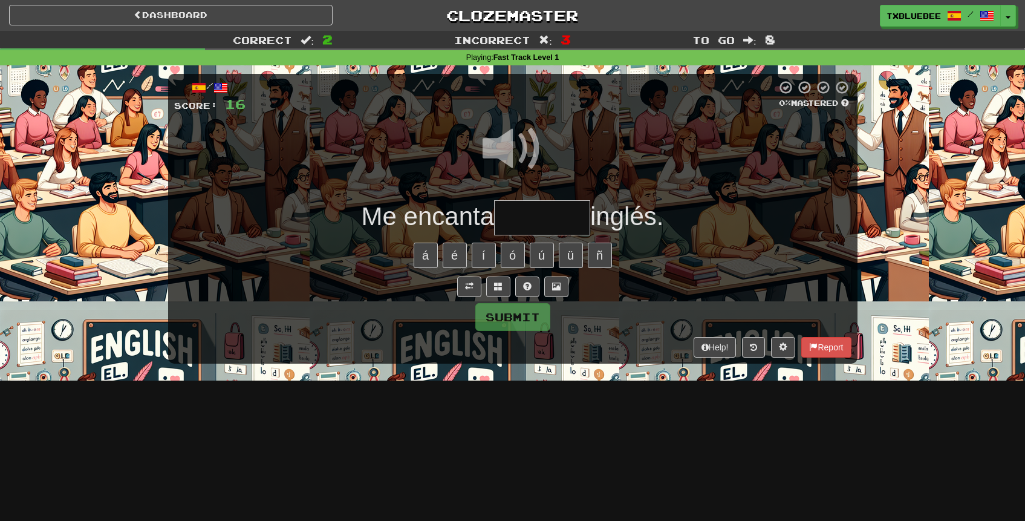
click at [543, 212] on input "text" at bounding box center [542, 218] width 96 height 36
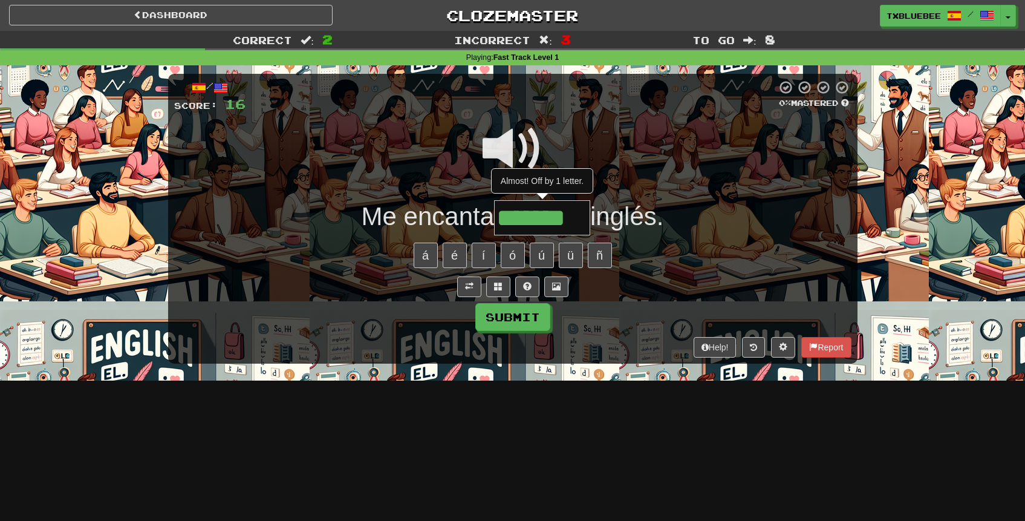
type input "*******"
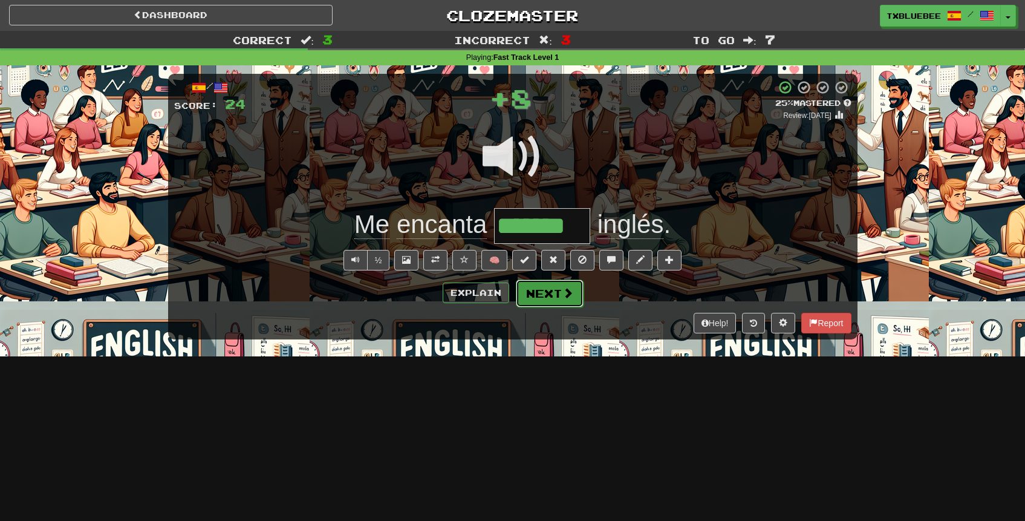
click at [559, 303] on button "Next" at bounding box center [550, 293] width 68 height 28
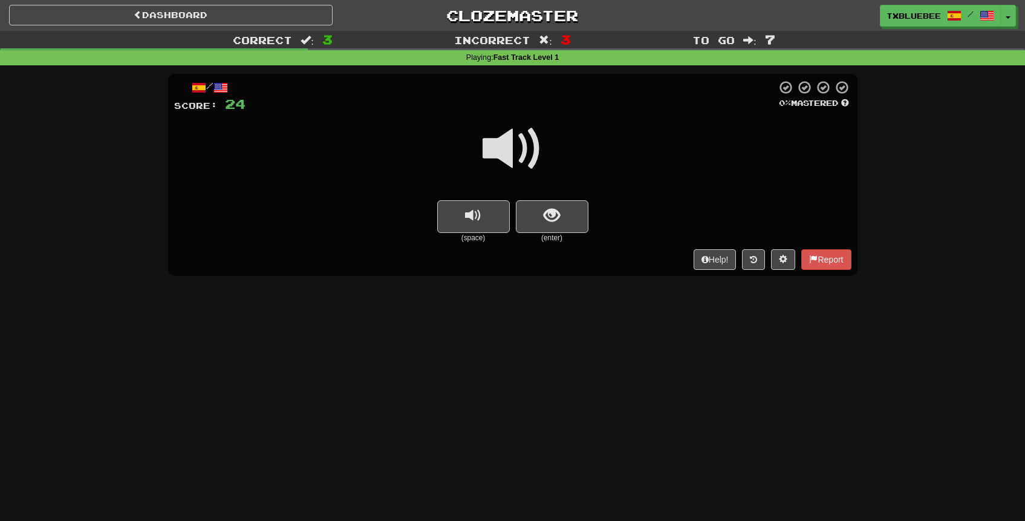
click at [534, 199] on div at bounding box center [512, 157] width 677 height 86
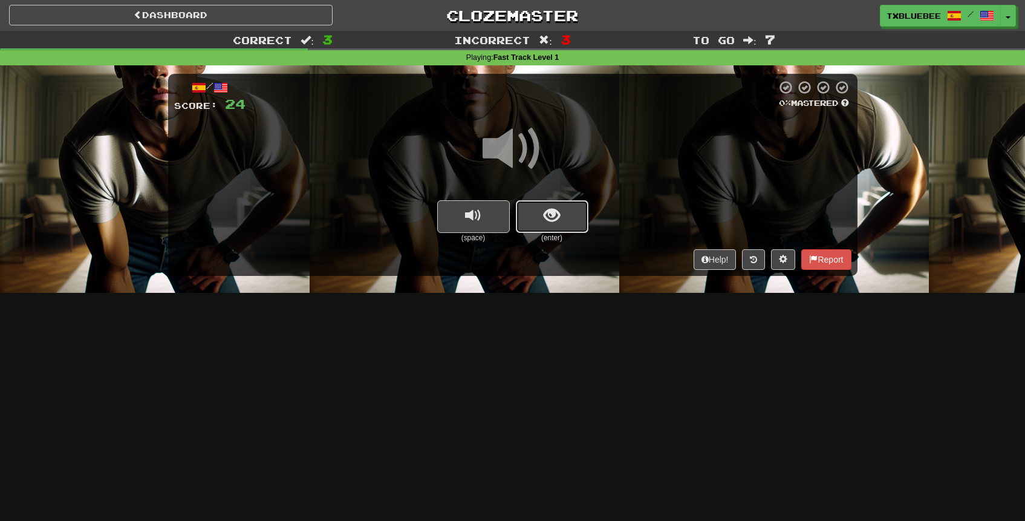
click at [537, 206] on button "show sentence" at bounding box center [552, 216] width 73 height 33
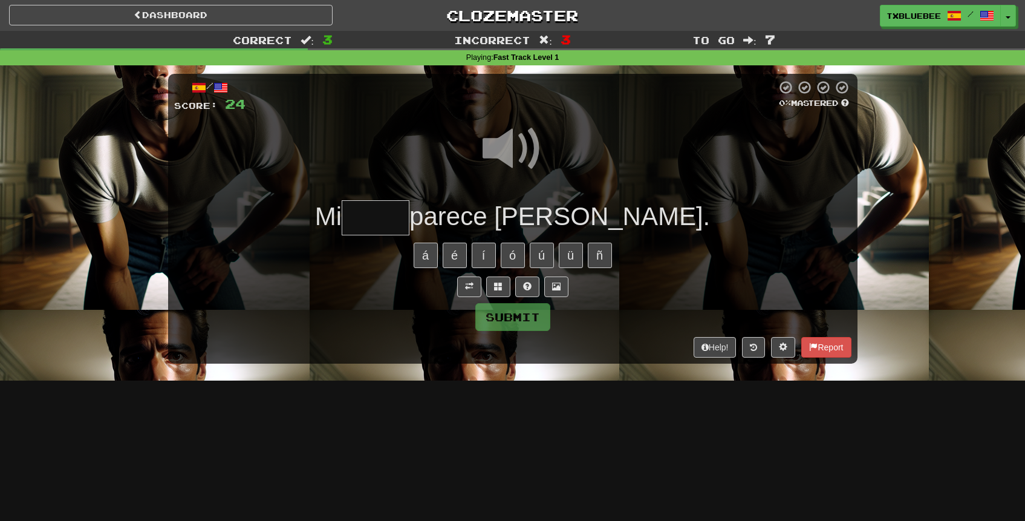
click at [409, 208] on input "text" at bounding box center [376, 218] width 68 height 36
type input "*****"
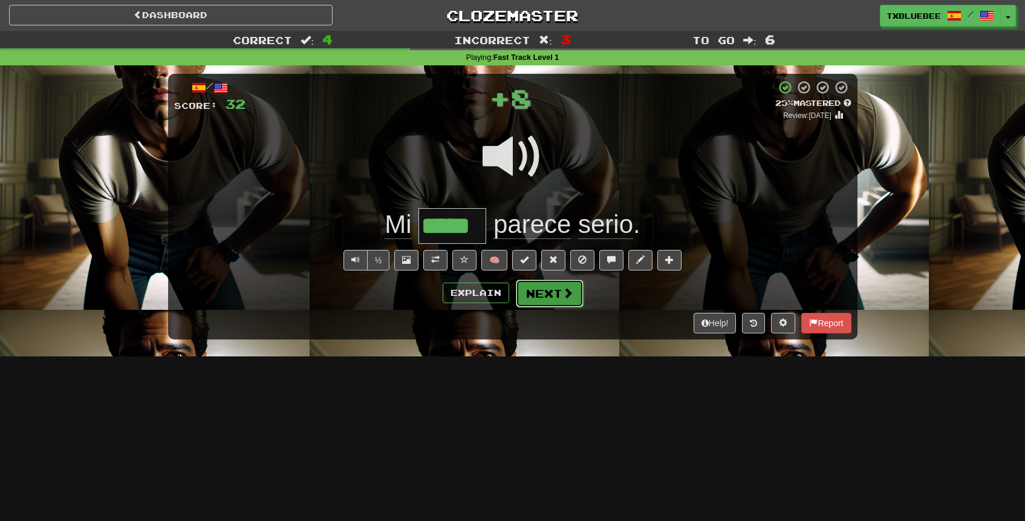
click at [534, 294] on button "Next" at bounding box center [550, 293] width 68 height 28
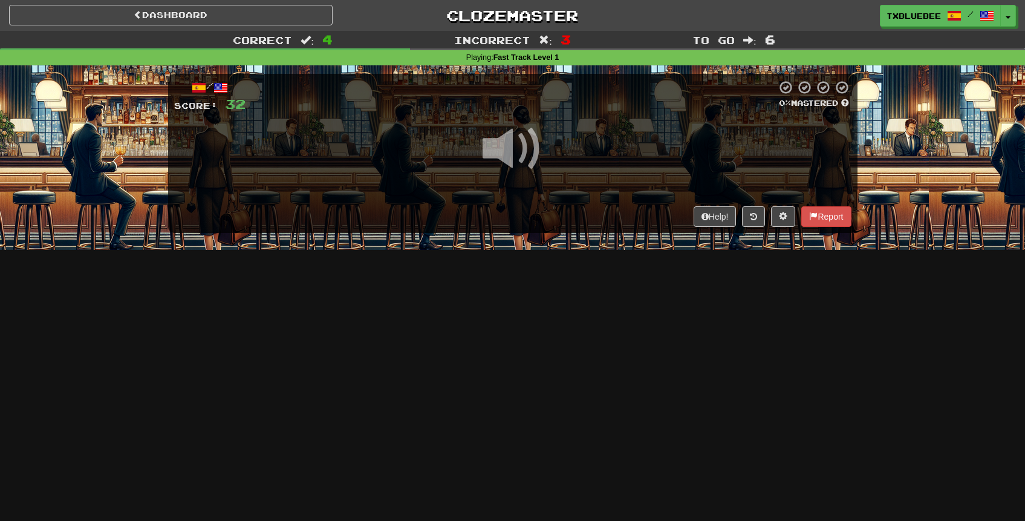
click at [528, 134] on span at bounding box center [512, 148] width 60 height 60
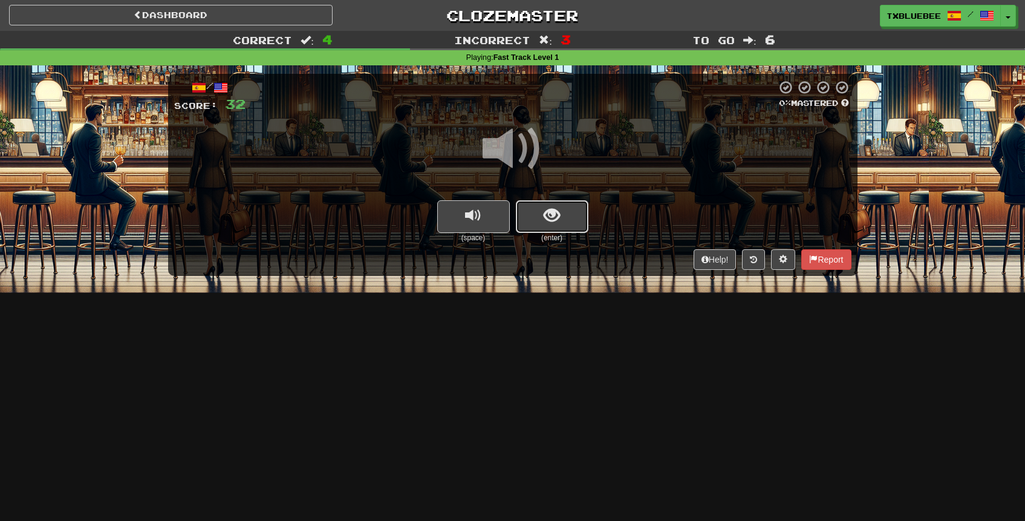
click at [556, 213] on span "show sentence" at bounding box center [551, 215] width 16 height 16
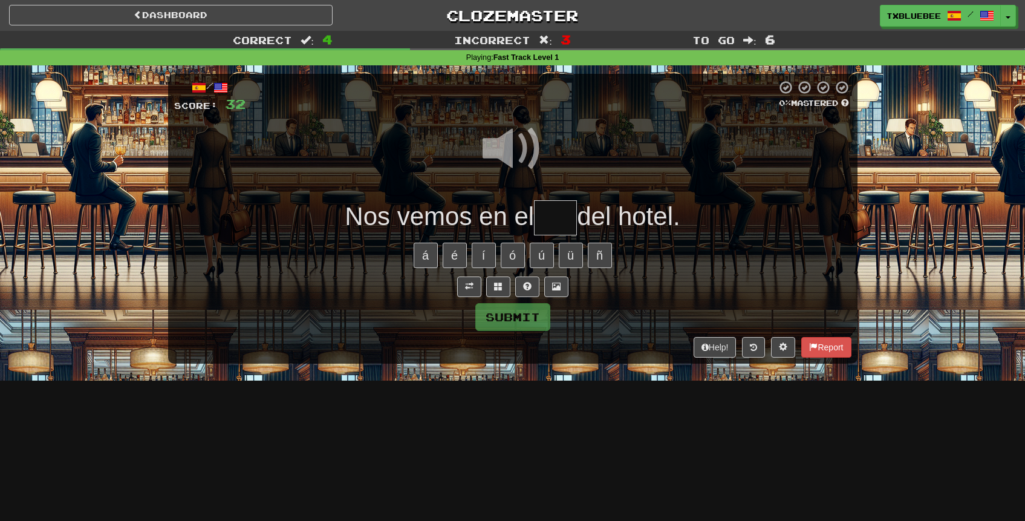
click at [557, 216] on input "text" at bounding box center [555, 218] width 43 height 36
click at [518, 142] on span at bounding box center [512, 148] width 60 height 60
click at [557, 213] on input "text" at bounding box center [555, 218] width 43 height 36
type input "*"
click at [519, 142] on span at bounding box center [512, 148] width 60 height 60
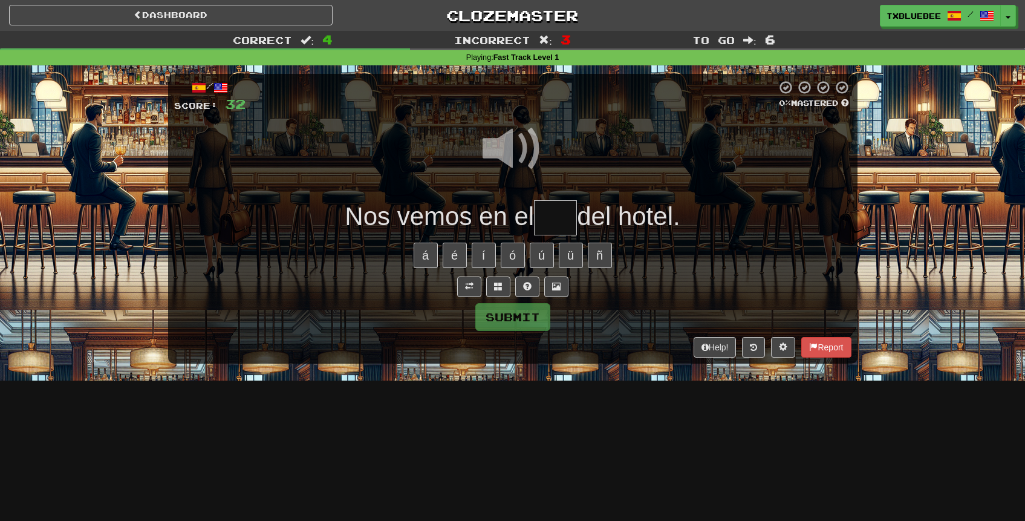
click at [563, 219] on input "text" at bounding box center [555, 218] width 43 height 36
type input "*"
type input "***"
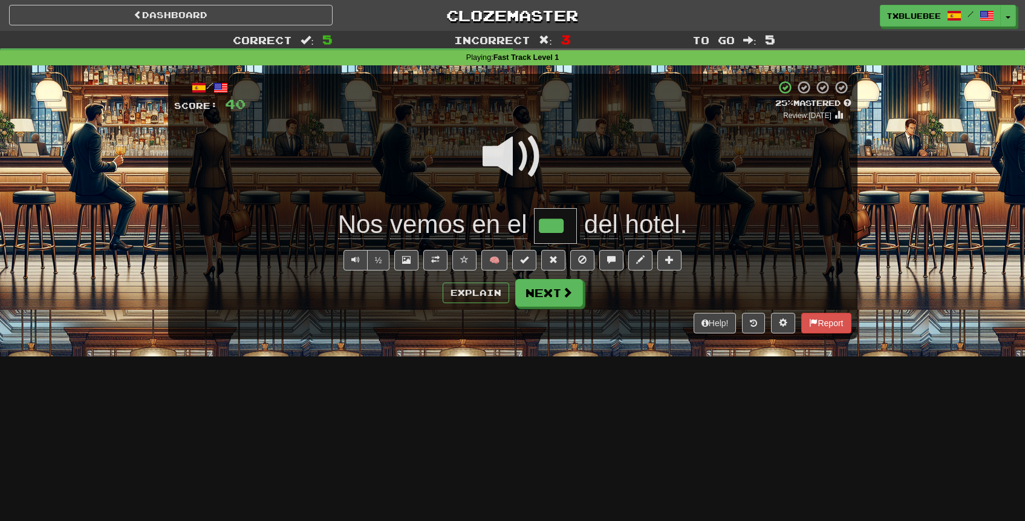
click at [524, 158] on span at bounding box center [512, 156] width 60 height 60
click at [558, 288] on button "Next" at bounding box center [550, 293] width 68 height 28
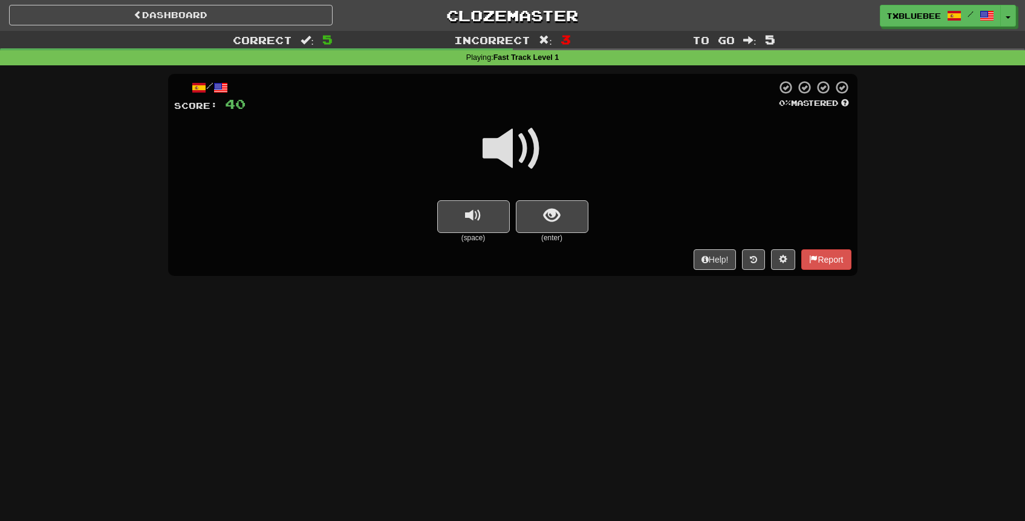
click at [509, 147] on span at bounding box center [512, 148] width 60 height 60
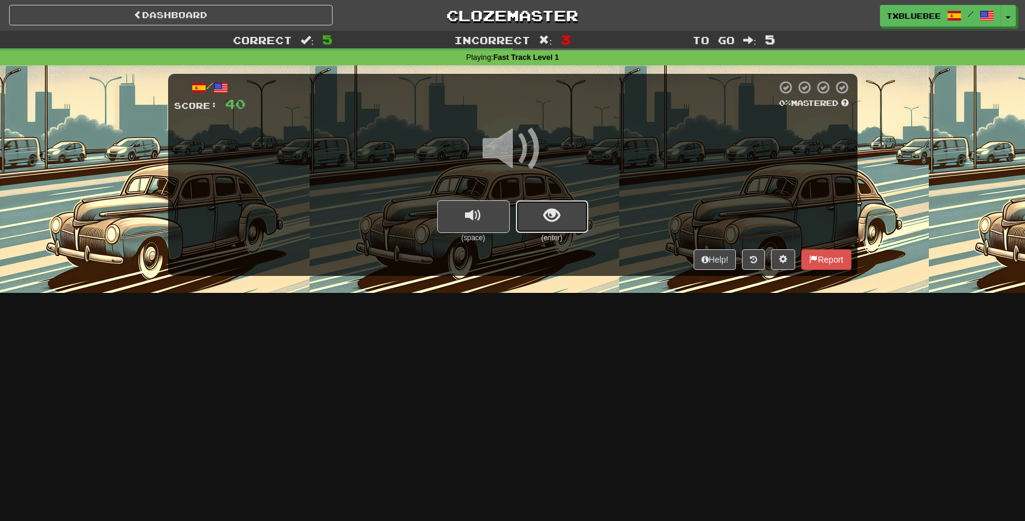
click at [533, 209] on button "show sentence" at bounding box center [552, 216] width 73 height 33
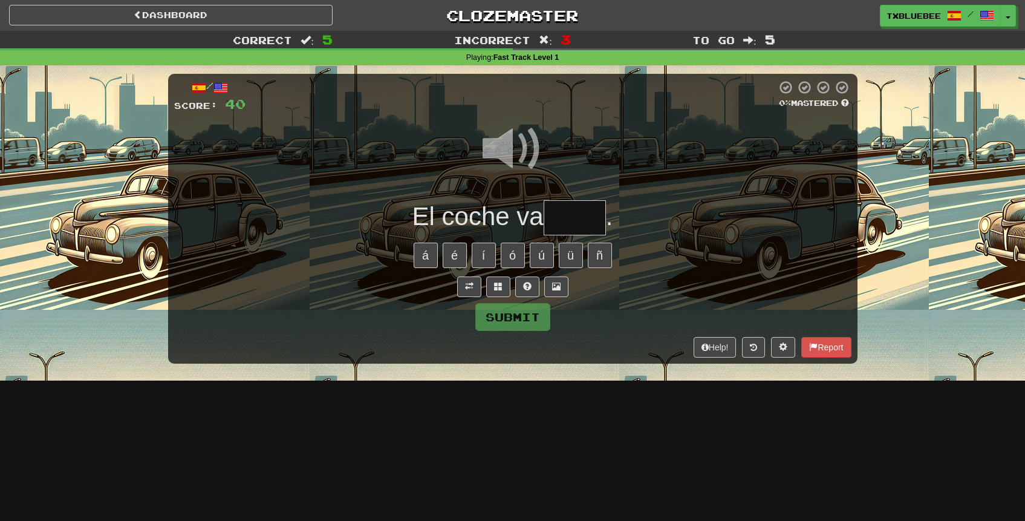
click at [566, 216] on input "text" at bounding box center [574, 218] width 62 height 36
type input "*****"
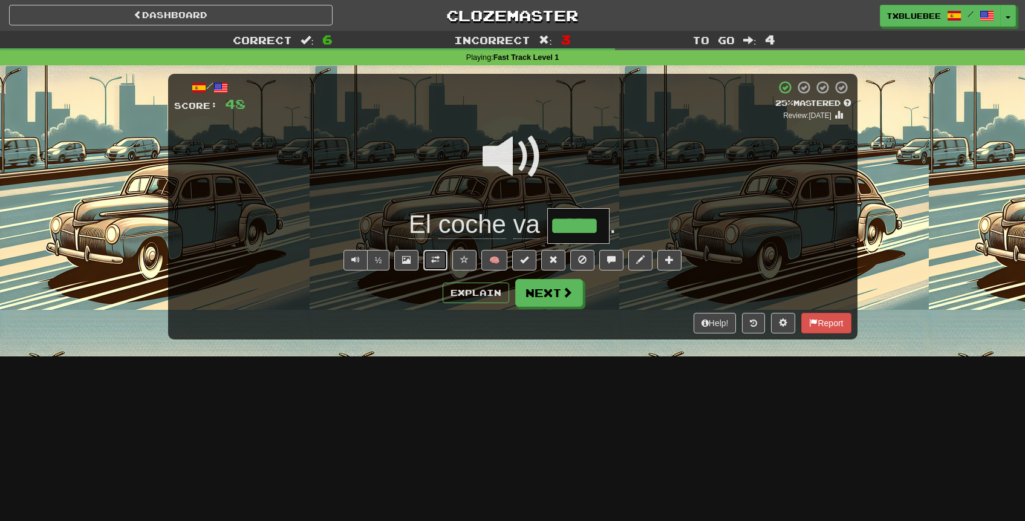
click at [445, 256] on button at bounding box center [435, 260] width 24 height 21
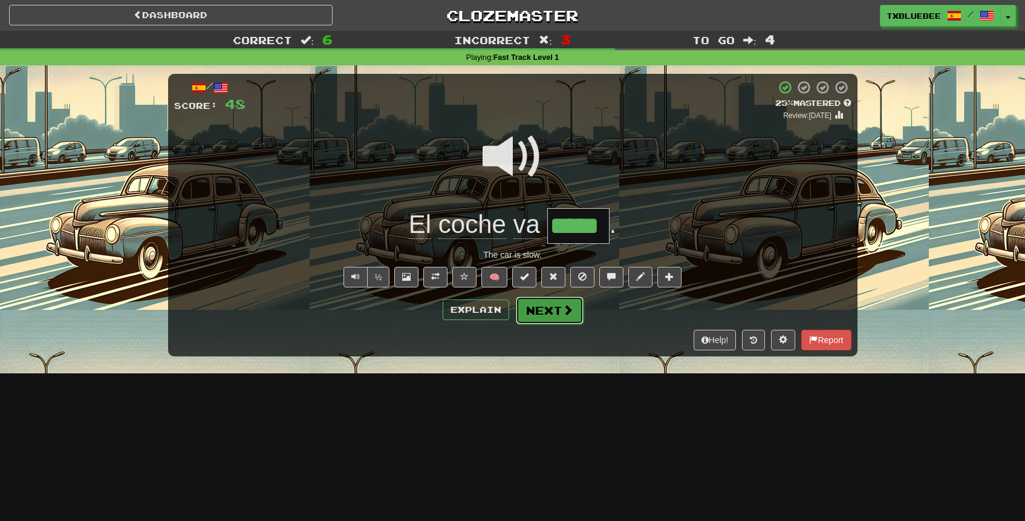
click at [545, 307] on button "Next" at bounding box center [550, 310] width 68 height 28
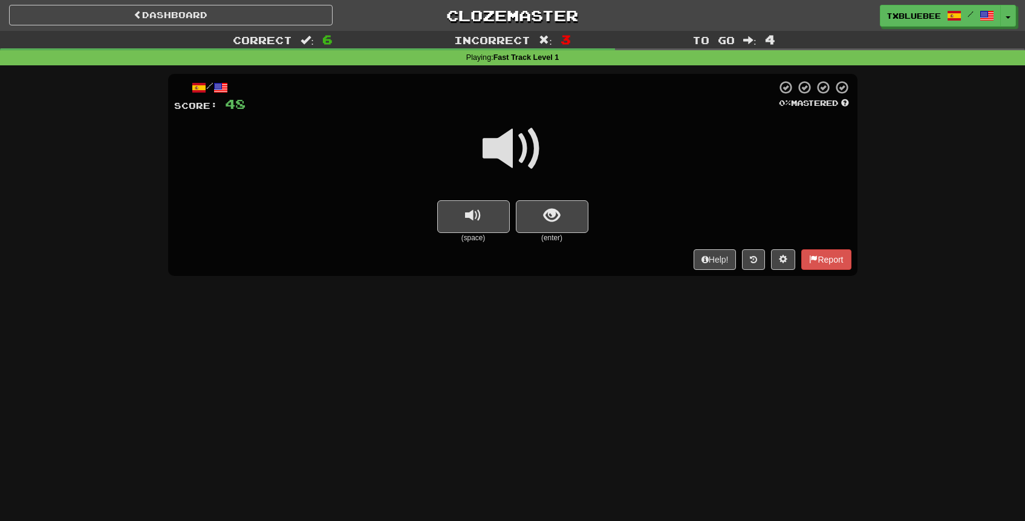
click at [520, 152] on span at bounding box center [512, 148] width 60 height 60
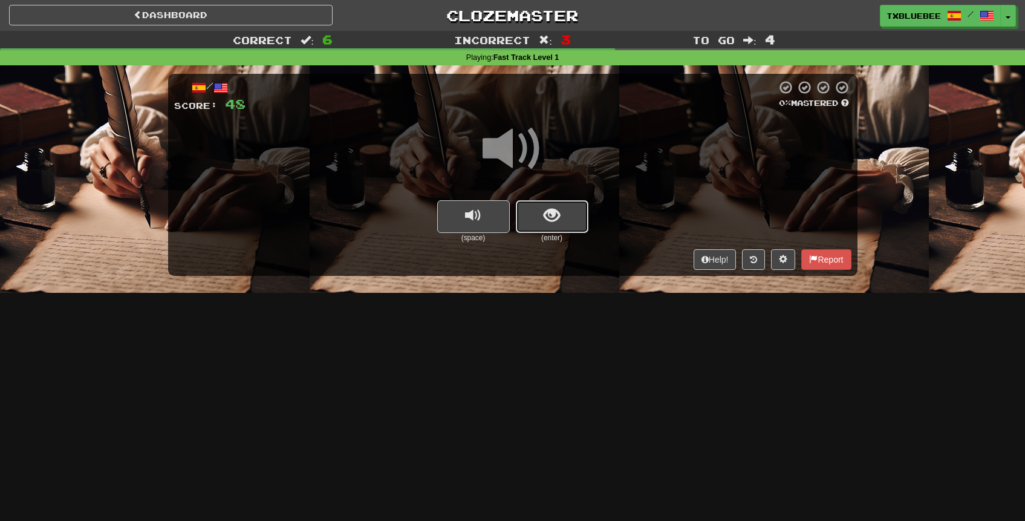
click at [568, 221] on button "show sentence" at bounding box center [552, 216] width 73 height 33
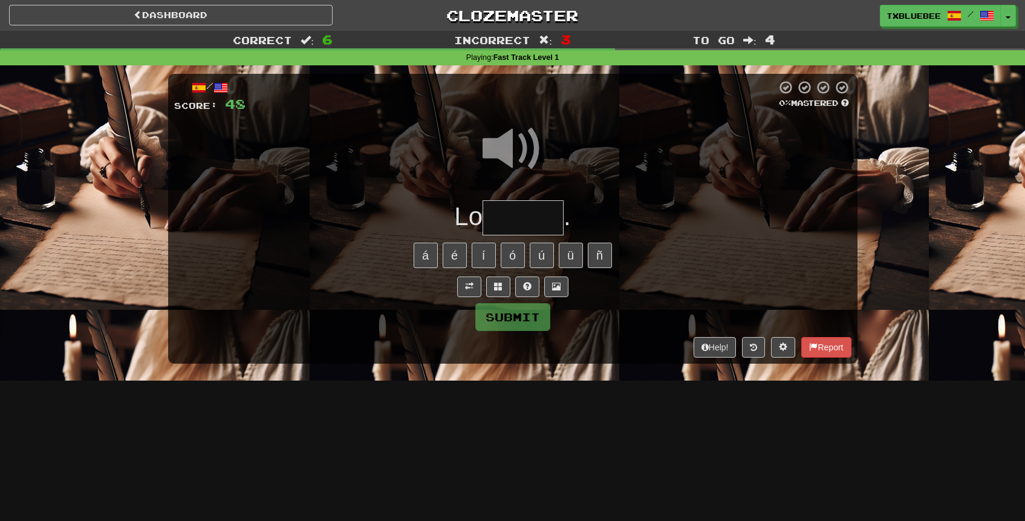
click at [543, 213] on input "text" at bounding box center [522, 218] width 81 height 36
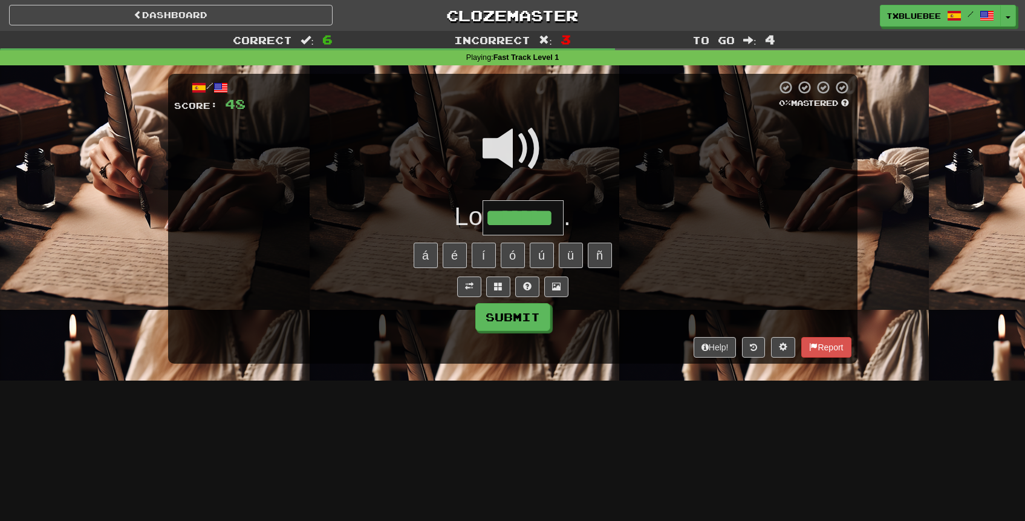
type input "*******"
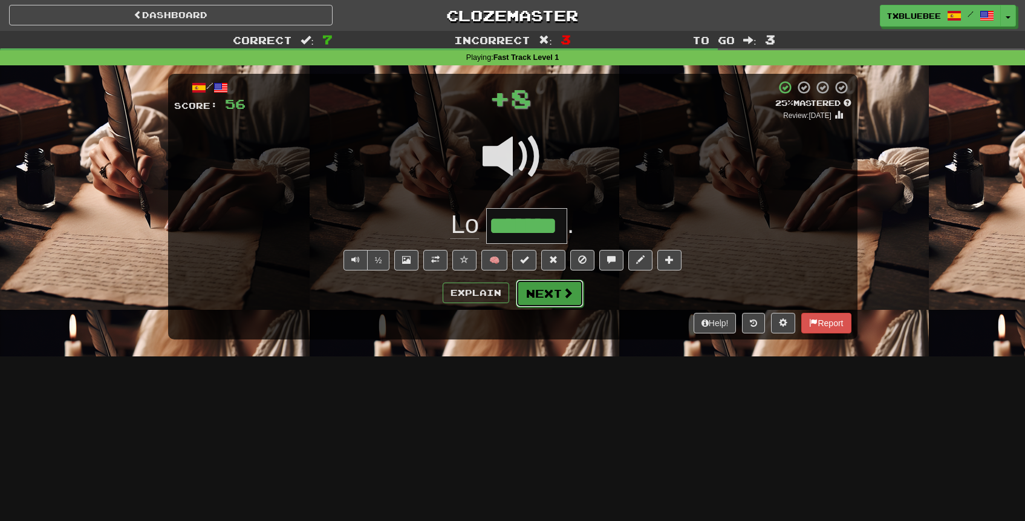
click at [539, 297] on button "Next" at bounding box center [550, 293] width 68 height 28
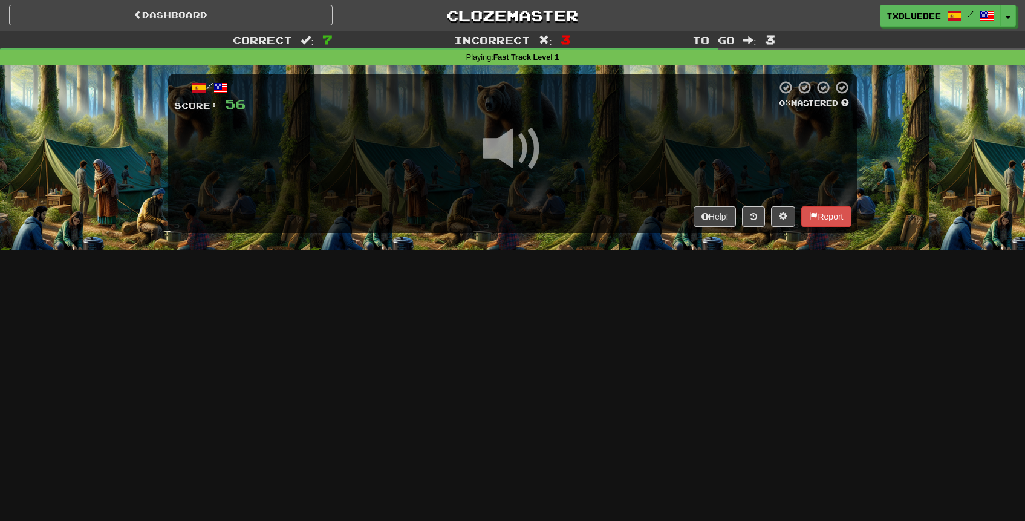
click at [537, 158] on span at bounding box center [512, 148] width 60 height 60
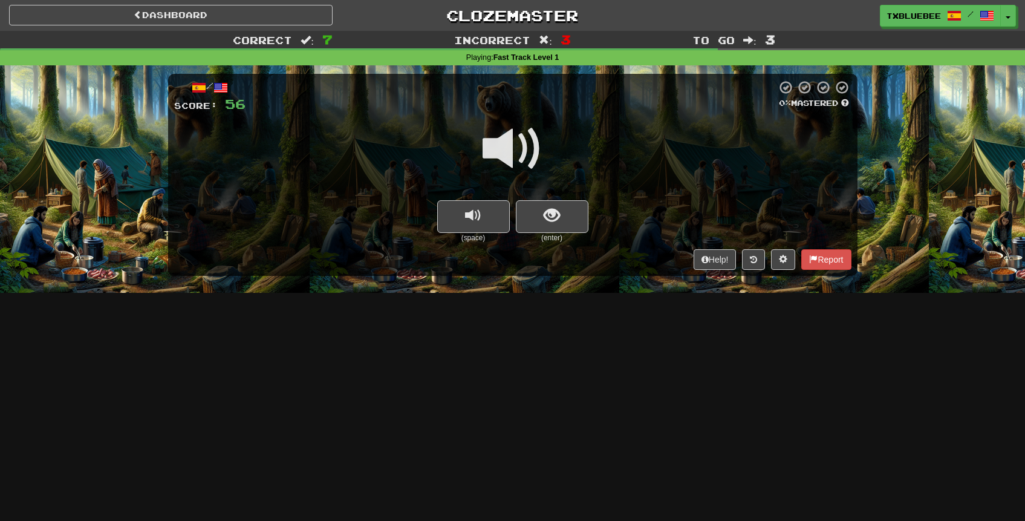
click at [509, 155] on span at bounding box center [512, 148] width 60 height 60
click at [548, 217] on span "show sentence" at bounding box center [551, 215] width 16 height 16
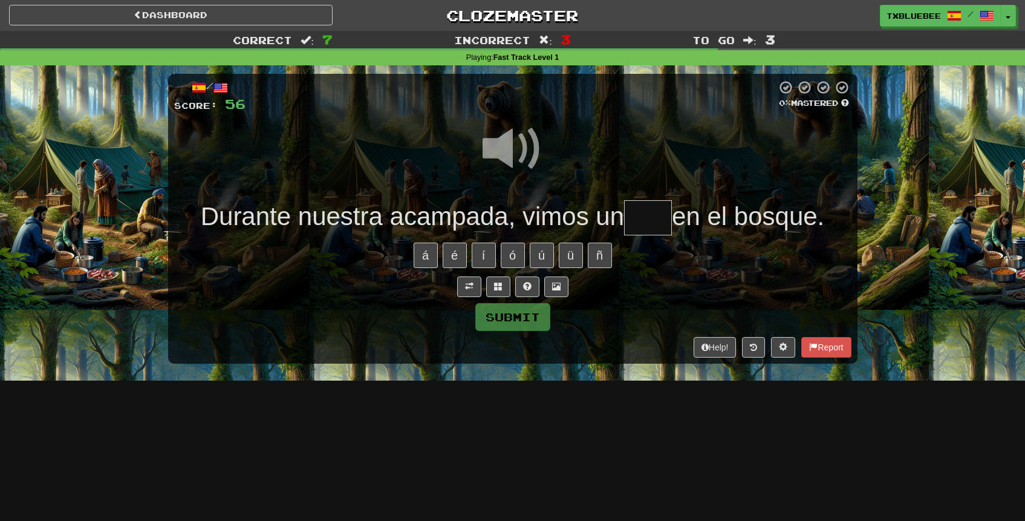
click at [636, 221] on input "text" at bounding box center [648, 218] width 48 height 36
type input "***"
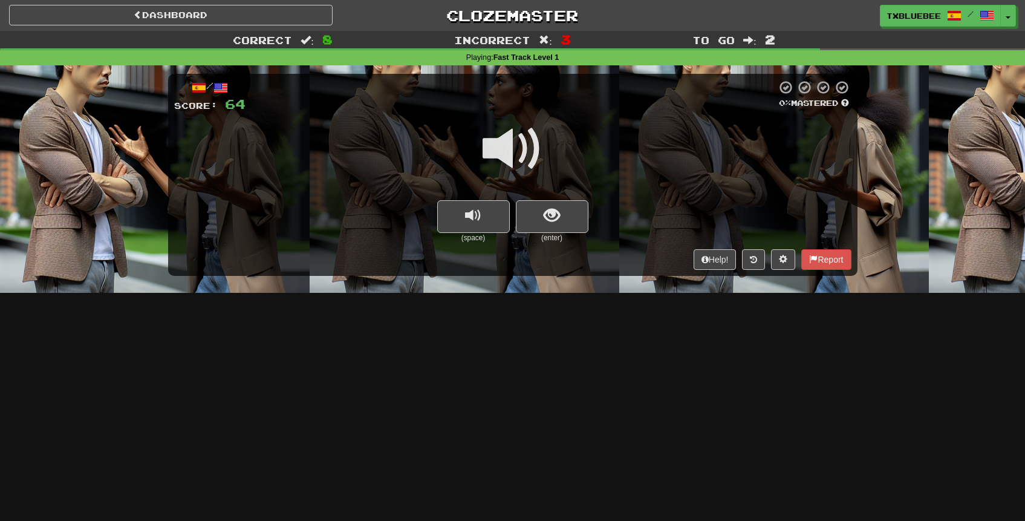
click at [530, 149] on span at bounding box center [512, 148] width 60 height 60
click at [576, 210] on button "show sentence" at bounding box center [552, 216] width 73 height 33
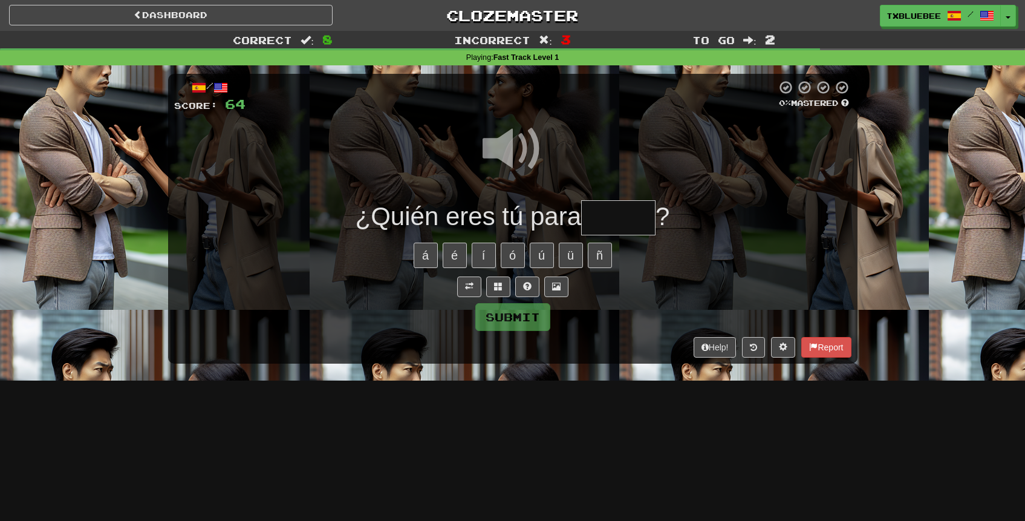
click at [623, 213] on input "text" at bounding box center [618, 218] width 74 height 36
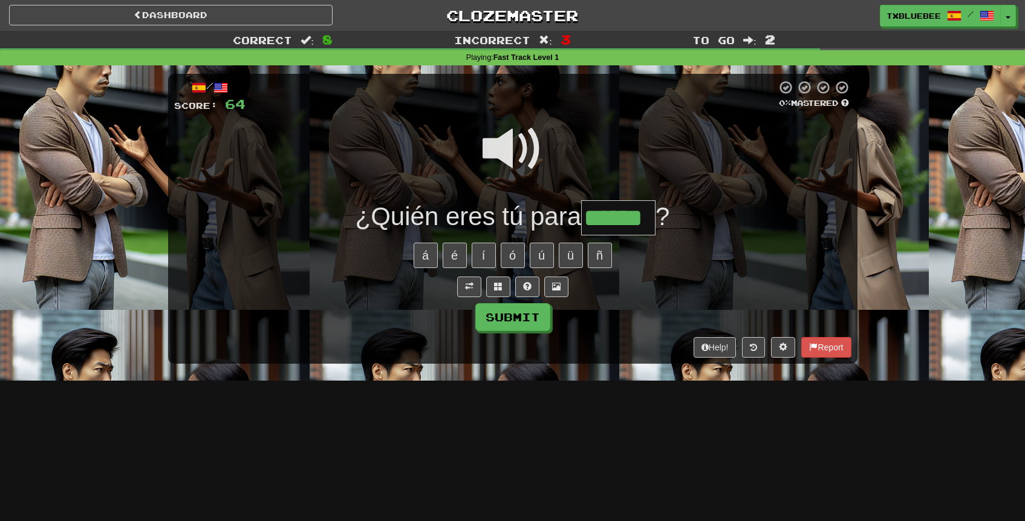
type input "******"
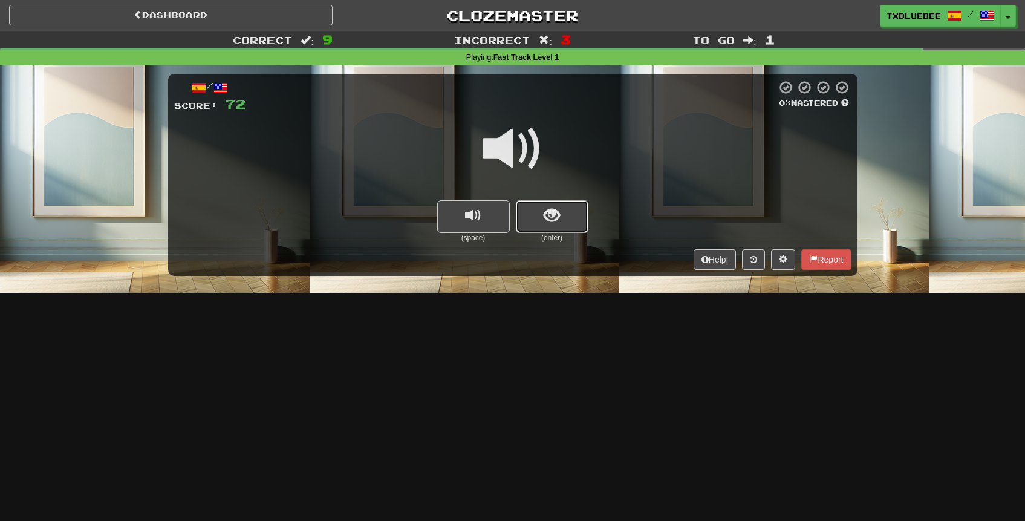
click at [565, 213] on button "show sentence" at bounding box center [552, 216] width 73 height 33
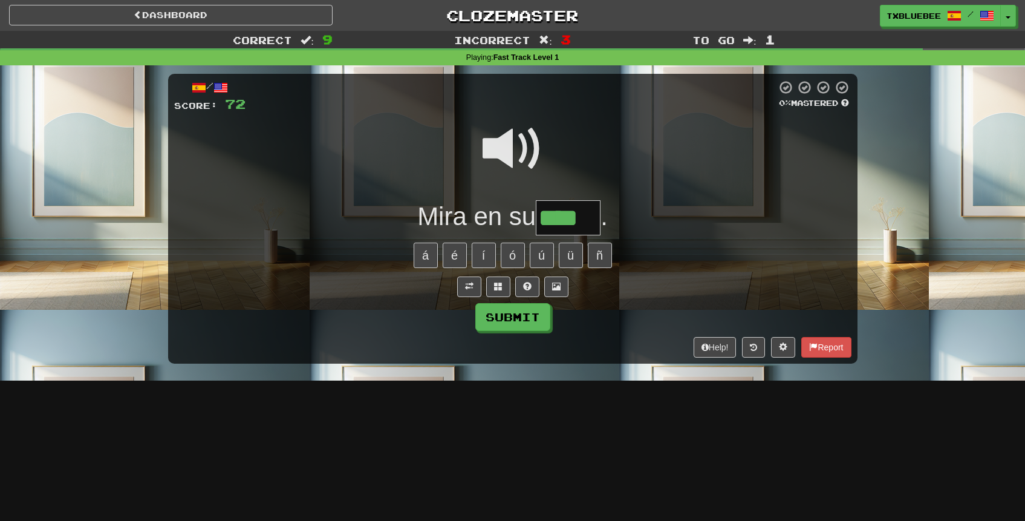
type input "****"
